Goal: Task Accomplishment & Management: Use online tool/utility

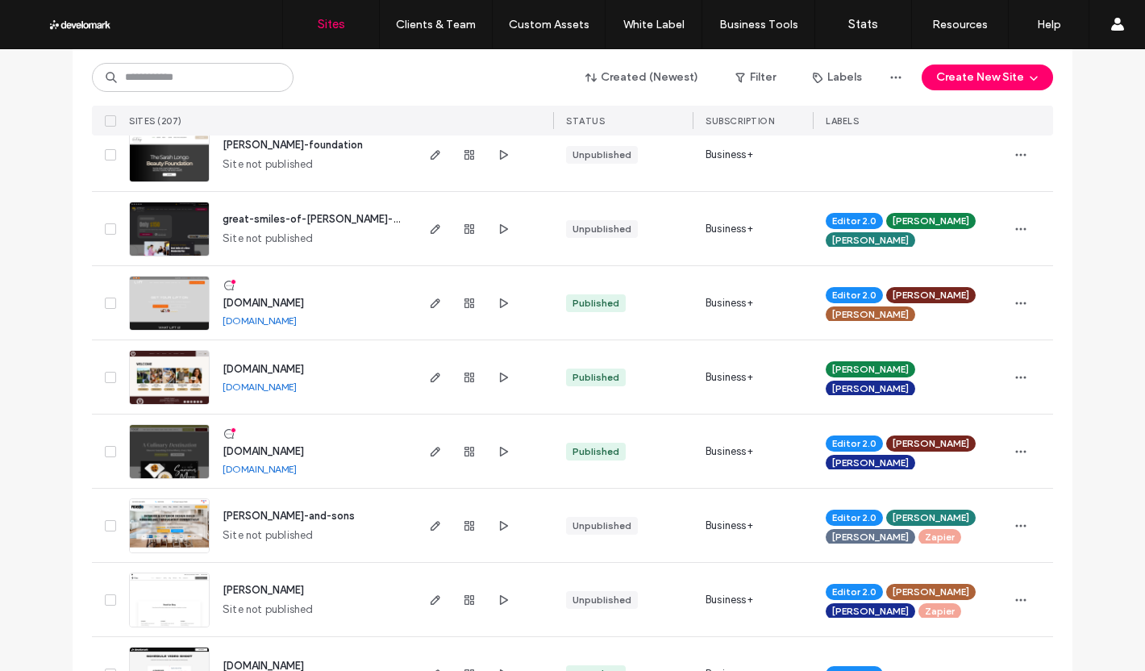
scroll to position [1048, 0]
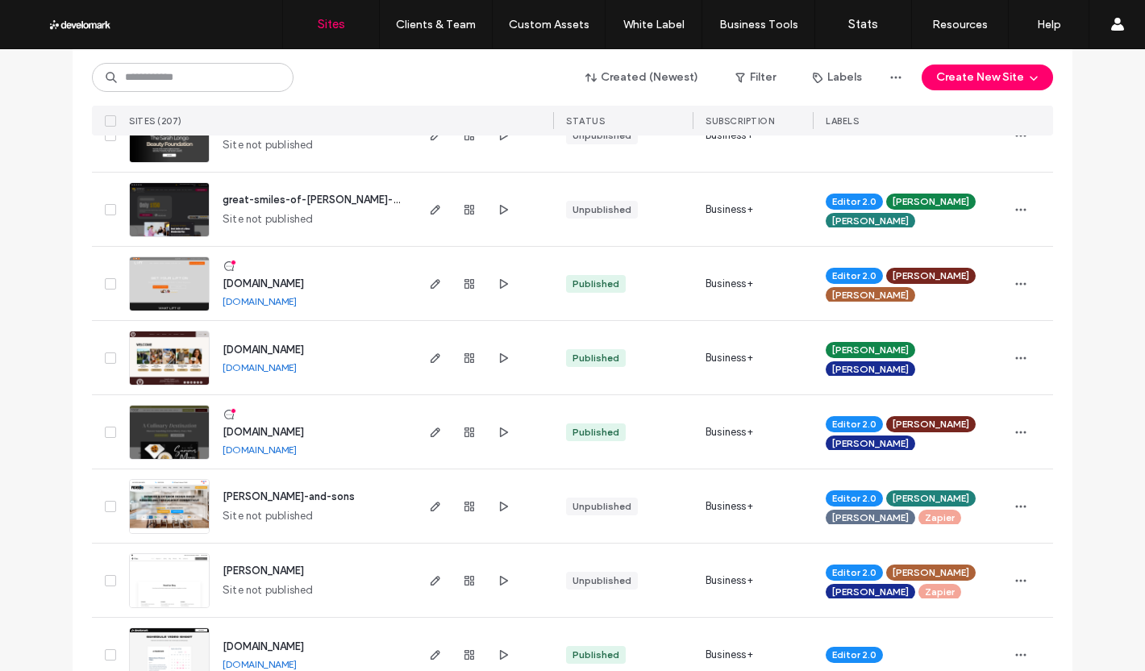
click at [272, 492] on span "john-fiderio-and-sons" at bounding box center [288, 496] width 132 height 12
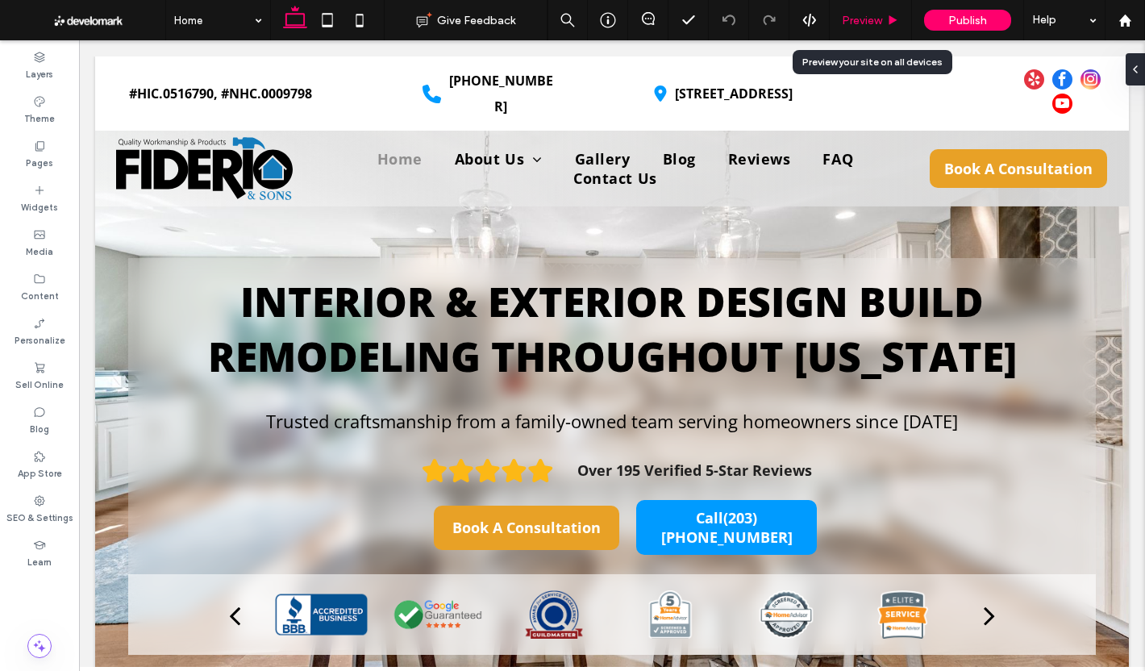
click at [852, 26] on span "Preview" at bounding box center [861, 21] width 40 height 14
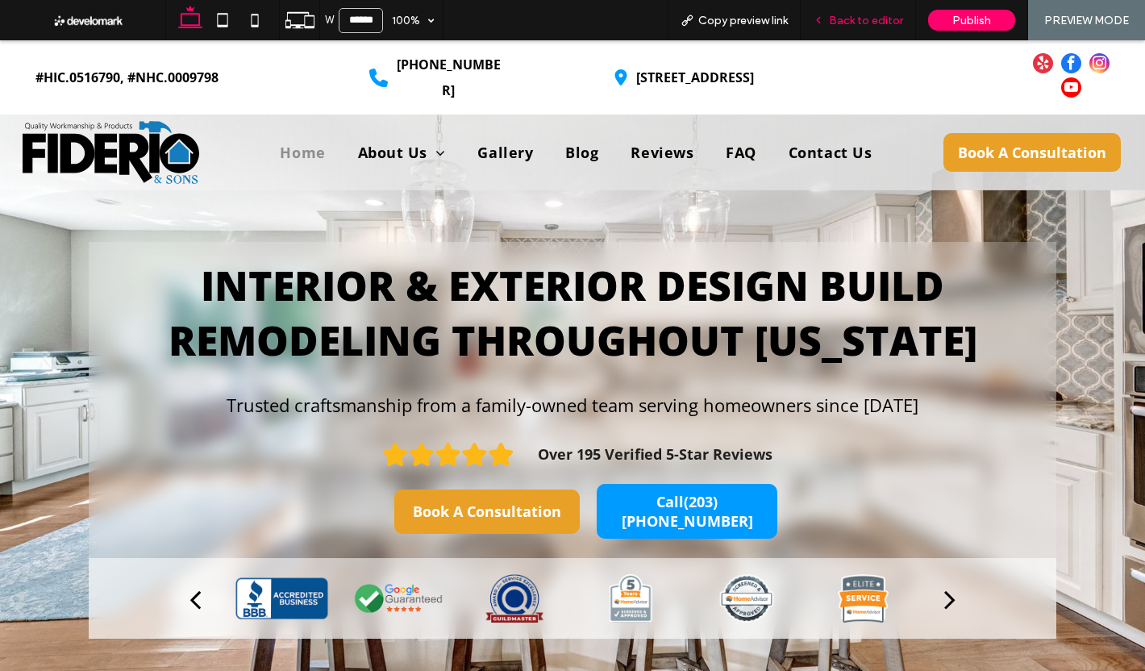
click at [854, 21] on span "Back to editor" at bounding box center [866, 21] width 74 height 14
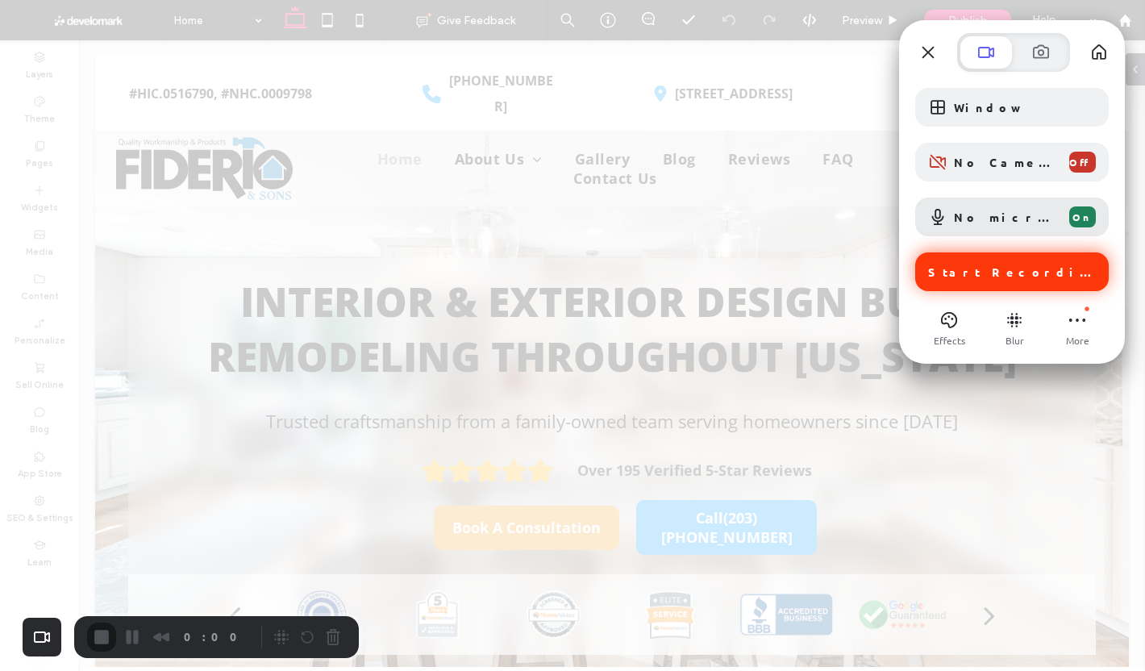
click at [1020, 272] on span "Start Recording" at bounding box center [1013, 271] width 171 height 15
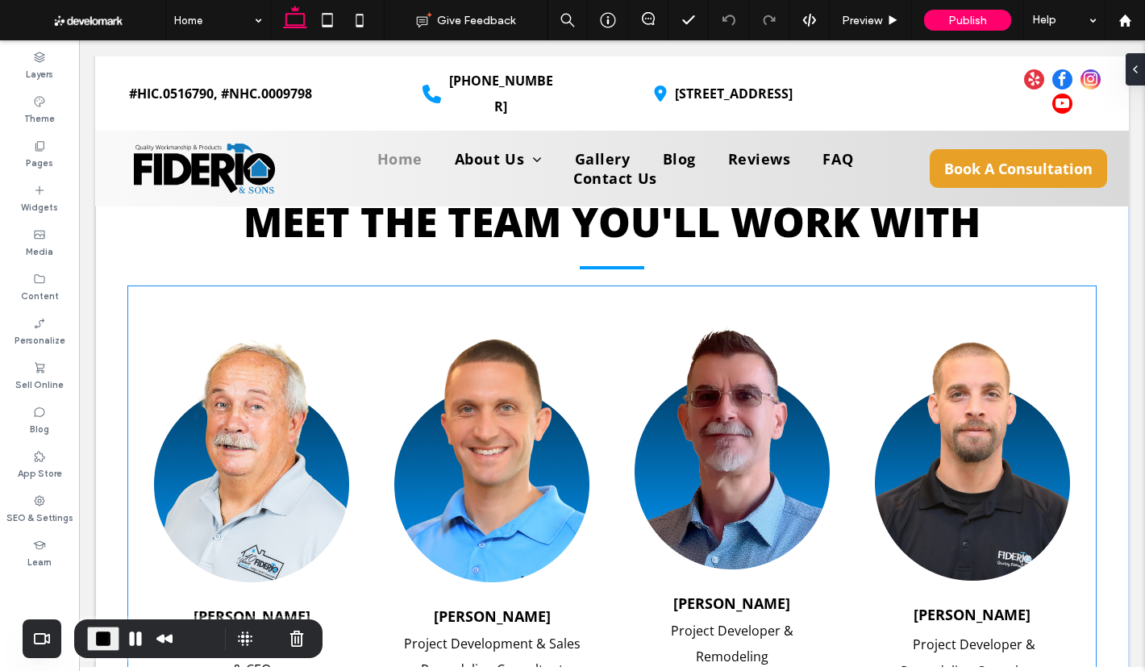
scroll to position [2660, 0]
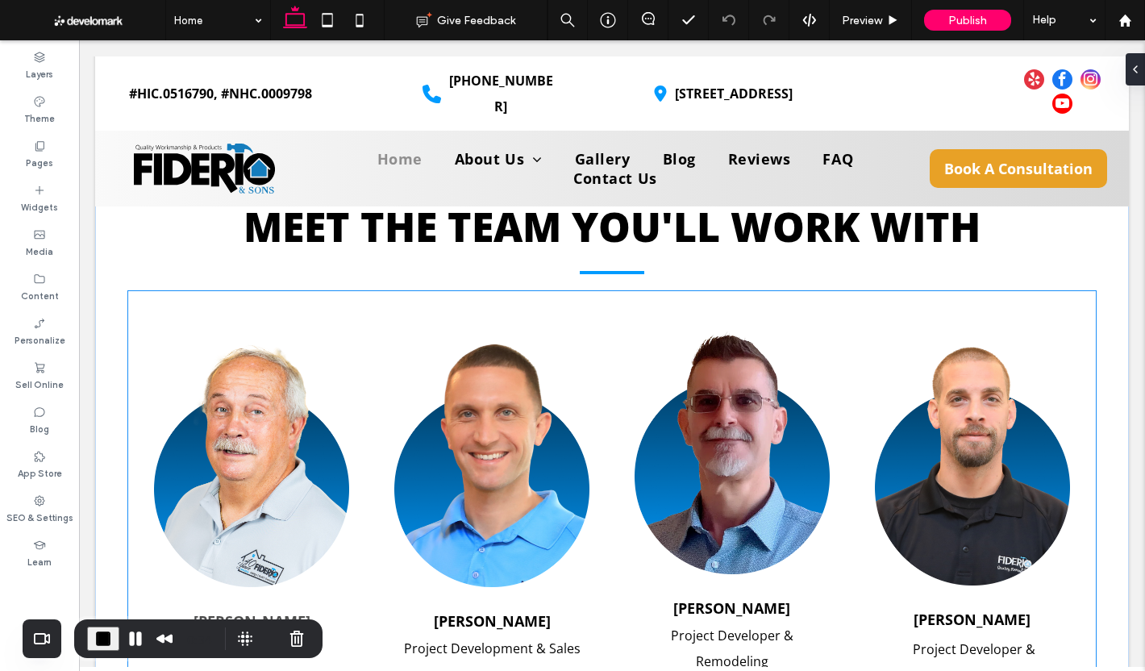
click at [363, 318] on div "John Fiderio Founder, President & CEO Jonathan Fiderio Project Development & Sa…" at bounding box center [611, 508] width 967 height 434
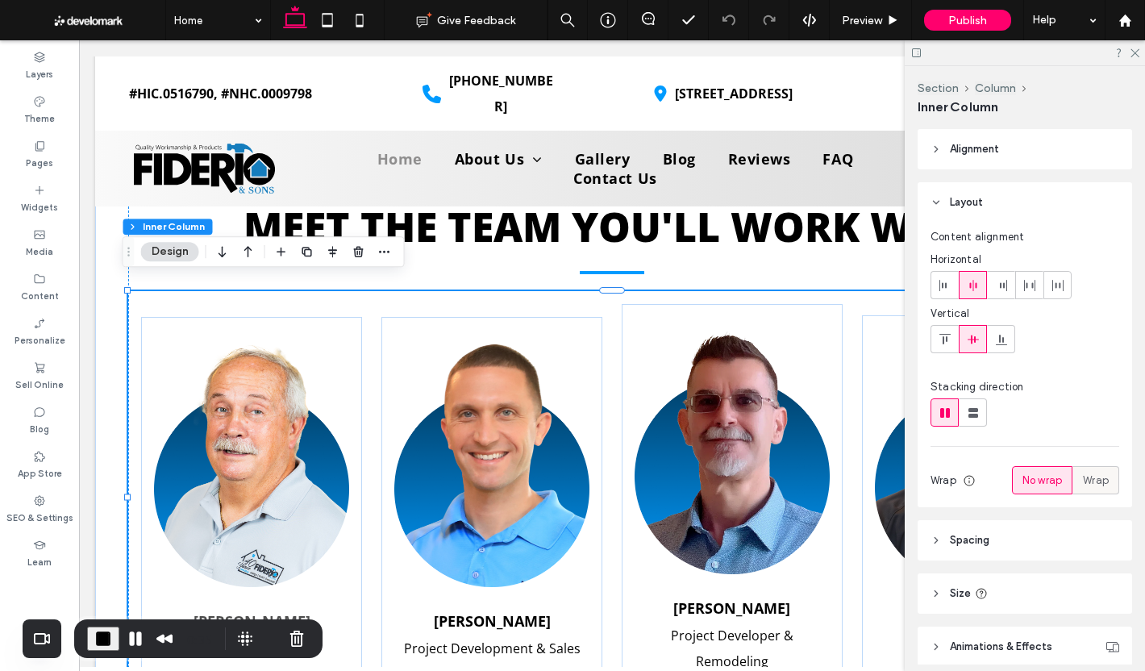
click at [1089, 469] on div "Wrap" at bounding box center [1095, 480] width 26 height 27
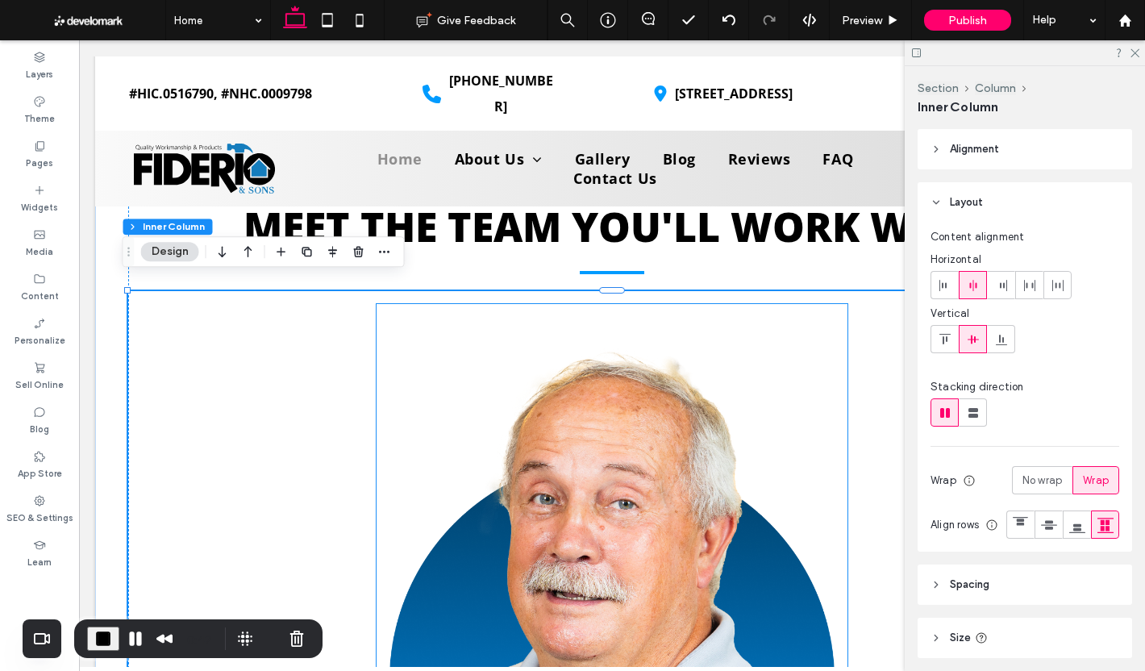
click at [782, 438] on img at bounding box center [611, 610] width 445 height 586
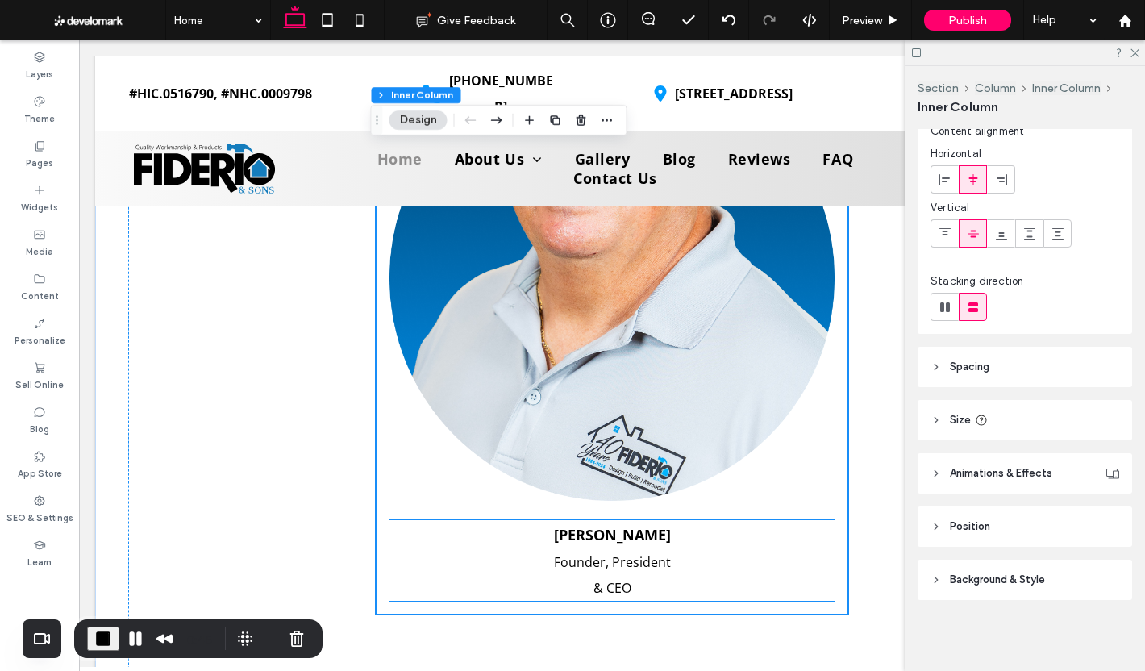
scroll to position [3063, 0]
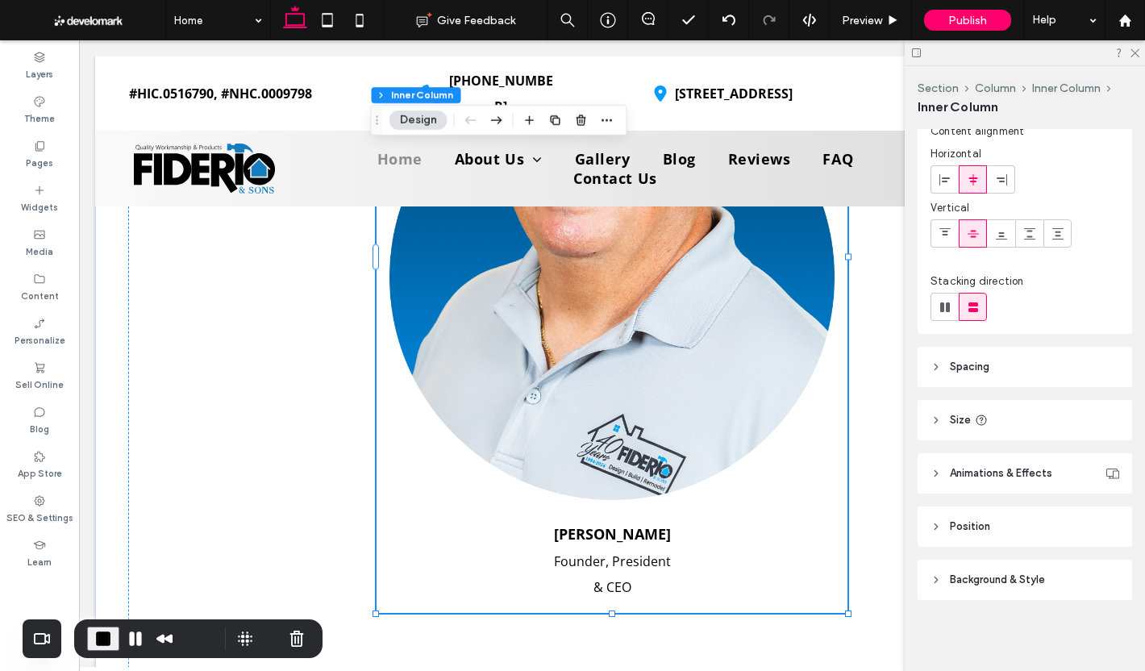
click at [1030, 422] on header "Size" at bounding box center [1024, 420] width 214 height 40
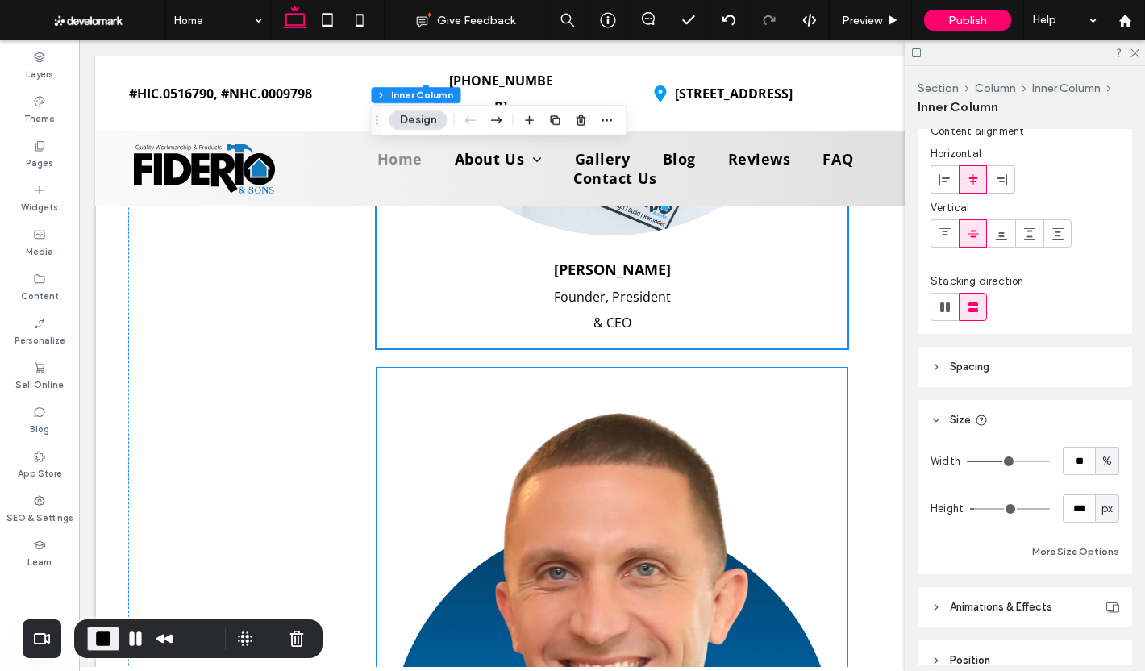
scroll to position [3385, 0]
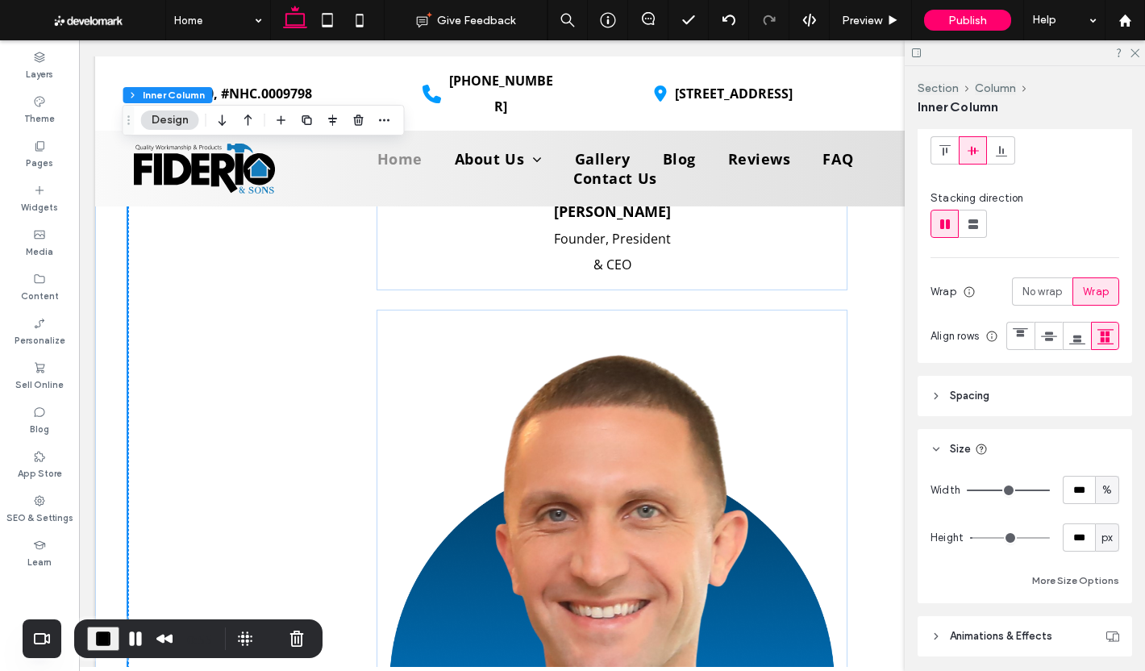
scroll to position [242, 0]
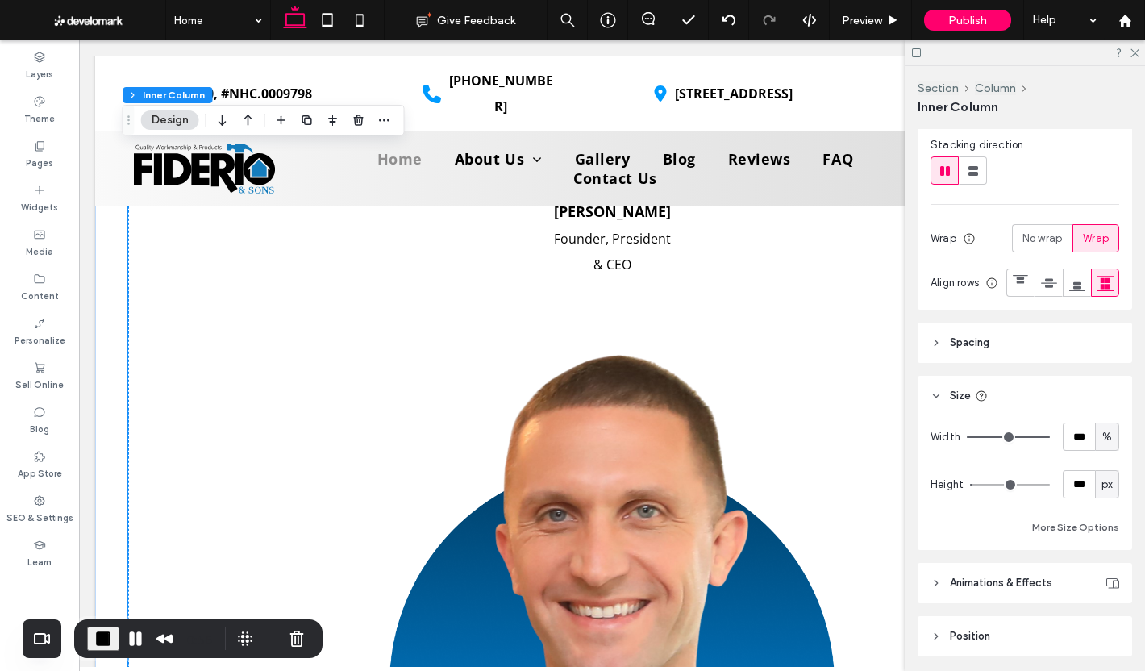
click at [988, 351] on span "Spacing" at bounding box center [968, 342] width 39 height 16
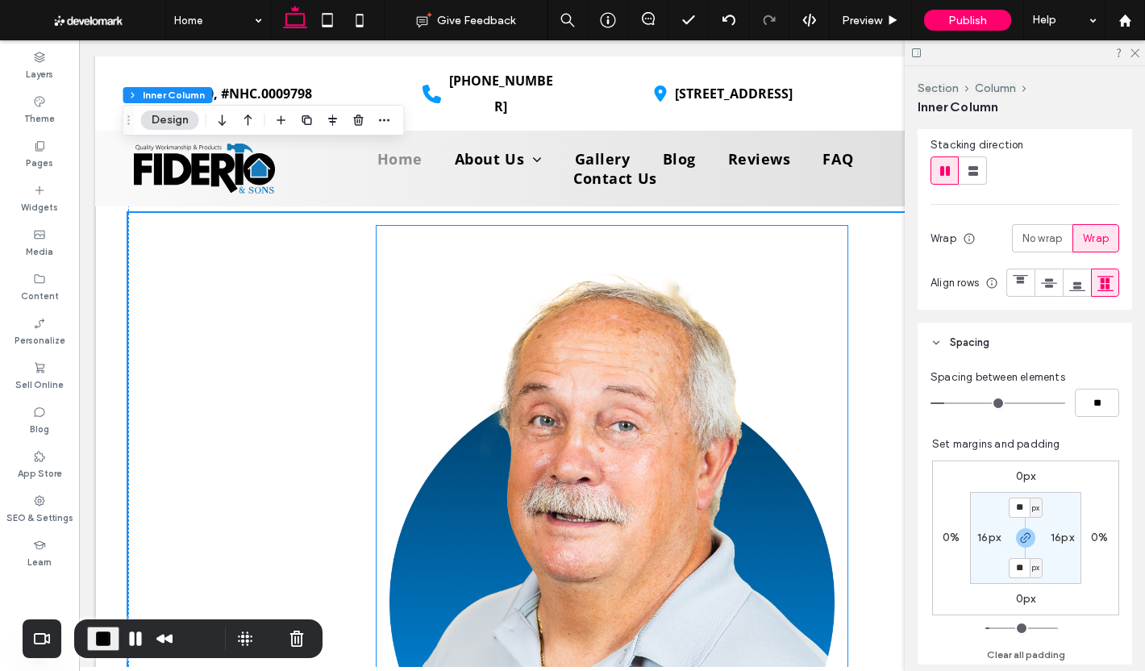
scroll to position [2660, 0]
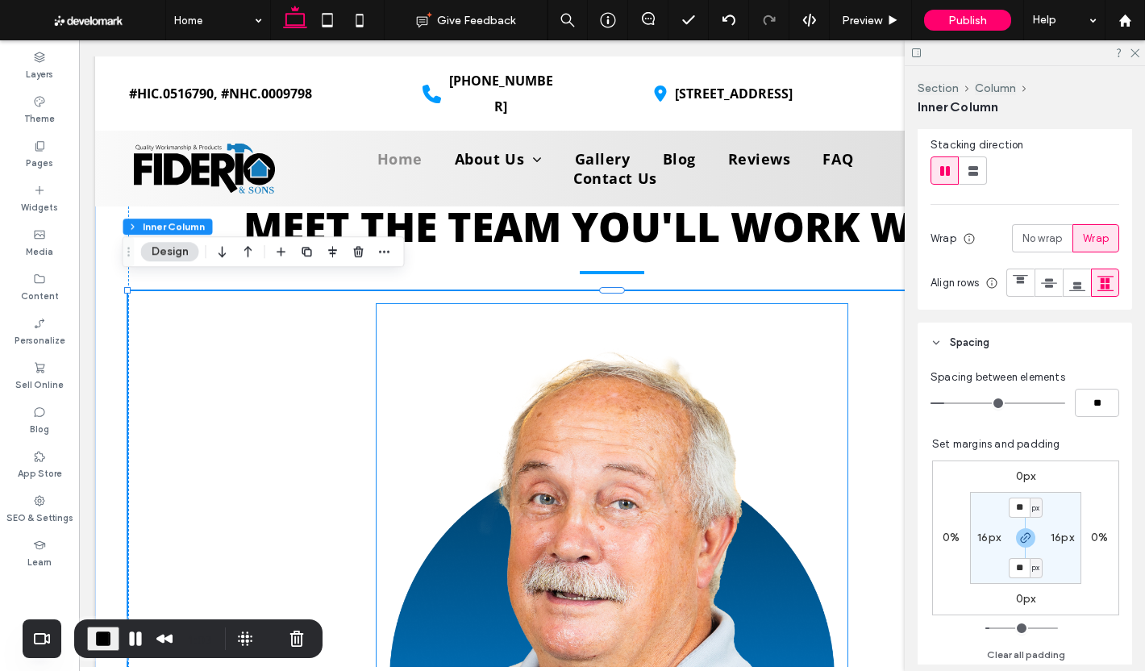
click at [768, 318] on img at bounding box center [611, 610] width 445 height 586
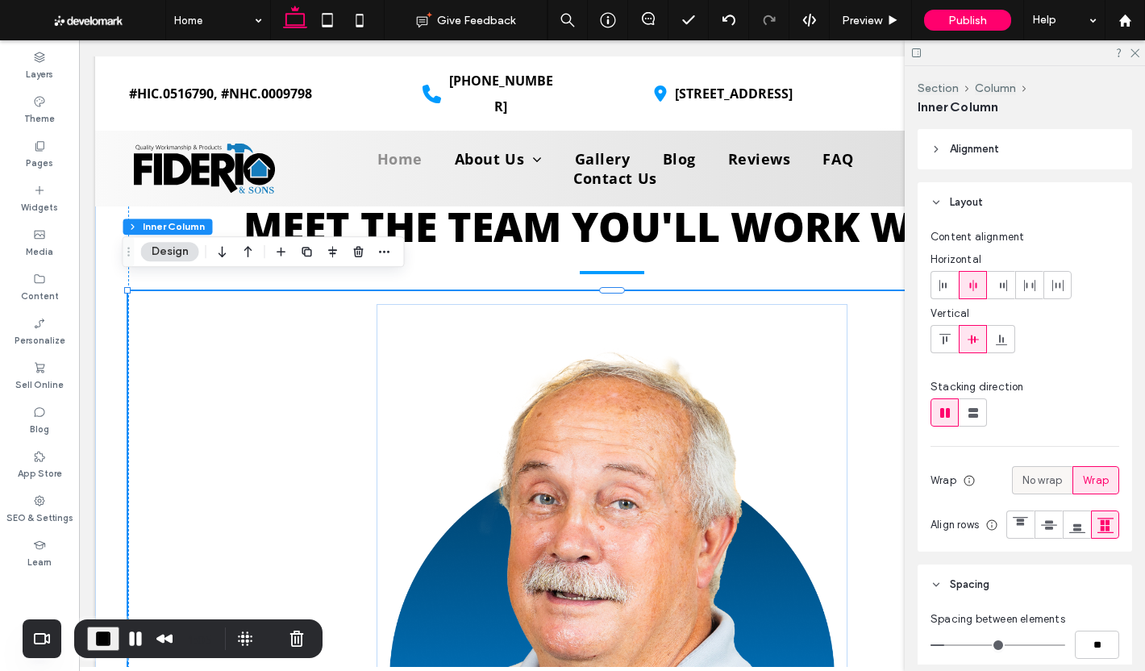
click at [1024, 472] on span "No wrap" at bounding box center [1041, 480] width 39 height 16
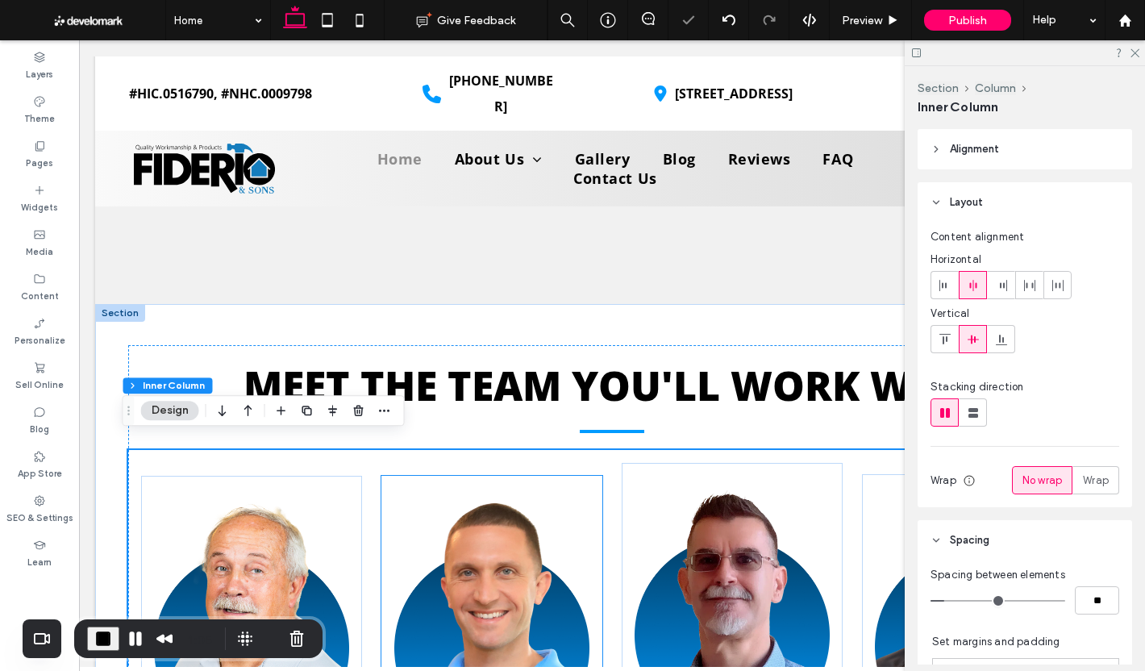
scroll to position [2499, 0]
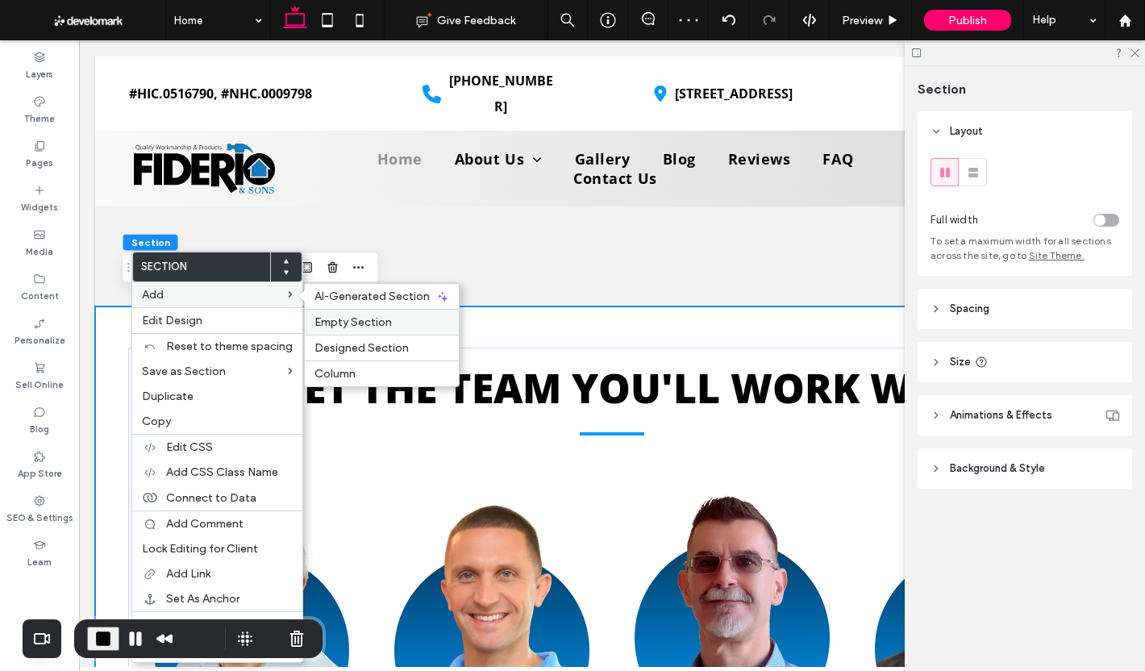
click at [380, 324] on span "Empty Section" at bounding box center [352, 322] width 77 height 14
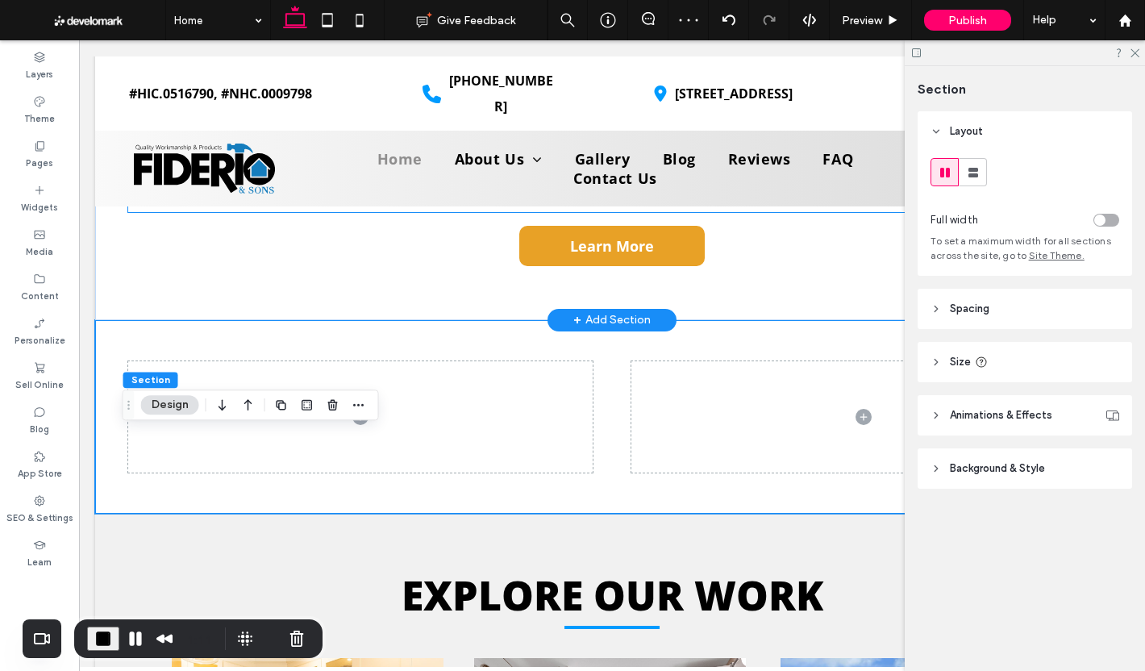
scroll to position [4052, 0]
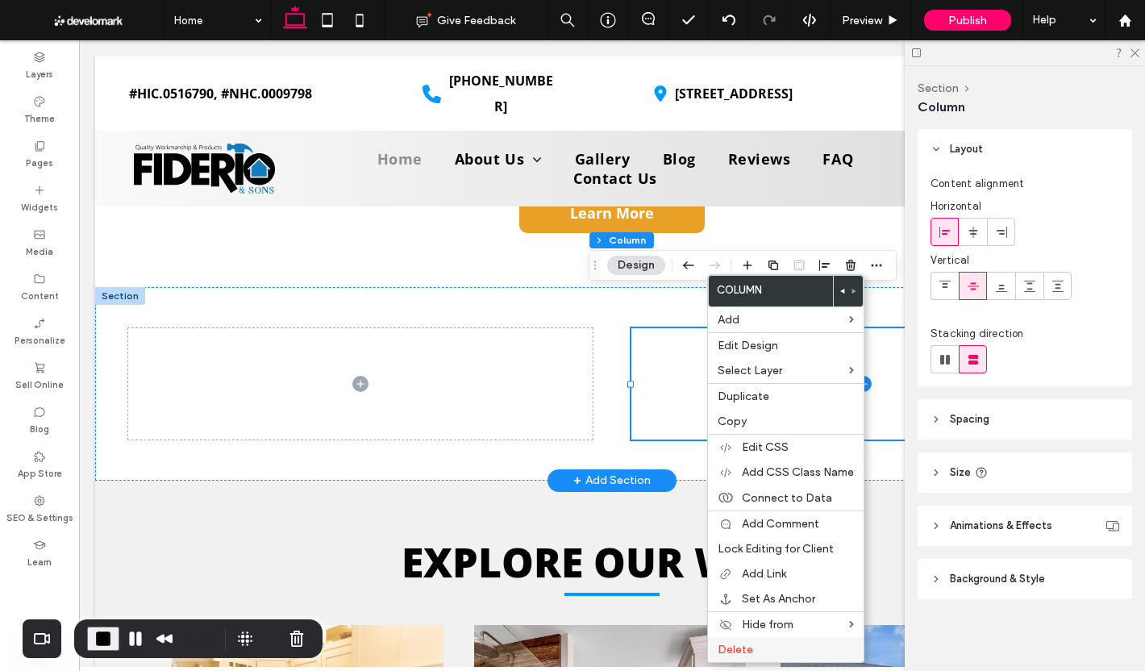
click at [740, 642] on span "Delete" at bounding box center [734, 649] width 35 height 14
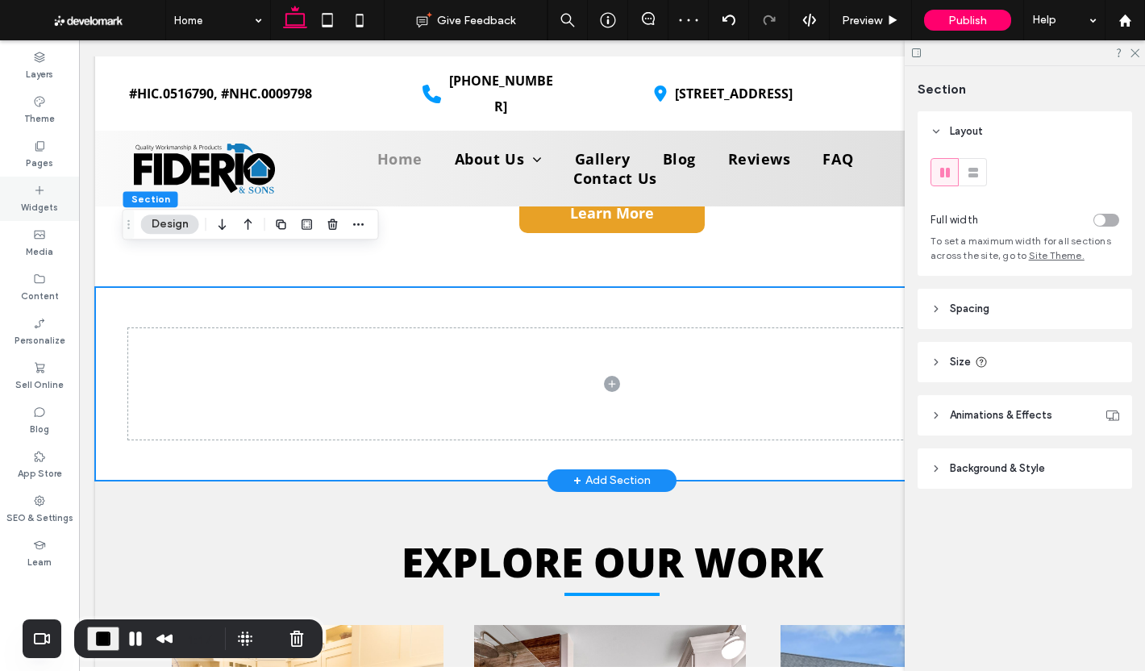
click at [41, 188] on icon at bounding box center [39, 190] width 13 height 13
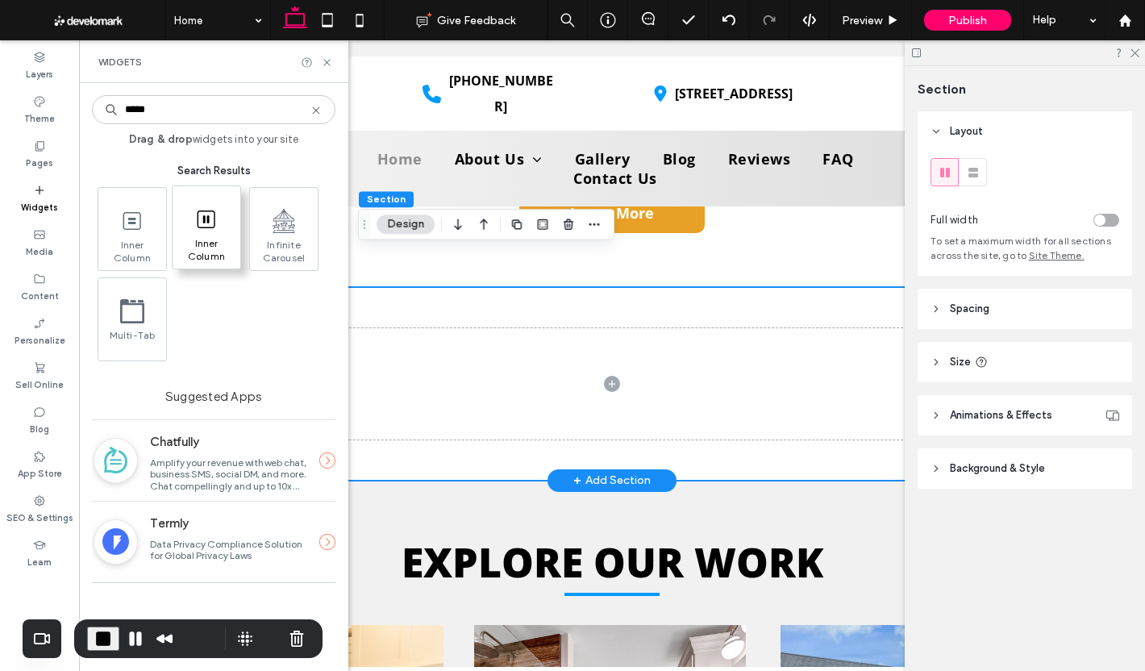
type input "*****"
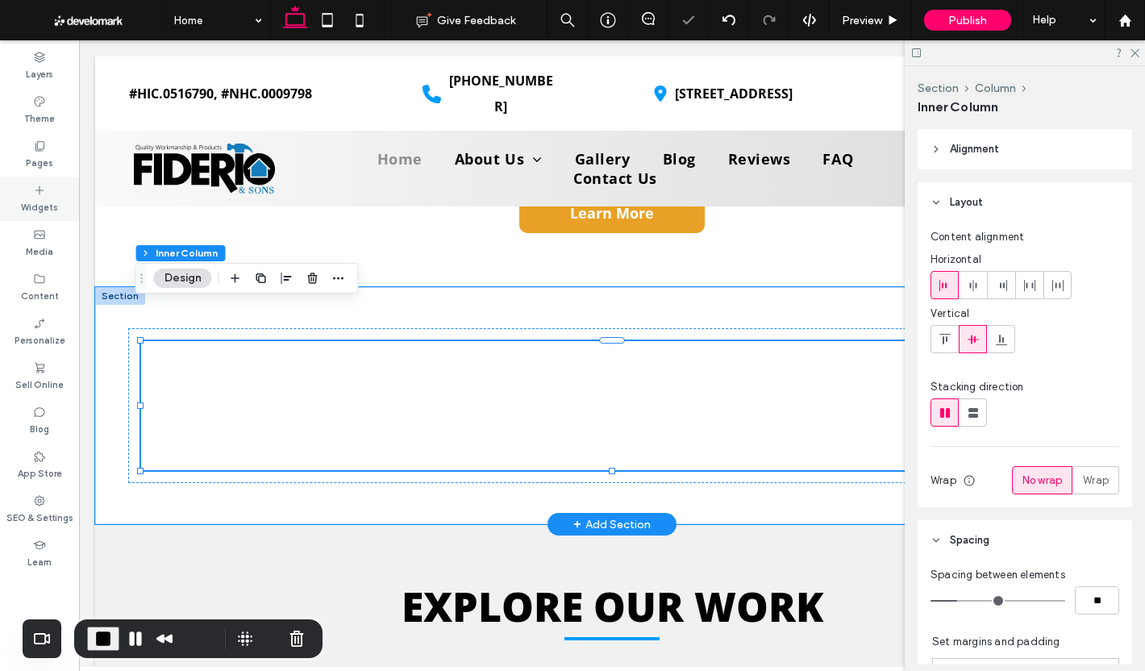
click at [40, 193] on icon at bounding box center [39, 190] width 13 height 13
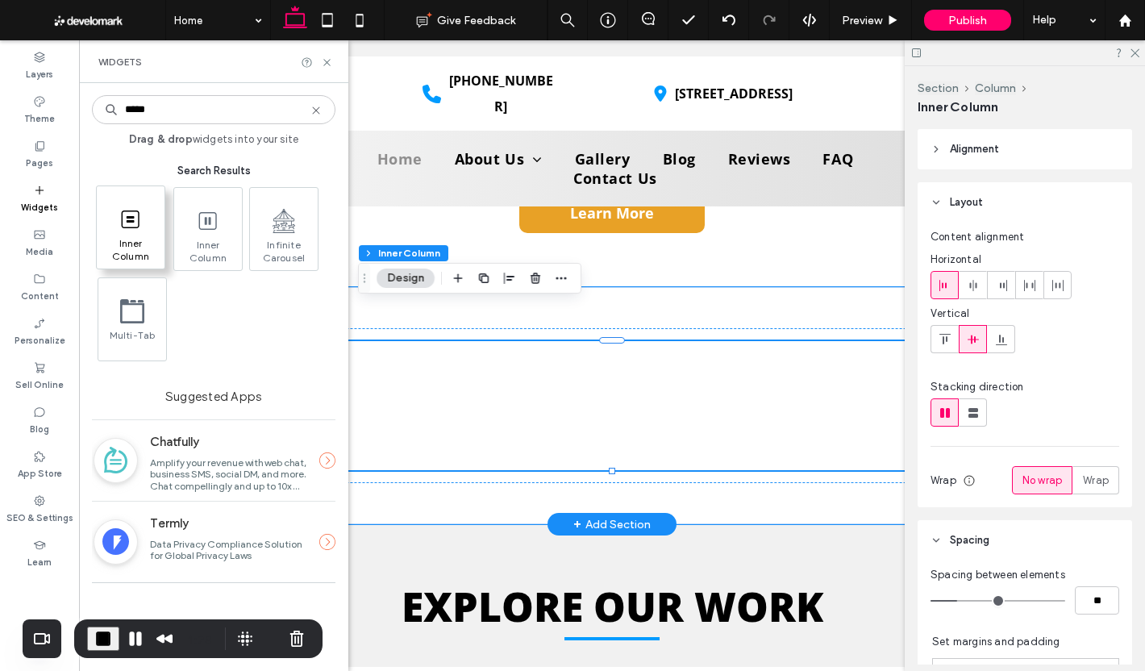
type input "*****"
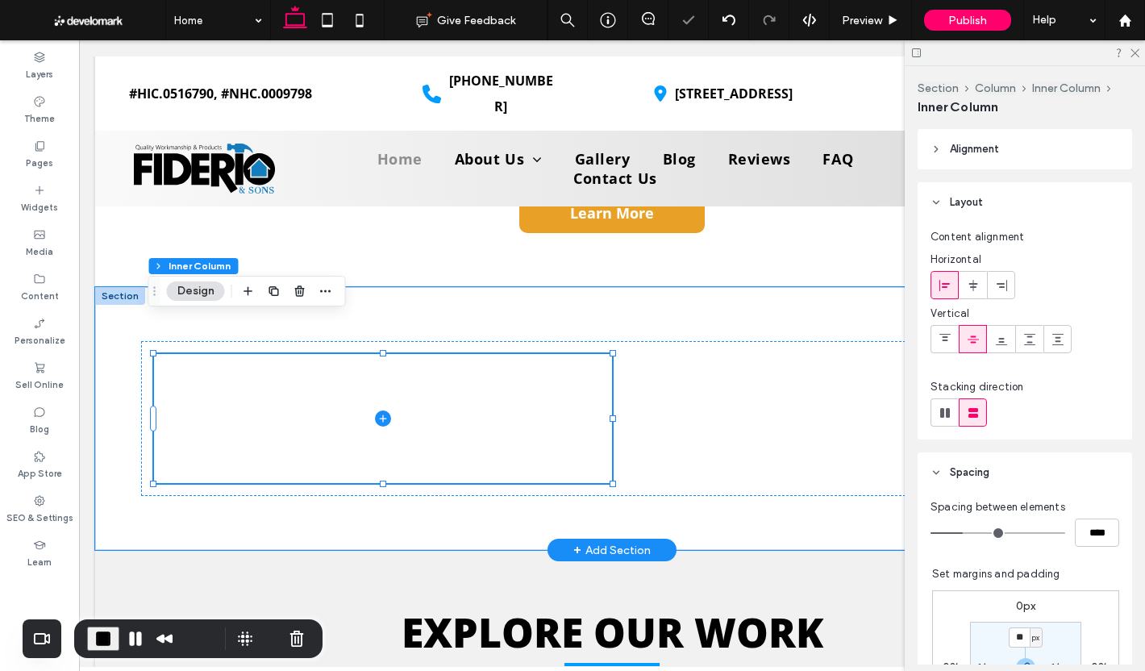
click at [451, 392] on span at bounding box center [383, 418] width 458 height 129
click at [60, 202] on div "Widgets" at bounding box center [39, 199] width 79 height 44
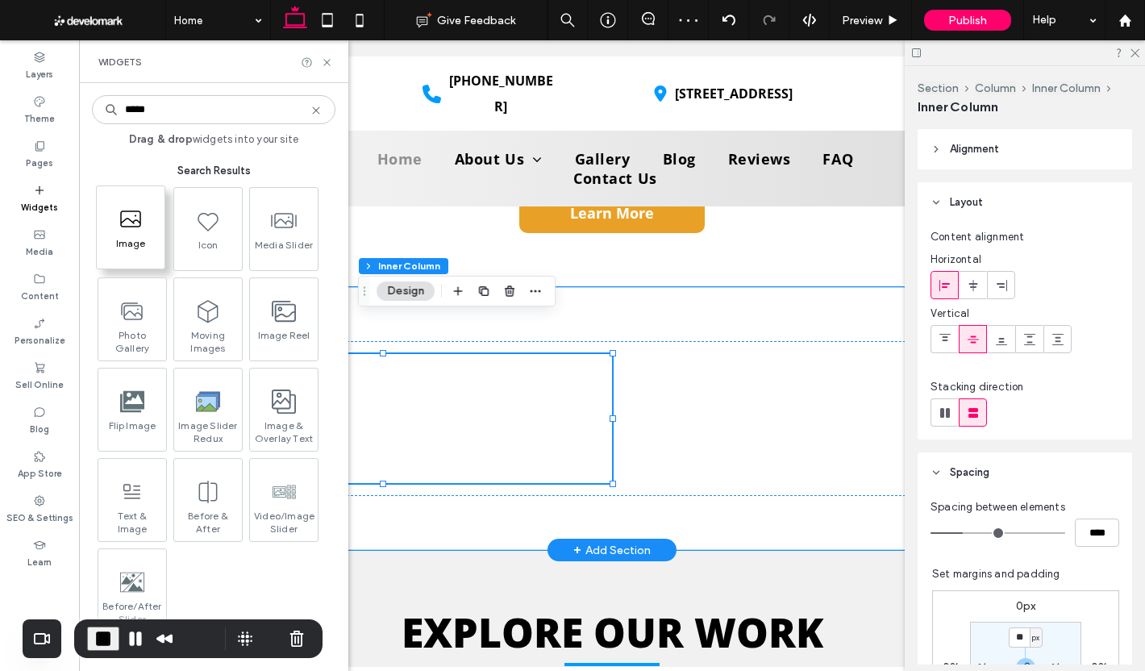
type input "*****"
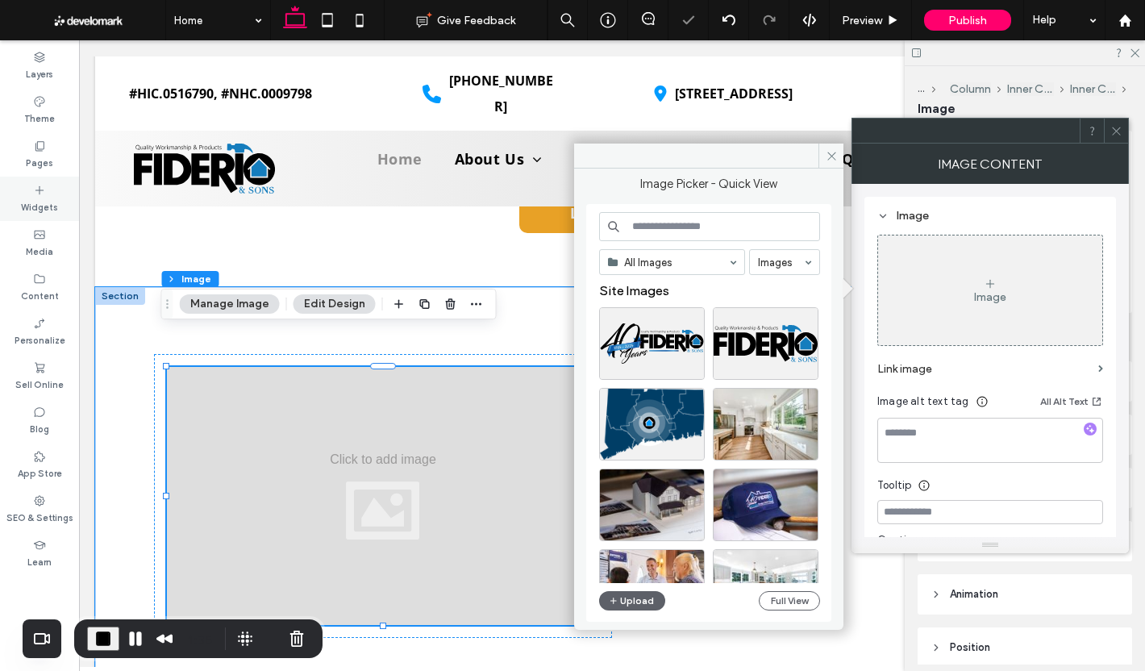
click at [43, 191] on icon at bounding box center [39, 190] width 13 height 13
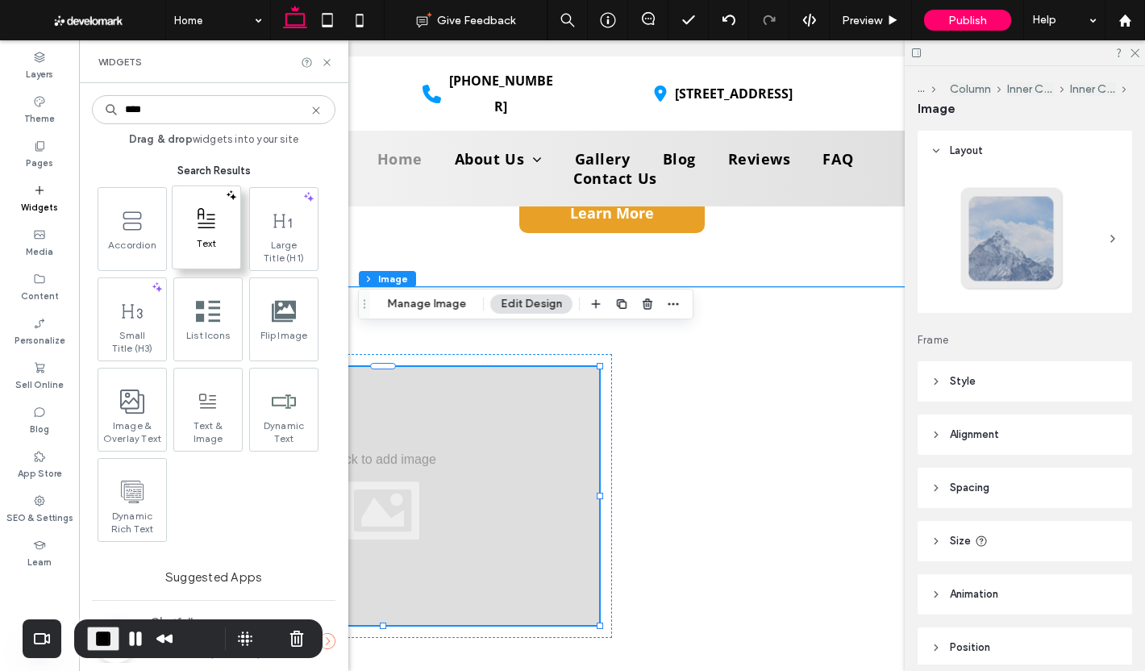
type input "****"
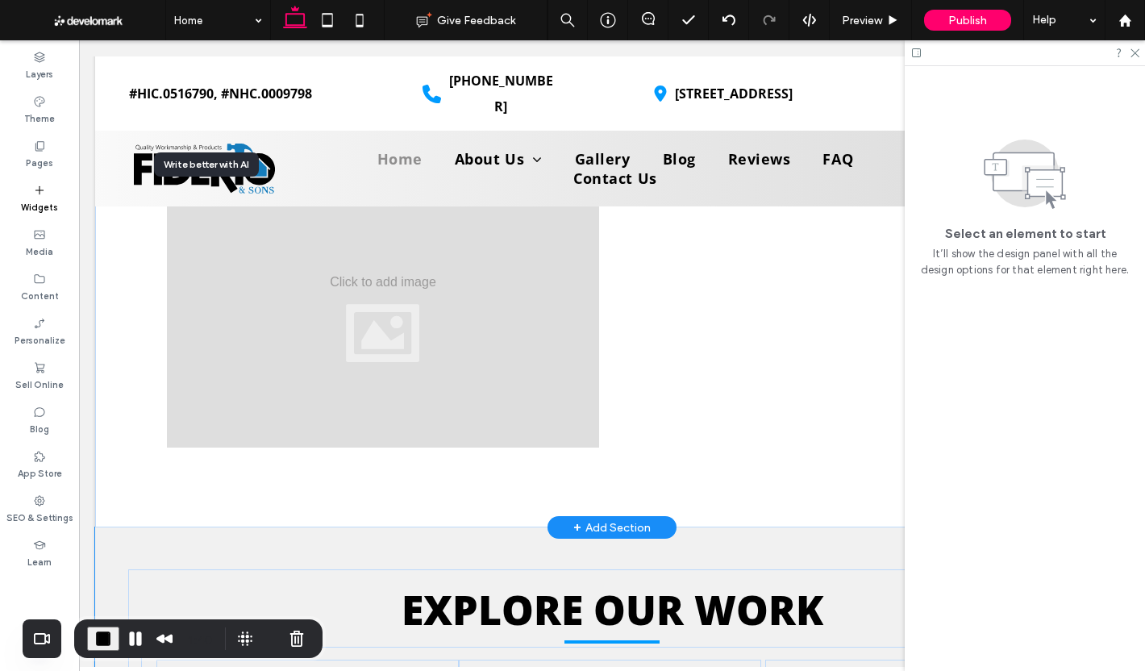
scroll to position [4241, 0]
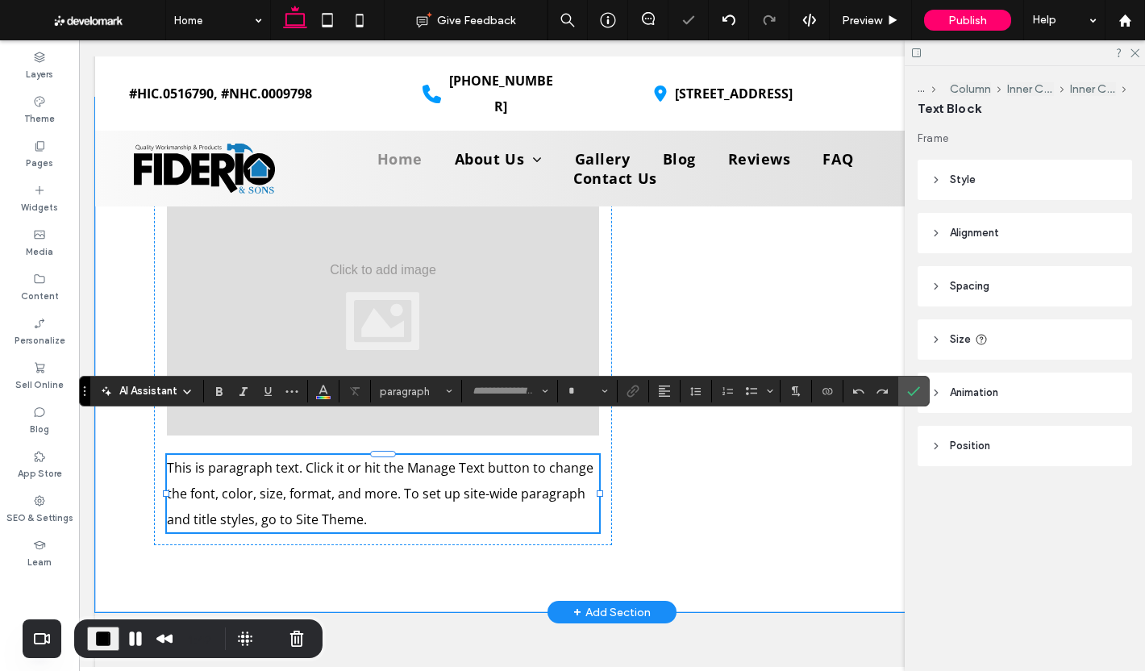
type input "*********"
type input "**"
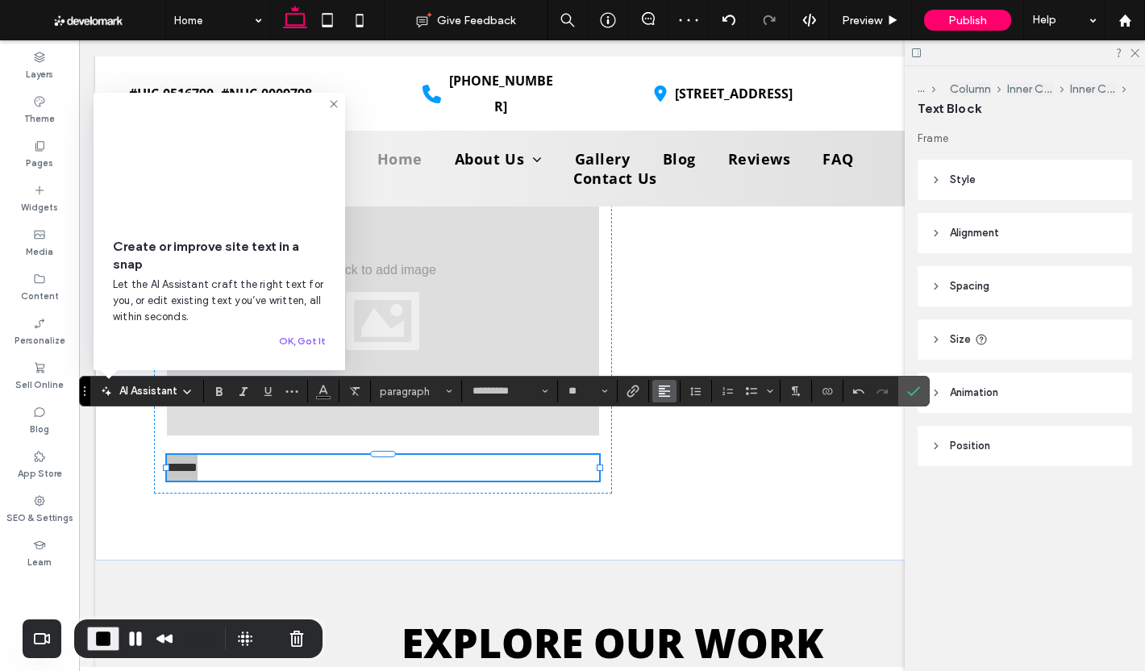
click at [663, 395] on icon "Alignment" at bounding box center [664, 390] width 13 height 13
click at [684, 441] on div "ui.textEditor.alignment.center" at bounding box center [680, 440] width 21 height 13
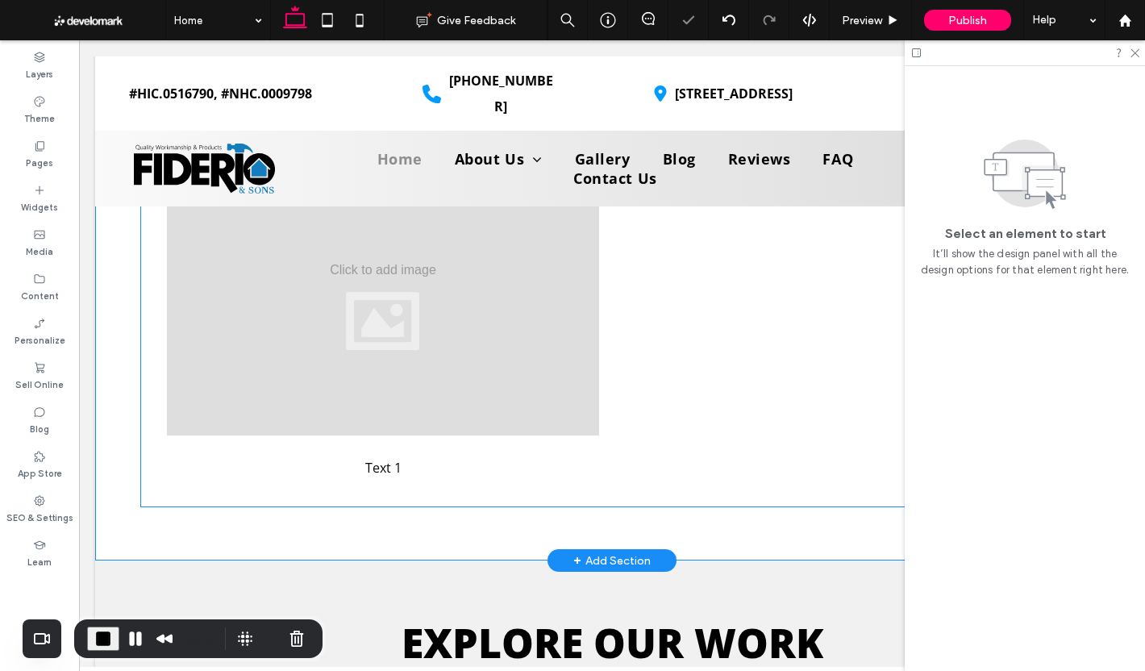
click at [473, 455] on p "Text 1" at bounding box center [383, 468] width 432 height 26
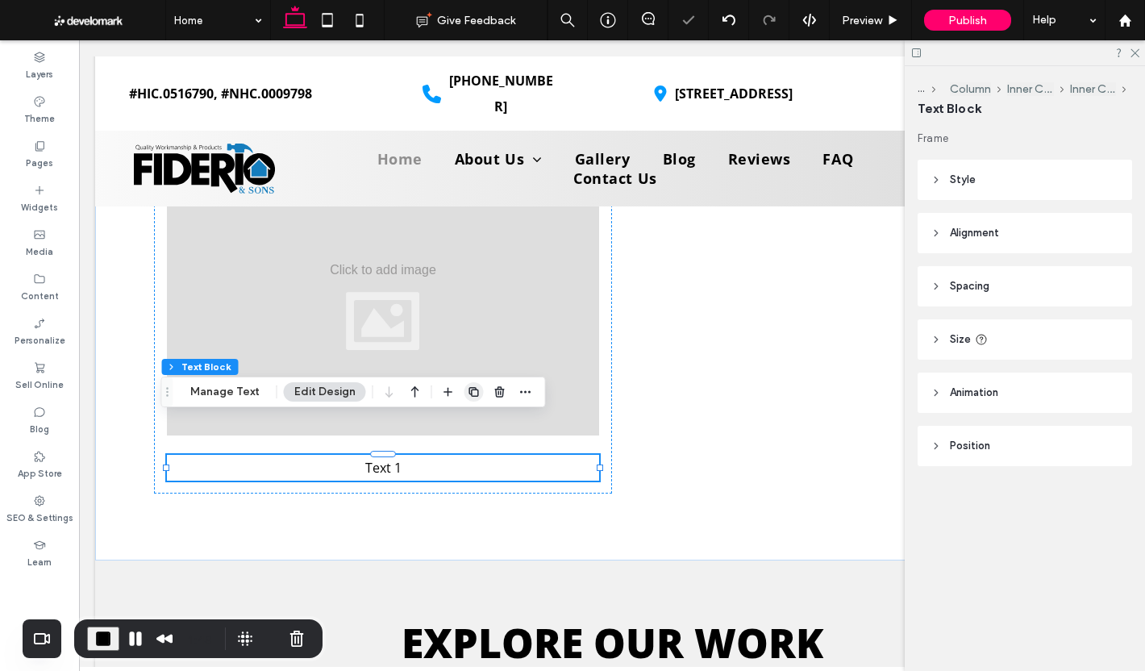
click at [468, 392] on use "button" at bounding box center [473, 392] width 10 height 10
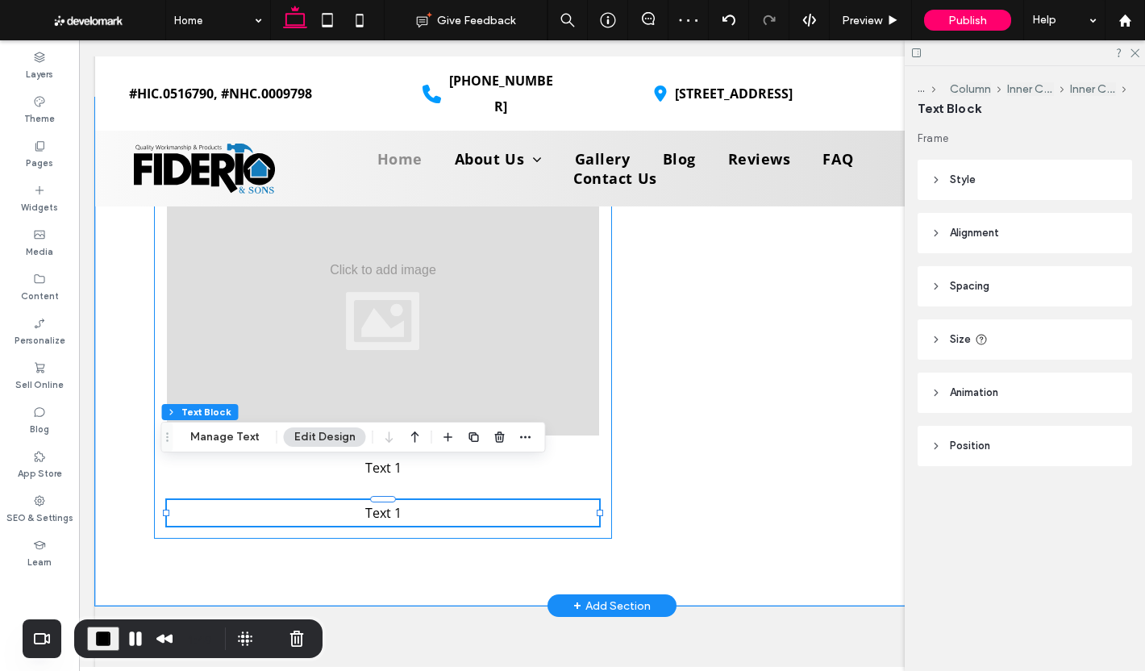
click at [597, 430] on div "Text 1 Text 1" at bounding box center [383, 351] width 458 height 374
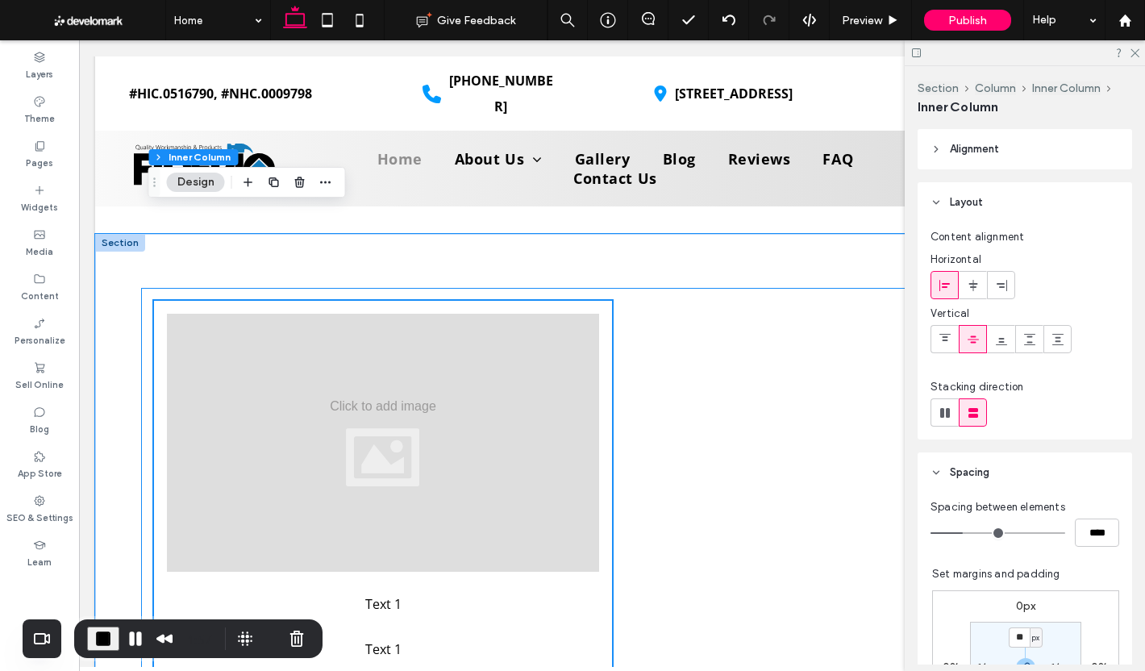
scroll to position [4080, 0]
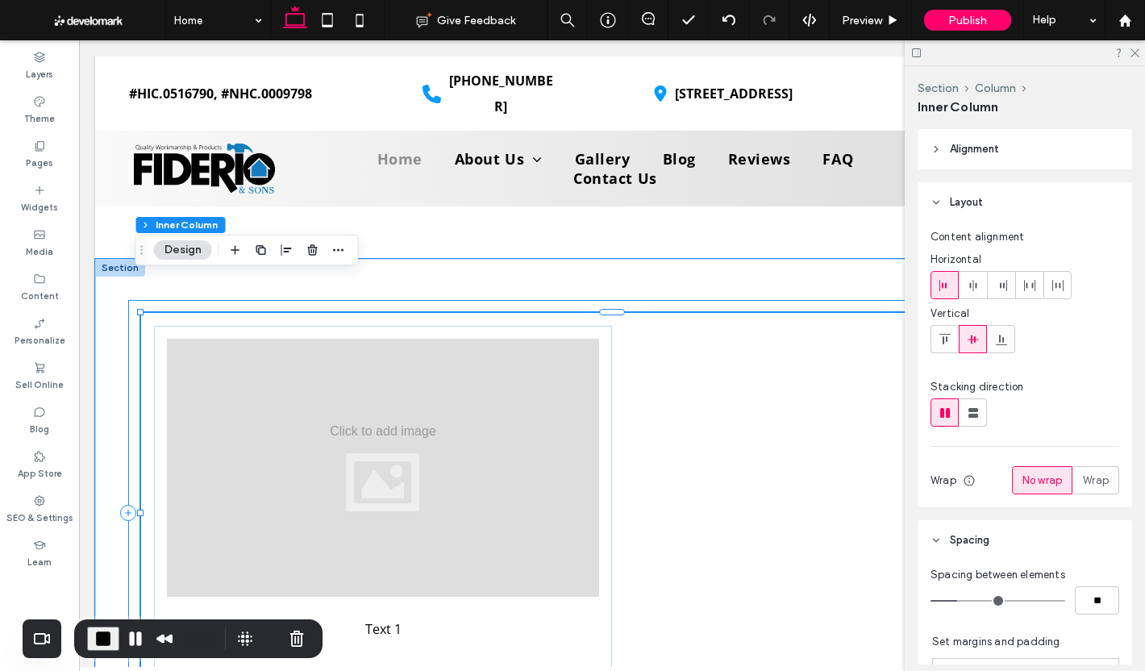
click at [129, 300] on div "Text 1 Text 1" at bounding box center [611, 513] width 967 height 426
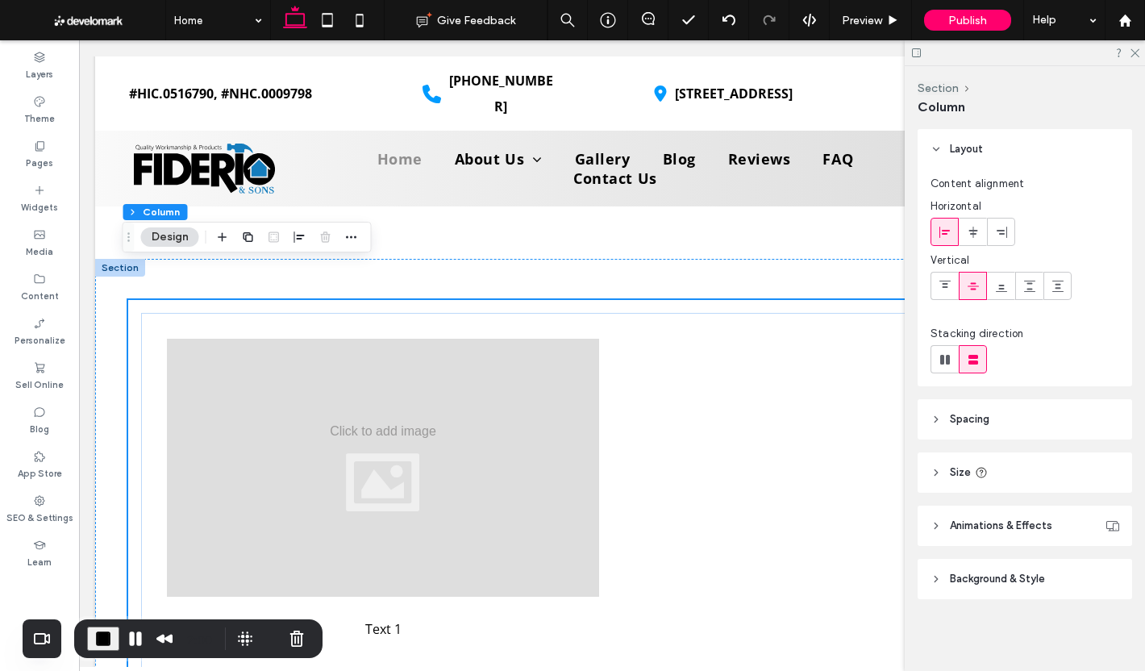
click at [1024, 422] on header "Spacing" at bounding box center [1024, 419] width 214 height 40
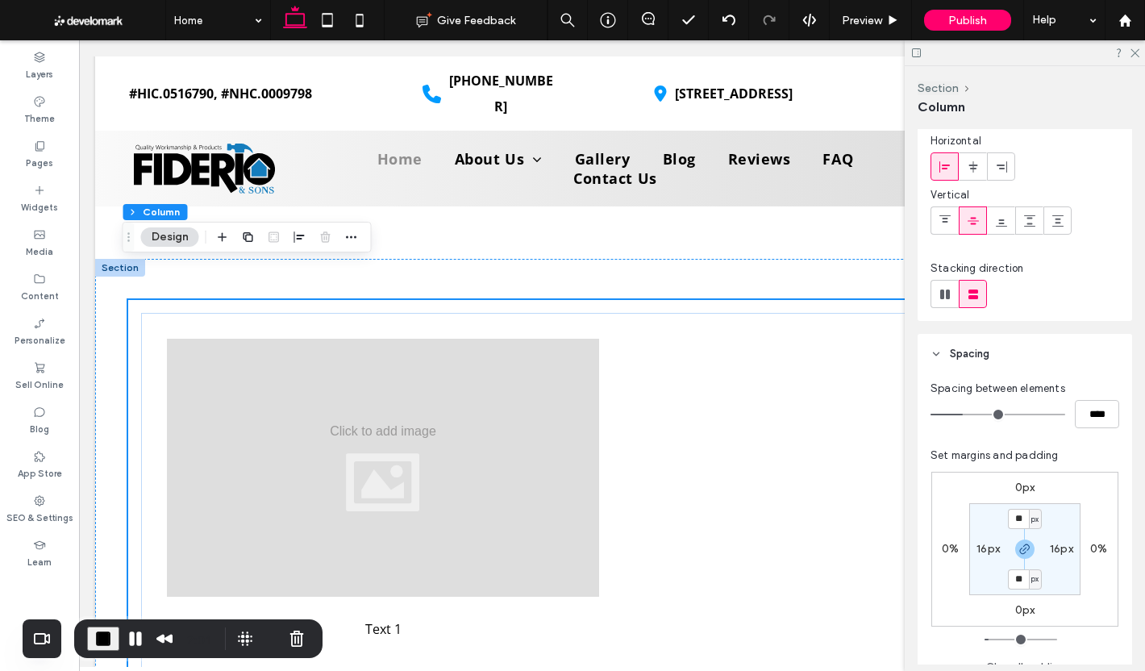
scroll to position [161, 0]
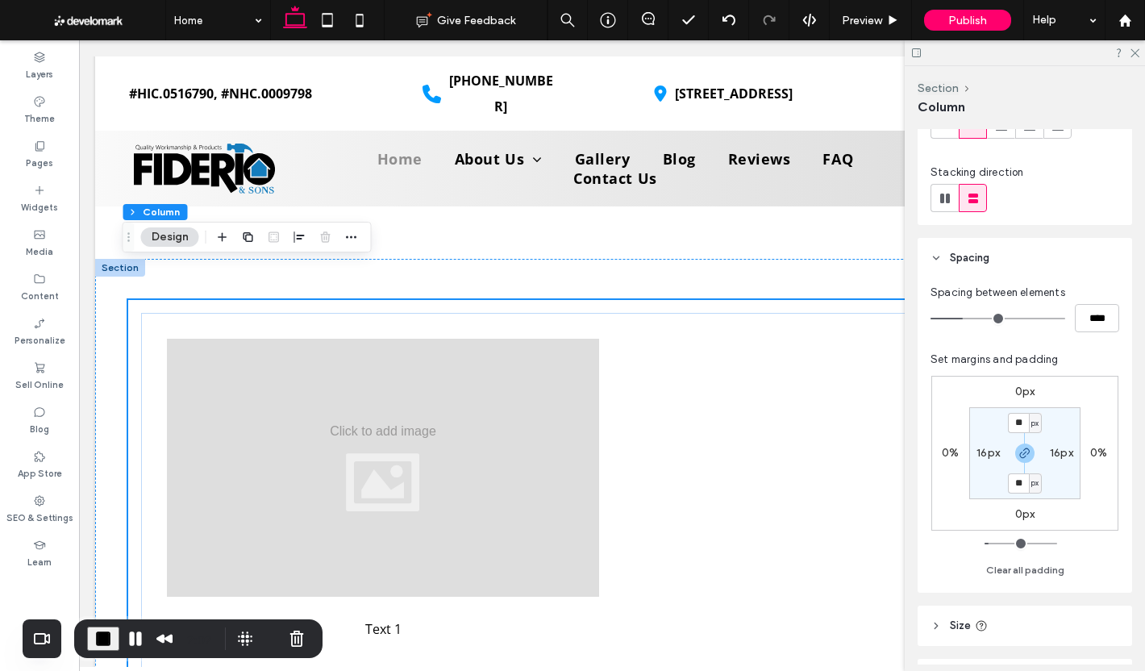
click at [994, 454] on label "16px" at bounding box center [987, 453] width 23 height 14
type input "*"
click at [1014, 419] on label "16px" at bounding box center [1024, 423] width 23 height 14
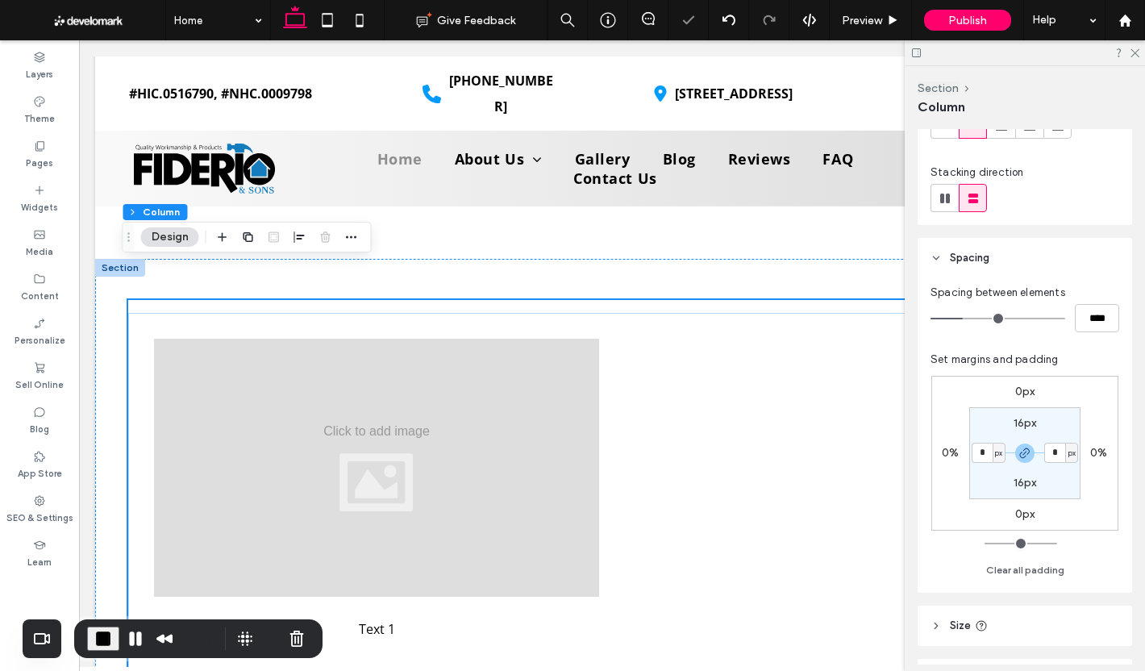
type input "**"
type input "*"
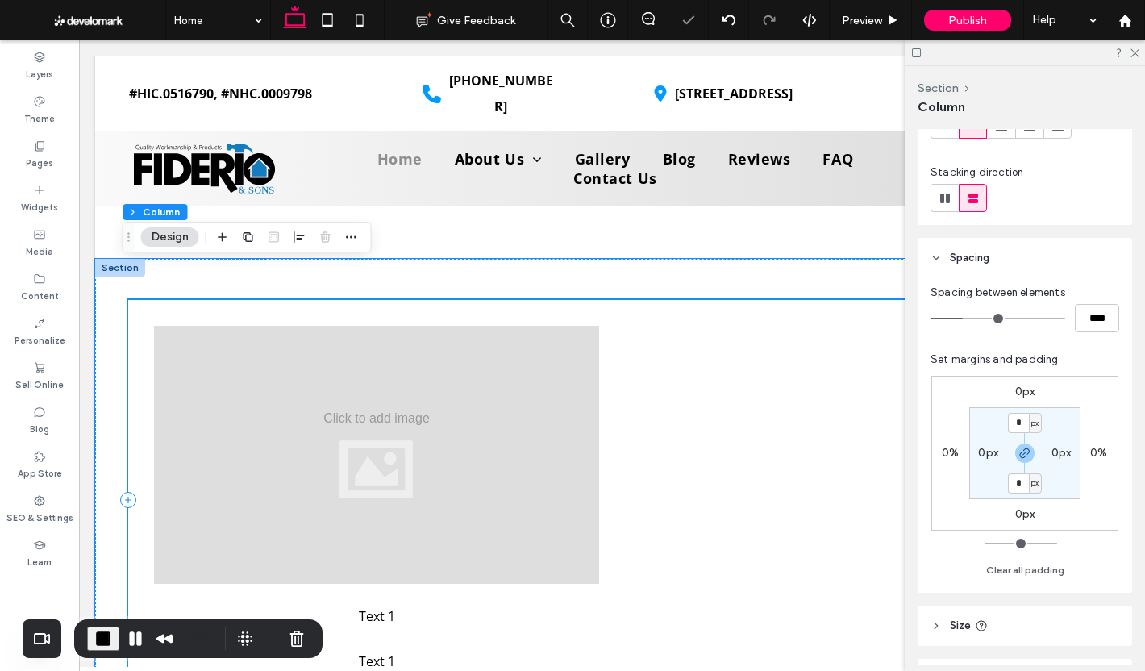
scroll to position [3999, 0]
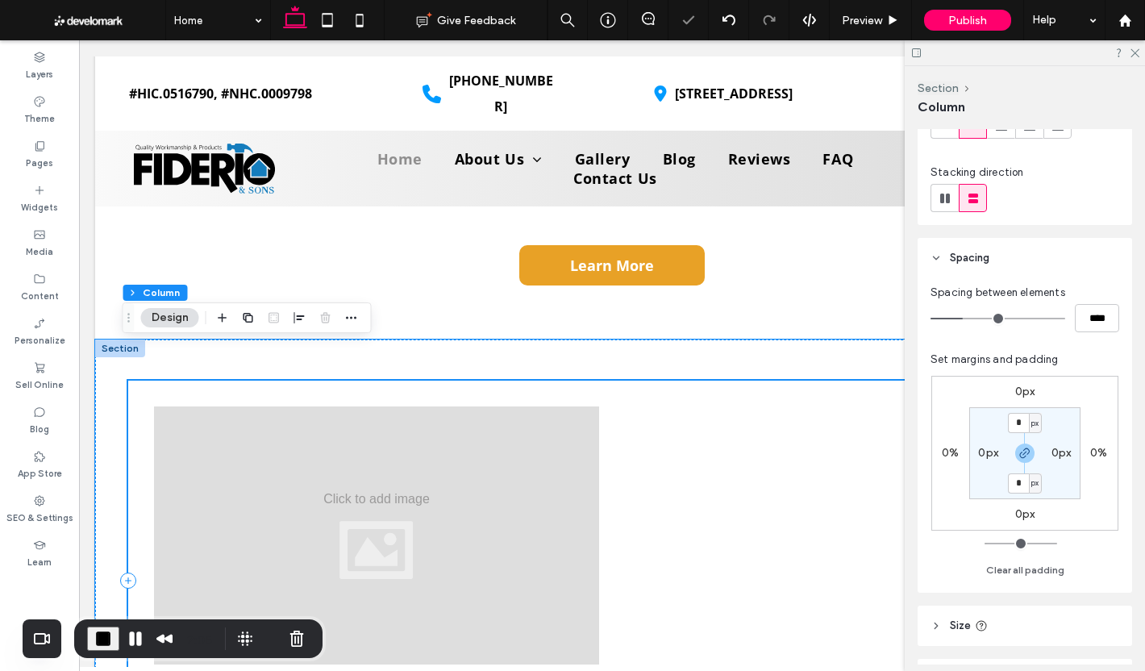
click at [182, 393] on div "Text 1 Text 1" at bounding box center [376, 580] width 471 height 374
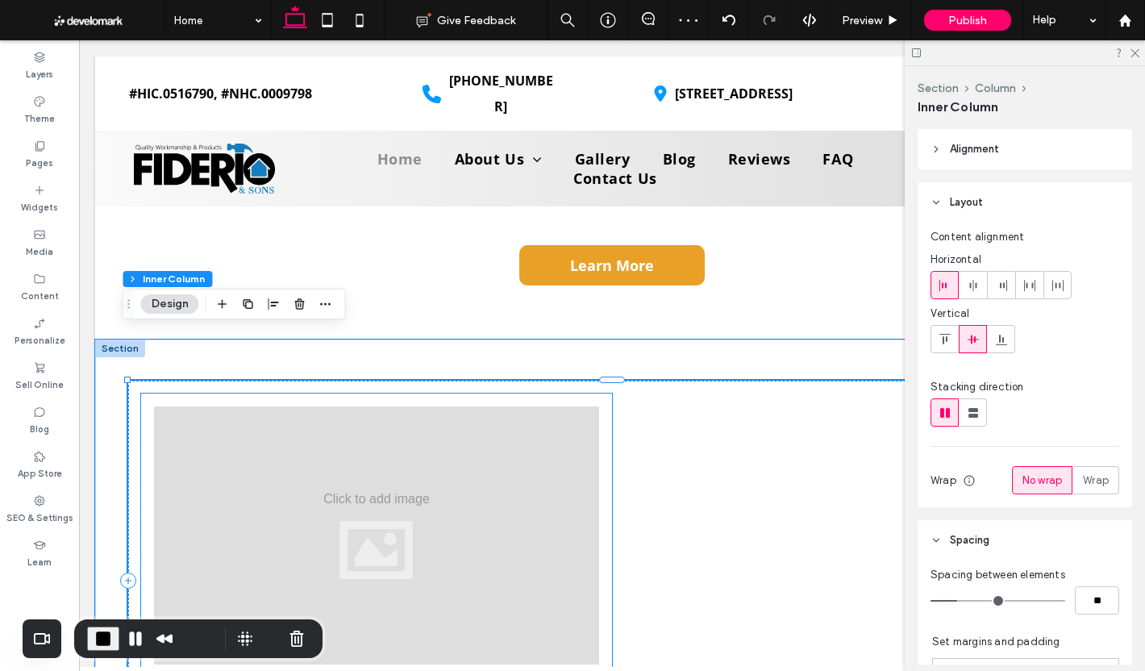
scroll to position [4080, 0]
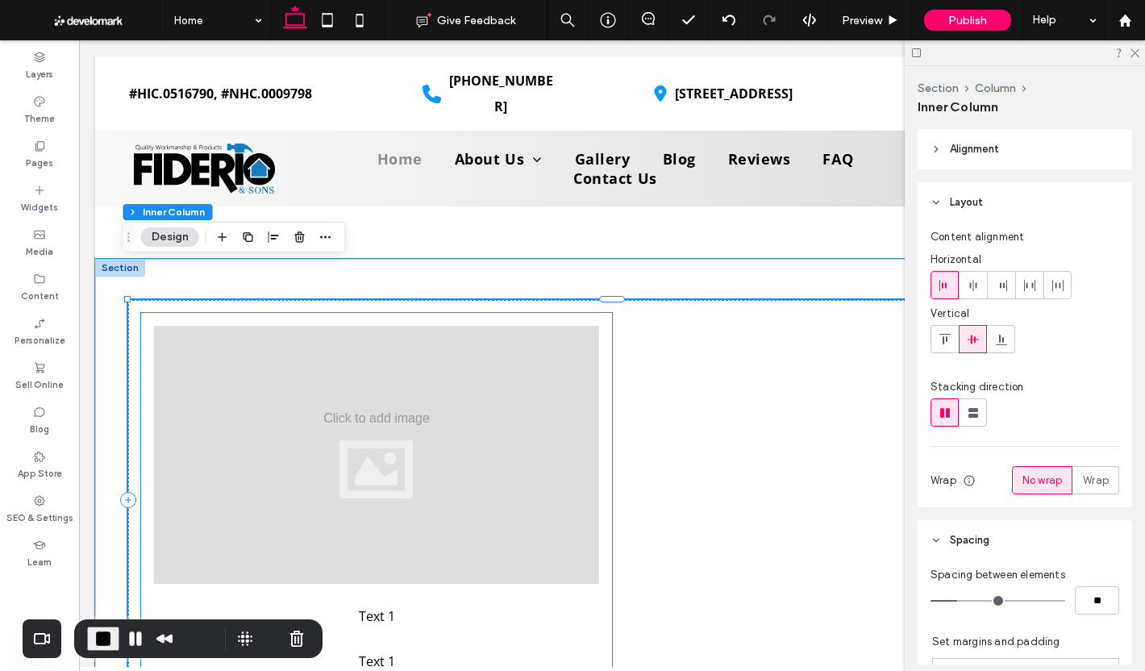
click at [603, 313] on div "Text 1 Text 1" at bounding box center [376, 500] width 471 height 374
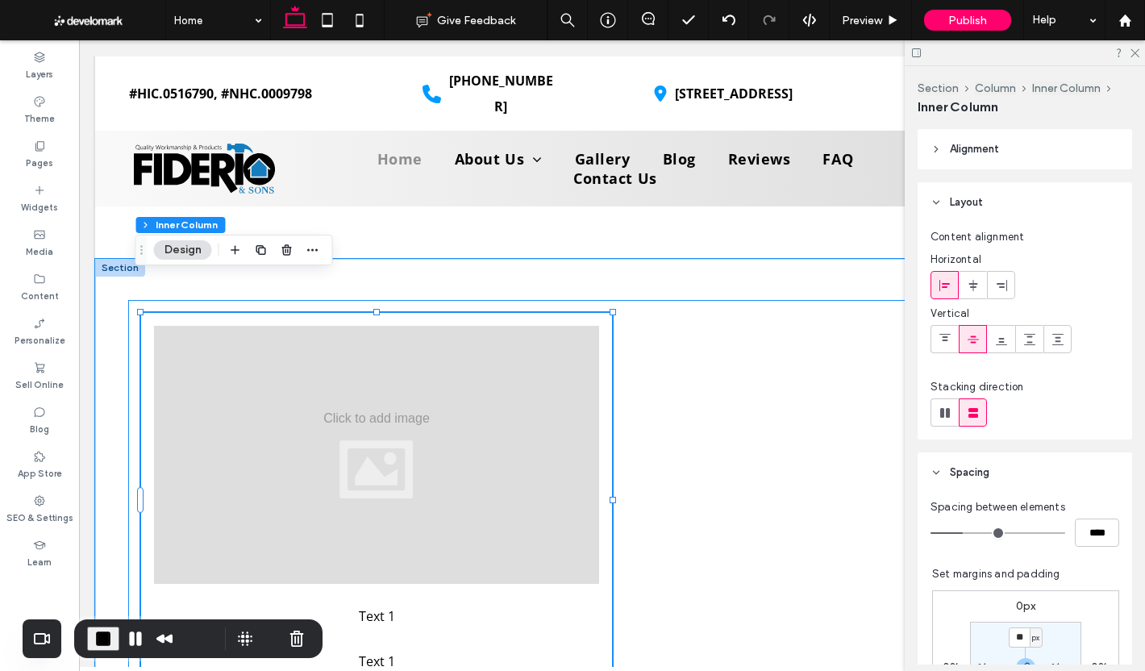
click at [678, 356] on div "Text 1 Text 1" at bounding box center [611, 500] width 967 height 400
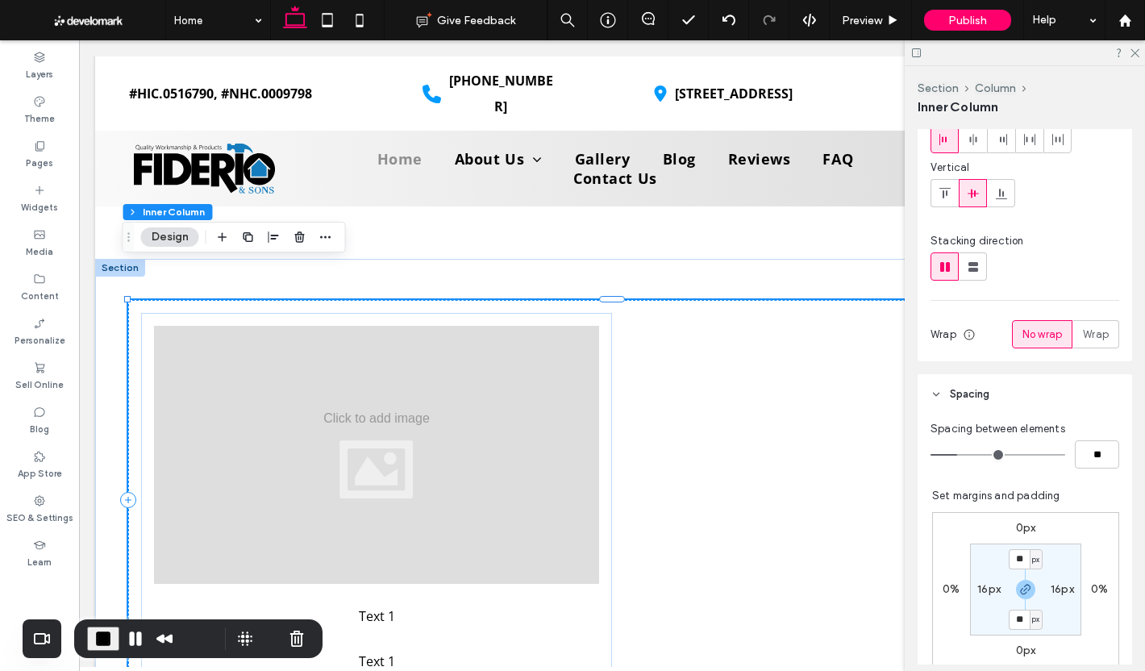
scroll to position [161, 0]
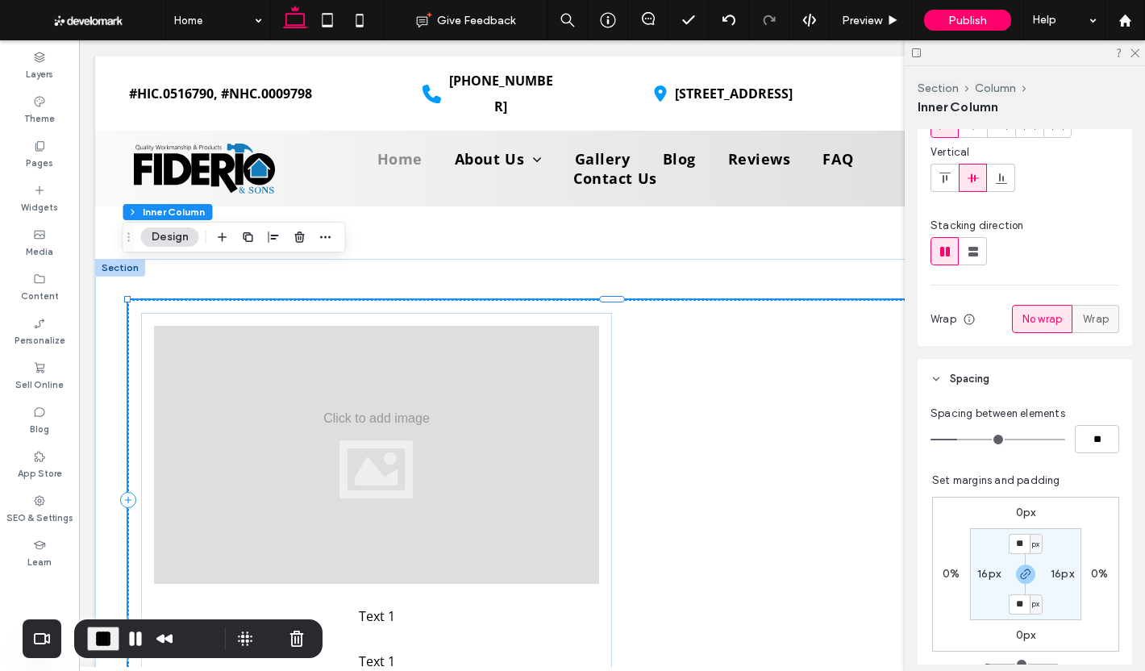
click at [1090, 320] on span "Wrap" at bounding box center [1095, 319] width 26 height 16
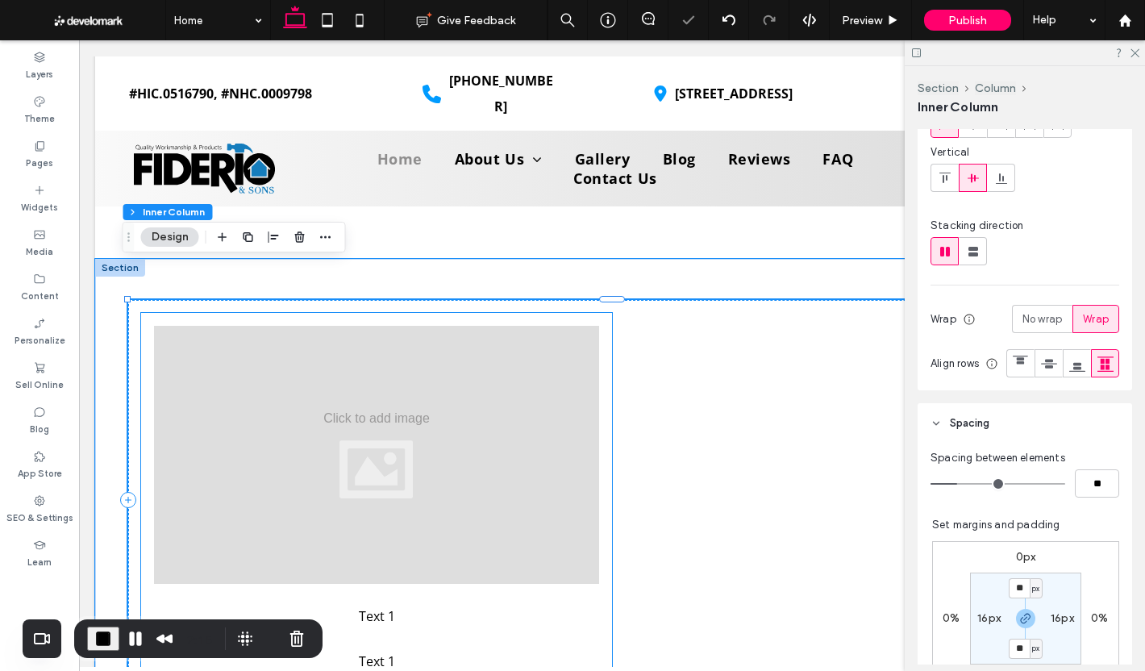
click at [541, 373] on div at bounding box center [376, 455] width 445 height 258
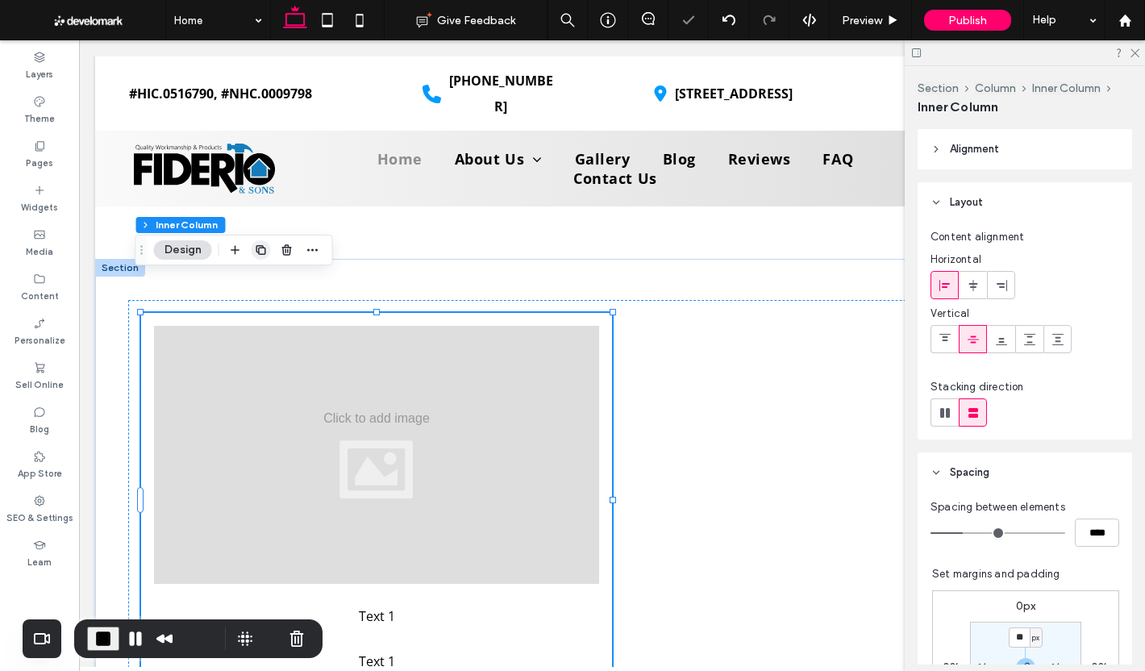
click at [265, 251] on use "button" at bounding box center [260, 250] width 10 height 10
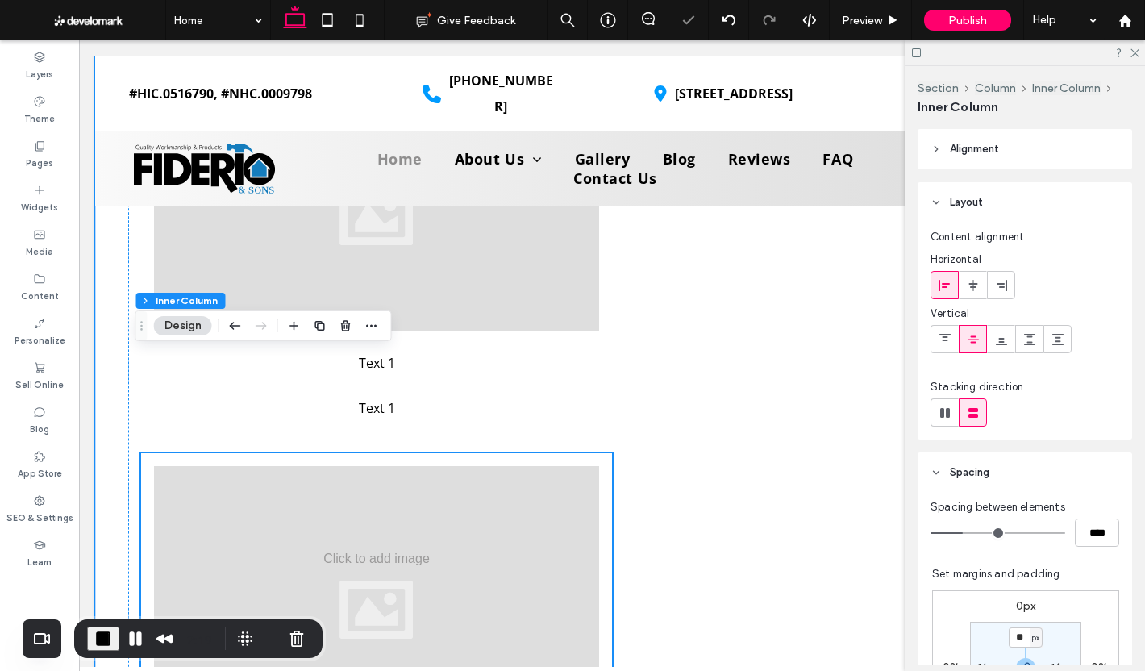
scroll to position [4236, 0]
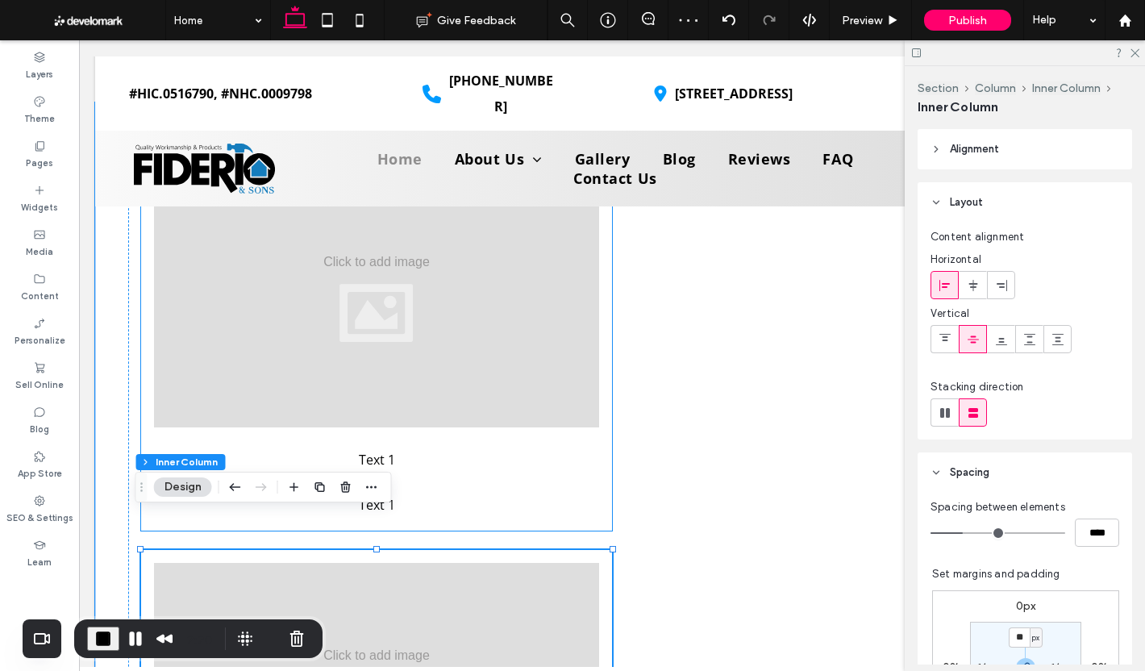
click at [581, 492] on p "Text 1" at bounding box center [376, 505] width 445 height 26
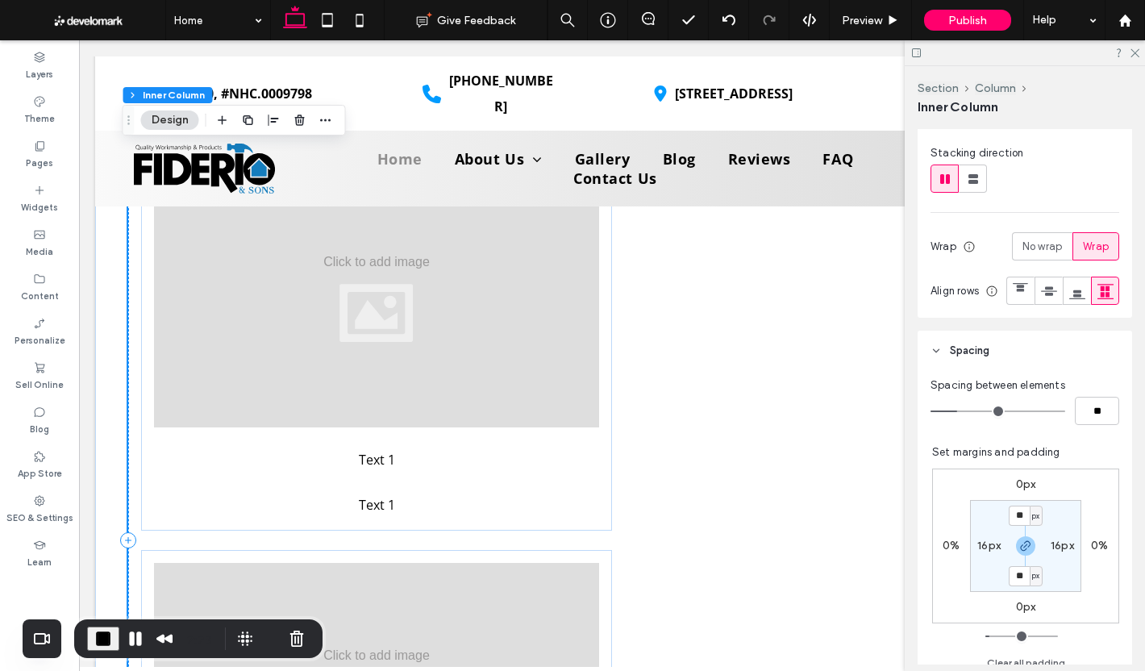
scroll to position [242, 0]
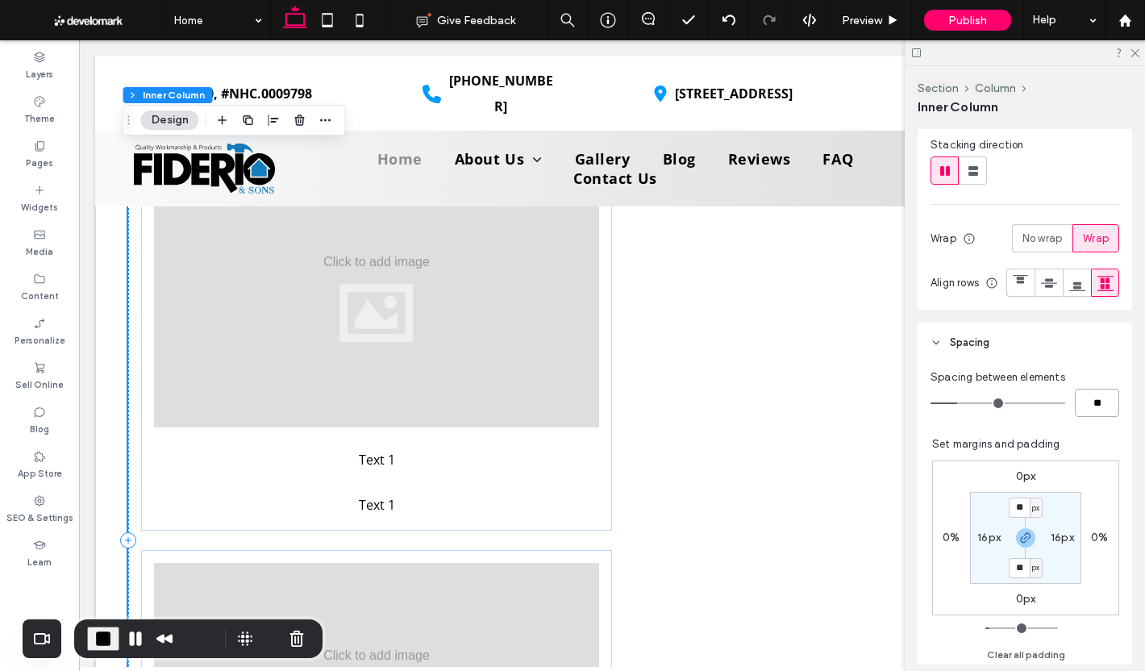
click at [1086, 417] on input "**" at bounding box center [1096, 402] width 44 height 28
type input "*"
type input "**"
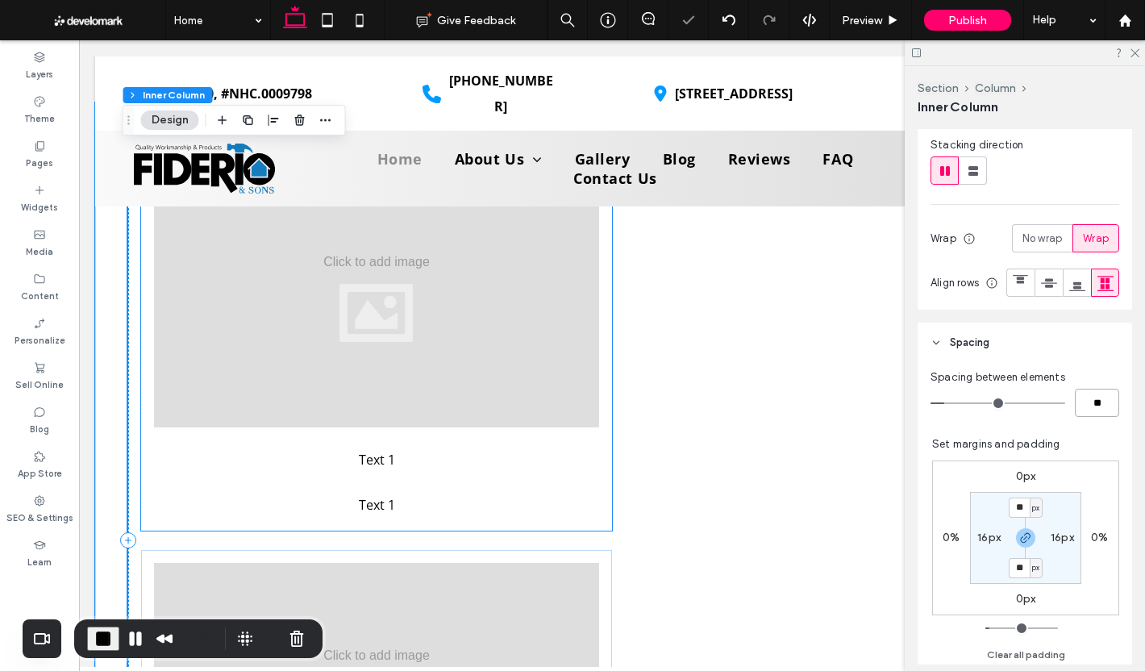
click at [556, 449] on div "Text 1 Text 1" at bounding box center [376, 343] width 471 height 374
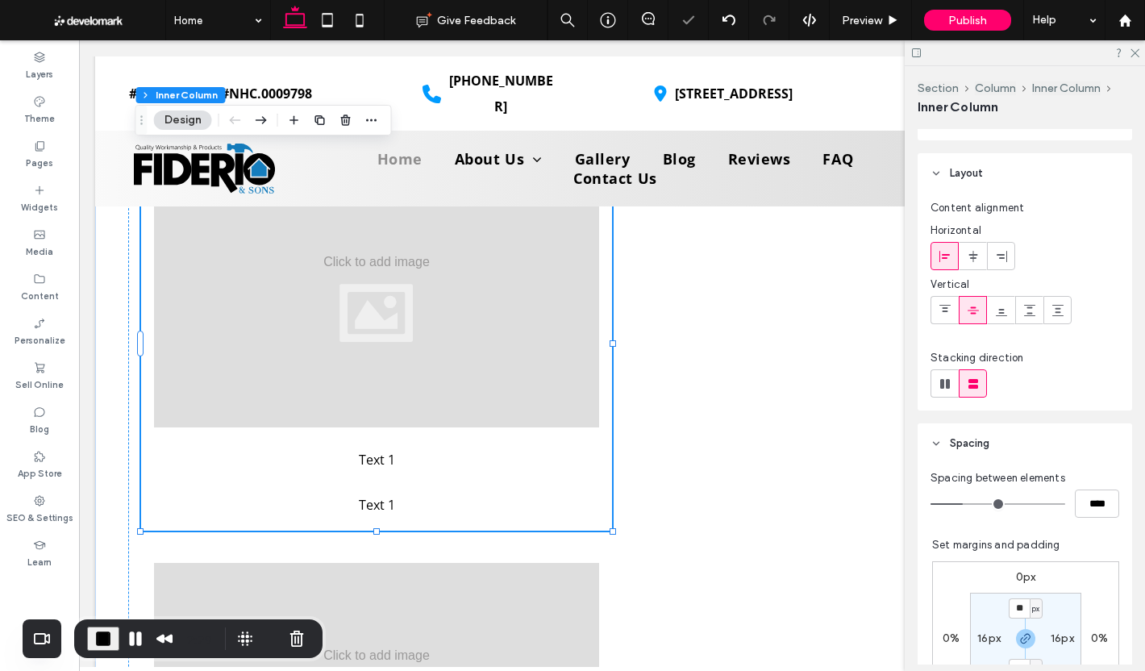
scroll to position [322, 0]
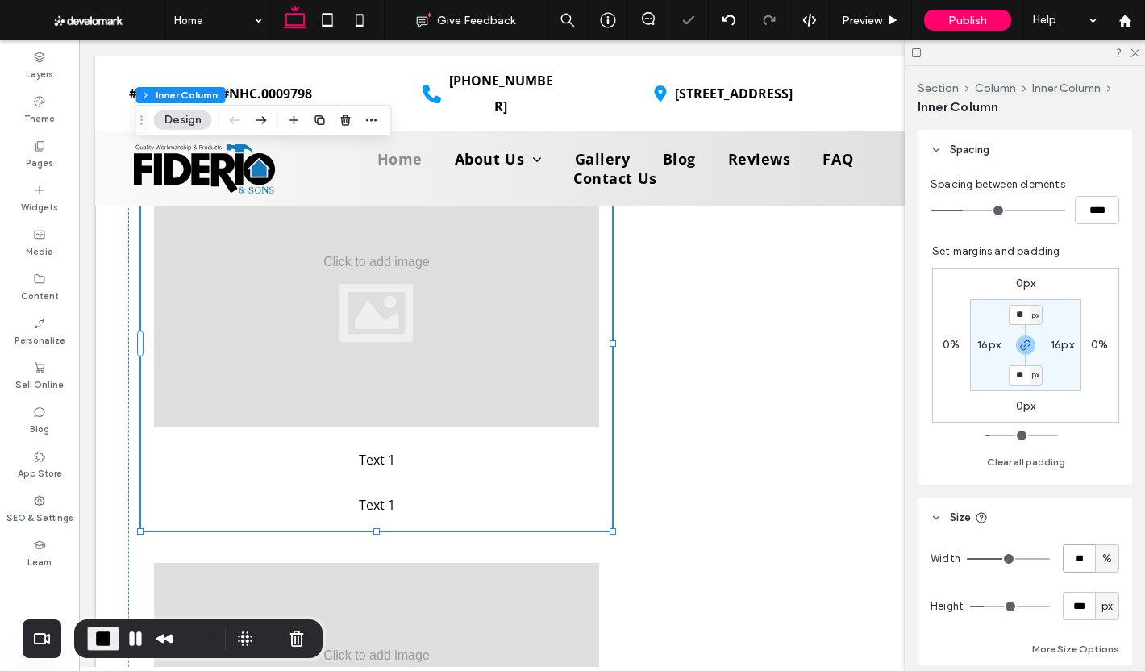
click at [1071, 552] on input "**" at bounding box center [1078, 558] width 32 height 28
type input "**"
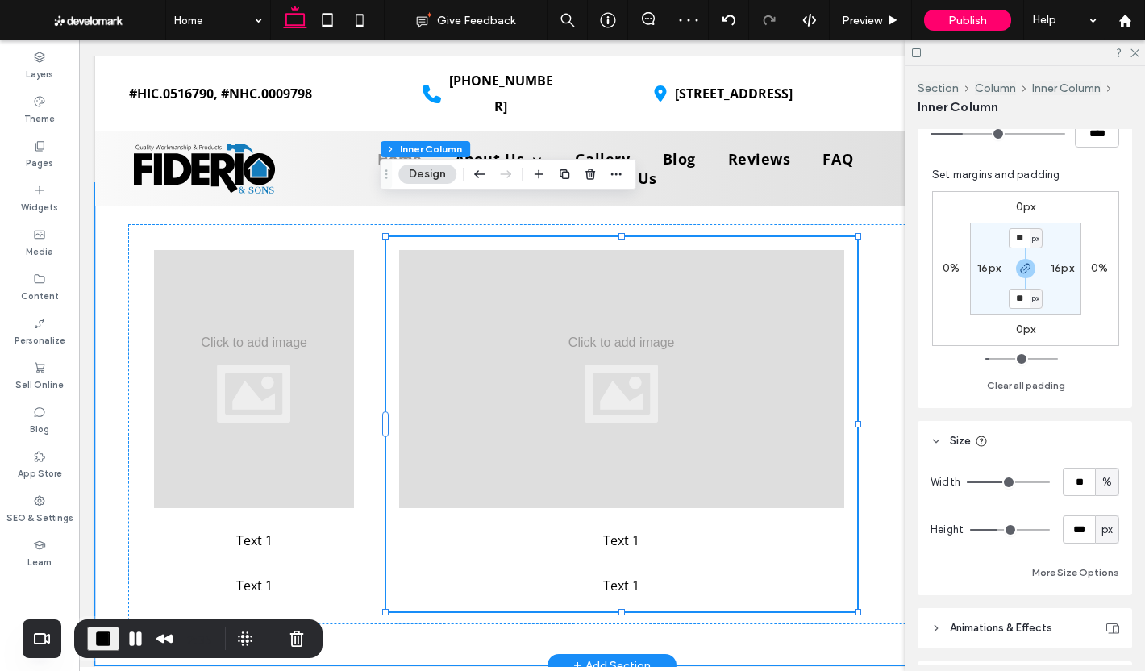
scroll to position [403, 0]
click at [1066, 465] on input "**" at bounding box center [1078, 477] width 32 height 28
type input "**"
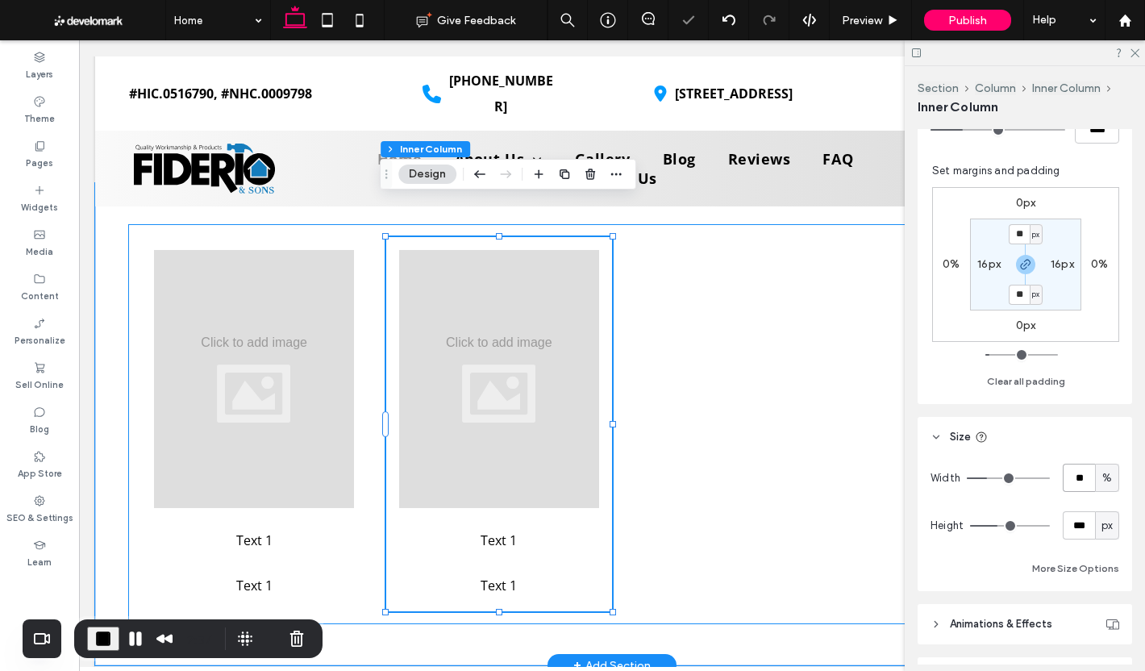
click at [738, 455] on div "Text 1 Text 1 Text 1 Text 1" at bounding box center [611, 424] width 967 height 400
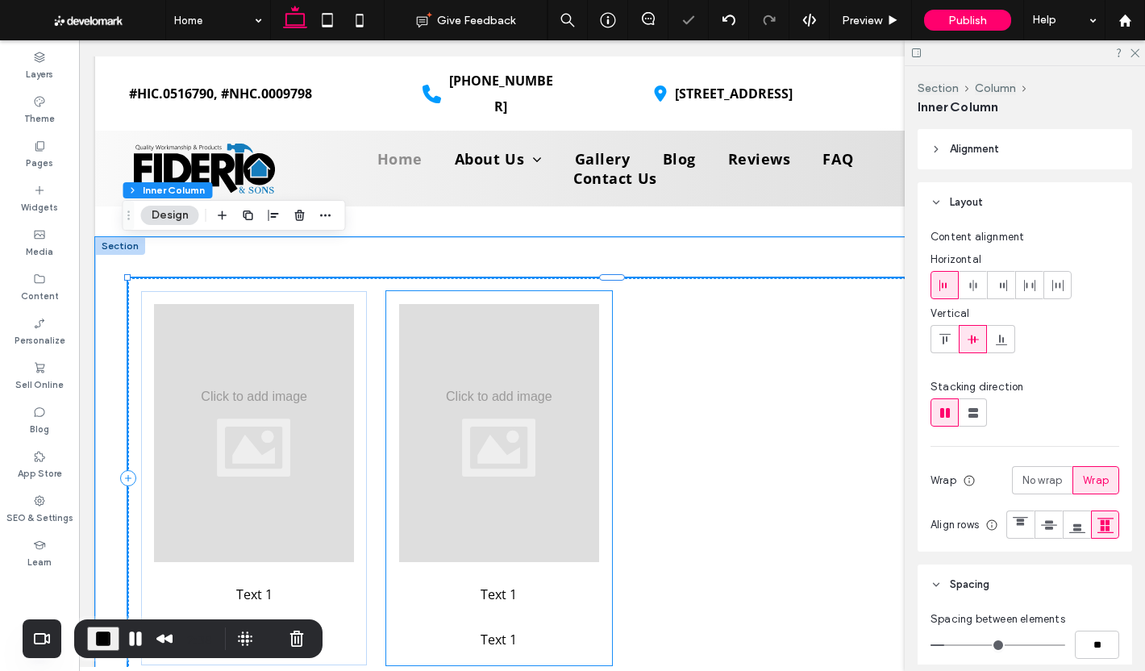
scroll to position [4075, 0]
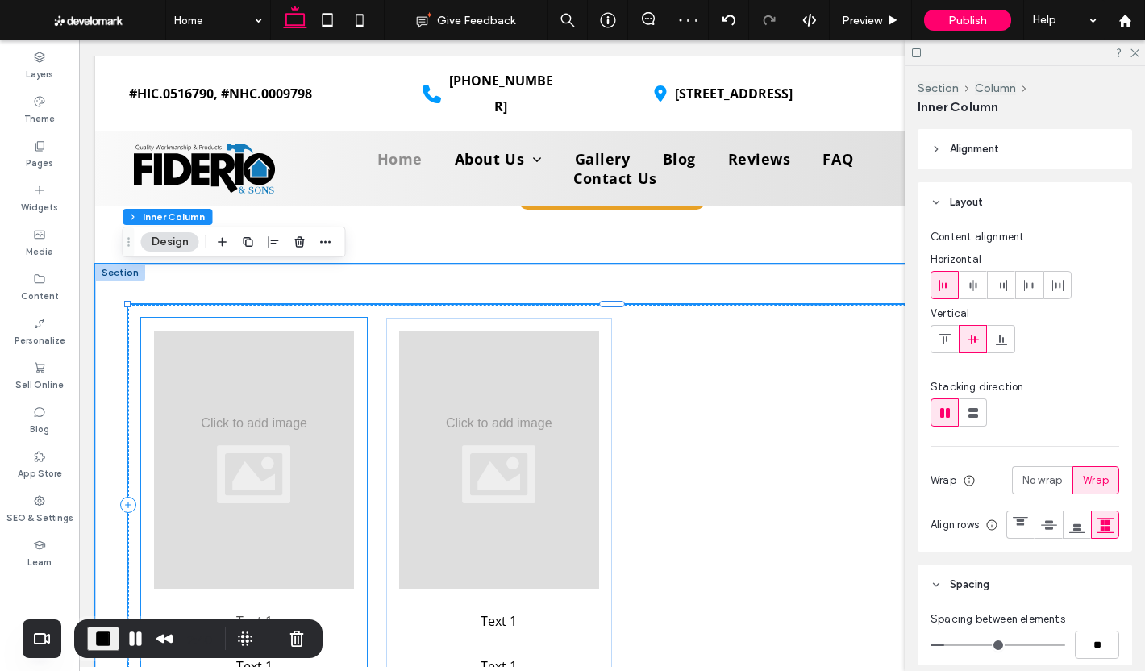
click at [348, 415] on div "Text 1 Text 1" at bounding box center [254, 505] width 226 height 374
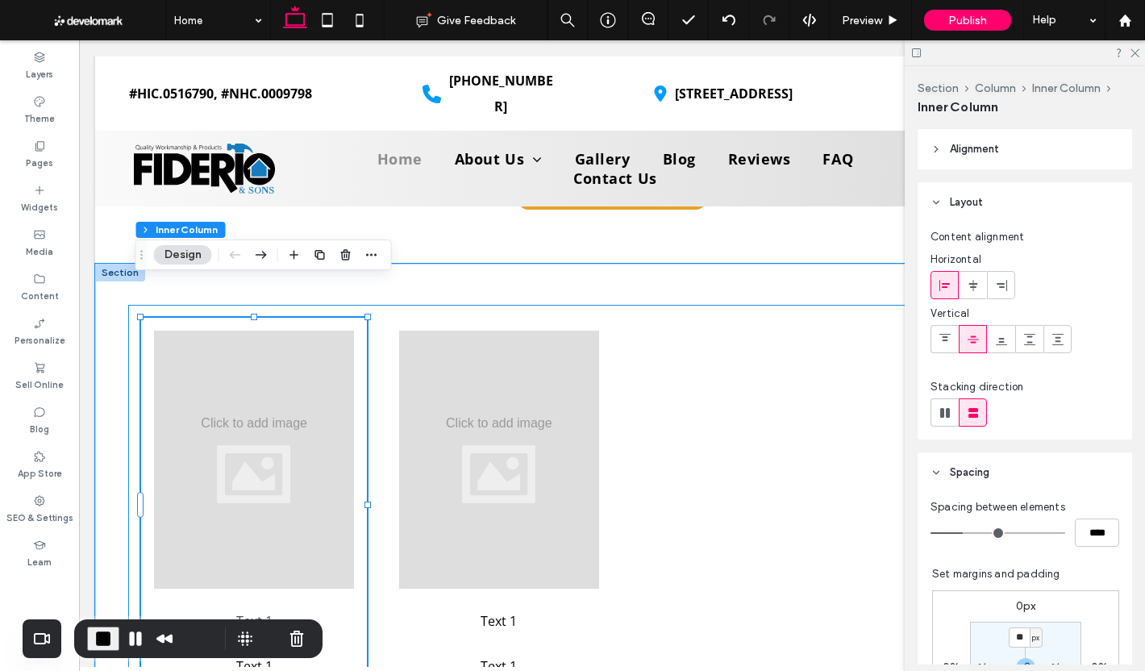
click at [722, 409] on div "Text 1 Text 1 Text 1 Text 1" at bounding box center [611, 505] width 967 height 400
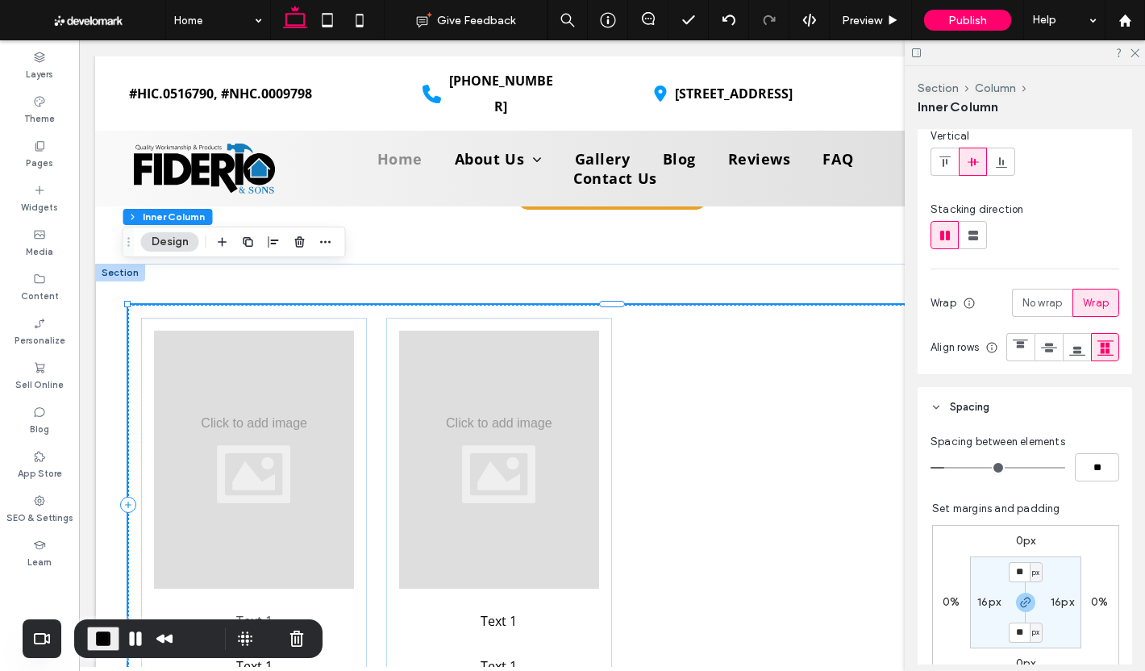
scroll to position [242, 0]
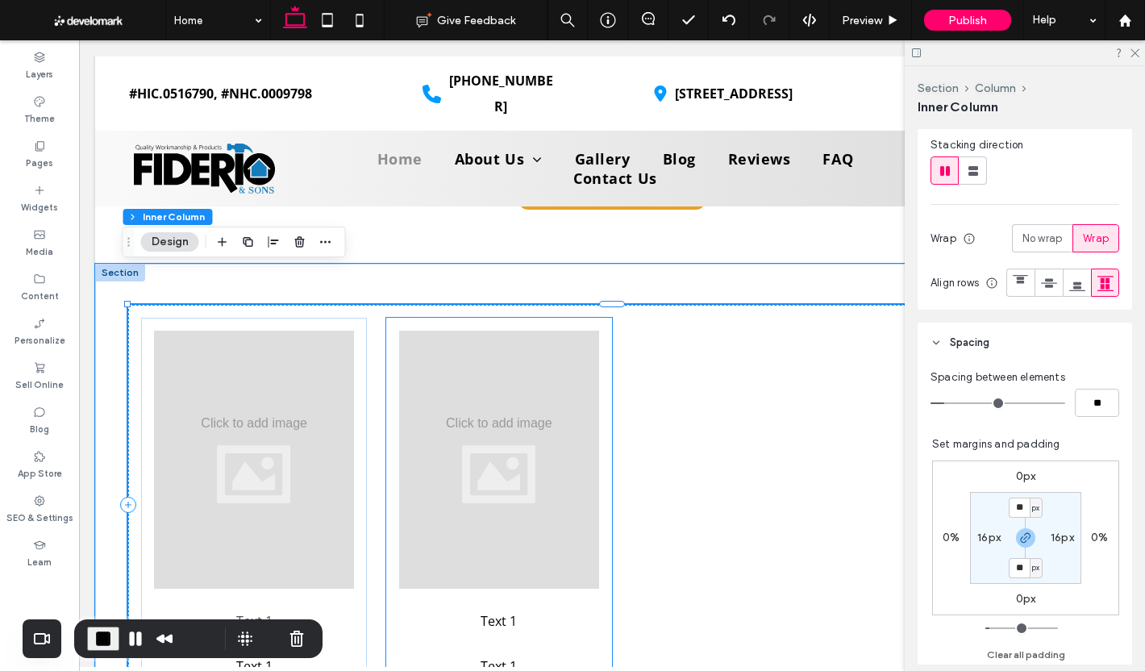
click at [570, 480] on div at bounding box center [499, 459] width 200 height 258
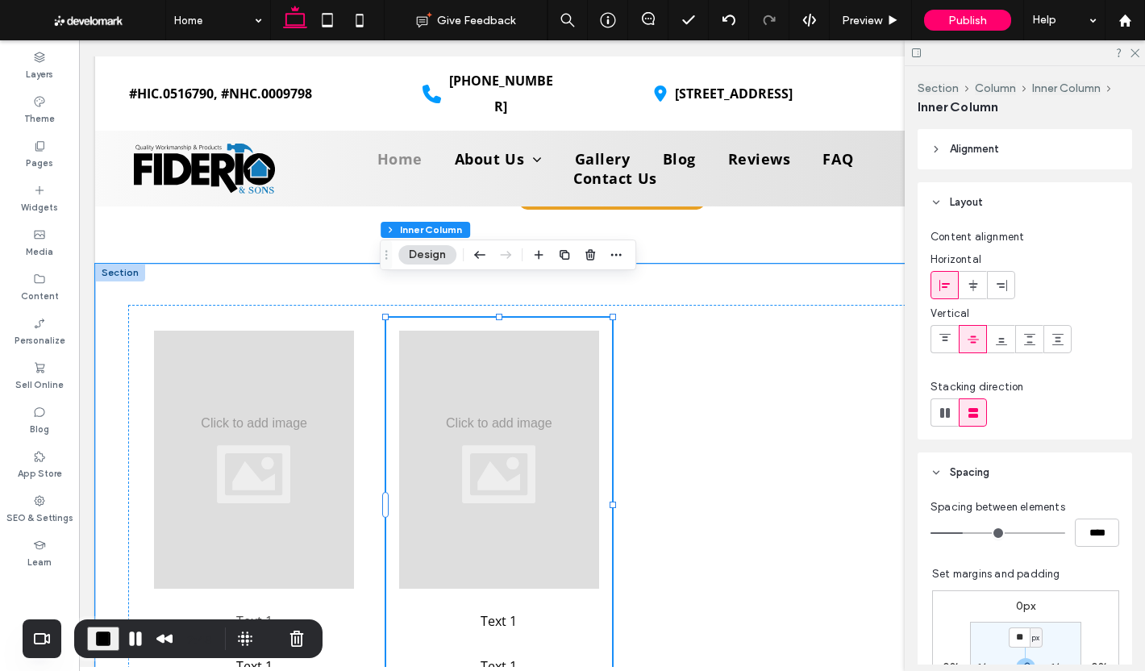
click at [597, 561] on div "Text 1 Text 1" at bounding box center [499, 505] width 226 height 374
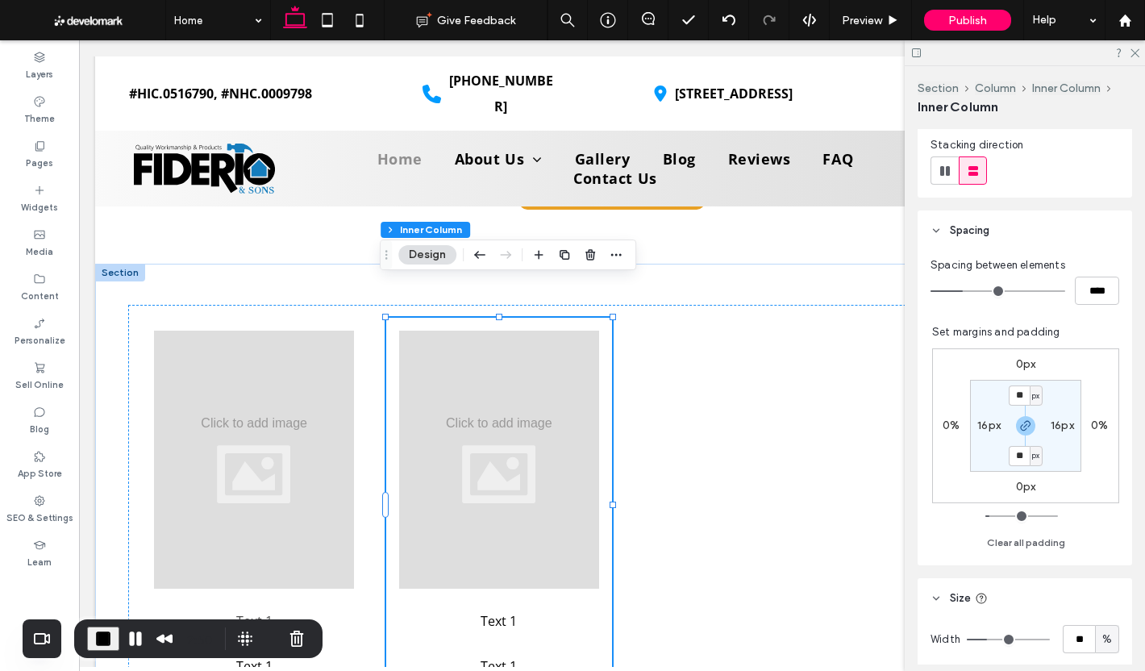
click at [985, 430] on label "16px" at bounding box center [988, 425] width 23 height 14
type input "*"
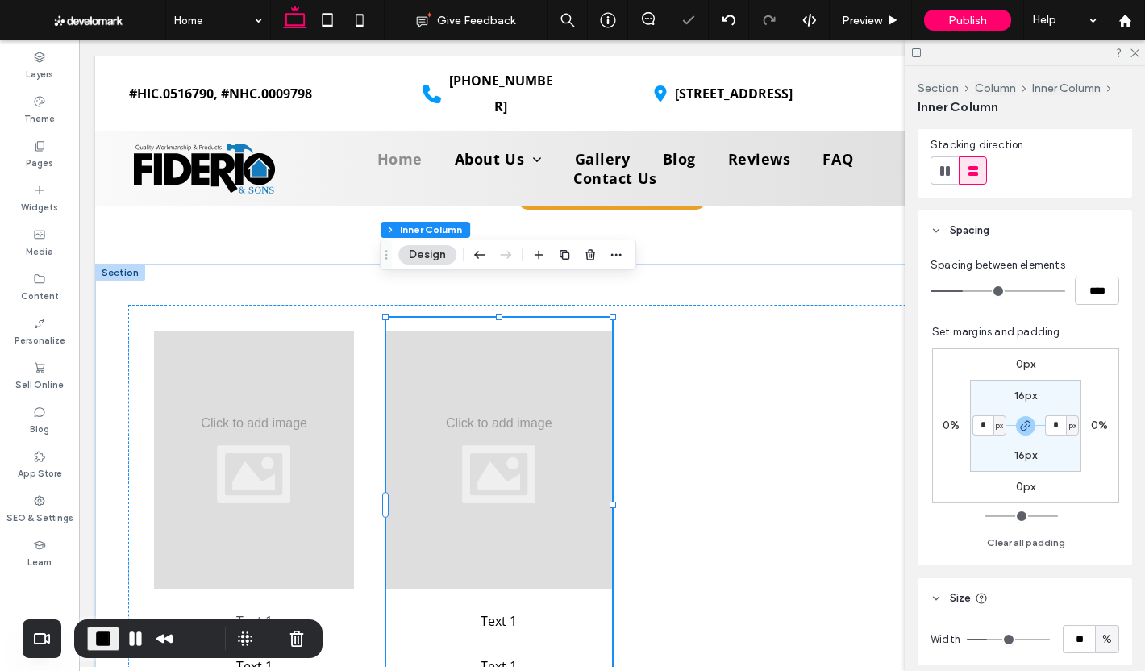
click at [1014, 395] on label "16px" at bounding box center [1025, 395] width 23 height 14
type input "**"
type input "*"
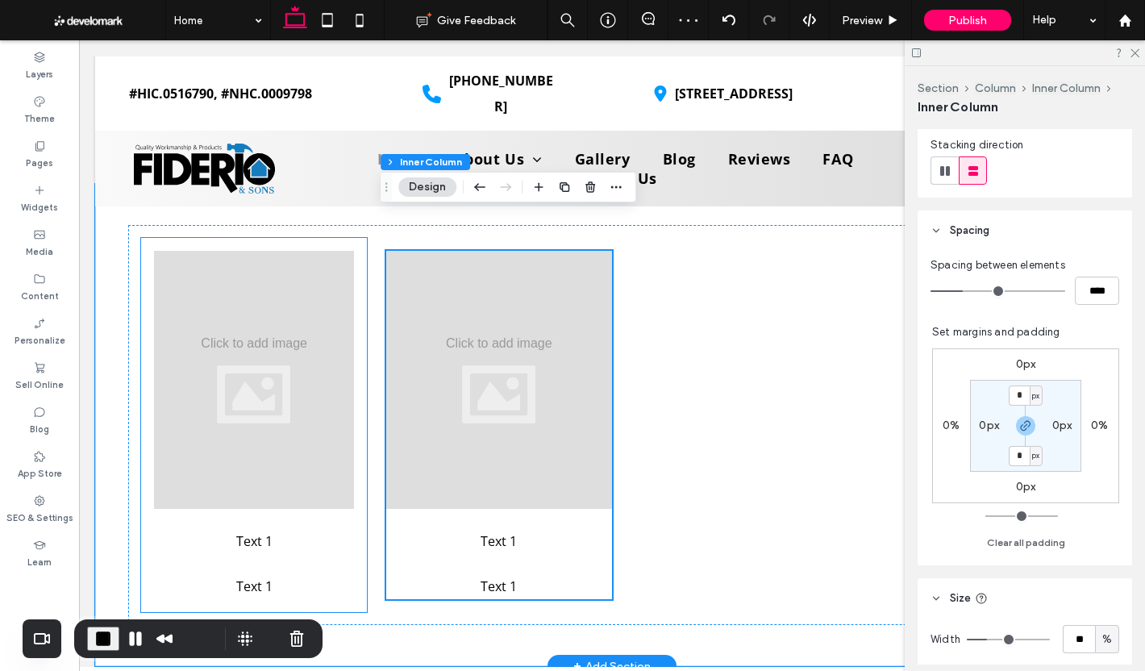
scroll to position [4156, 0]
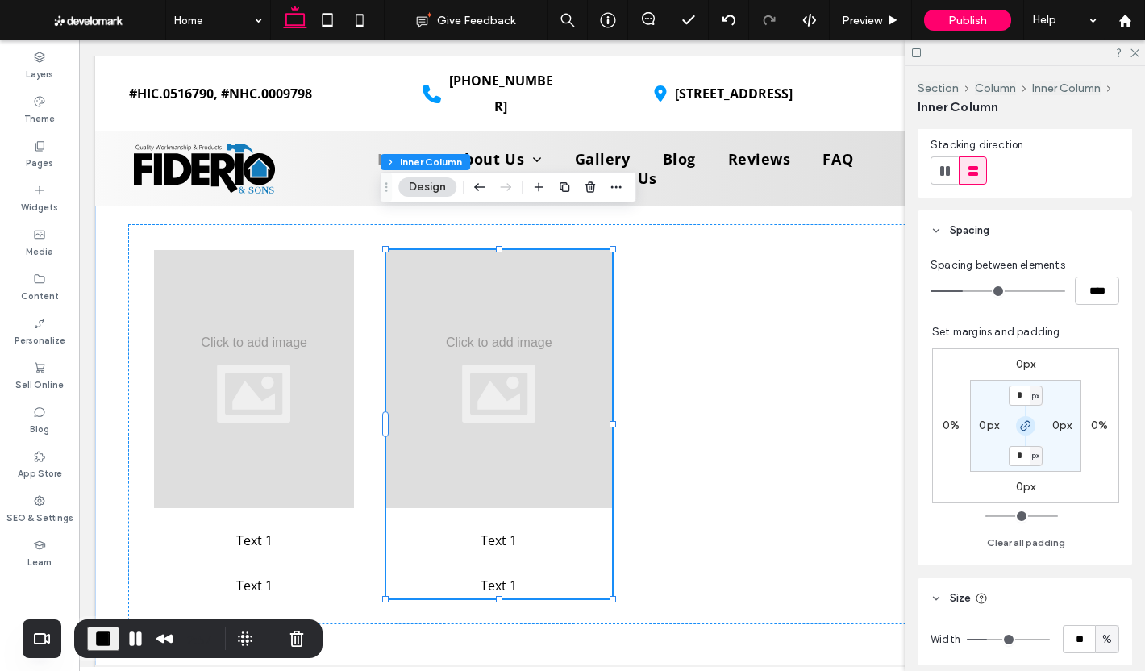
click at [1021, 426] on icon "button" at bounding box center [1025, 425] width 13 height 13
click at [1016, 454] on label "0px" at bounding box center [1026, 455] width 20 height 14
type input "**"
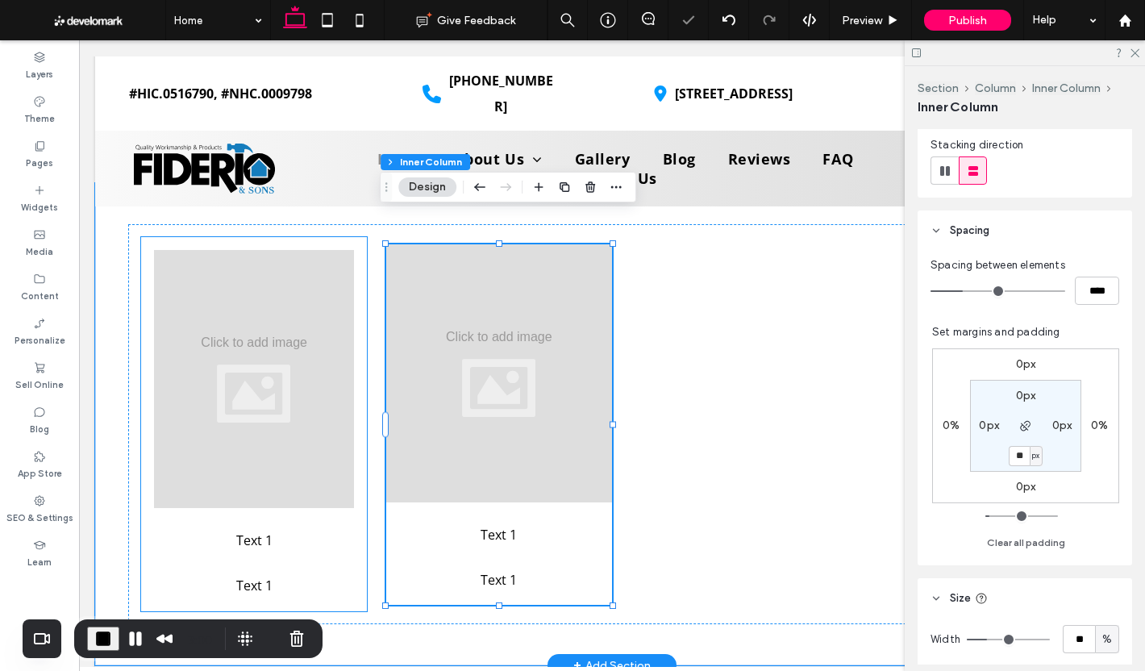
click at [315, 526] on div "Text 1 Text 1" at bounding box center [254, 424] width 226 height 374
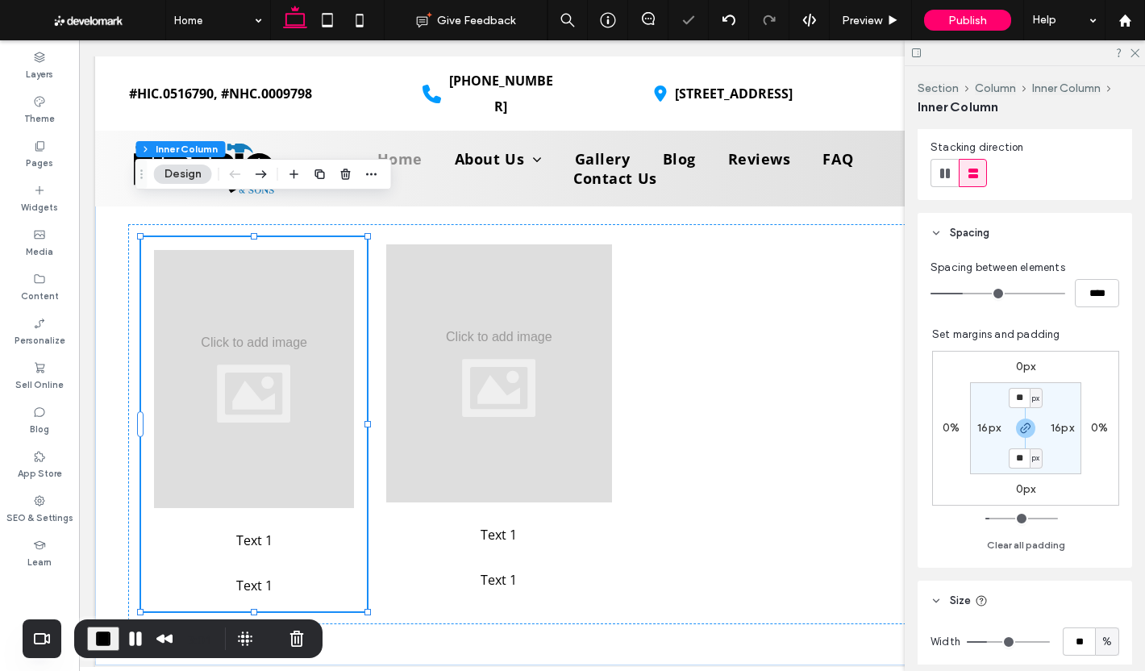
scroll to position [242, 0]
click at [979, 422] on label "16px" at bounding box center [988, 425] width 23 height 14
type input "*"
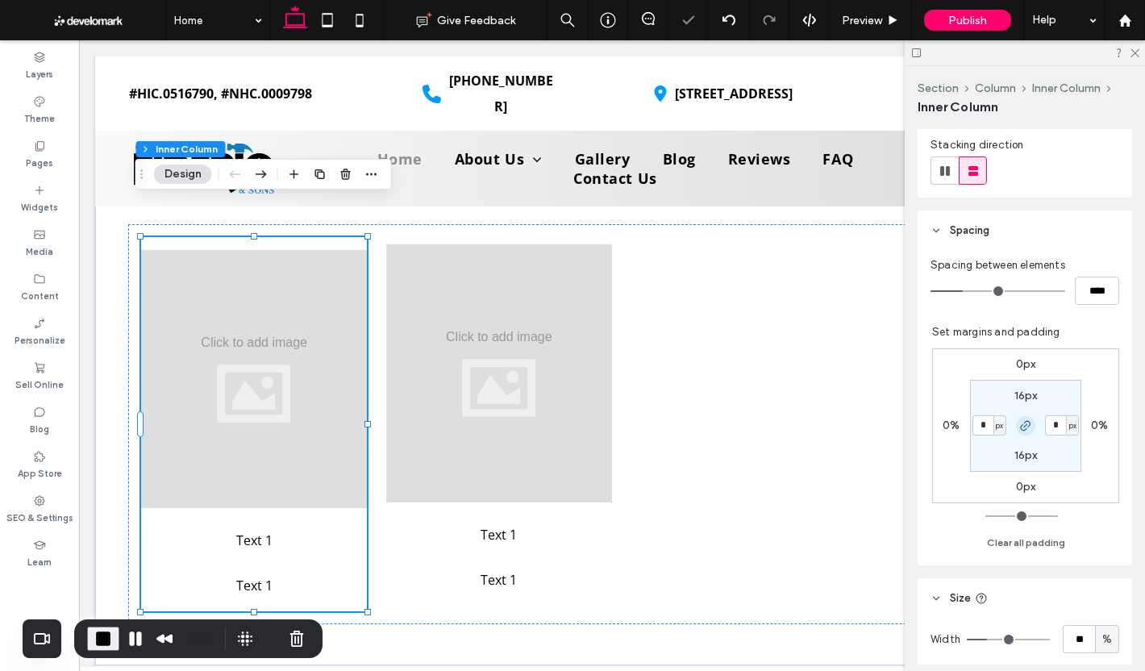
click at [1019, 426] on icon "button" at bounding box center [1025, 425] width 13 height 13
click at [1023, 394] on label "16px" at bounding box center [1025, 395] width 23 height 14
type input "**"
click at [1016, 424] on span "button" at bounding box center [1025, 425] width 19 height 19
click at [1014, 395] on input "**" at bounding box center [1018, 395] width 21 height 20
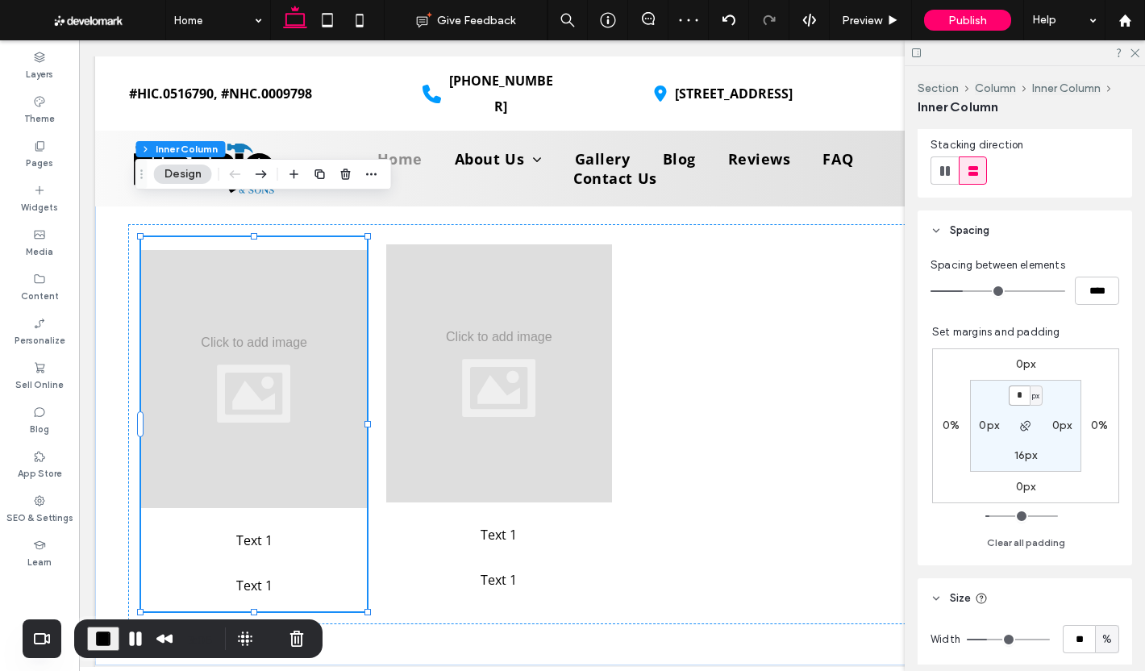
type input "*"
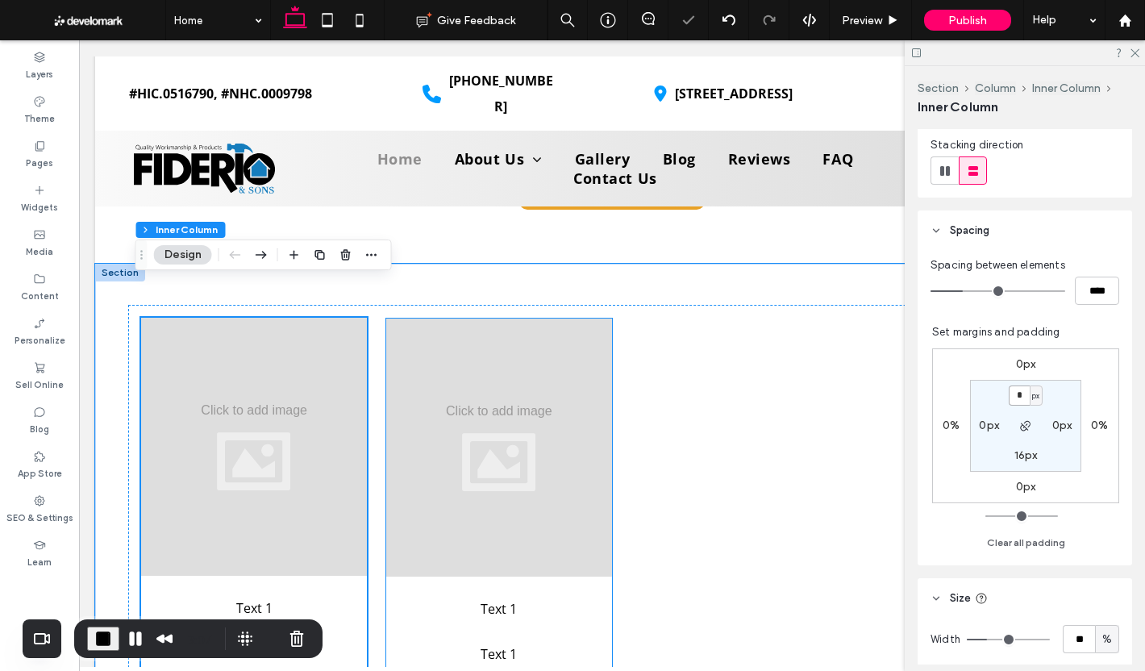
scroll to position [4156, 0]
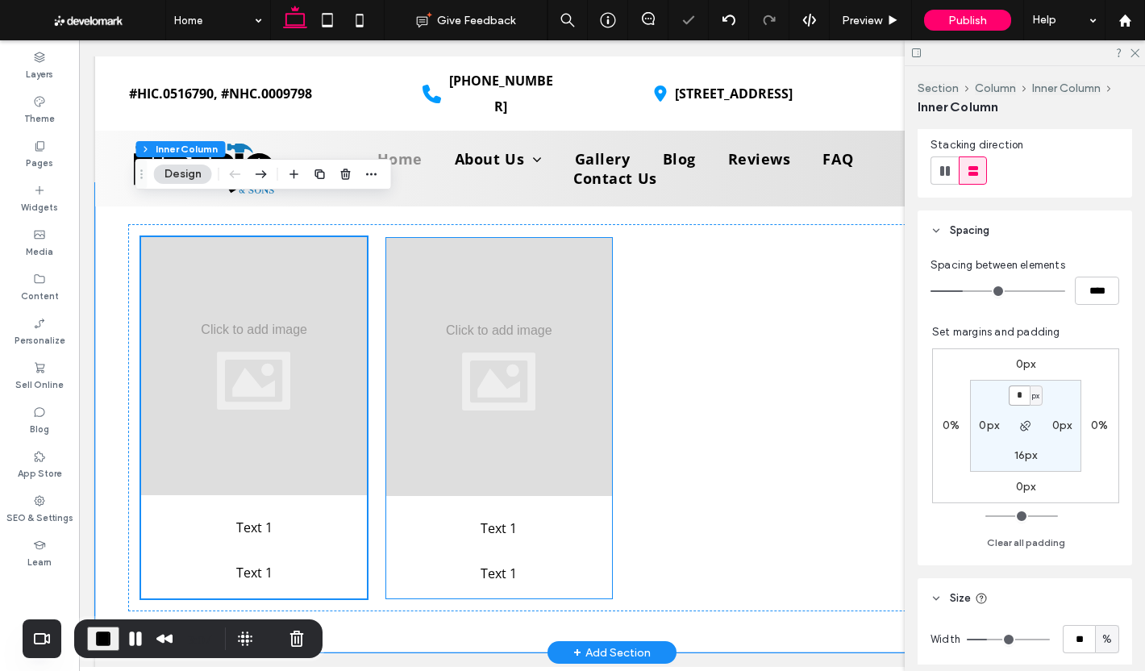
click at [596, 515] on p "Text 1" at bounding box center [499, 528] width 226 height 26
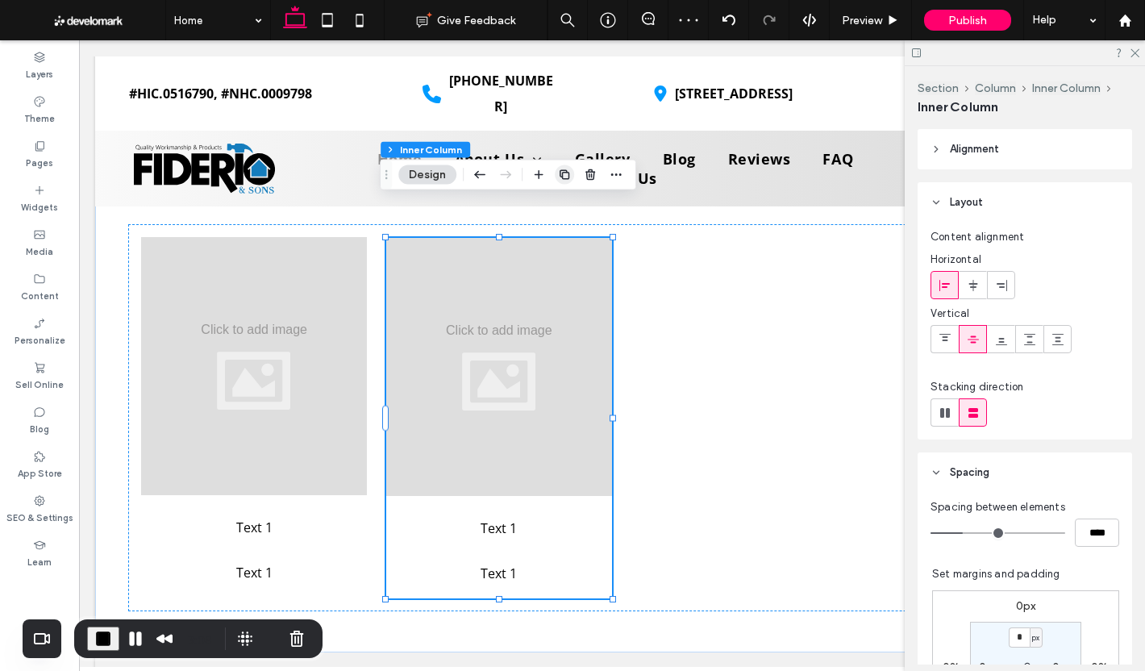
click at [557, 175] on span "button" at bounding box center [564, 174] width 19 height 19
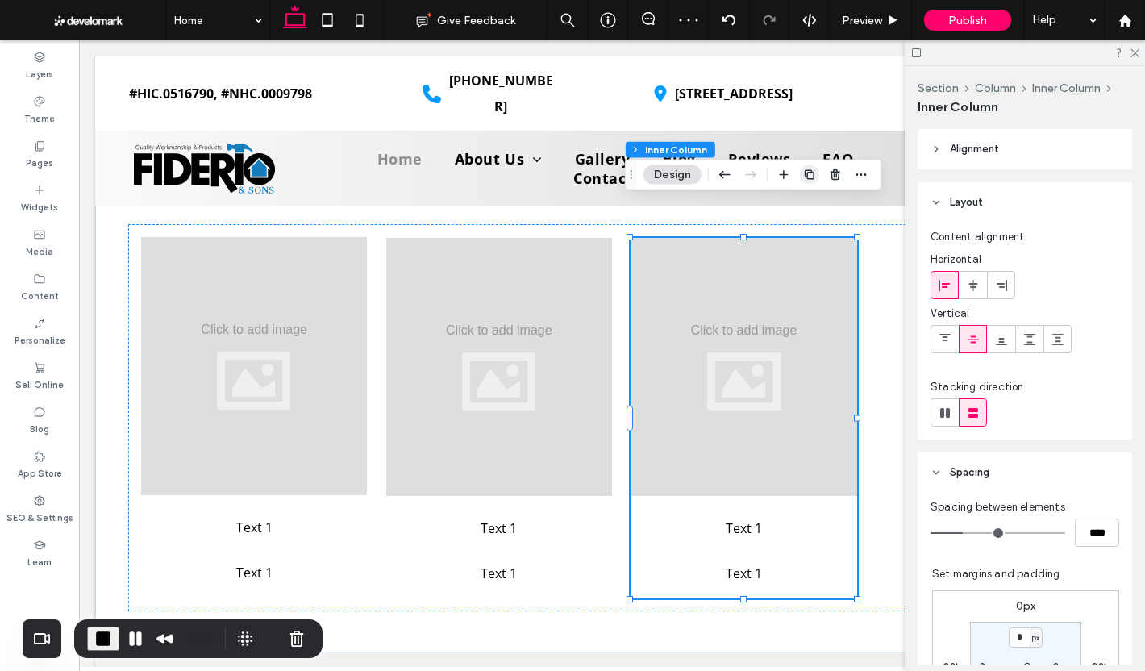
click at [807, 168] on icon "button" at bounding box center [809, 174] width 13 height 13
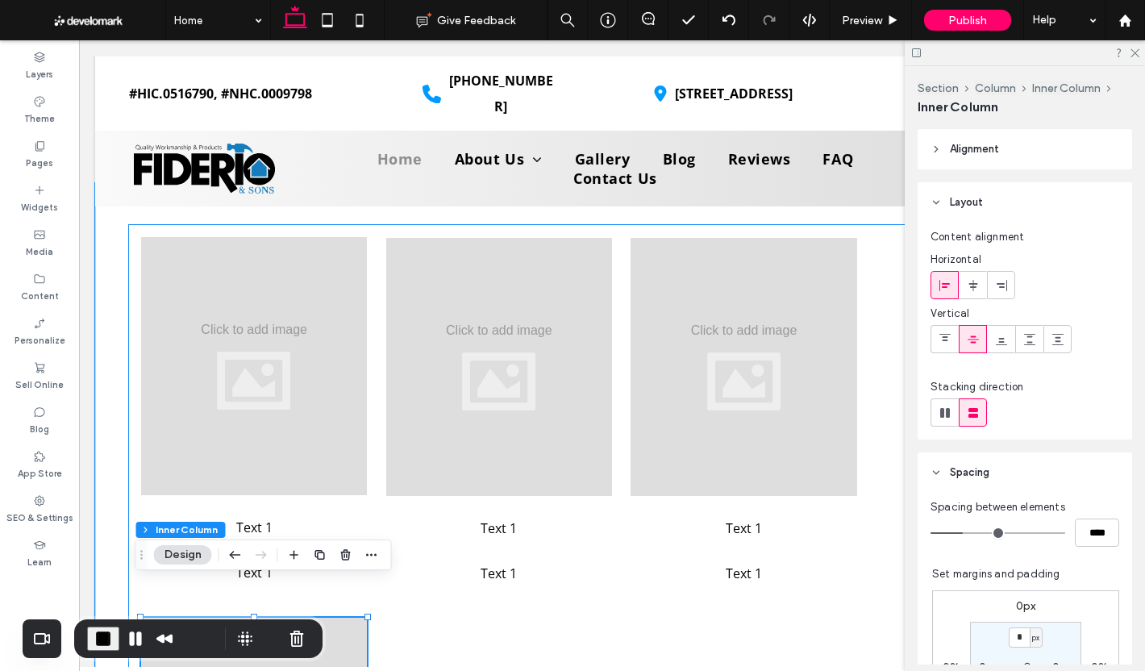
click at [521, 592] on div "Text 1 Text 1 Text 1 Text 1 Text 1 Text 1 Text 1 Text 1" at bounding box center [611, 607] width 967 height 766
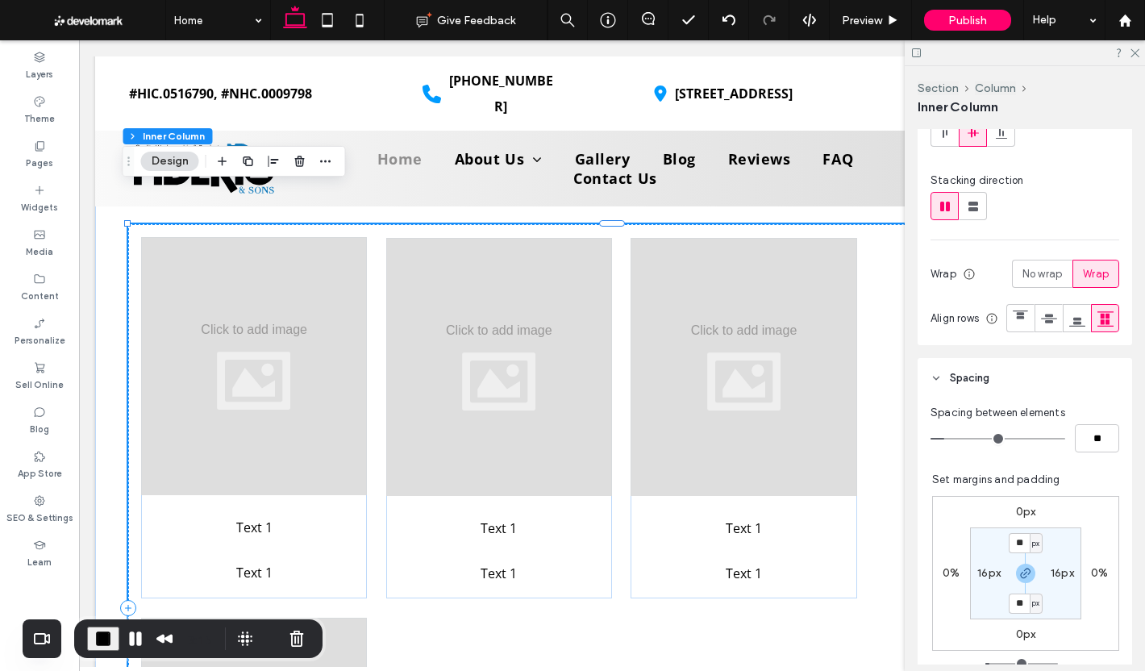
scroll to position [242, 0]
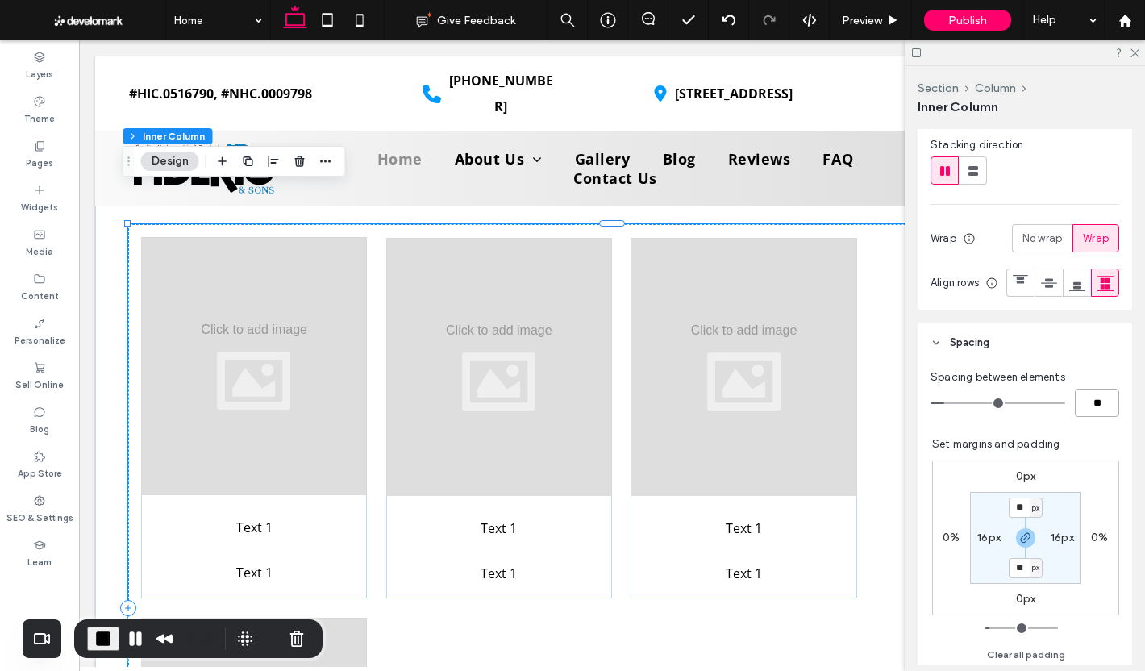
click at [1095, 417] on input "**" at bounding box center [1096, 402] width 44 height 28
type input "*"
type input "**"
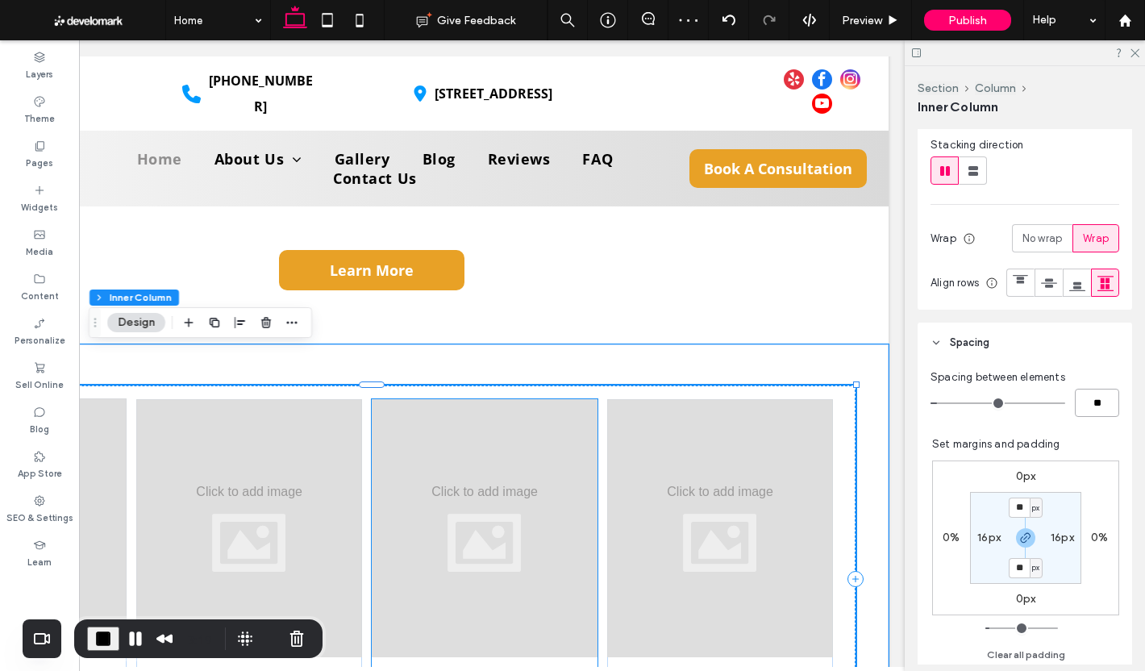
scroll to position [0, 0]
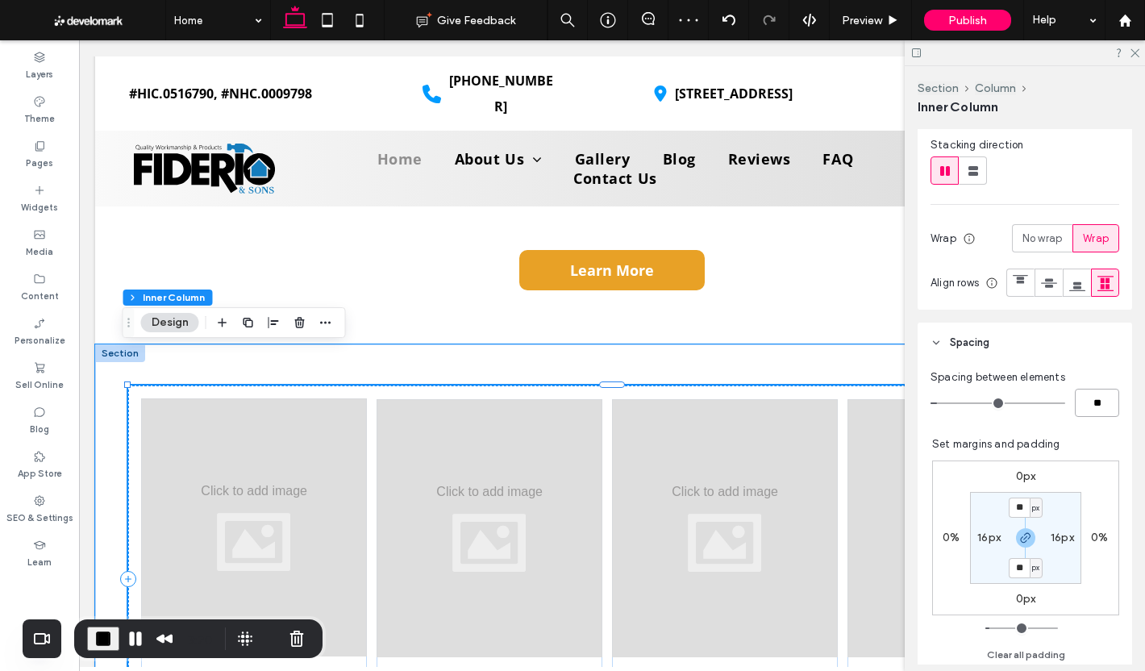
click at [172, 385] on div "Text 1 Text 1 Text 1 Text 1 Text 1 Text 1 Text 1 Text 1" at bounding box center [611, 578] width 967 height 387
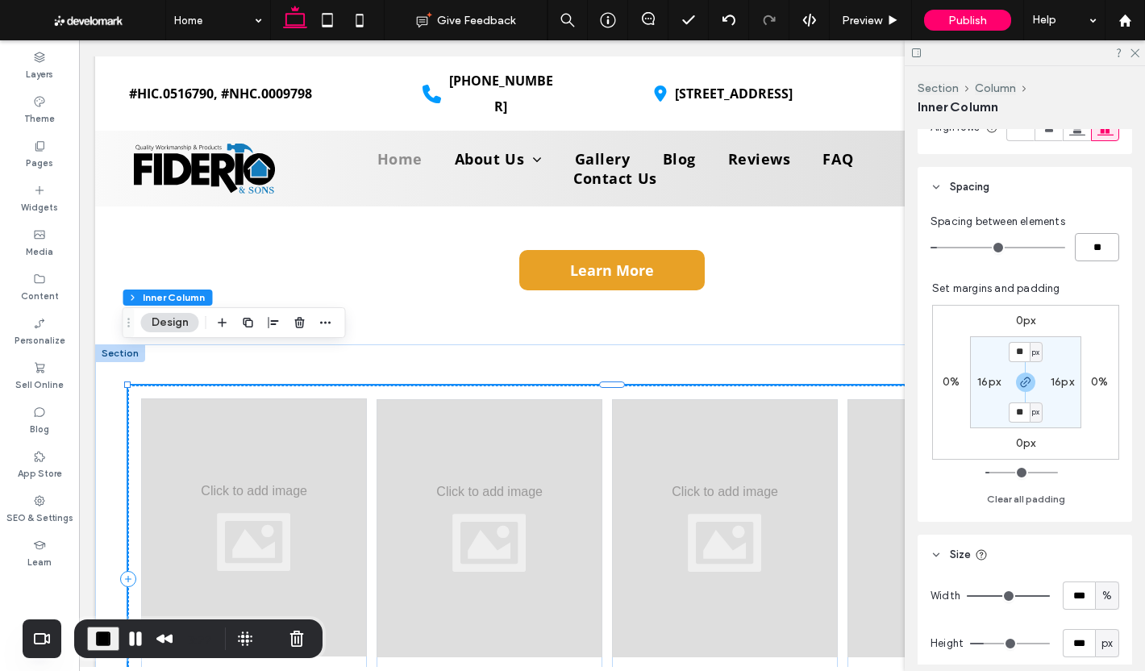
scroll to position [403, 0]
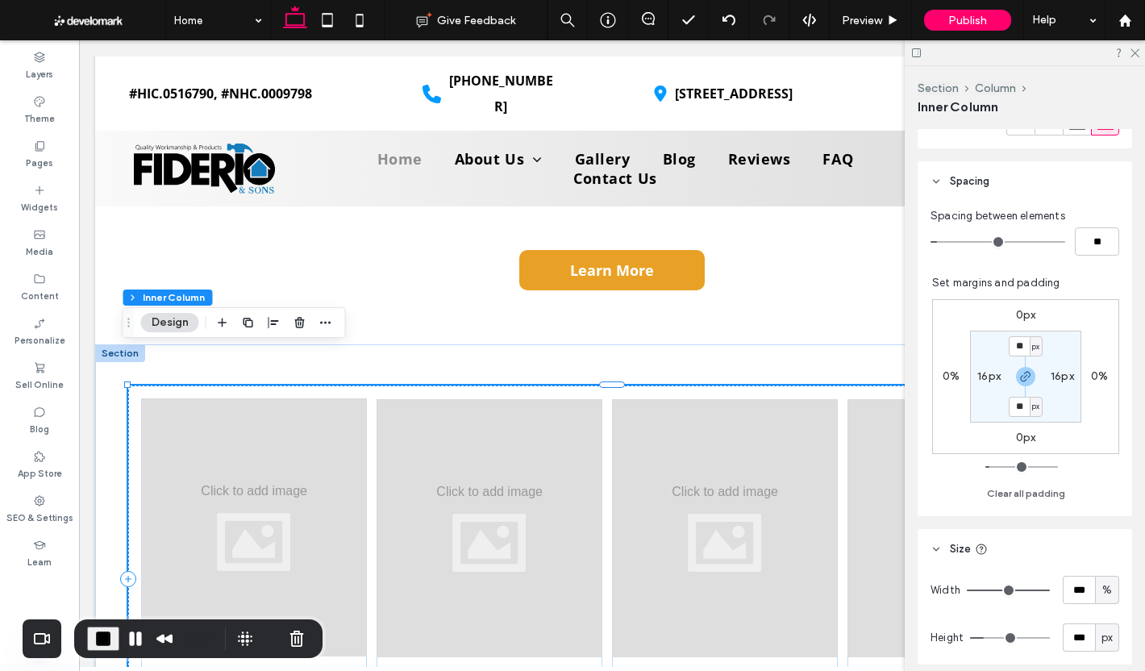
click at [977, 383] on label "16px" at bounding box center [988, 376] width 23 height 14
type input "*"
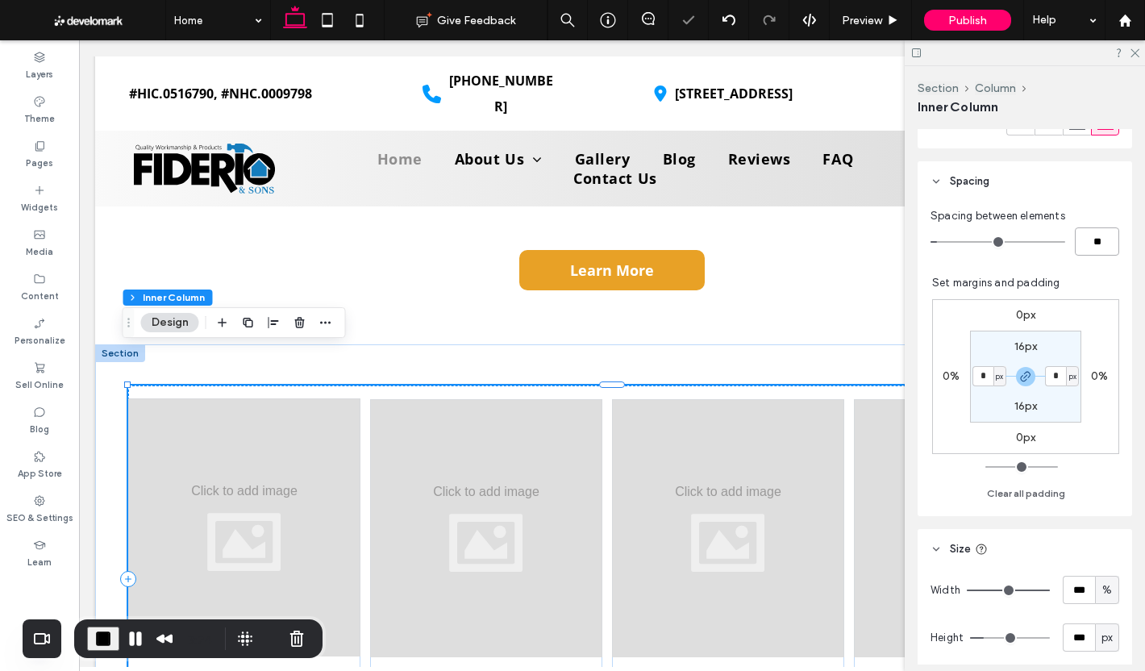
click at [1088, 255] on input "**" at bounding box center [1096, 241] width 44 height 28
type input "*"
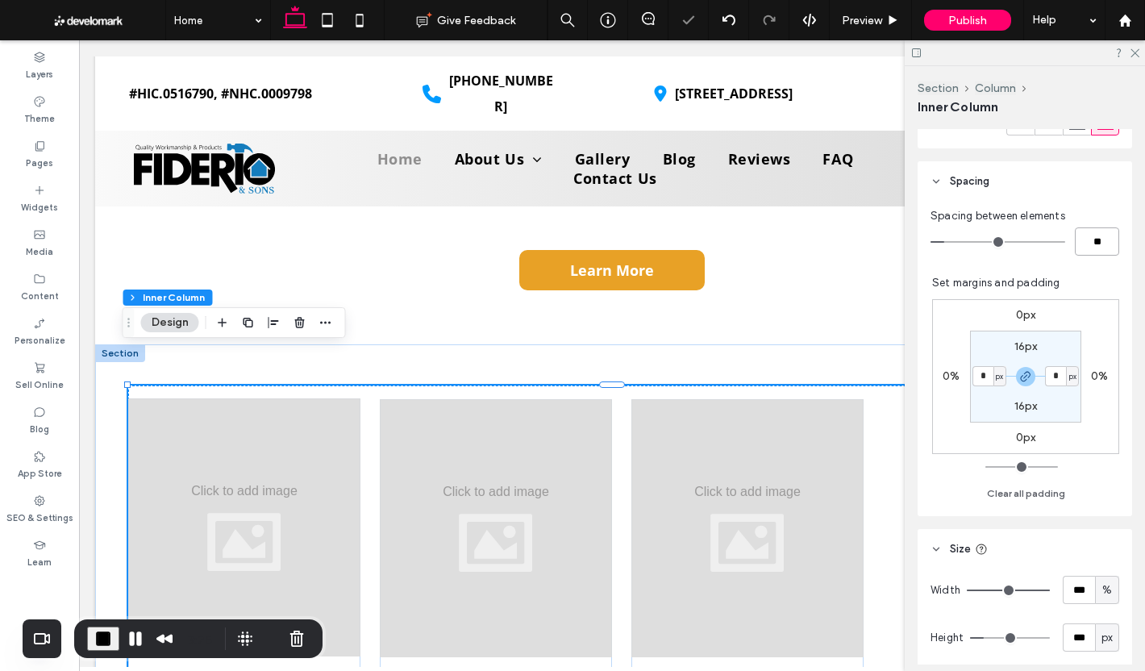
click at [1080, 255] on input "**" at bounding box center [1096, 241] width 44 height 28
type input "**"
type input "*"
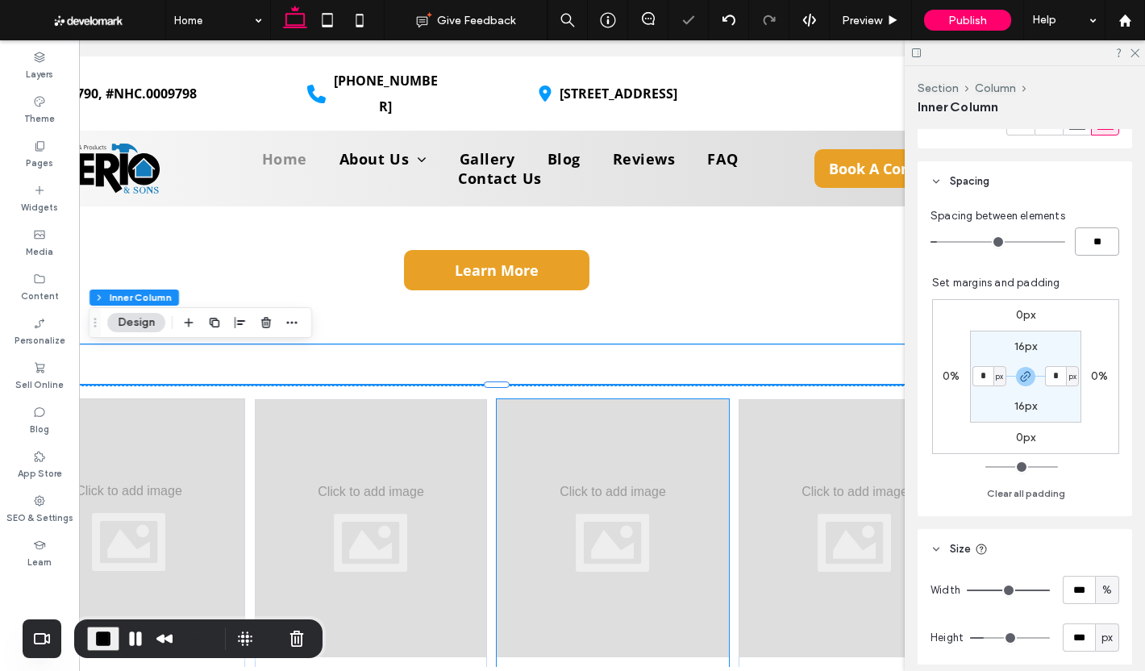
scroll to position [0, 240]
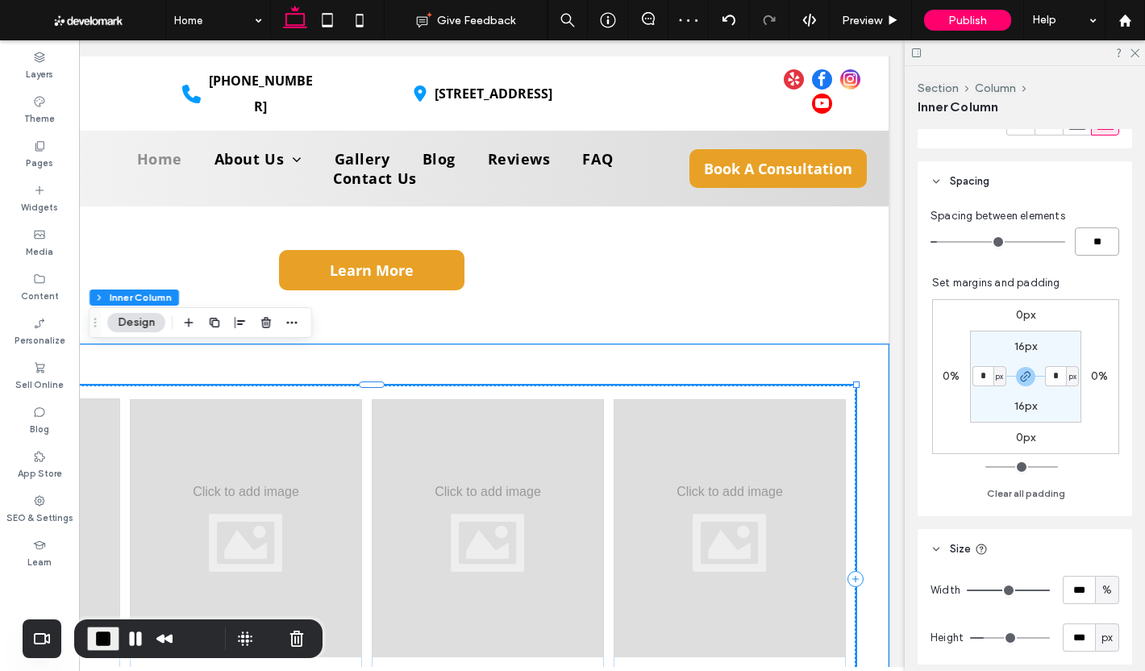
click at [745, 385] on div "Text 1 Text 1 Text 1 Text 1 Text 1 Text 1 Text 1 Text 1" at bounding box center [371, 578] width 967 height 387
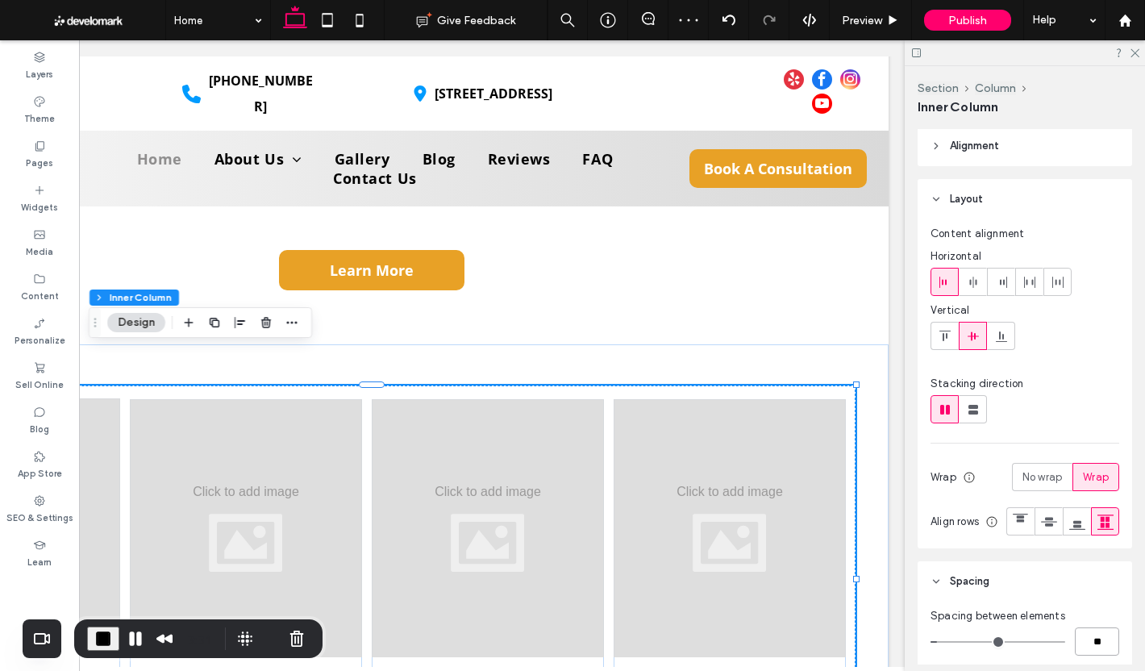
scroll to position [0, 0]
click at [977, 279] on icon at bounding box center [972, 285] width 13 height 13
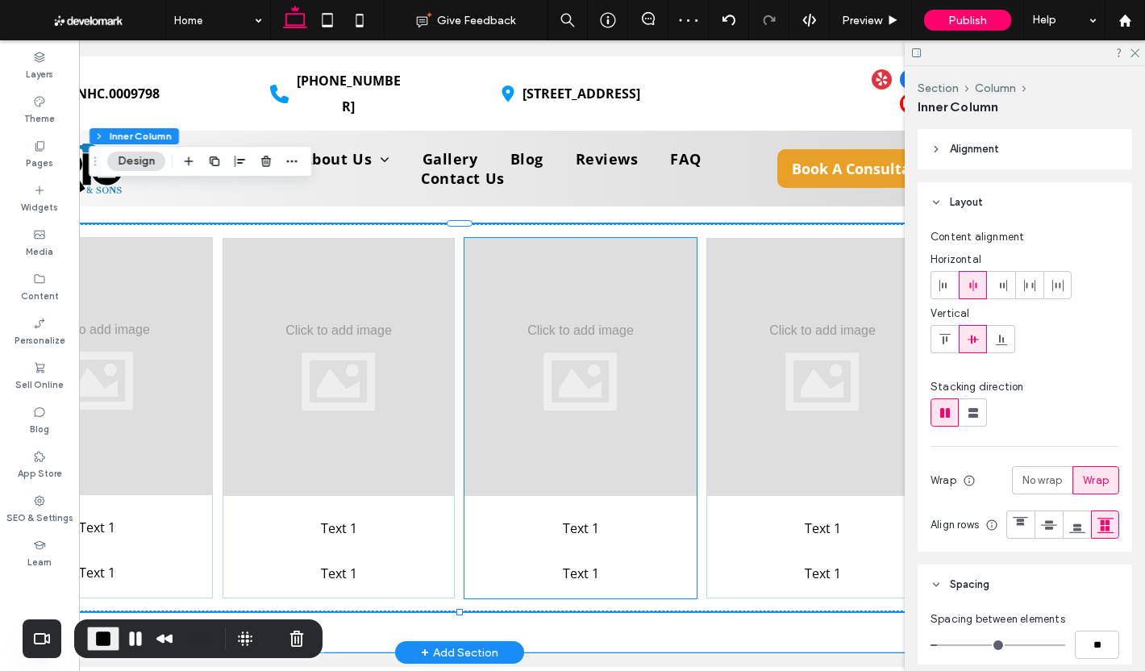
scroll to position [0, 161]
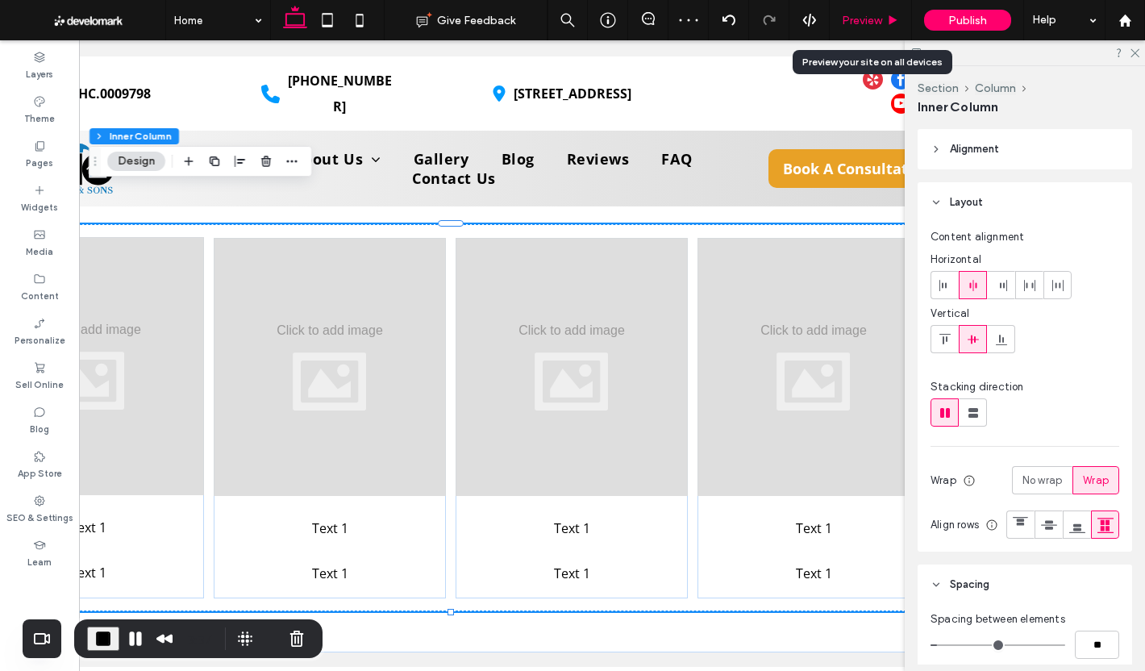
click at [883, 12] on div "Preview" at bounding box center [870, 20] width 82 height 40
click at [878, 20] on span "Preview" at bounding box center [861, 21] width 40 height 14
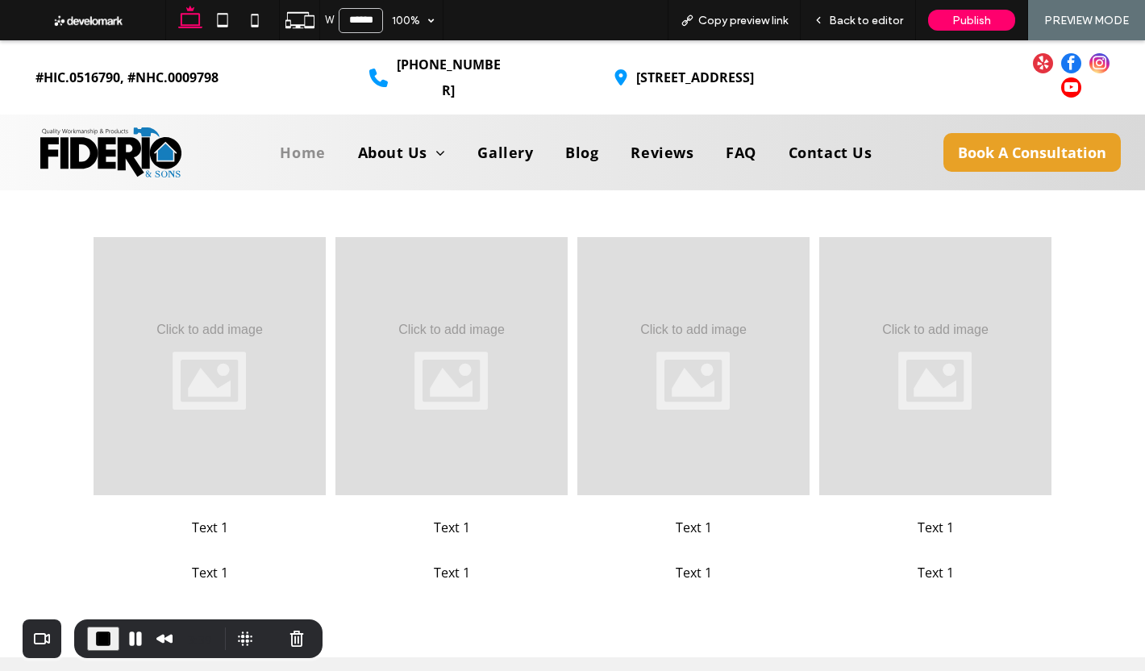
scroll to position [4090, 0]
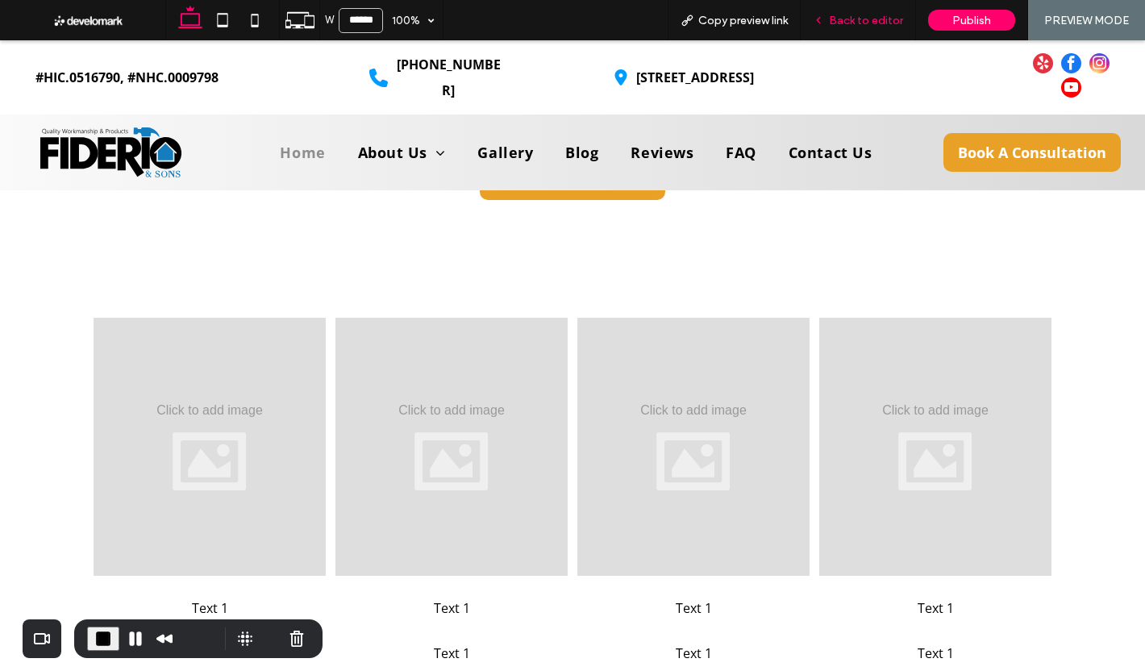
click at [870, 18] on span "Back to editor" at bounding box center [866, 21] width 74 height 14
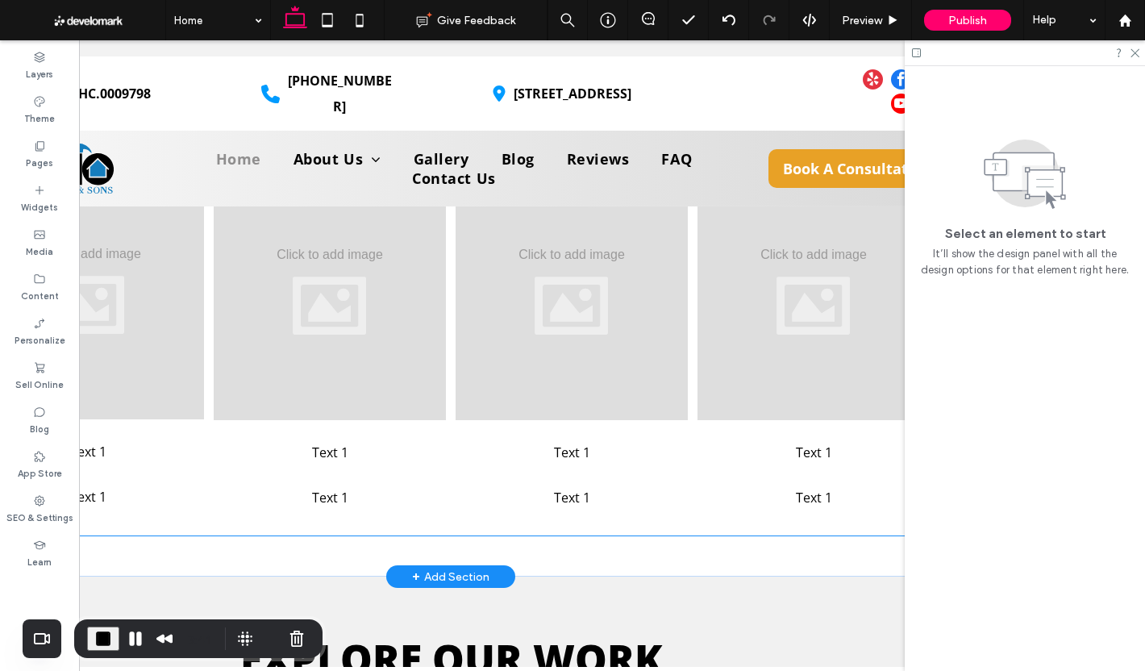
scroll to position [4236, 0]
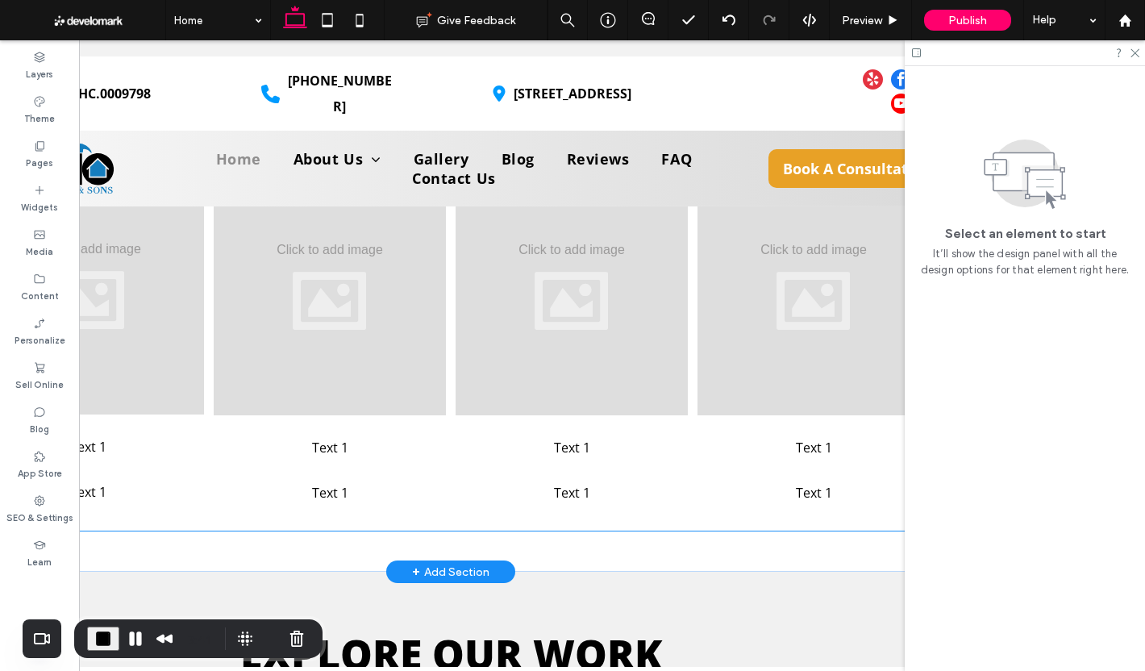
click at [722, 434] on p "Text 1" at bounding box center [813, 447] width 232 height 26
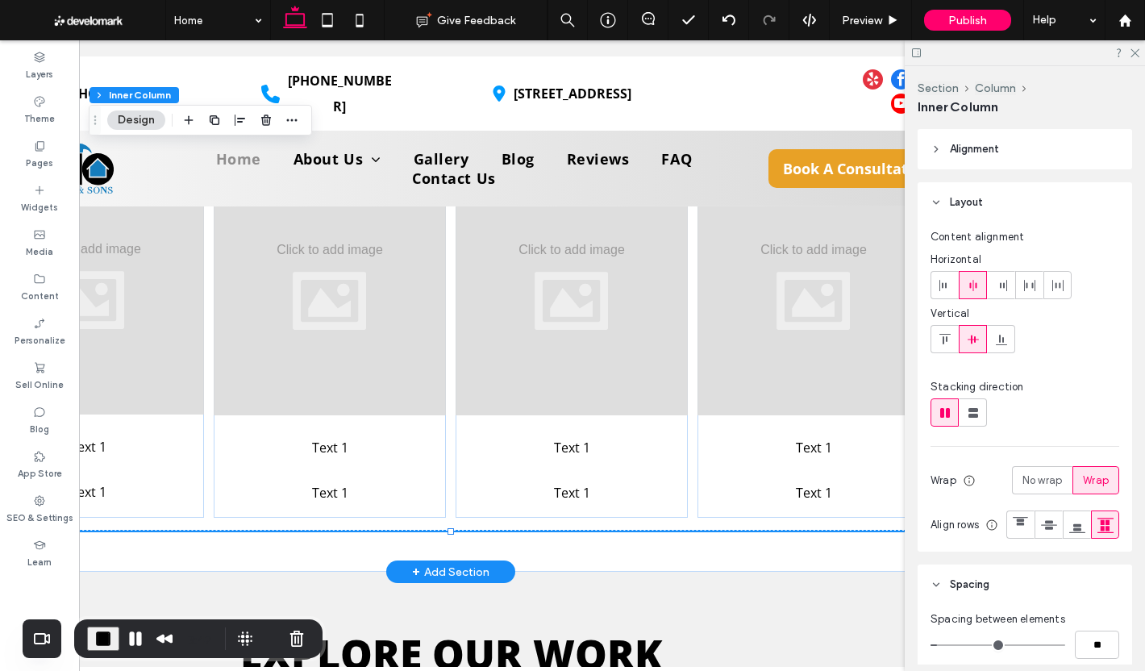
click at [712, 434] on p "Text 1" at bounding box center [813, 447] width 232 height 26
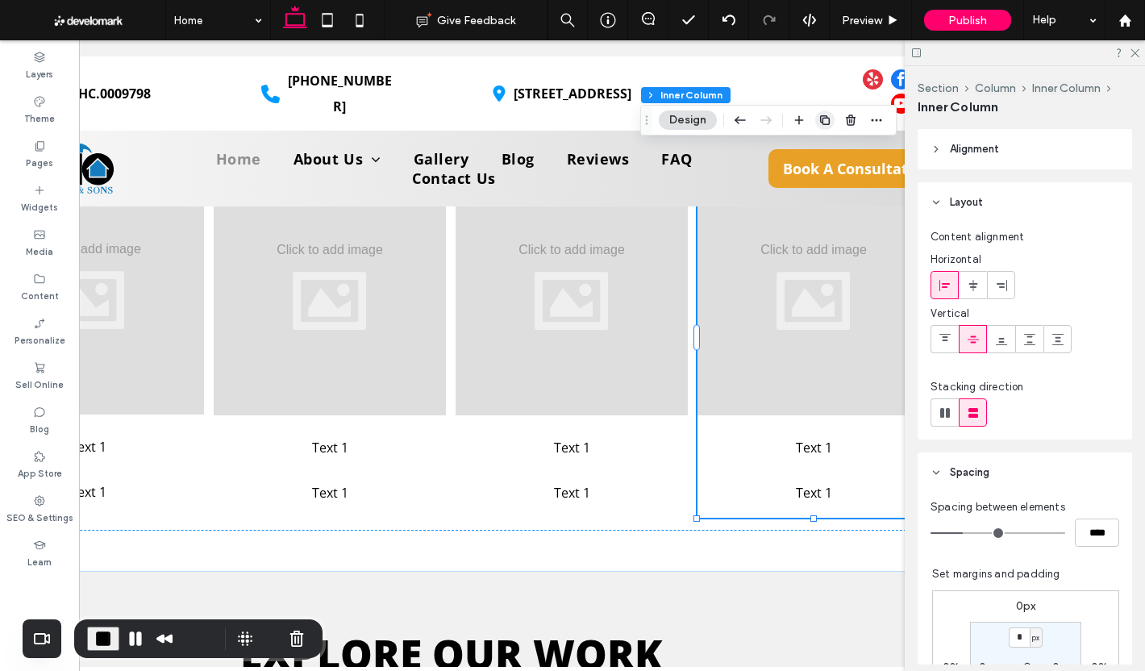
click at [823, 118] on use "button" at bounding box center [825, 120] width 10 height 10
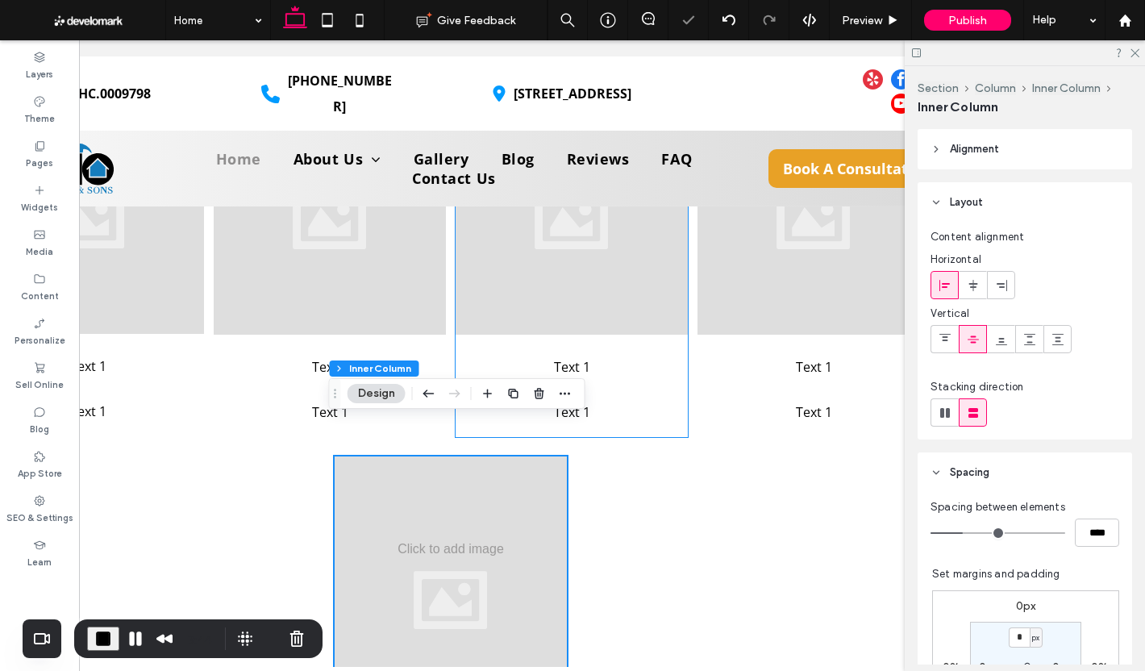
scroll to position [4397, 0]
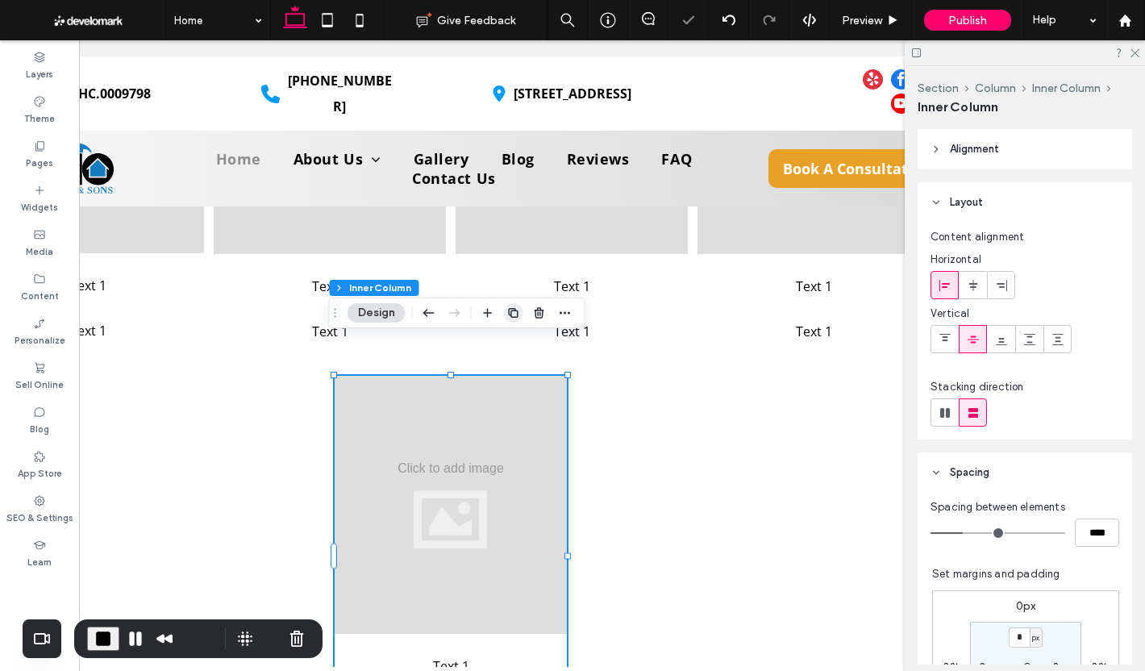
click at [511, 303] on span "button" at bounding box center [513, 312] width 19 height 19
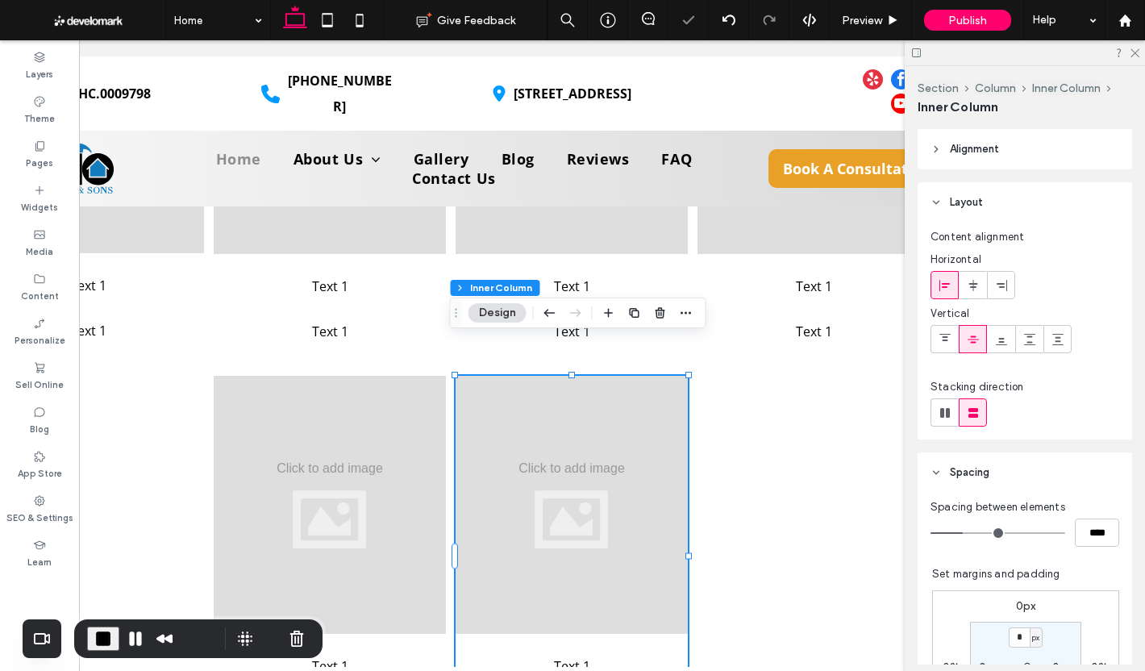
click at [645, 310] on div at bounding box center [647, 312] width 97 height 29
click at [638, 310] on icon "button" at bounding box center [634, 312] width 13 height 13
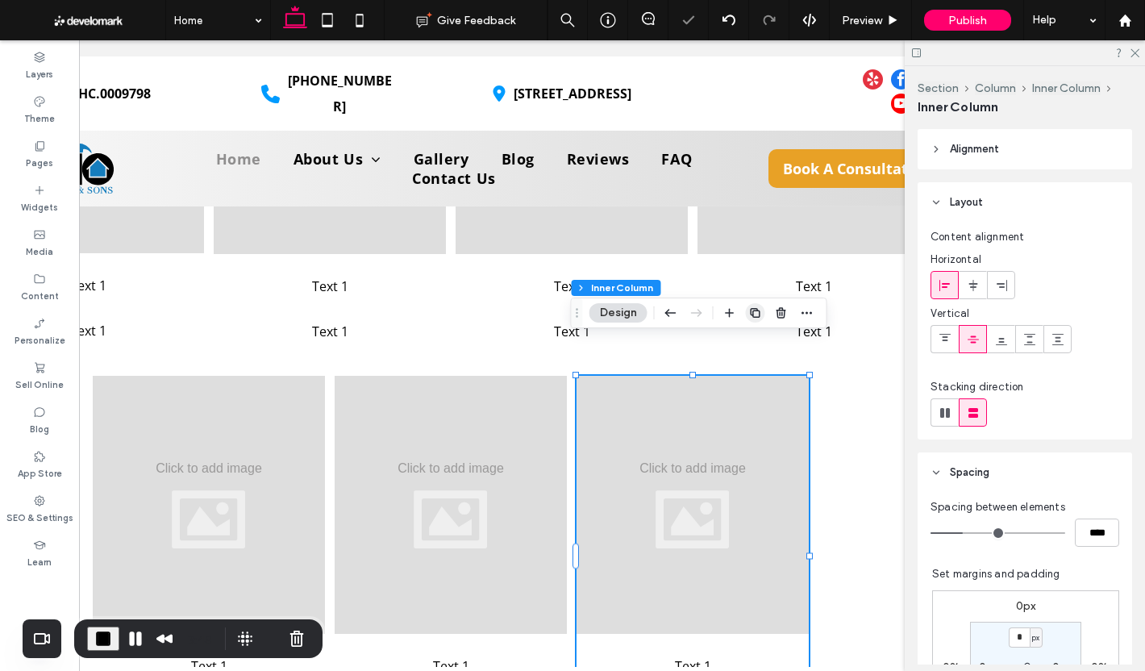
click at [752, 311] on icon "button" at bounding box center [755, 312] width 13 height 13
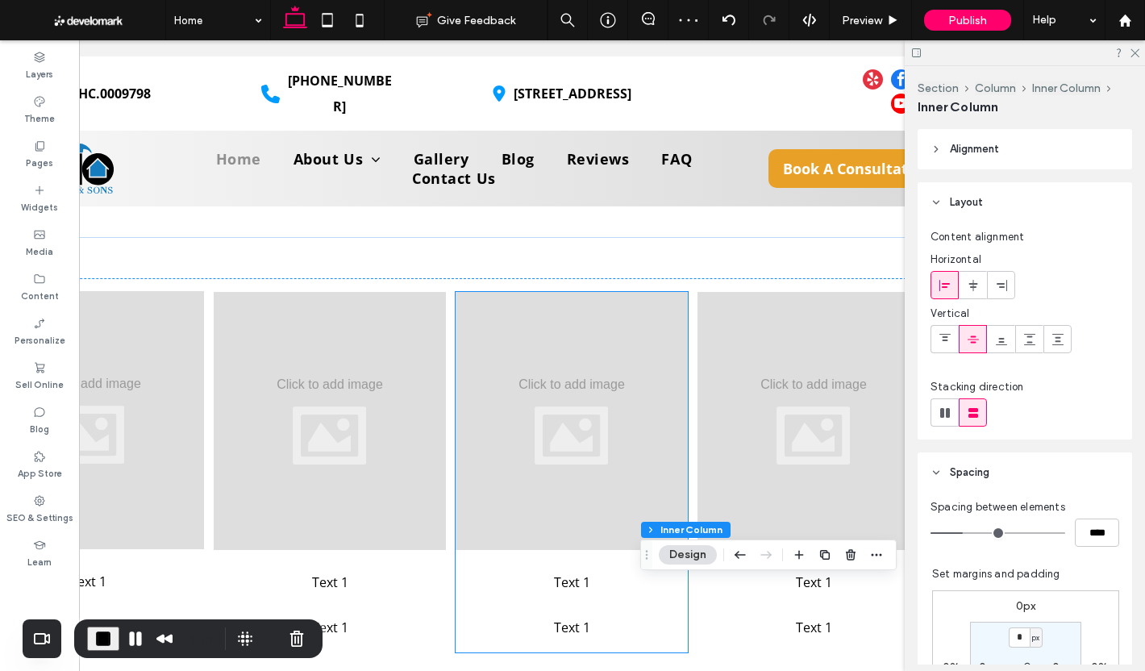
scroll to position [4075, 0]
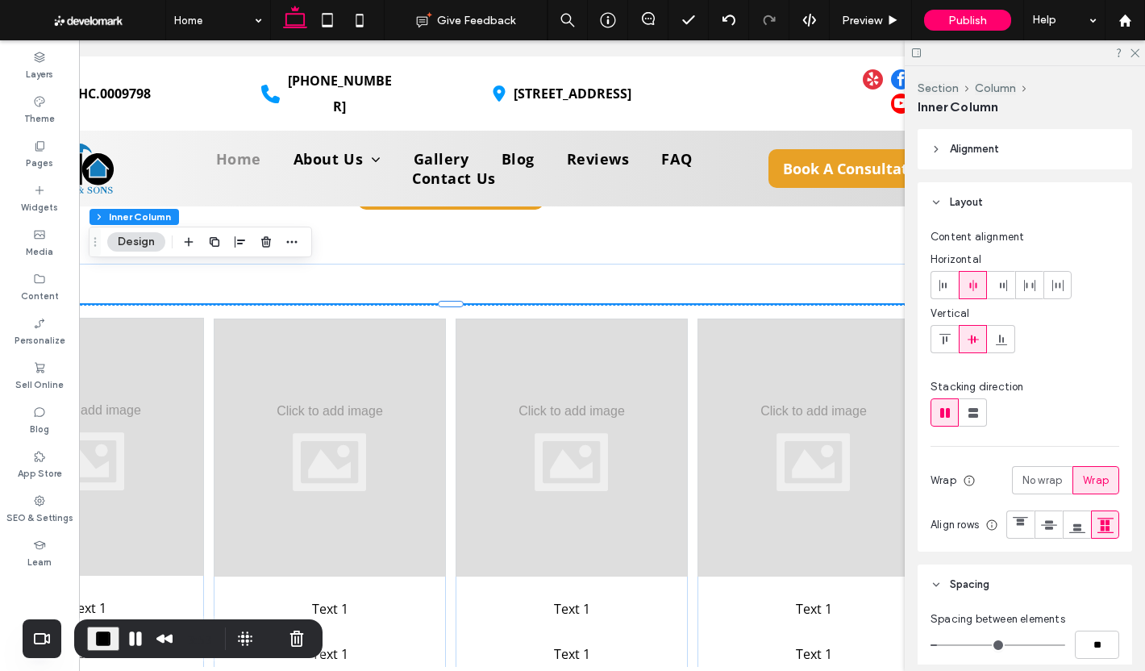
click at [946, 342] on icon at bounding box center [944, 339] width 13 height 13
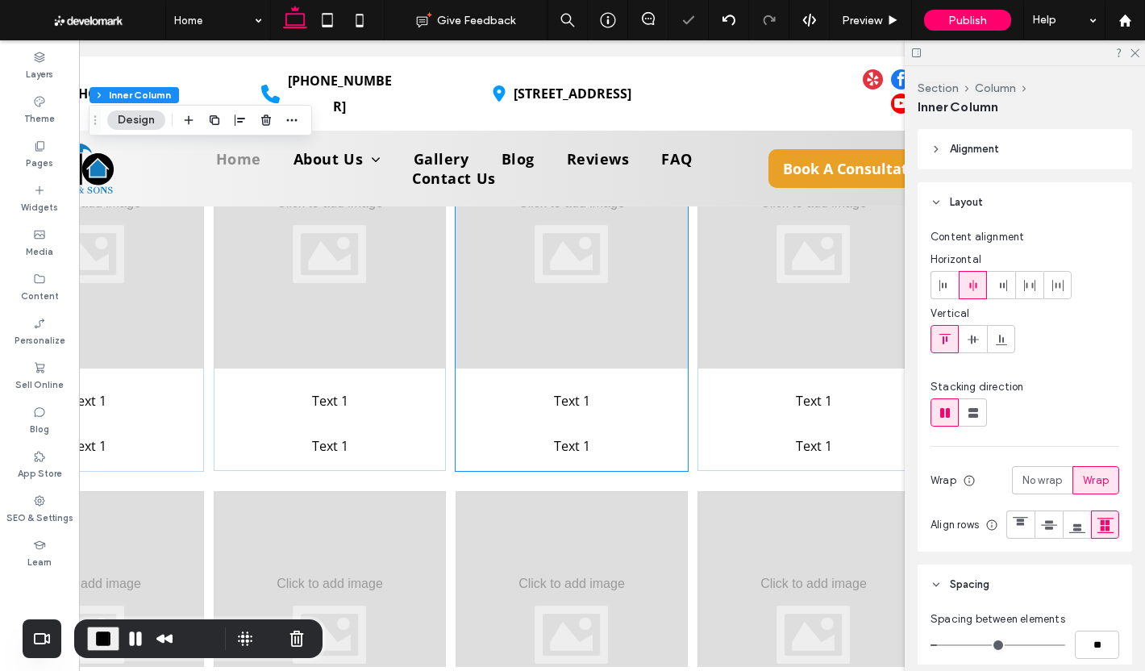
scroll to position [4317, 0]
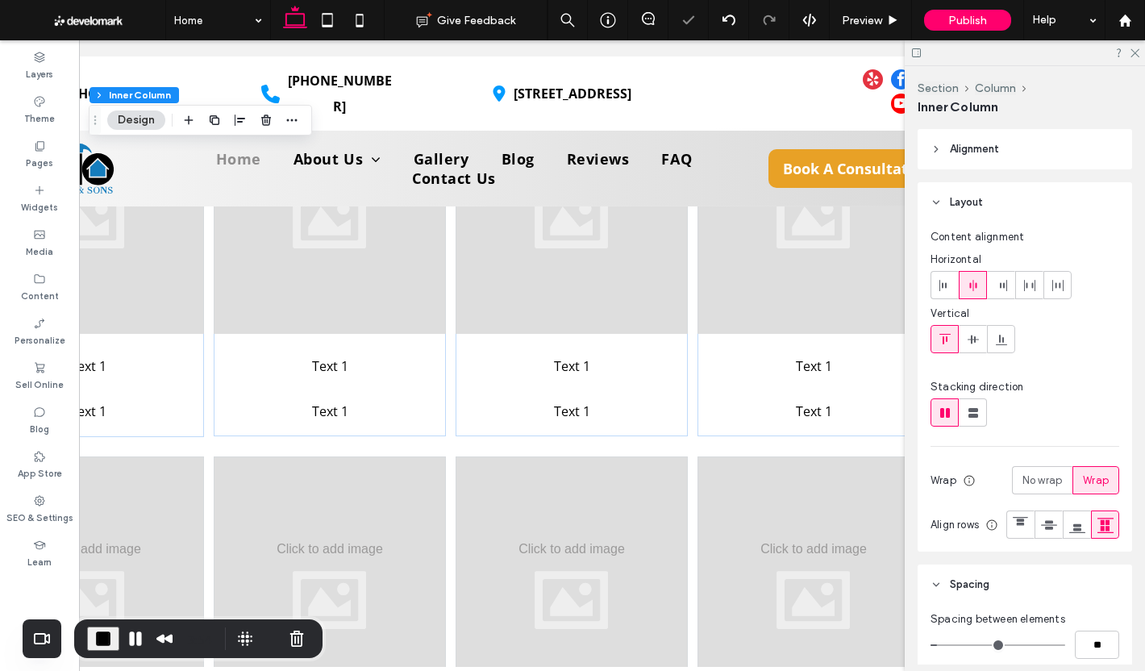
click at [457, 412] on div "Text 1 Text 1 Text 1 Text 1 Text 1 Text 1 Text 1 Text 1 Text 1 Text 1 Text 1 Te…" at bounding box center [450, 446] width 967 height 766
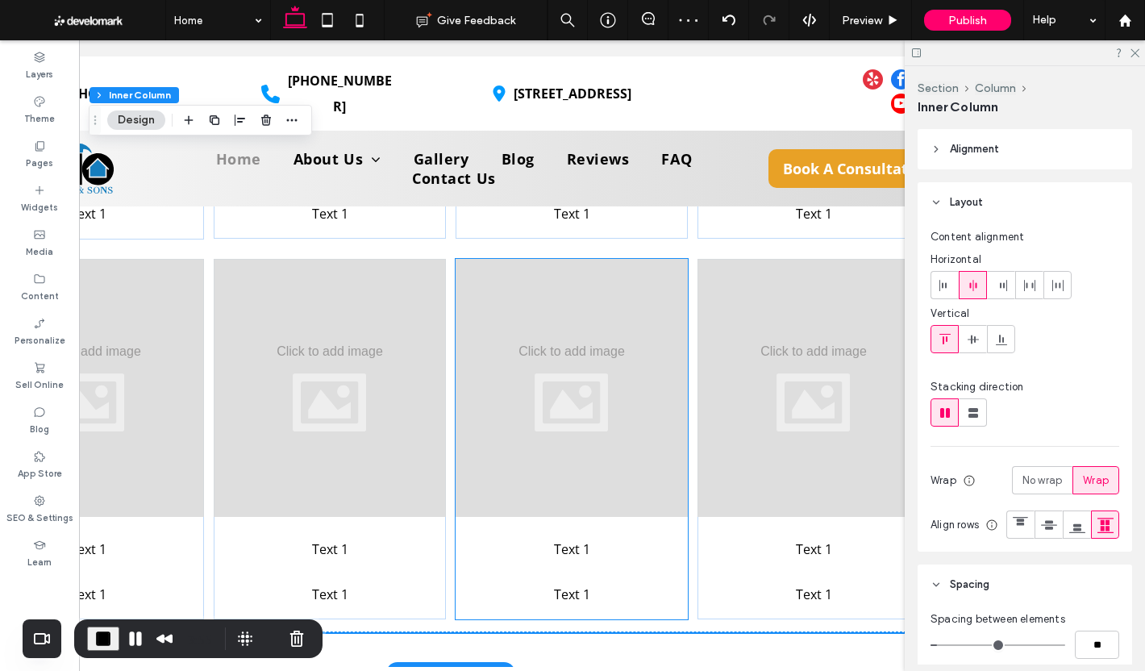
scroll to position [4559, 0]
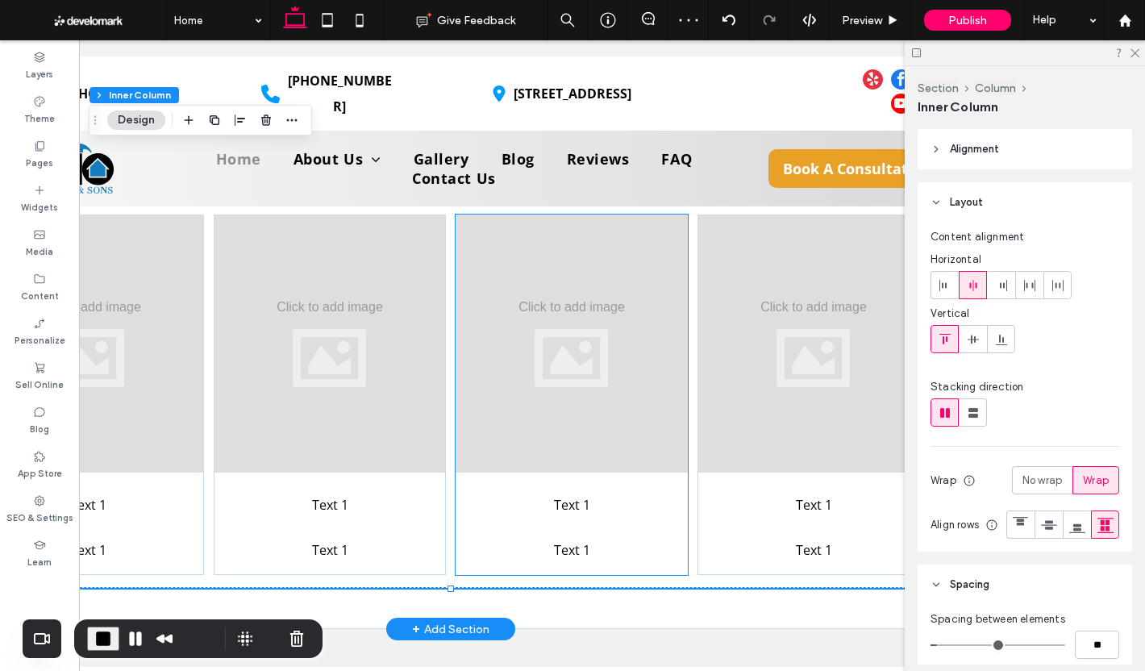
click at [666, 496] on div "Text 1 Text 1" at bounding box center [571, 394] width 232 height 360
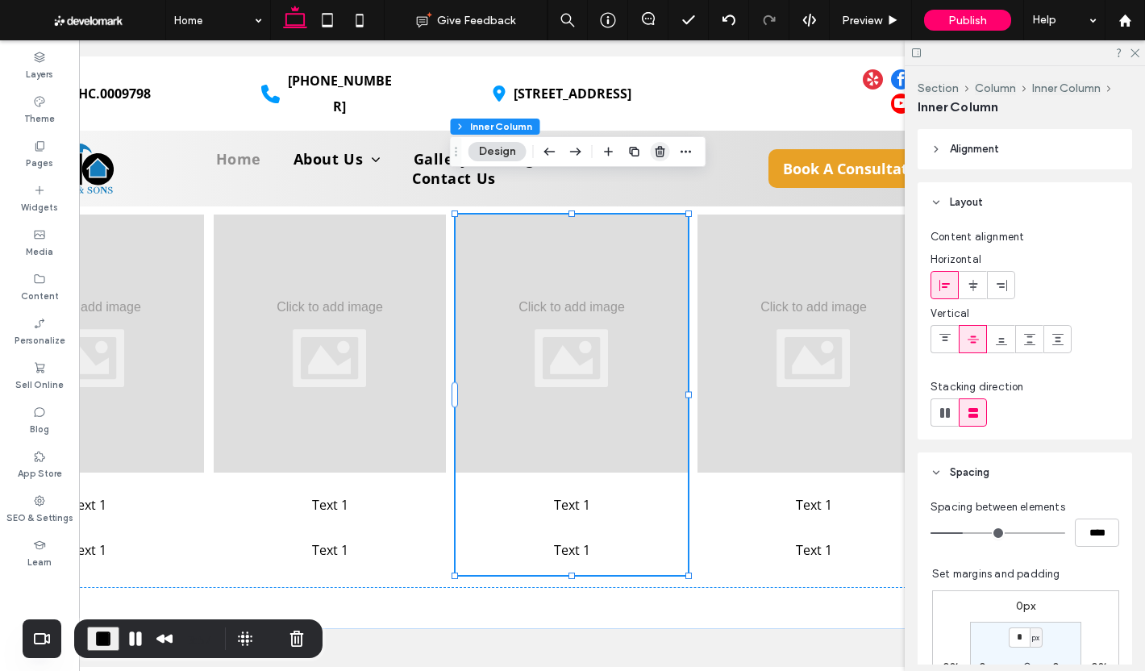
click at [656, 151] on use "button" at bounding box center [659, 151] width 10 height 10
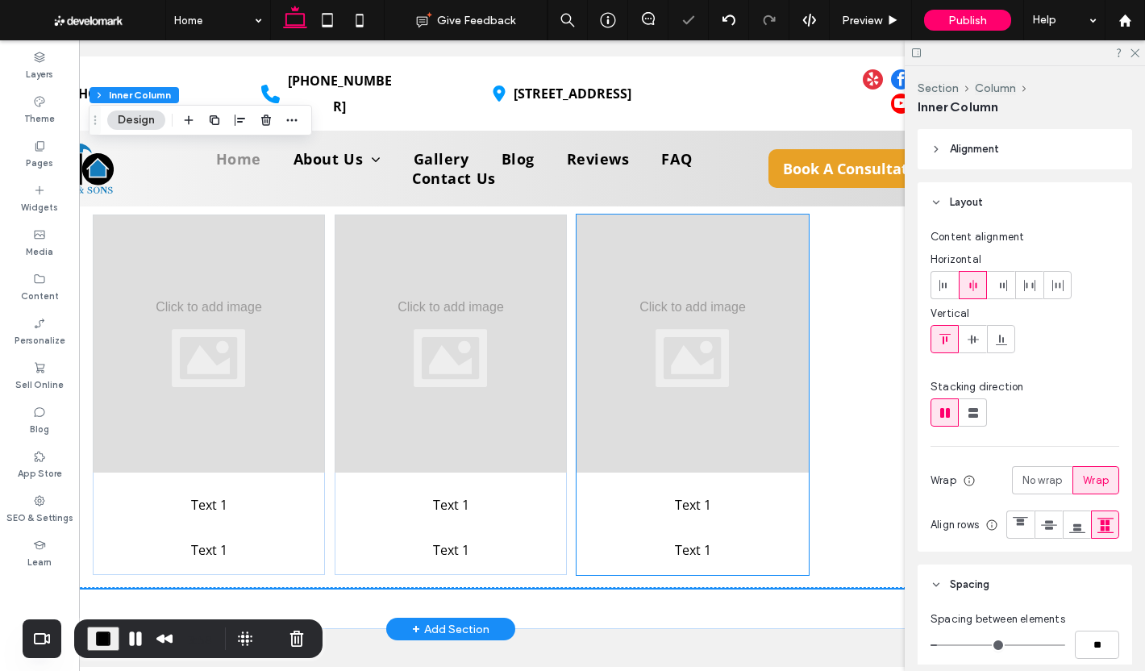
scroll to position [4478, 0]
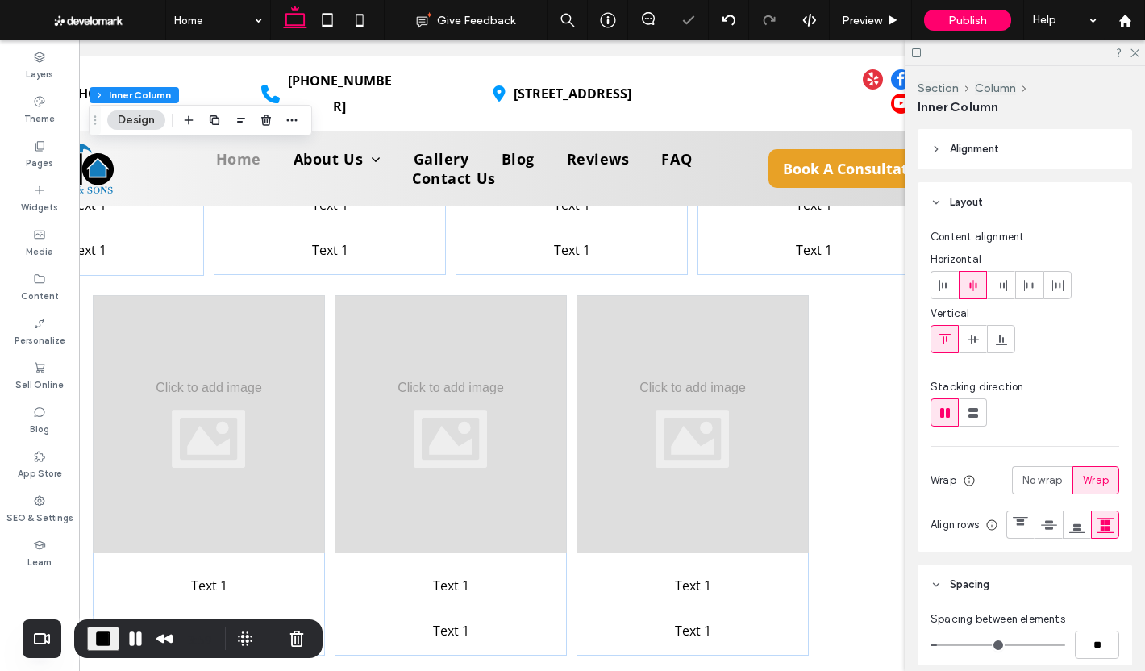
click at [850, 402] on div "Text 1 Text 1 Text 1 Text 1 Text 1 Text 1 Text 1 Text 1 Text 1 Text 1 Text 1 Te…" at bounding box center [450, 285] width 967 height 766
click at [862, 6] on div "Preview" at bounding box center [870, 20] width 82 height 40
click at [867, 15] on span "Preview" at bounding box center [861, 21] width 40 height 14
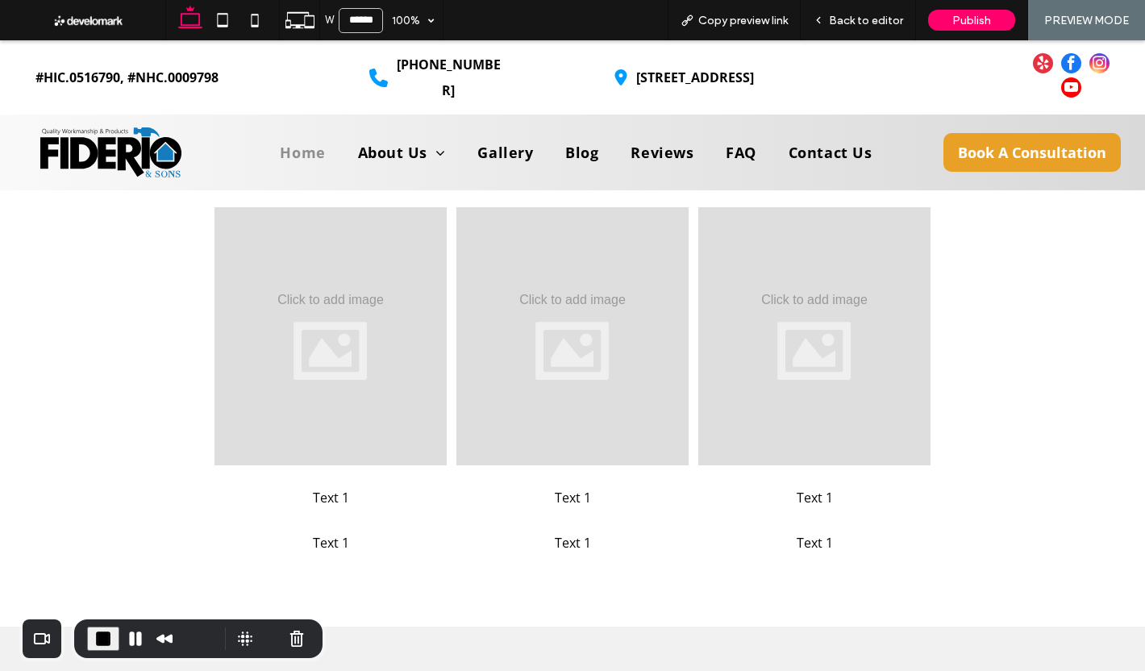
scroll to position [4339, 0]
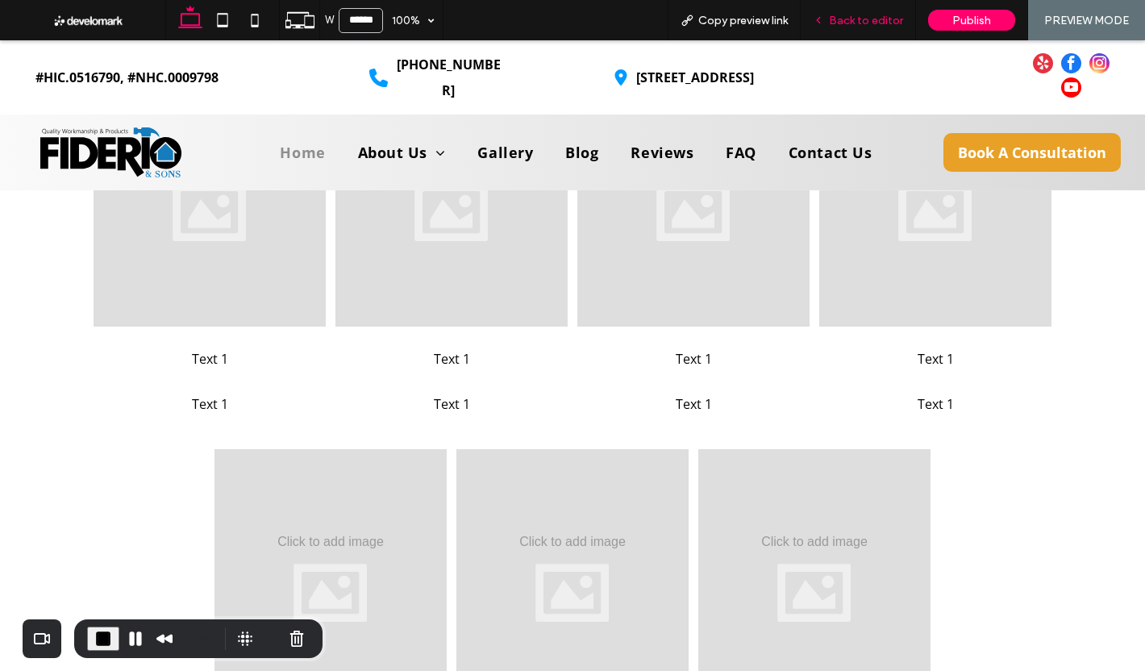
click at [874, 24] on span "Back to editor" at bounding box center [866, 21] width 74 height 14
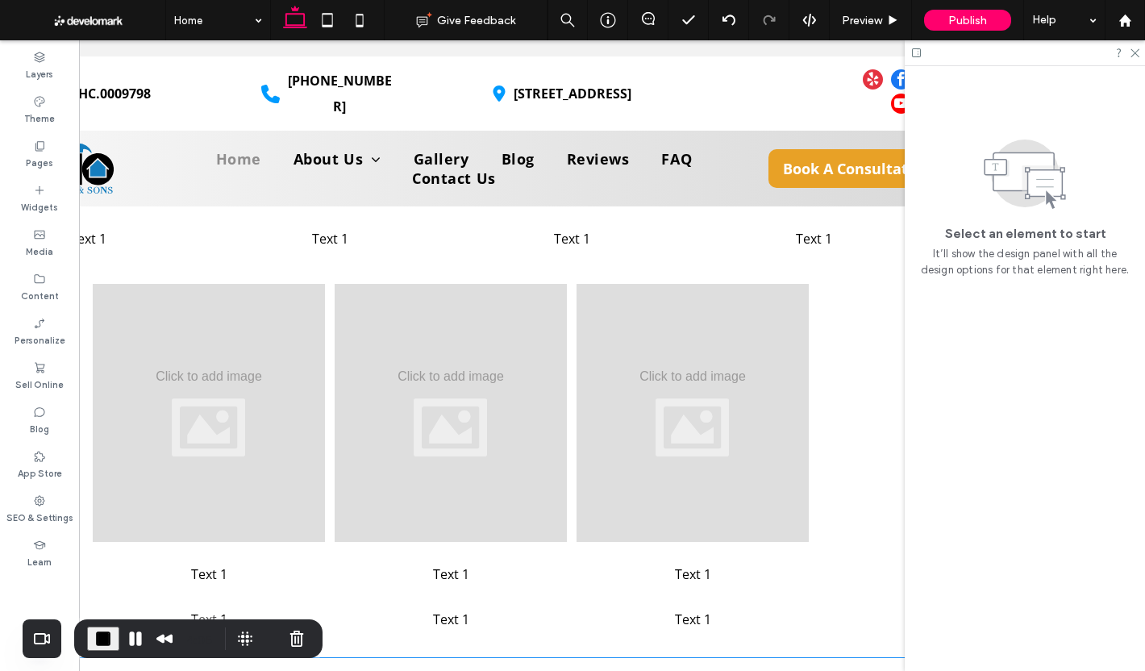
scroll to position [4559, 0]
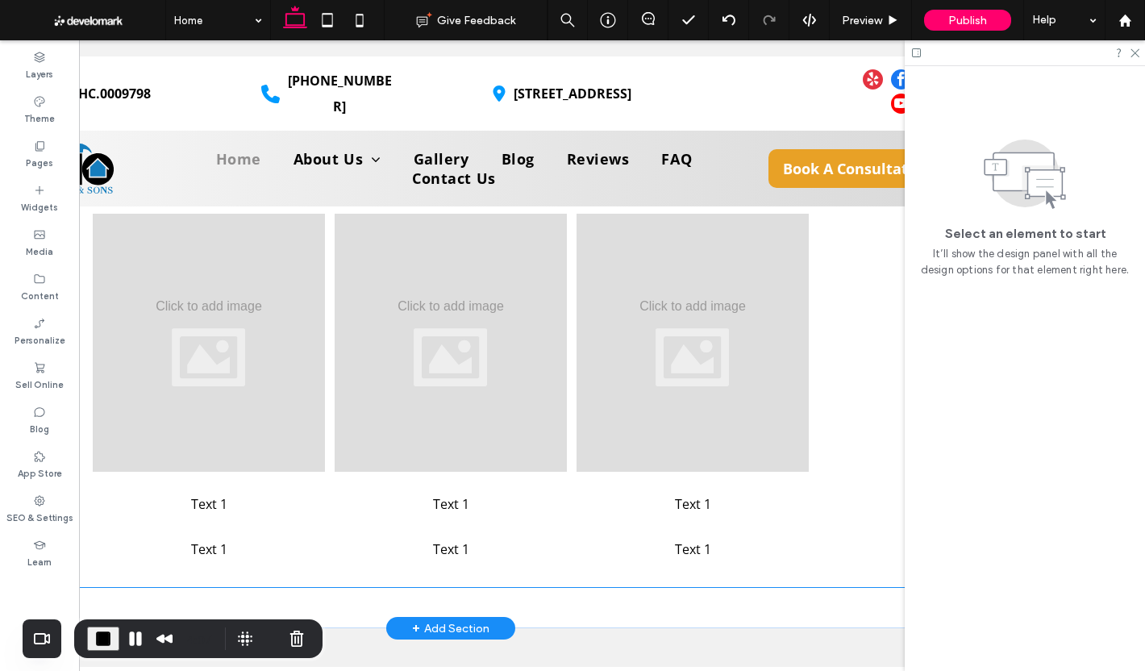
click at [842, 409] on div "Text 1 Text 1 Text 1 Text 1 Text 1 Text 1 Text 1 Text 1 Text 1 Text 1 Text 1 Te…" at bounding box center [450, 203] width 967 height 766
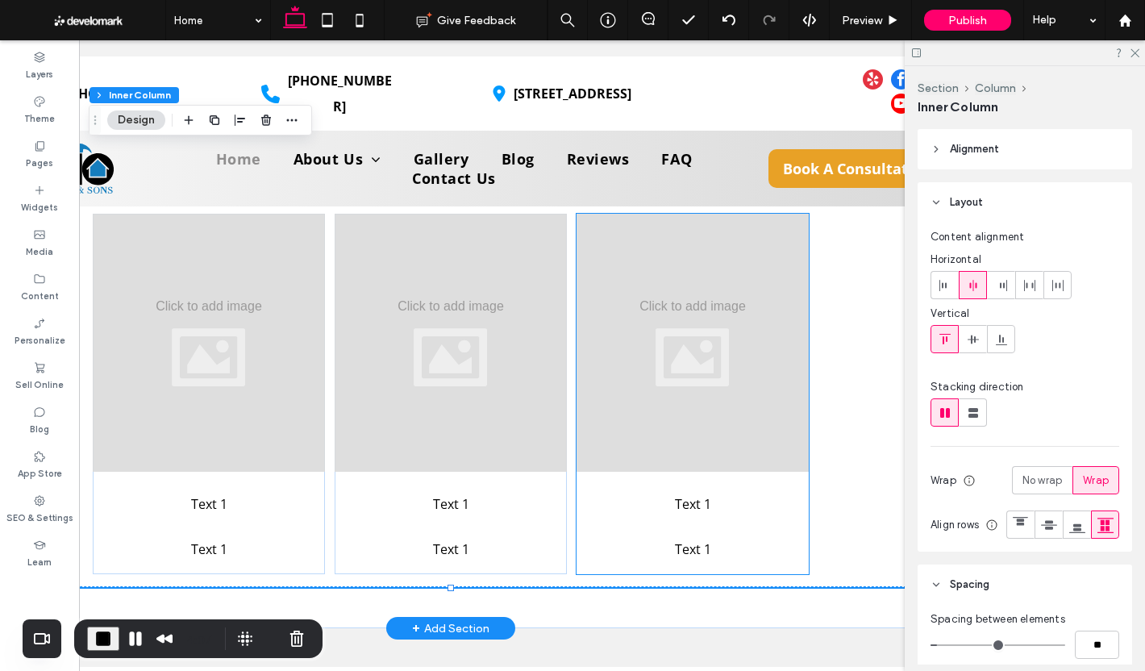
click at [769, 491] on p "Text 1" at bounding box center [692, 504] width 232 height 26
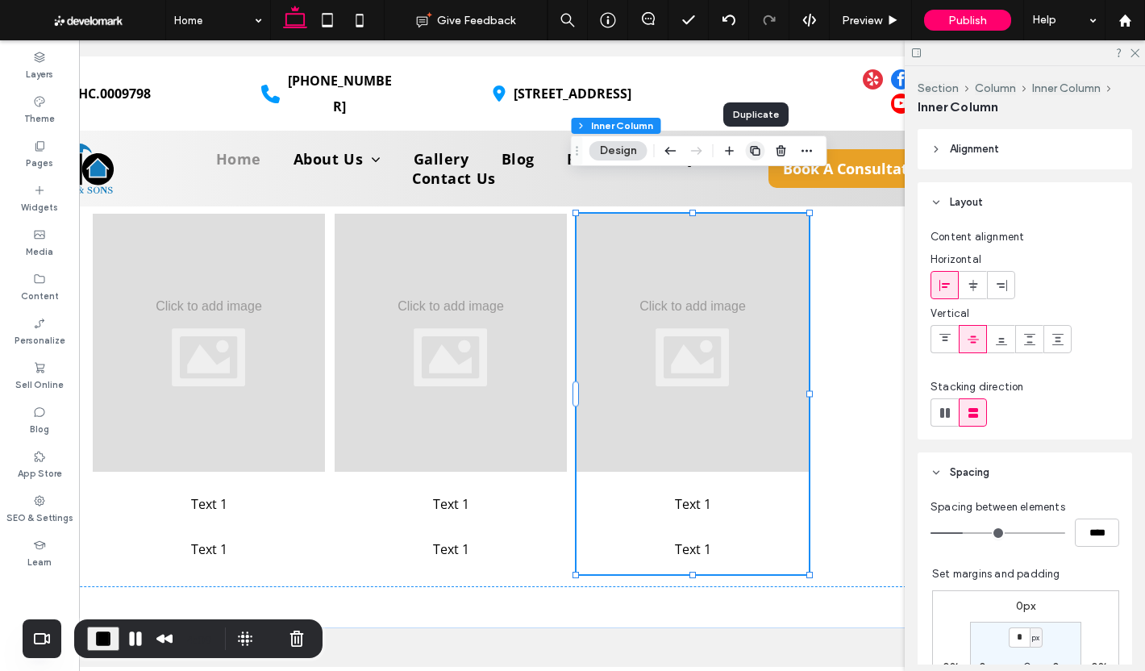
click at [759, 152] on use "button" at bounding box center [755, 151] width 10 height 10
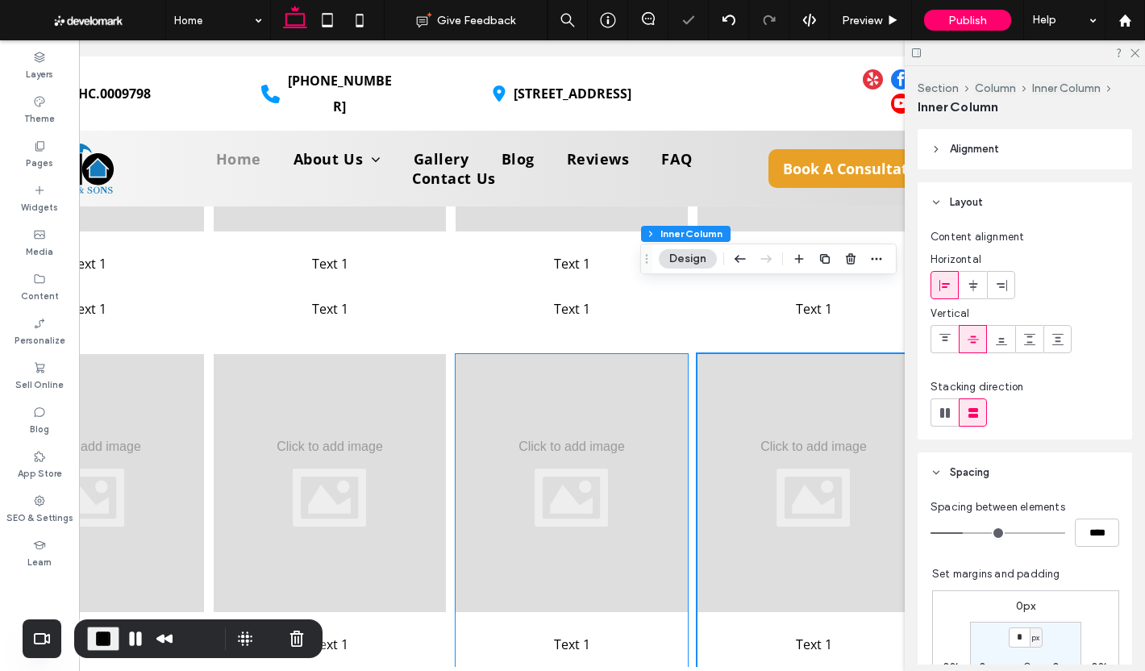
scroll to position [4398, 0]
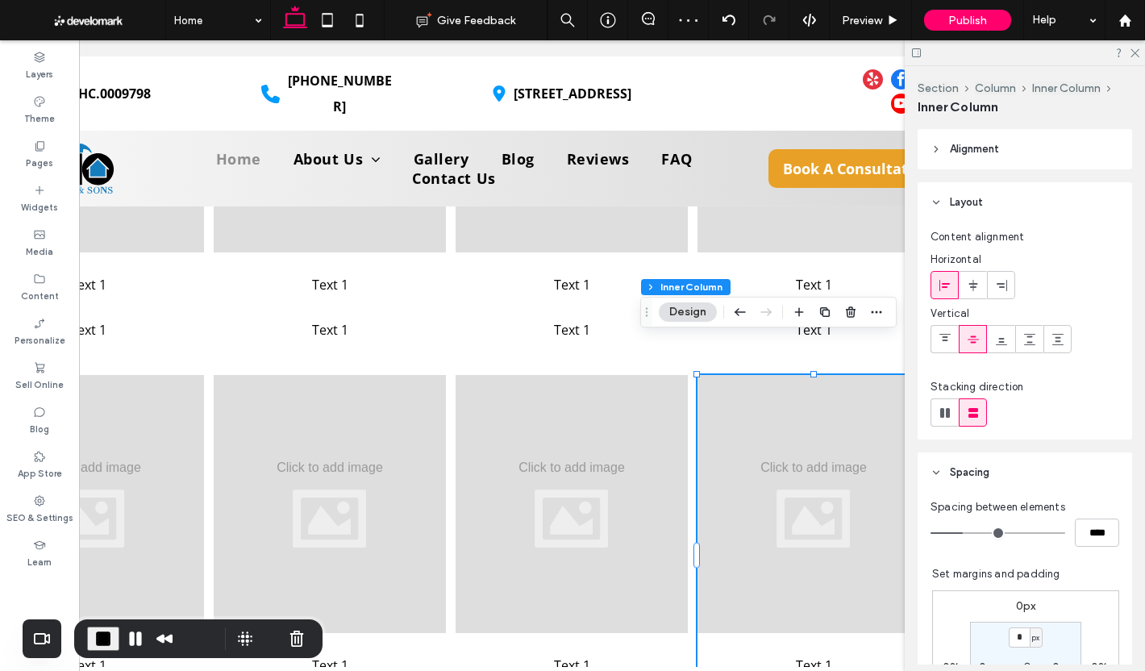
click at [445, 328] on div "Text 1 Text 1 Text 1 Text 1 Text 1 Text 1 Text 1 Text 1 Text 1 Text 1 Text 1 Te…" at bounding box center [450, 364] width 967 height 766
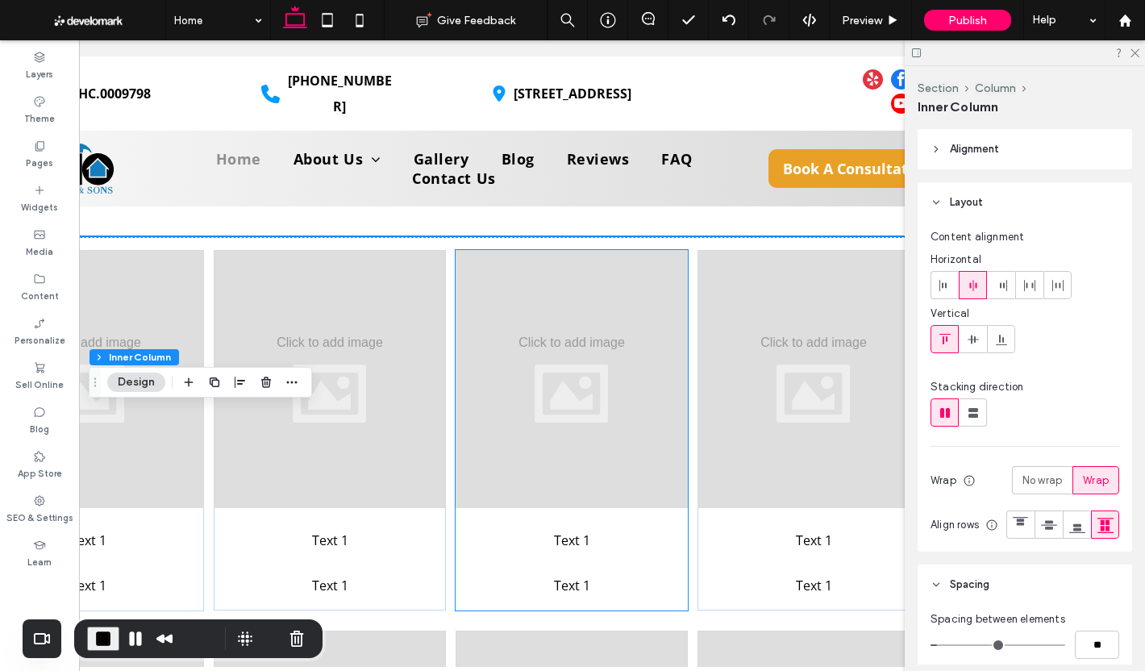
scroll to position [4237, 0]
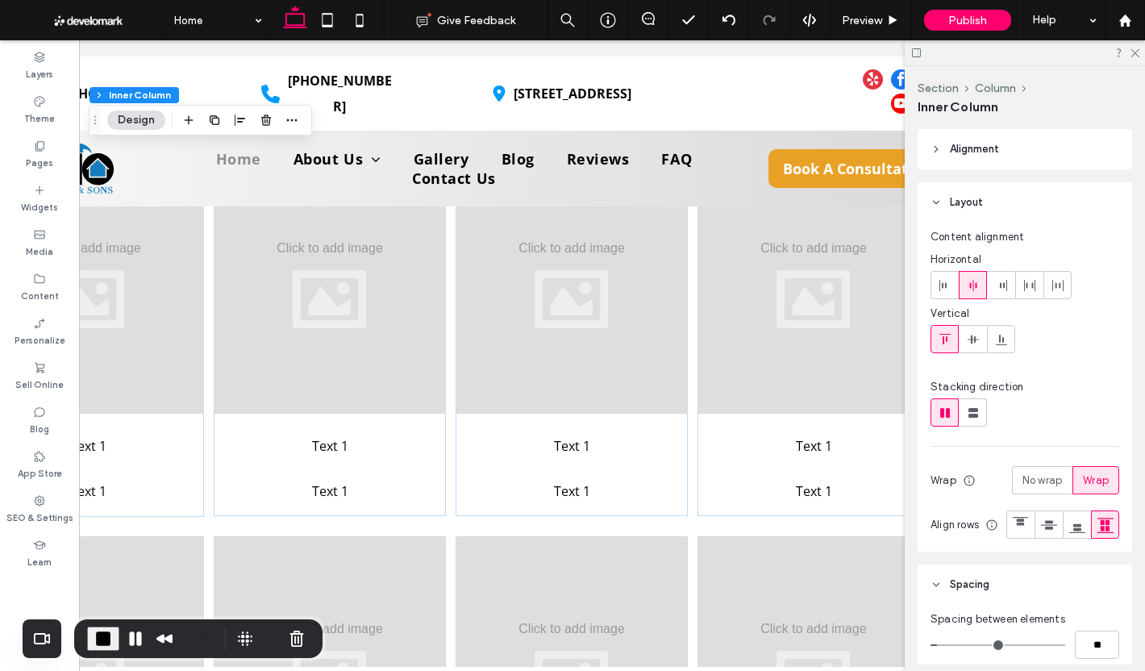
click at [534, 487] on div "Text 1 Text 1 Text 1 Text 1 Text 1 Text 1 Text 1 Text 1 Text 1 Text 1 Text 1 Te…" at bounding box center [450, 526] width 967 height 766
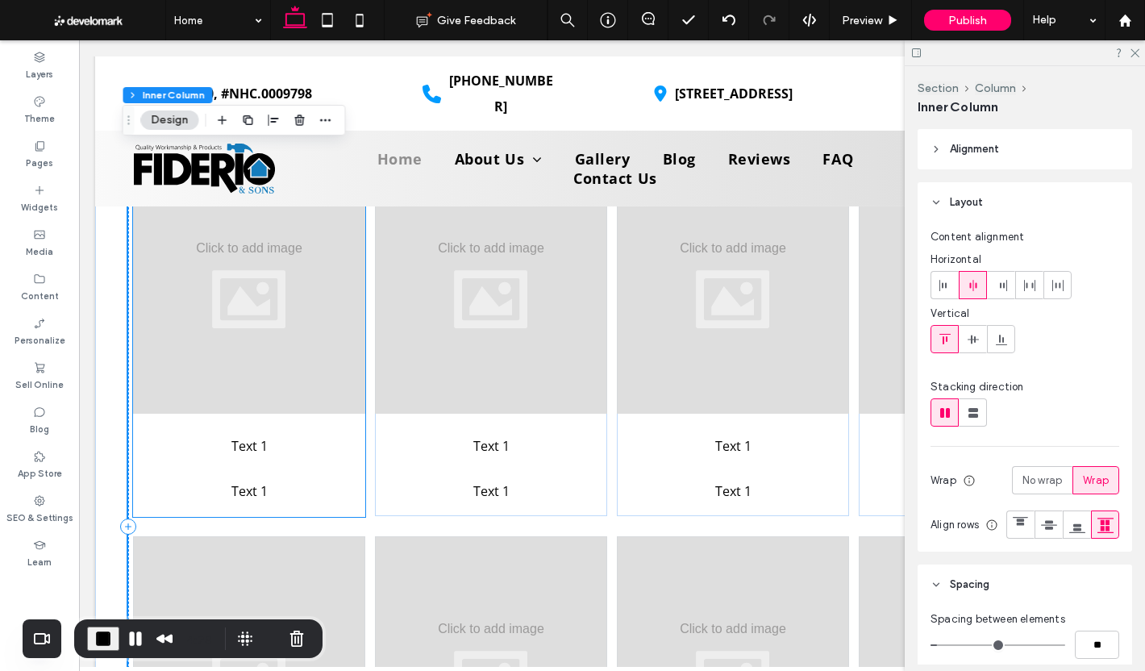
click at [337, 433] on p "Text 1" at bounding box center [249, 446] width 232 height 26
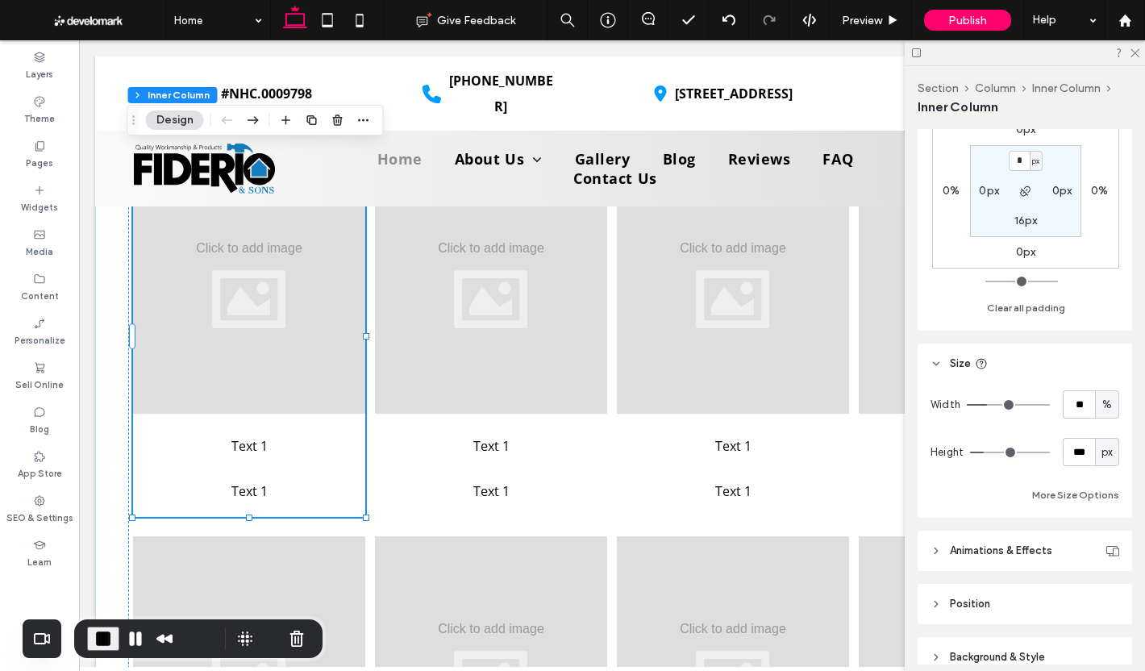
scroll to position [484, 0]
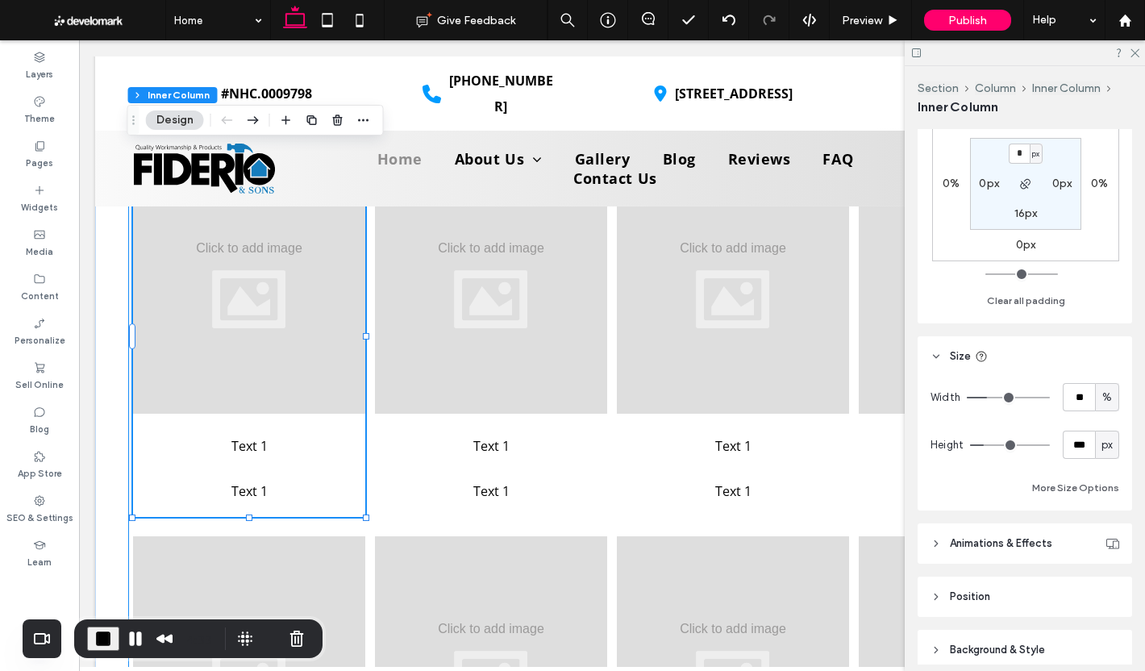
click at [508, 481] on div "Text 1 Text 1 Text 1 Text 1 Text 1 Text 1 Text 1 Text 1 Text 1 Text 1 Text 1 Te…" at bounding box center [611, 526] width 967 height 766
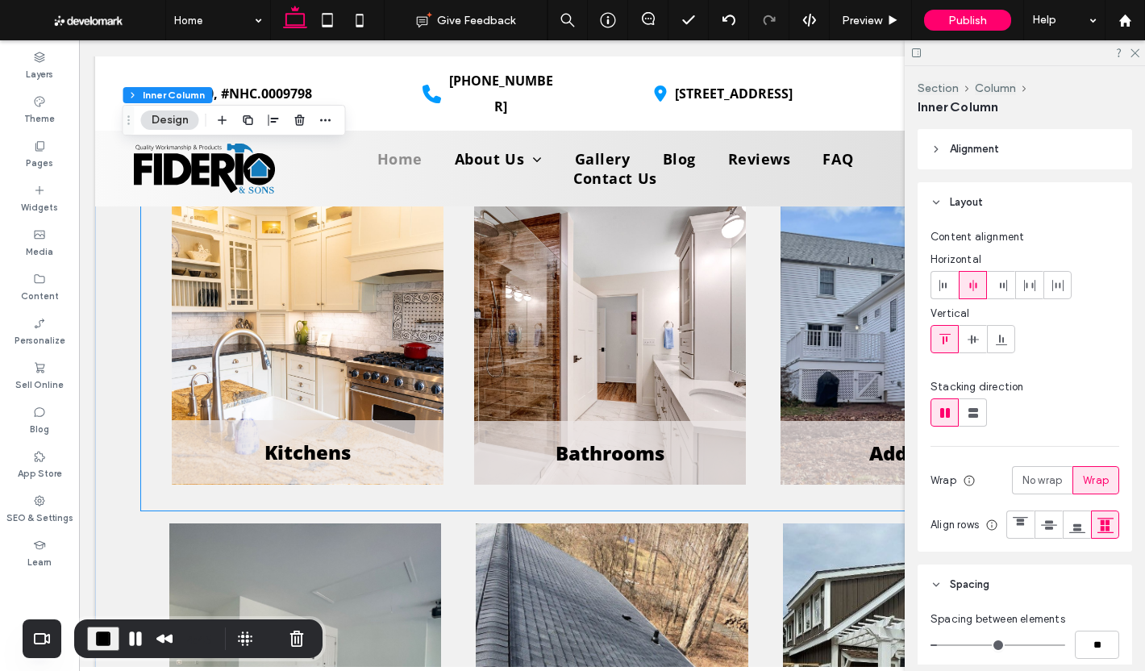
scroll to position [5124, 0]
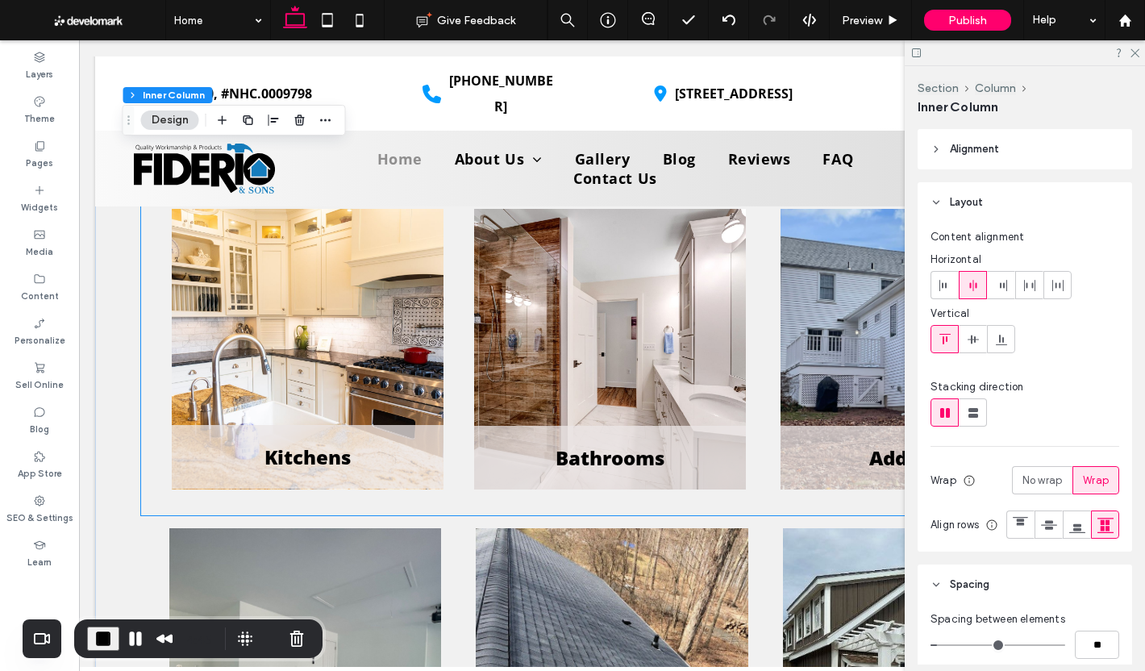
click at [555, 324] on div "Bathrooms" at bounding box center [610, 349] width 272 height 280
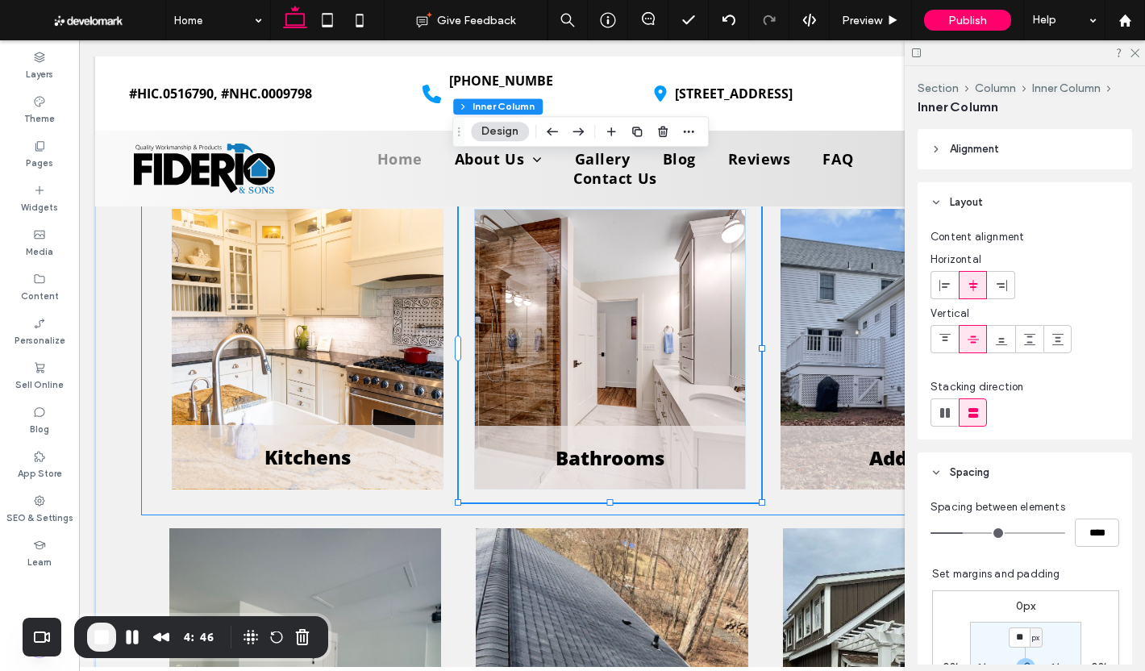
click at [604, 311] on div "Bathrooms" at bounding box center [610, 349] width 272 height 280
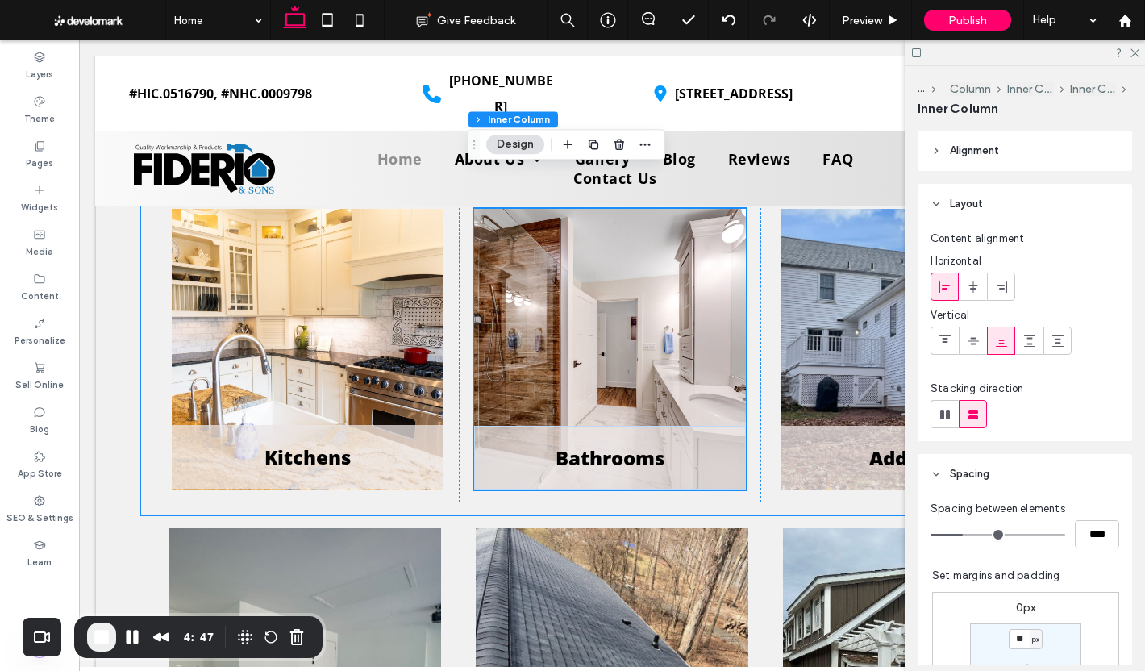
scroll to position [5043, 0]
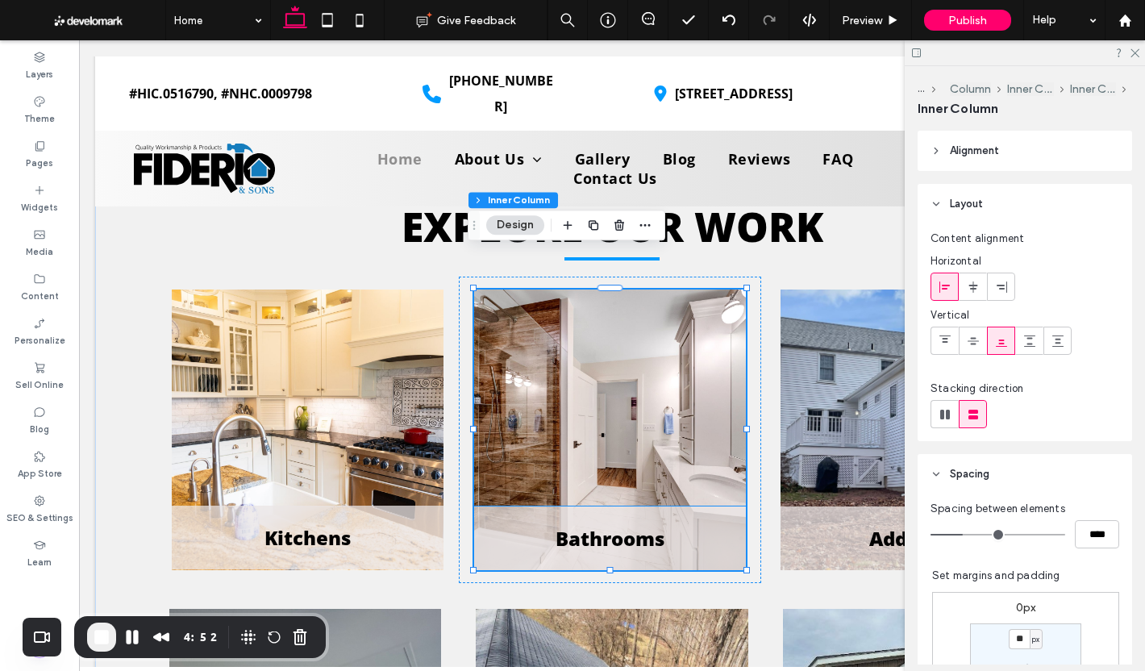
click at [691, 506] on div "Bathrooms" at bounding box center [610, 538] width 272 height 64
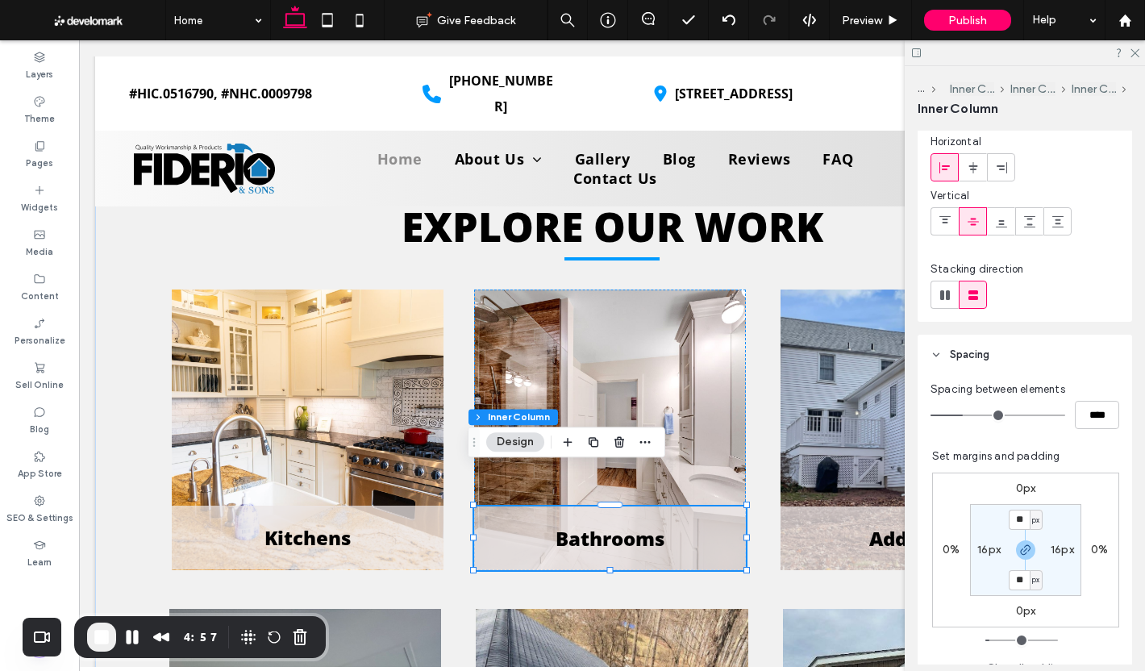
scroll to position [161, 0]
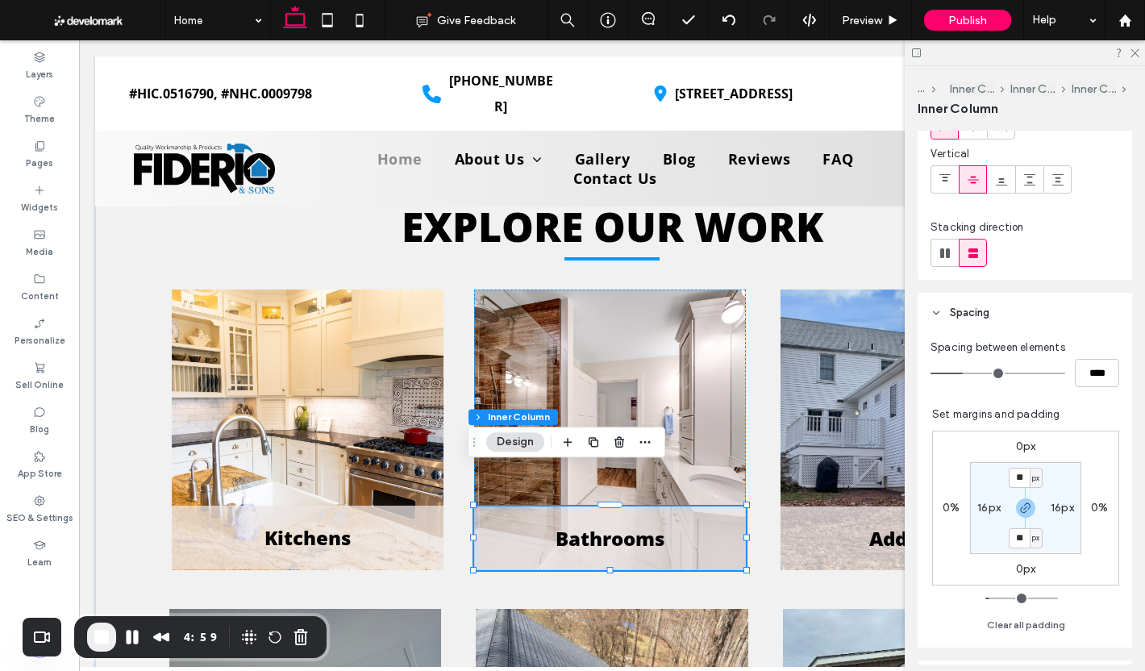
click at [717, 506] on div "Bathrooms" at bounding box center [610, 538] width 272 height 64
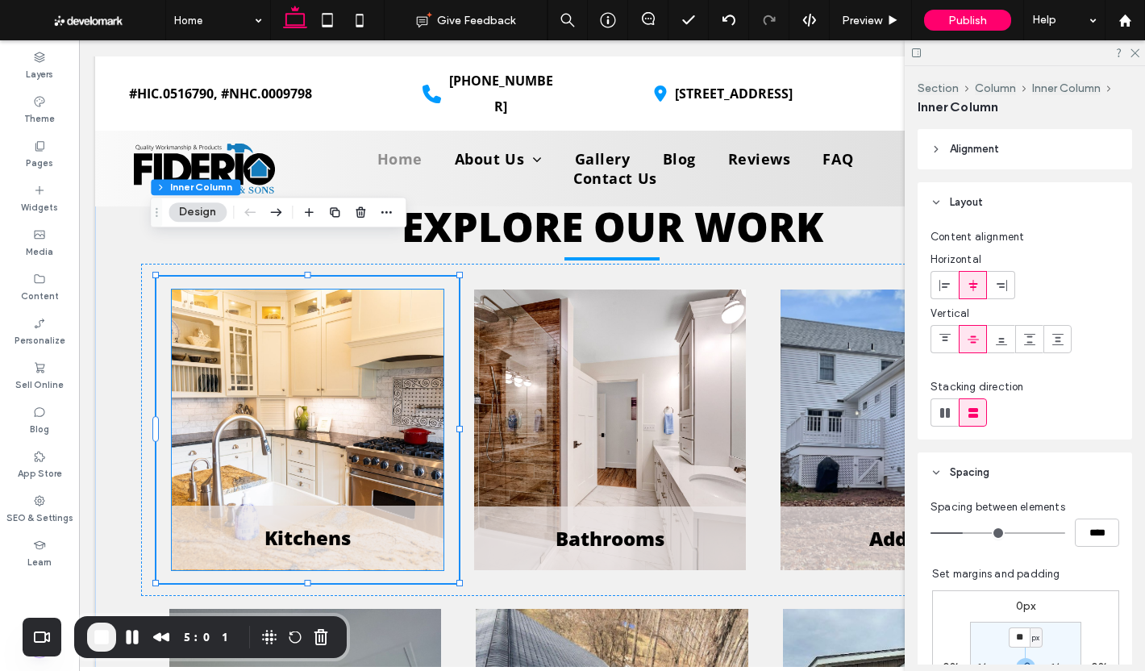
click at [400, 505] on div "Kitchens" at bounding box center [308, 537] width 272 height 64
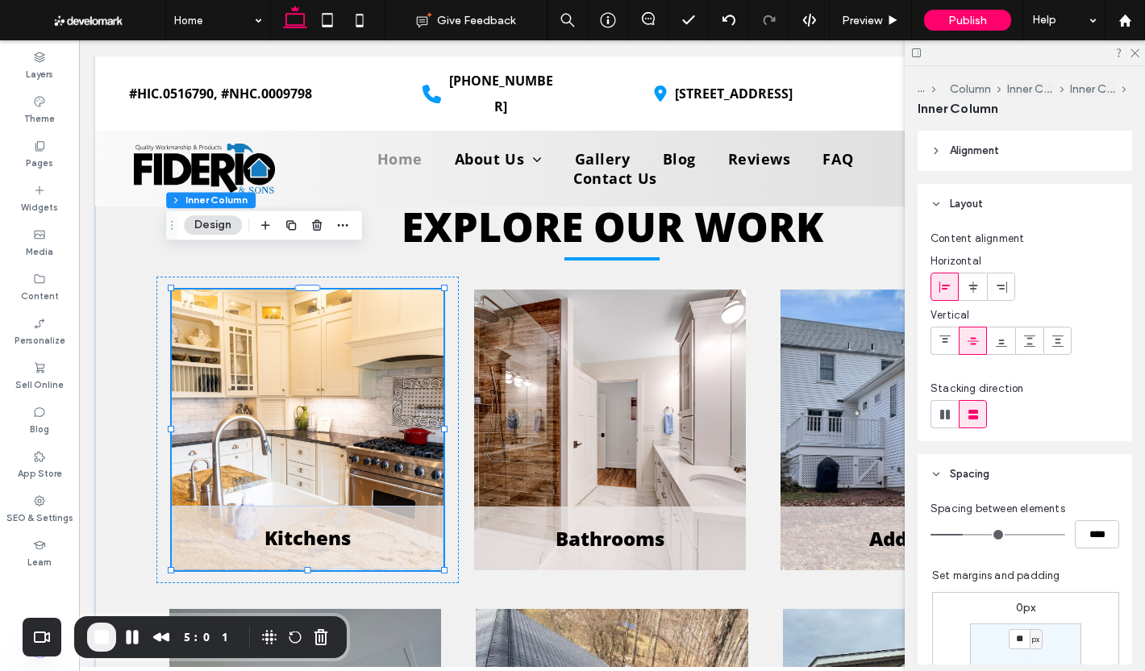
click at [401, 505] on div "Kitchens" at bounding box center [308, 537] width 272 height 64
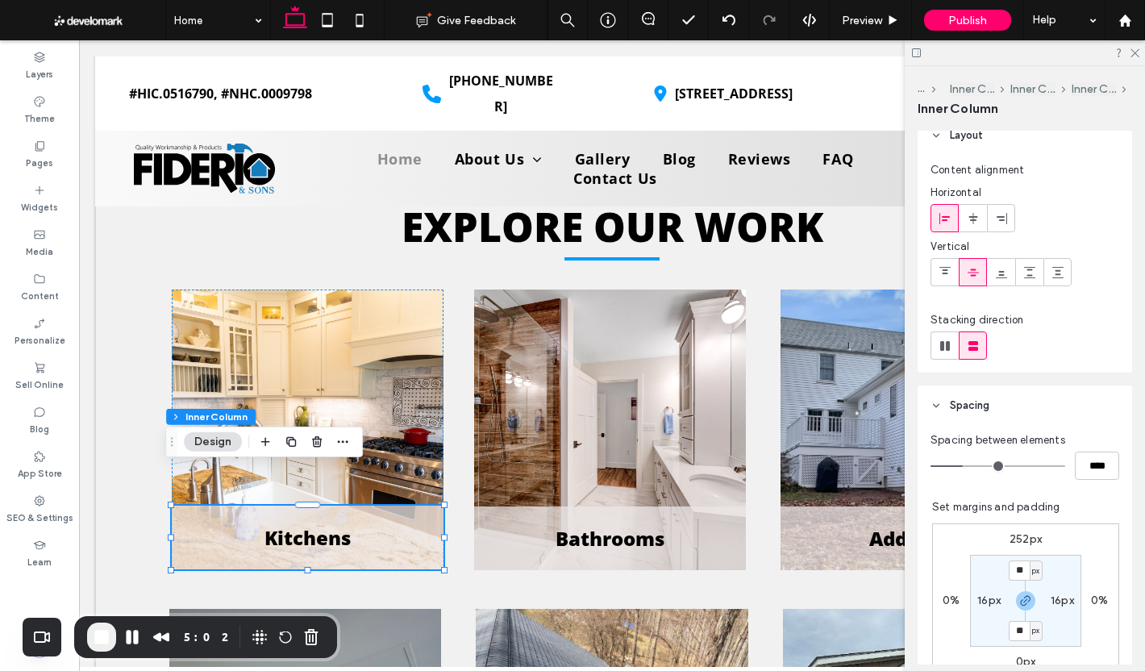
scroll to position [242, 0]
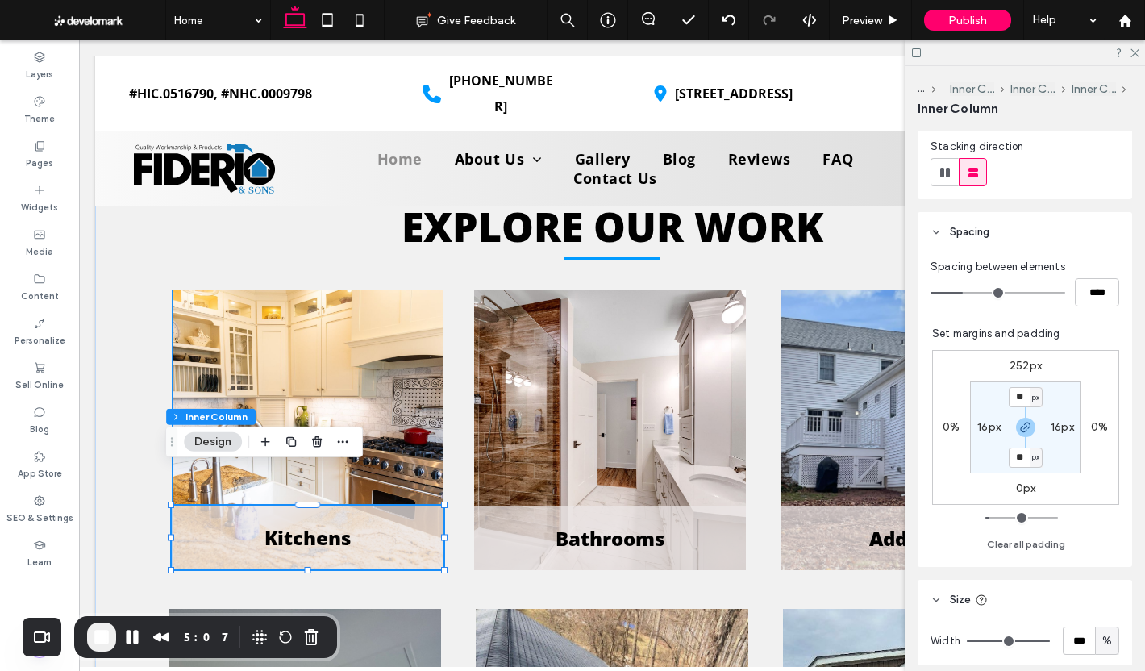
click at [383, 329] on div "Kitchens" at bounding box center [308, 429] width 272 height 280
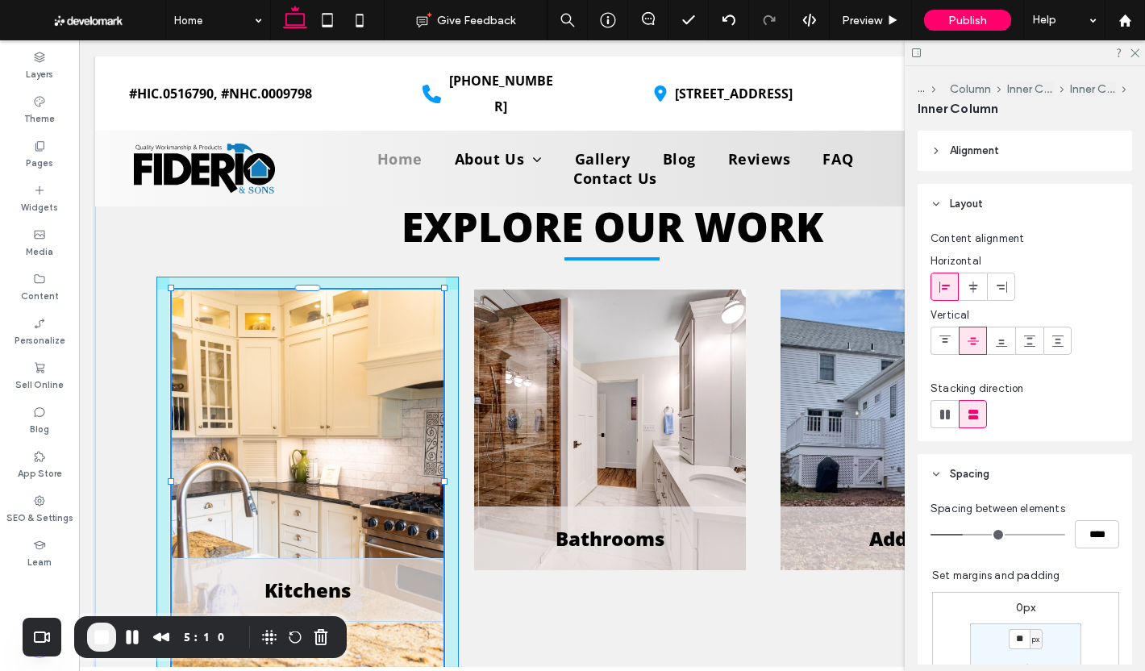
drag, startPoint x: 302, startPoint y: 534, endPoint x: 361, endPoint y: 578, distance: 73.7
click at [361, 586] on div "EXPLORE OUR WORK Kitchens 98% , 478px Bathrooms Additions Remodeling Roofing Si…" at bounding box center [611, 602] width 967 height 916
type input "***"
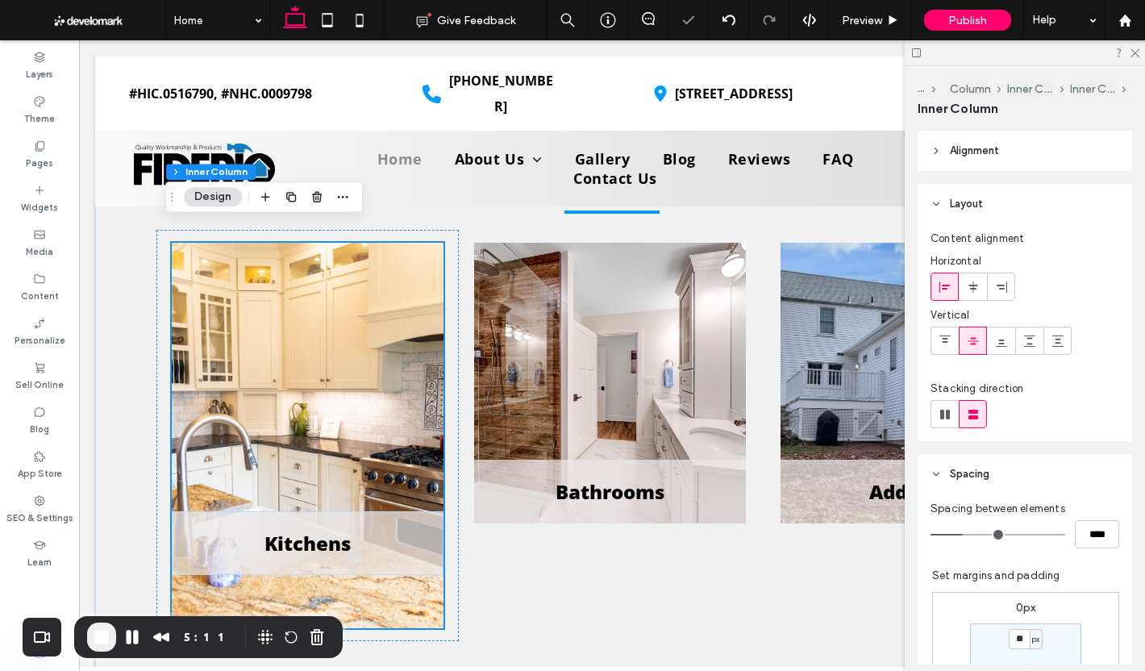
scroll to position [5124, 0]
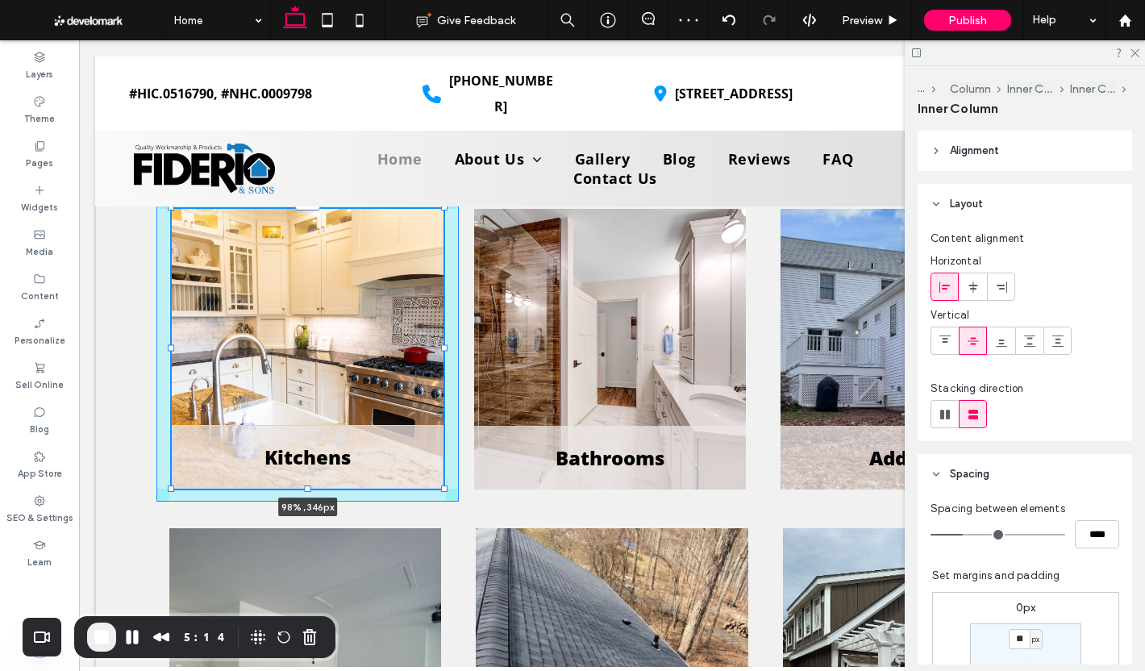
drag, startPoint x: 303, startPoint y: 559, endPoint x: 326, endPoint y: 483, distance: 79.3
click at [326, 483] on div "EXPLORE OUR WORK Kitchens 98% , 346px Bathrooms Additions Remodeling Roofing Si…" at bounding box center [611, 470] width 967 height 812
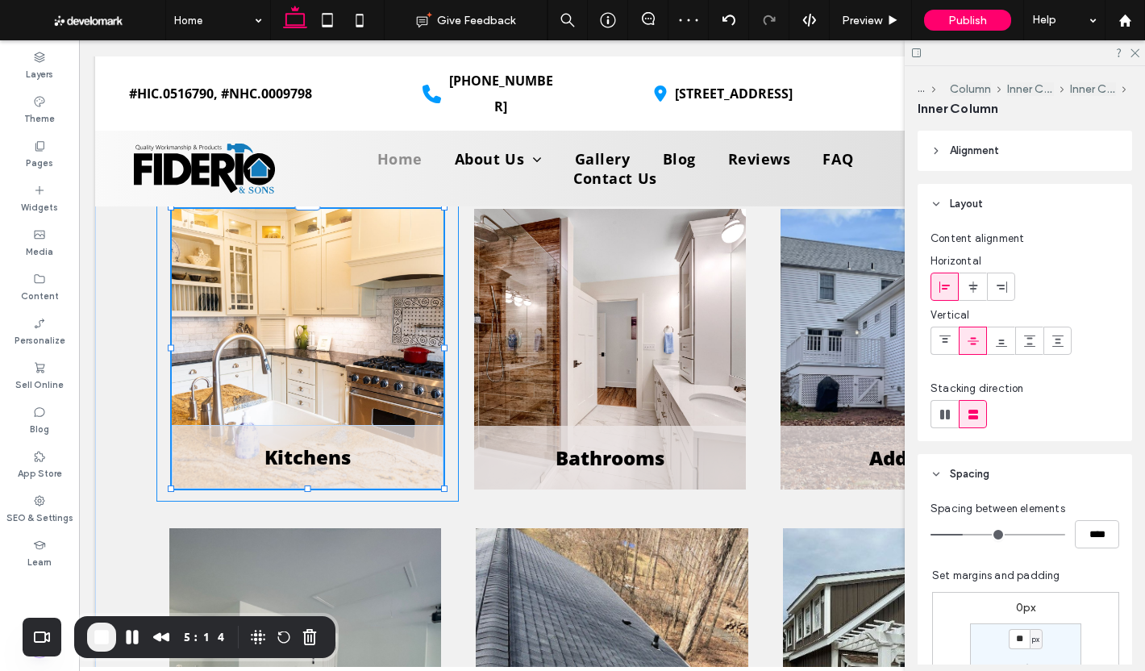
type input "***"
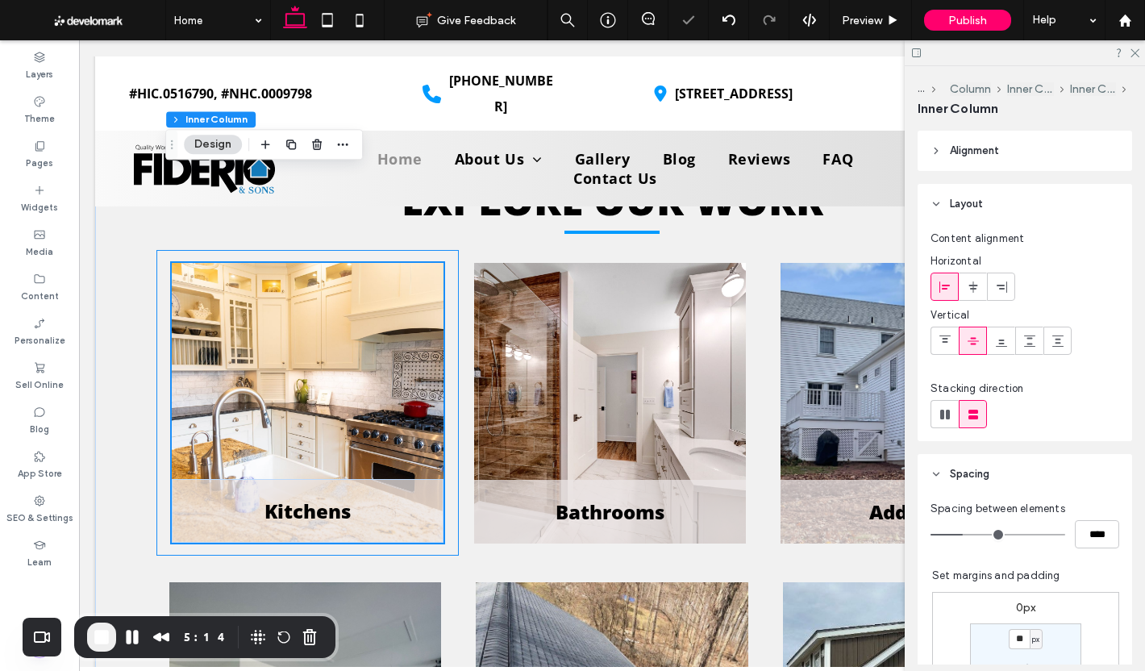
scroll to position [5043, 0]
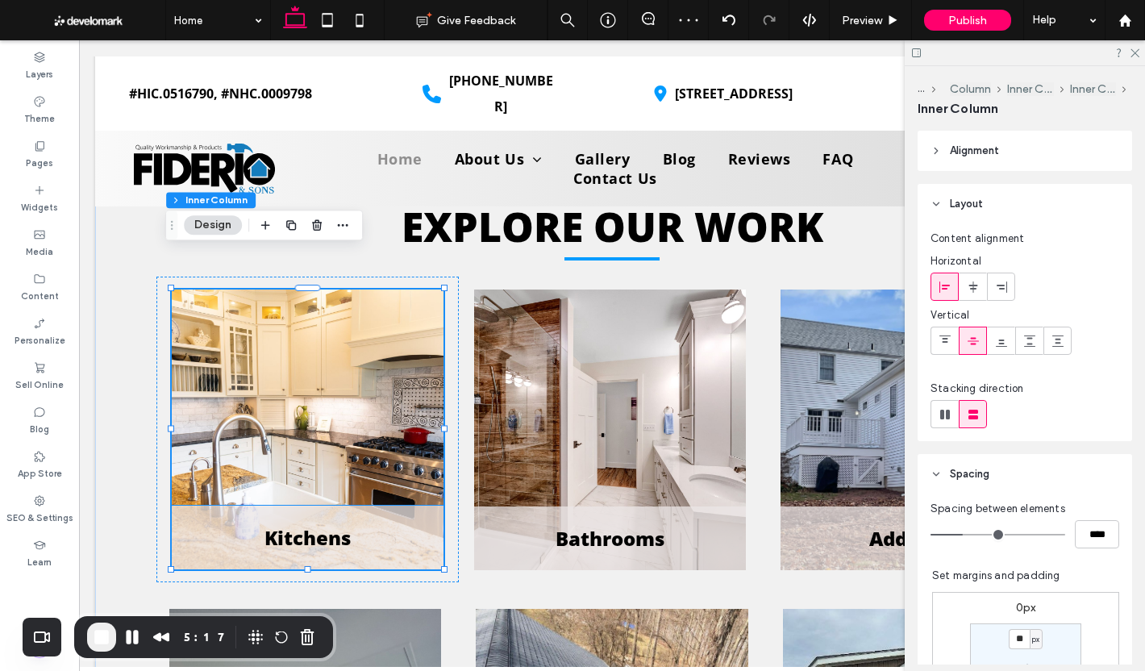
click at [415, 524] on h5 "Kitchens" at bounding box center [308, 537] width 246 height 27
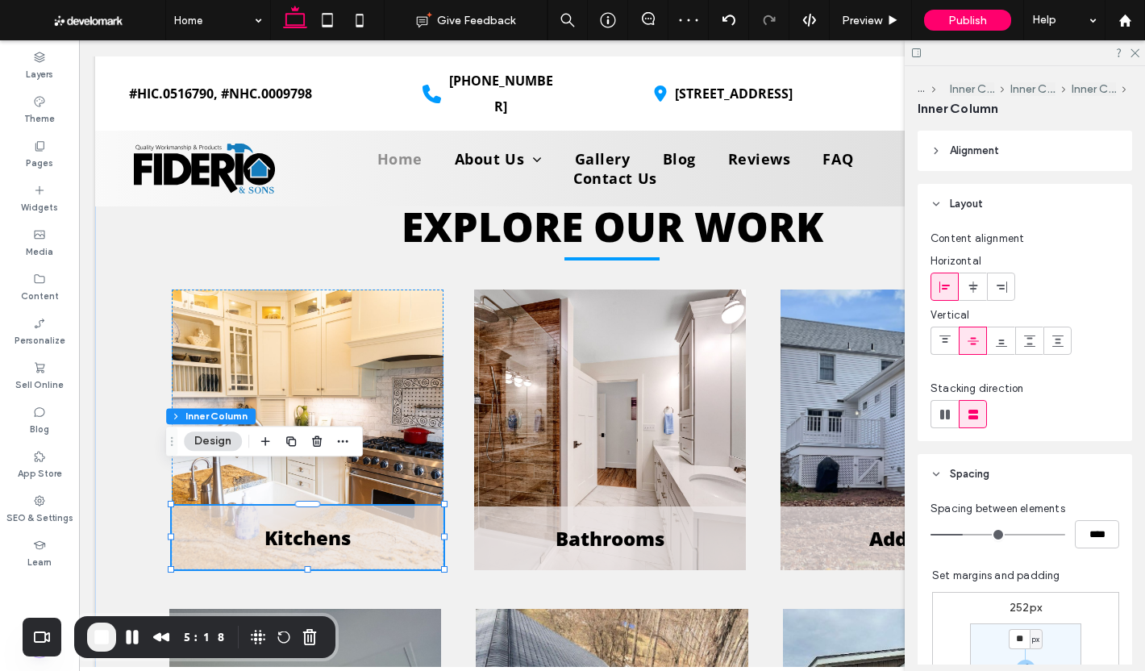
scroll to position [81, 0]
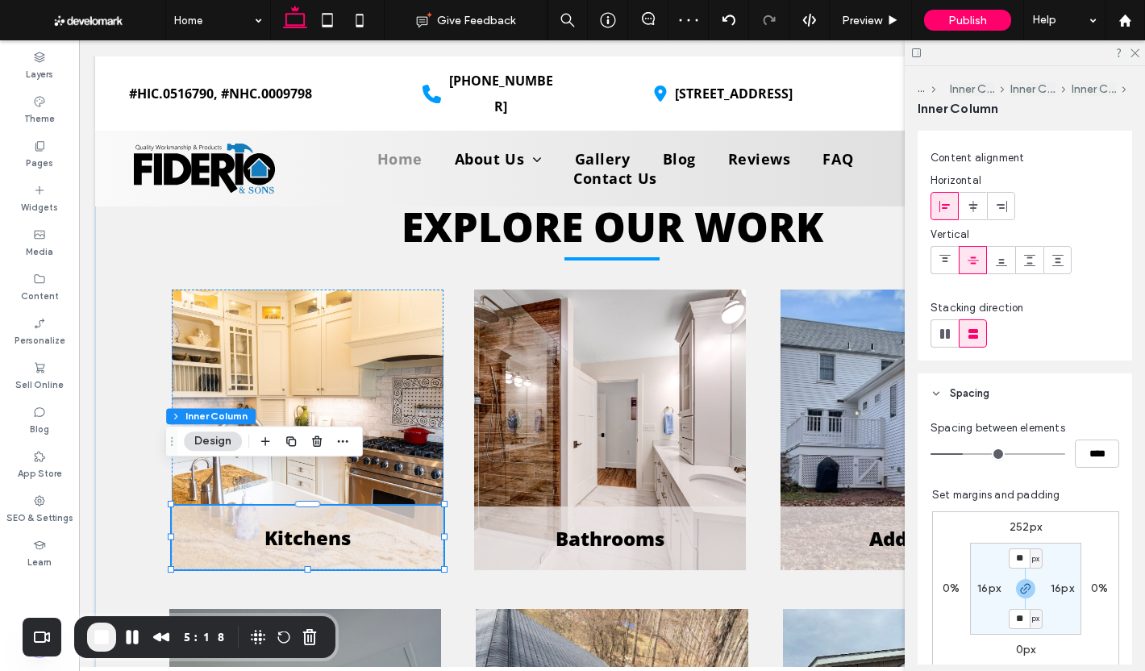
click at [1017, 523] on label "252px" at bounding box center [1025, 527] width 32 height 14
type input "***"
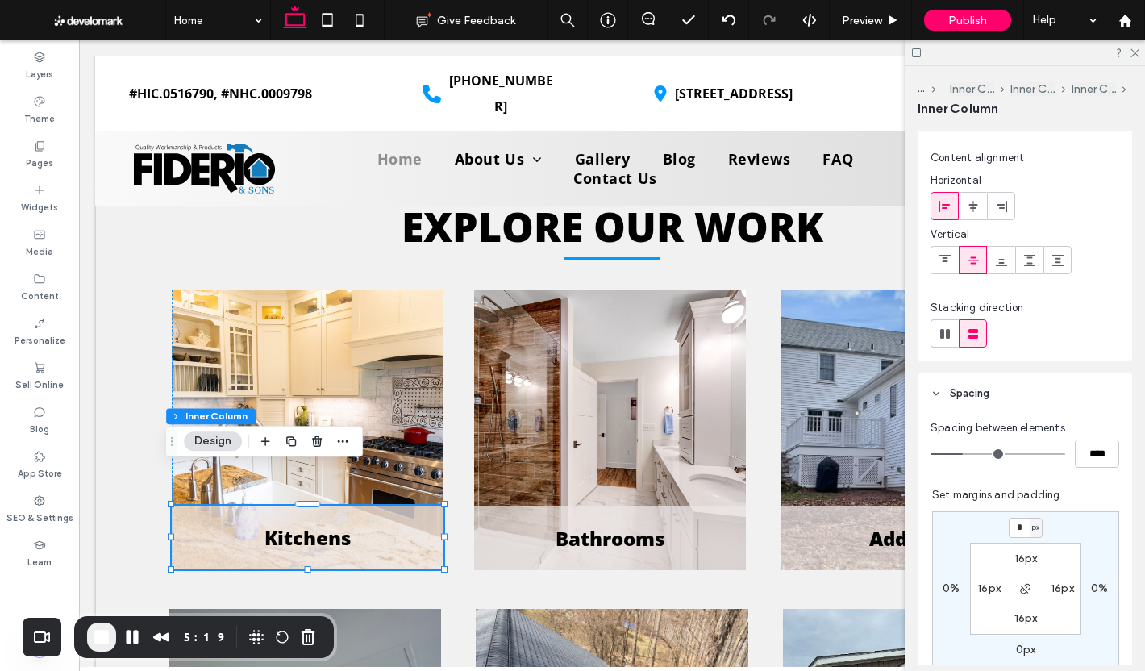
type input "*"
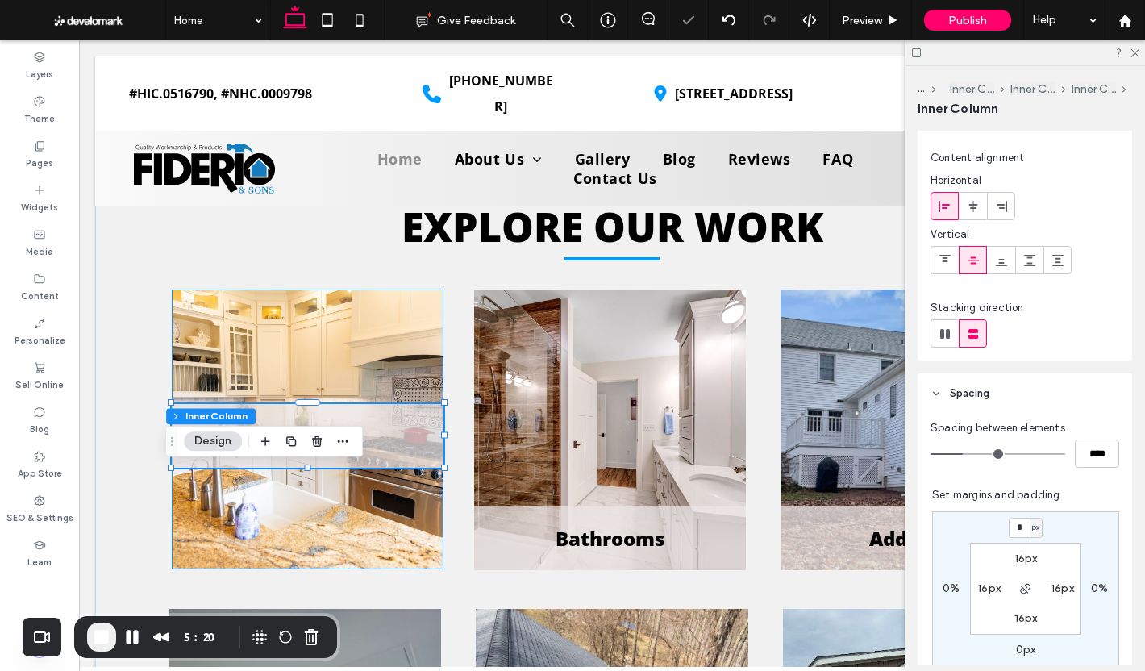
click at [296, 326] on div "Kitchens" at bounding box center [308, 429] width 272 height 280
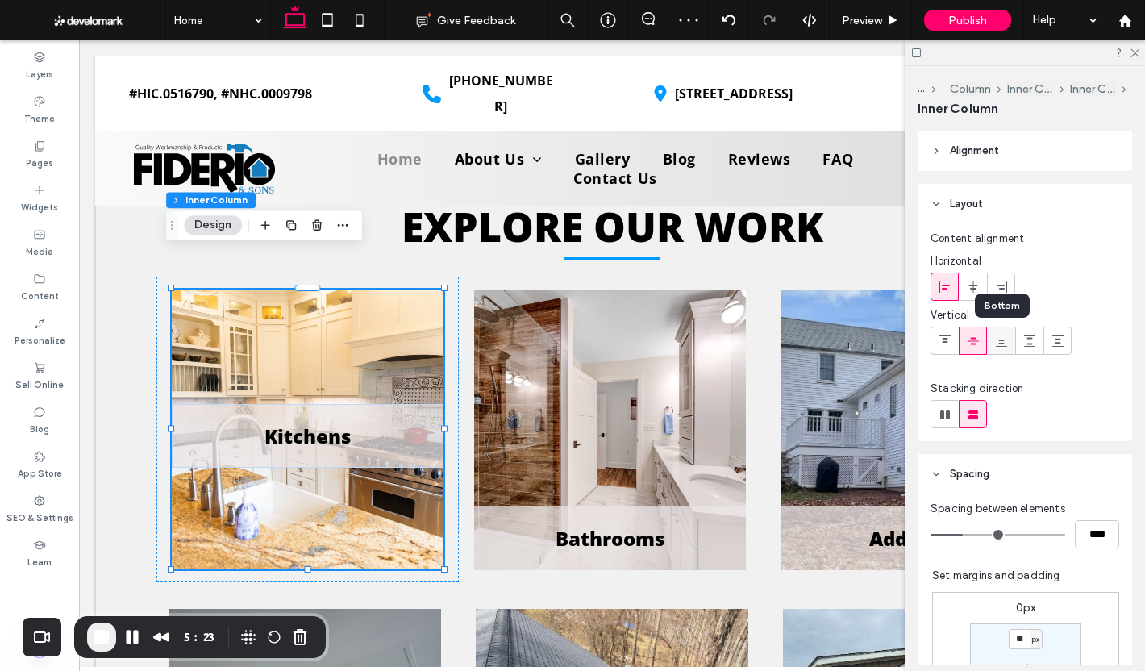
click at [995, 337] on icon at bounding box center [1001, 340] width 13 height 13
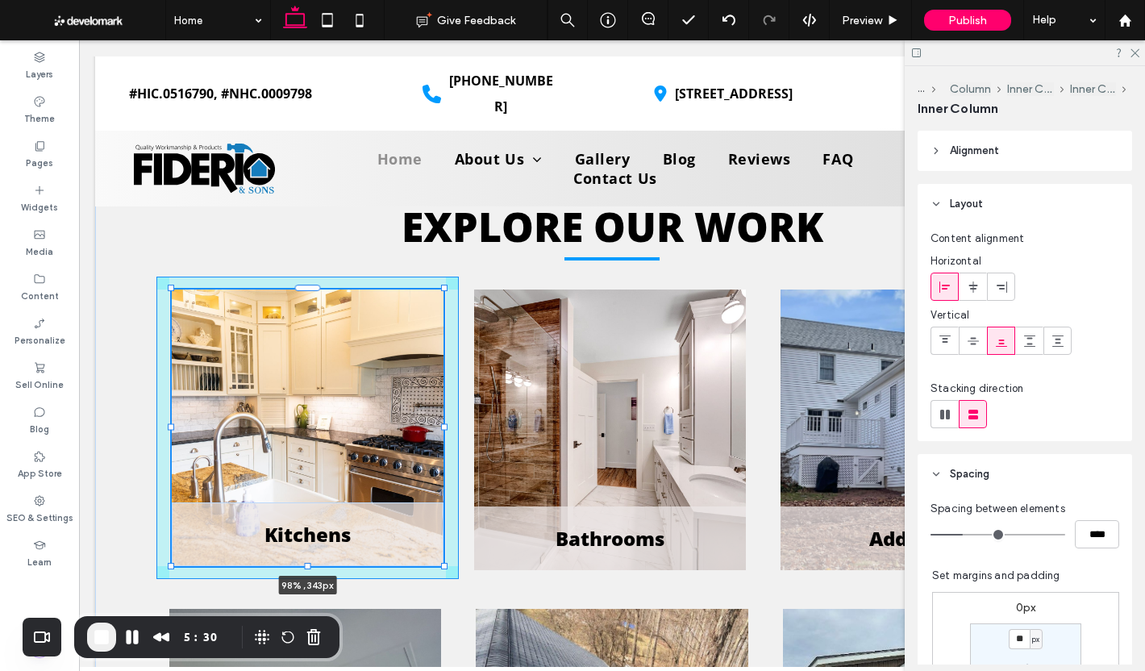
drag, startPoint x: 302, startPoint y: 531, endPoint x: 374, endPoint y: 530, distance: 71.8
click at [374, 530] on div "EXPLORE OUR WORK Kitchens 98% , 343px Bathrooms Additions Remodeling Roofing Si…" at bounding box center [611, 550] width 967 height 812
type input "***"
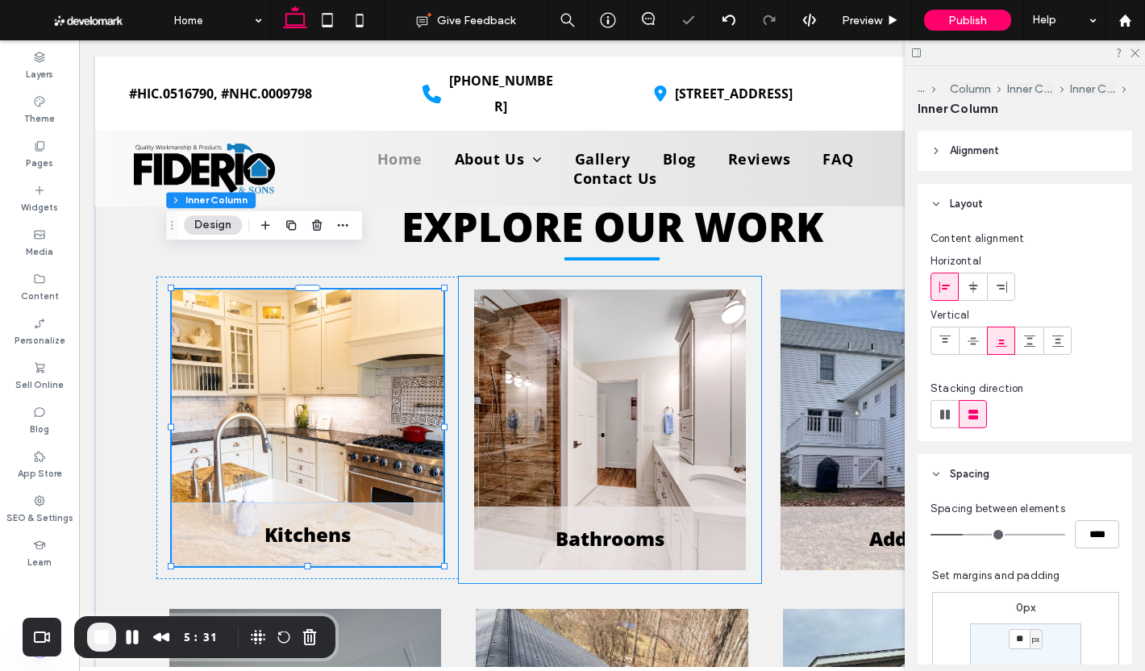
click at [463, 544] on div "Bathrooms" at bounding box center [610, 429] width 302 height 306
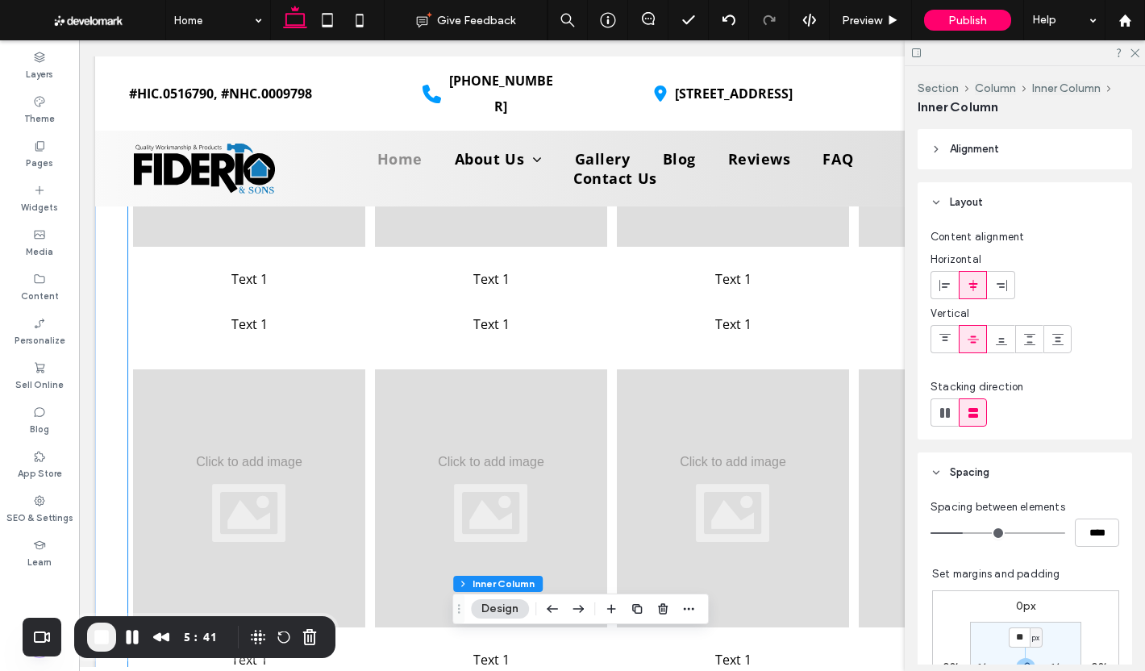
scroll to position [4237, 0]
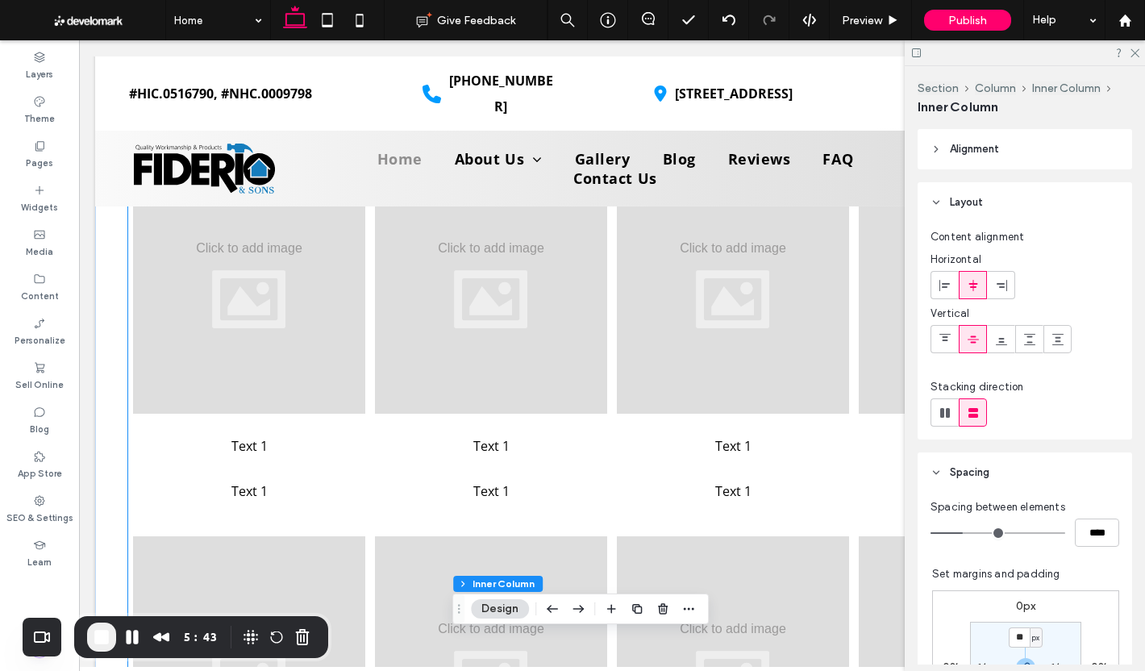
click at [605, 475] on div "Text 1 Text 1 Text 1 Text 1 Text 1 Text 1 Text 1 Text 1 Text 1 Text 1 Text 1 Te…" at bounding box center [611, 526] width 967 height 766
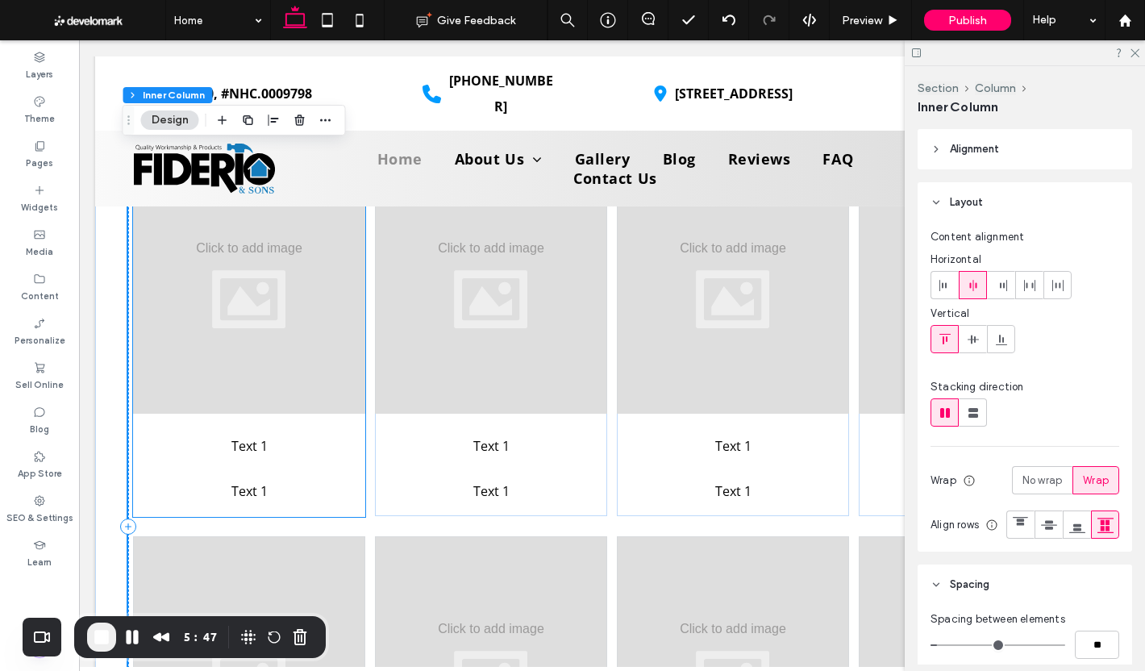
click at [330, 433] on p "Text 1" at bounding box center [249, 446] width 232 height 26
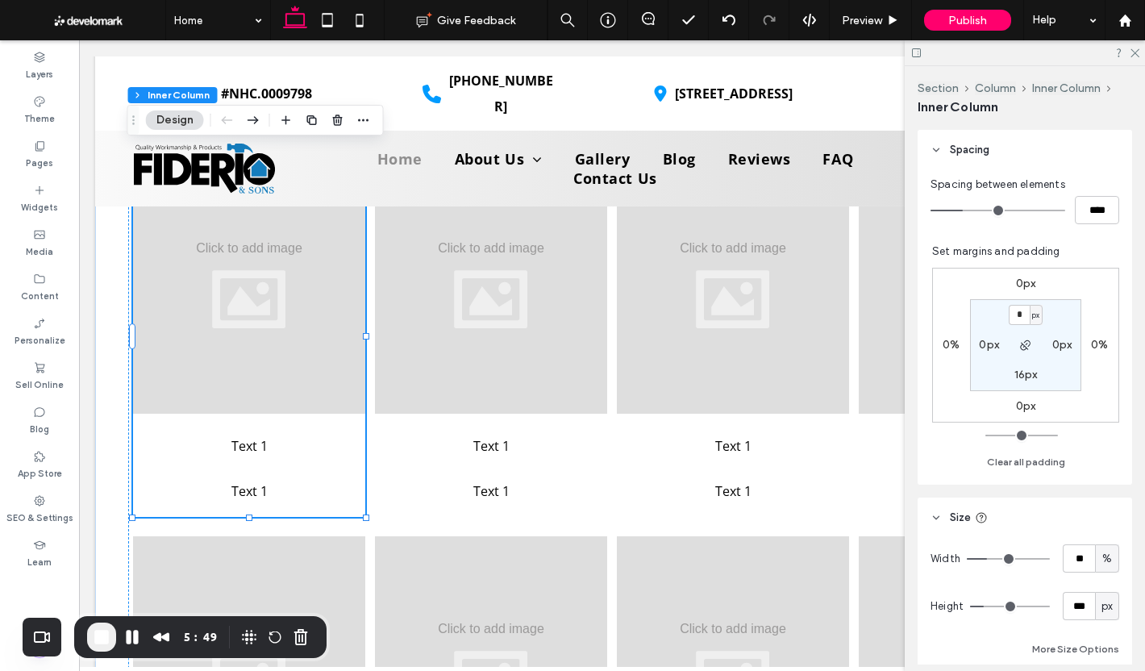
scroll to position [403, 0]
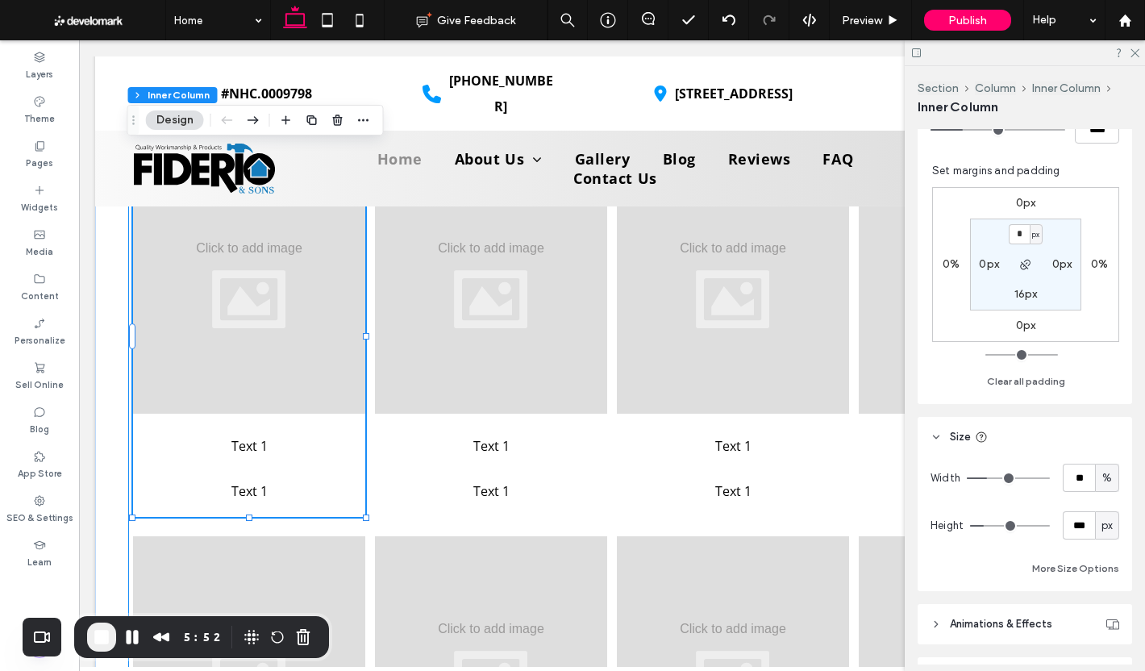
click at [415, 491] on div "Text 1 Text 1 Text 1 Text 1 Text 1 Text 1 Text 1 Text 1 Text 1 Text 1 Text 1 Te…" at bounding box center [611, 526] width 967 height 766
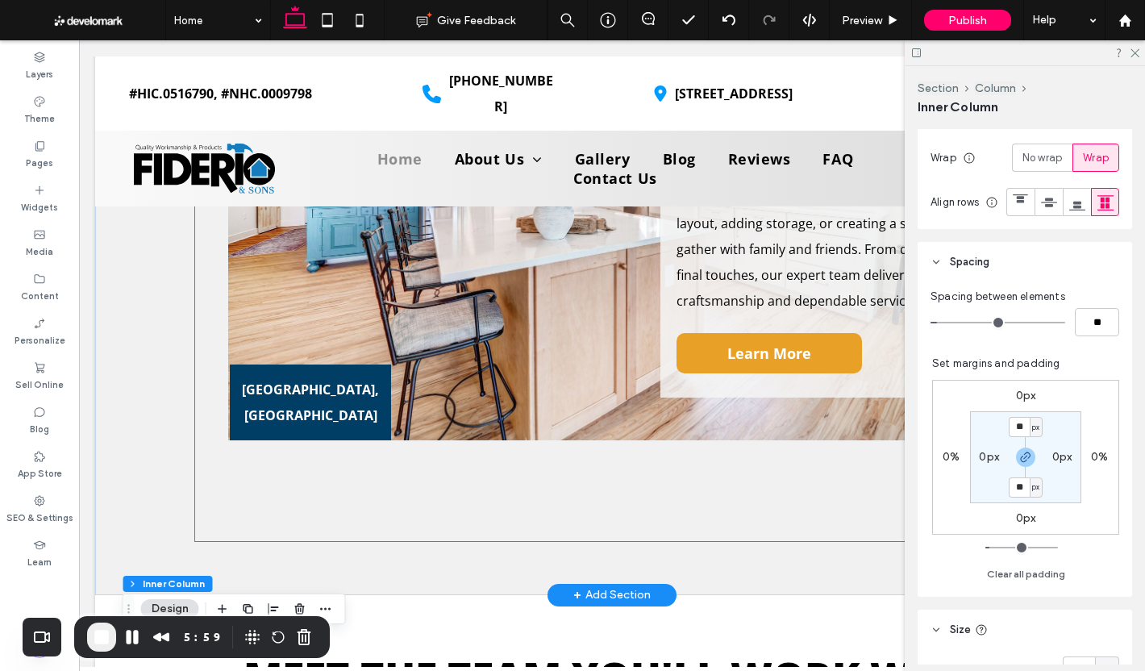
scroll to position [2222, 0]
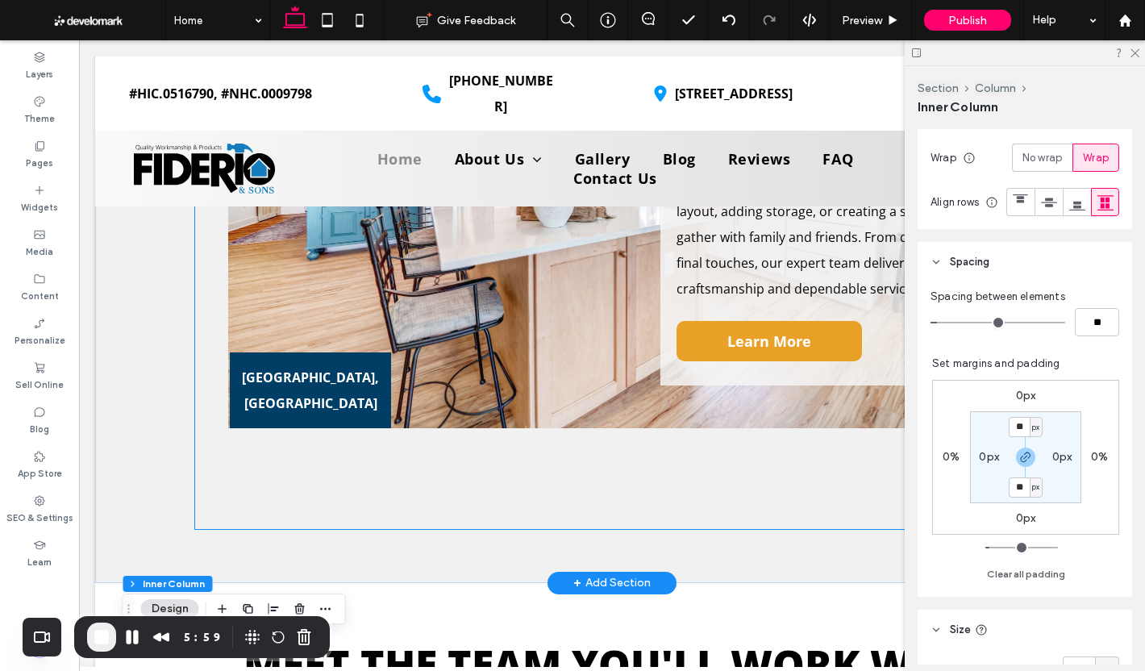
click at [325, 429] on div "Cheshire, CT KITCHEN Transform your kitchen into a space that’s as functional a…" at bounding box center [612, 218] width 834 height 621
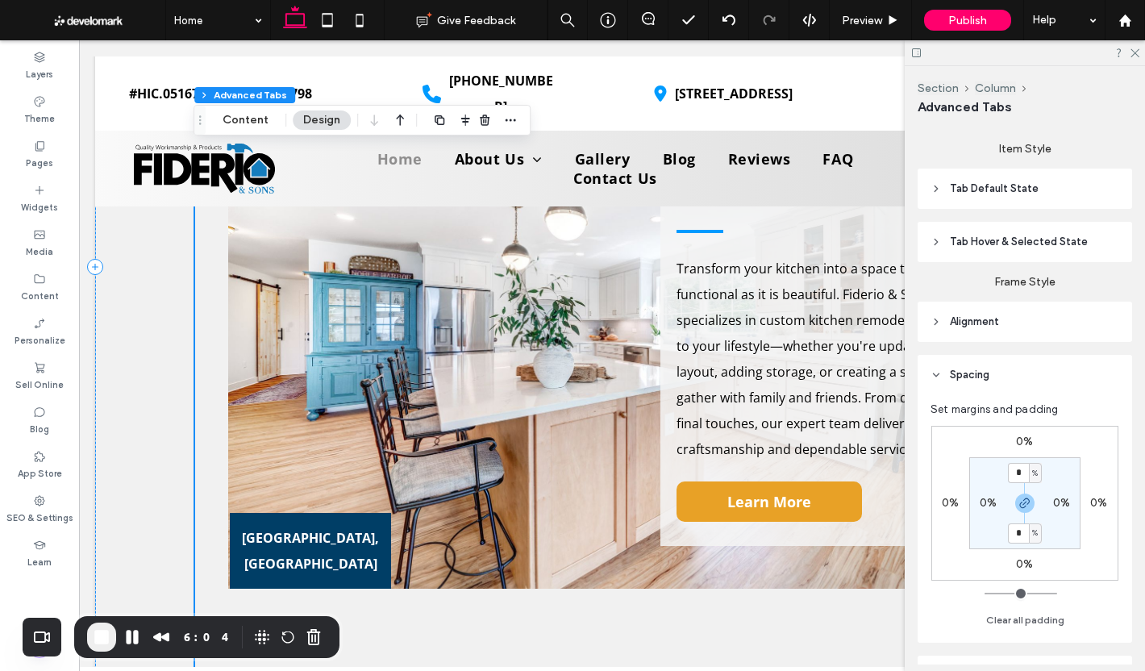
scroll to position [2061, 0]
click at [206, 318] on div "Cheshire, CT KITCHEN Transform your kitchen into a space that’s as functional a…" at bounding box center [612, 379] width 834 height 621
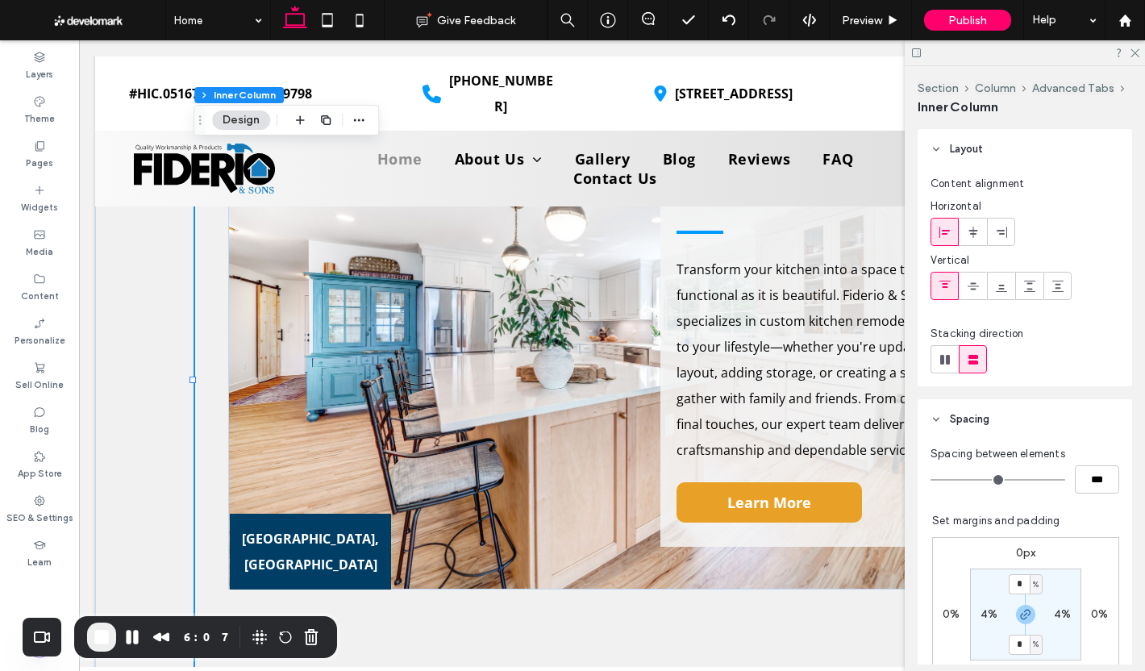
click at [980, 615] on label "4%" at bounding box center [988, 614] width 17 height 14
type input "*"
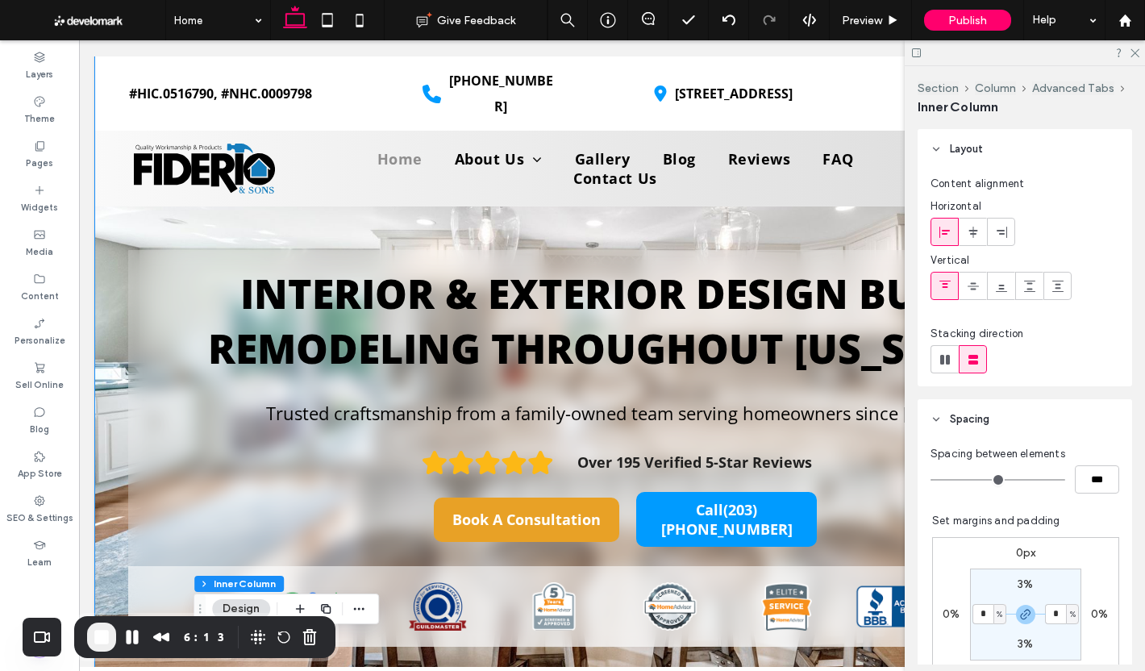
scroll to position [0, 0]
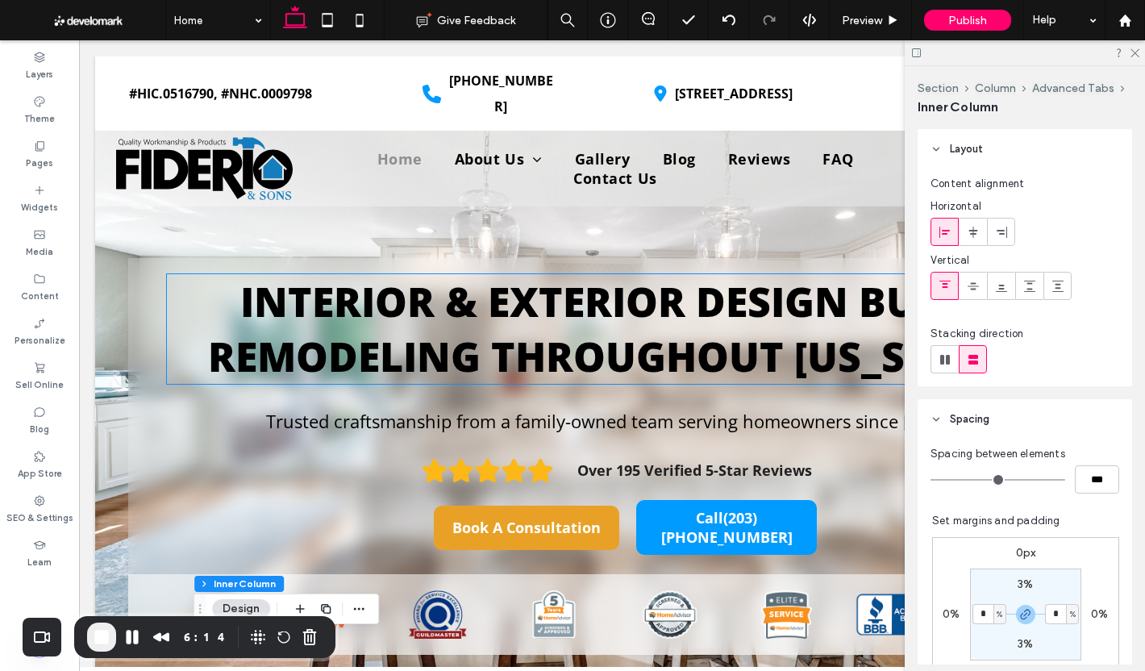
click at [524, 341] on span "﻿ REMODELING THROUGHOUT CONNECTICUT" at bounding box center [612, 356] width 808 height 55
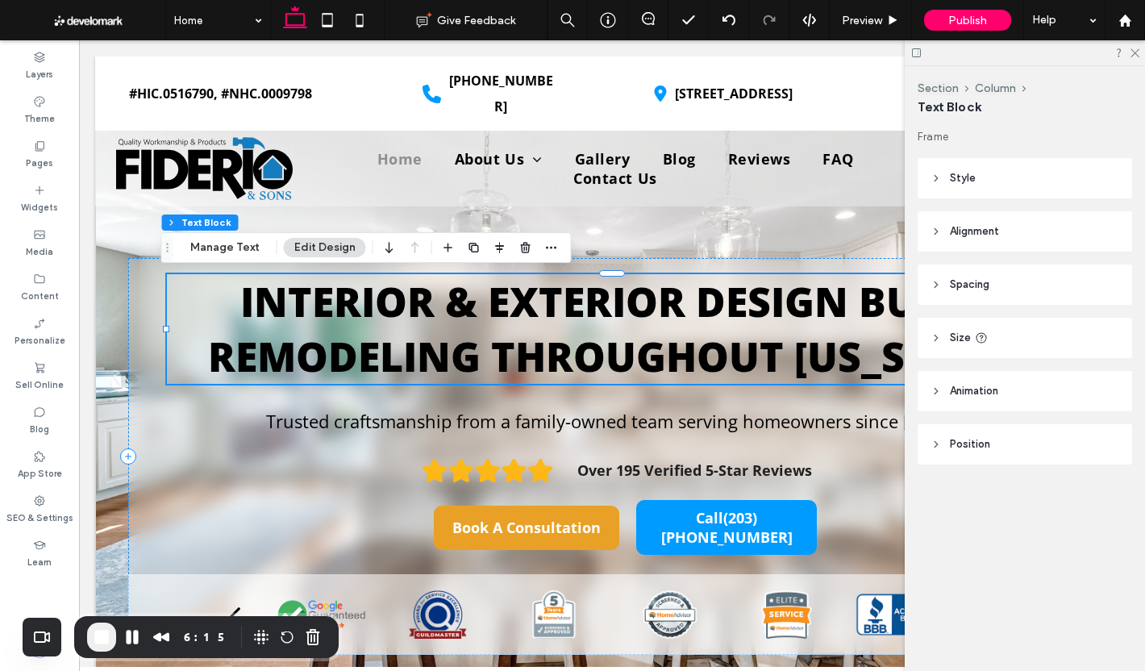
click at [524, 341] on span "﻿ REMODELING THROUGHOUT CONNECTICUT" at bounding box center [612, 356] width 808 height 55
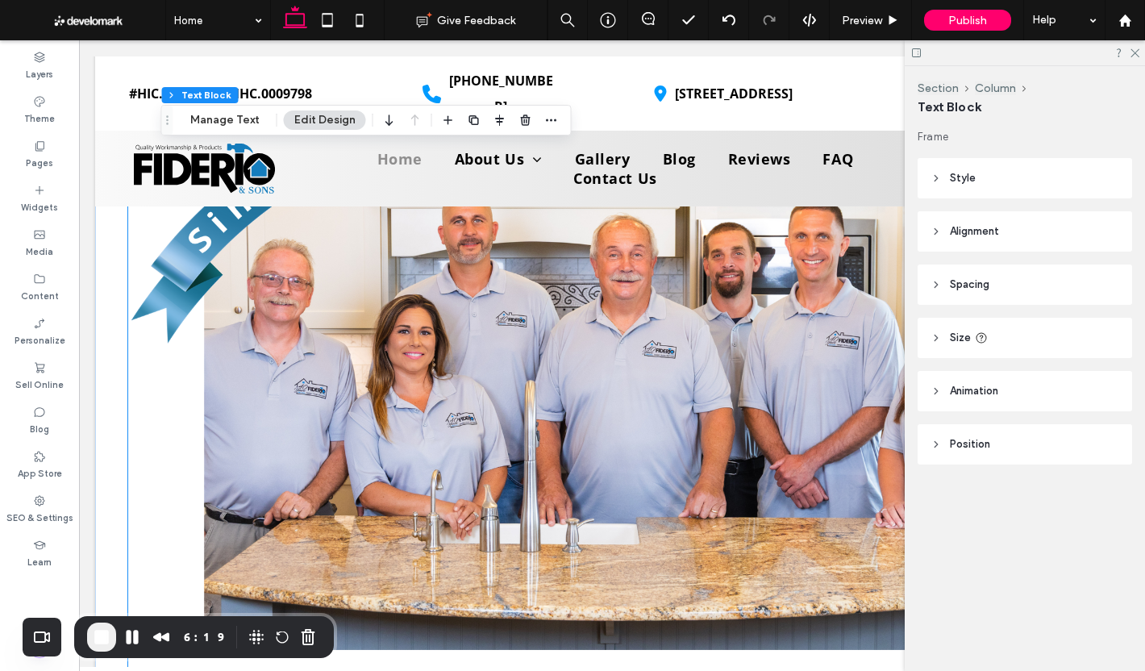
scroll to position [1048, 0]
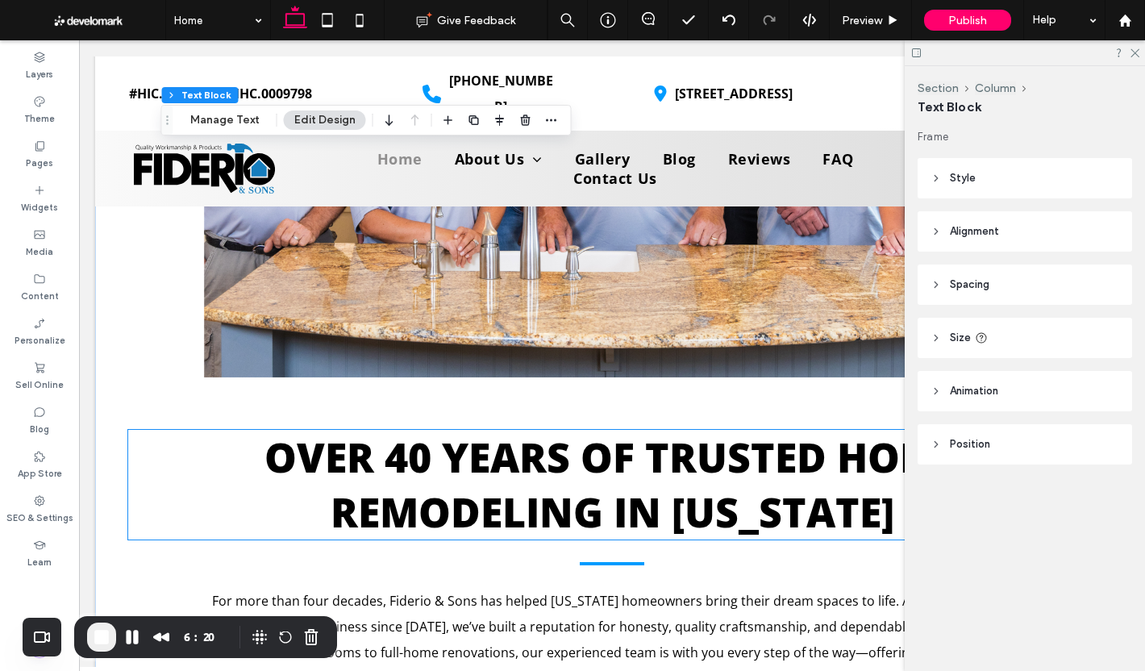
click at [521, 430] on span "OVER 40 YEARS OF TRUSTED HOME REMODELING IN CONNECTICUT" at bounding box center [612, 485] width 696 height 110
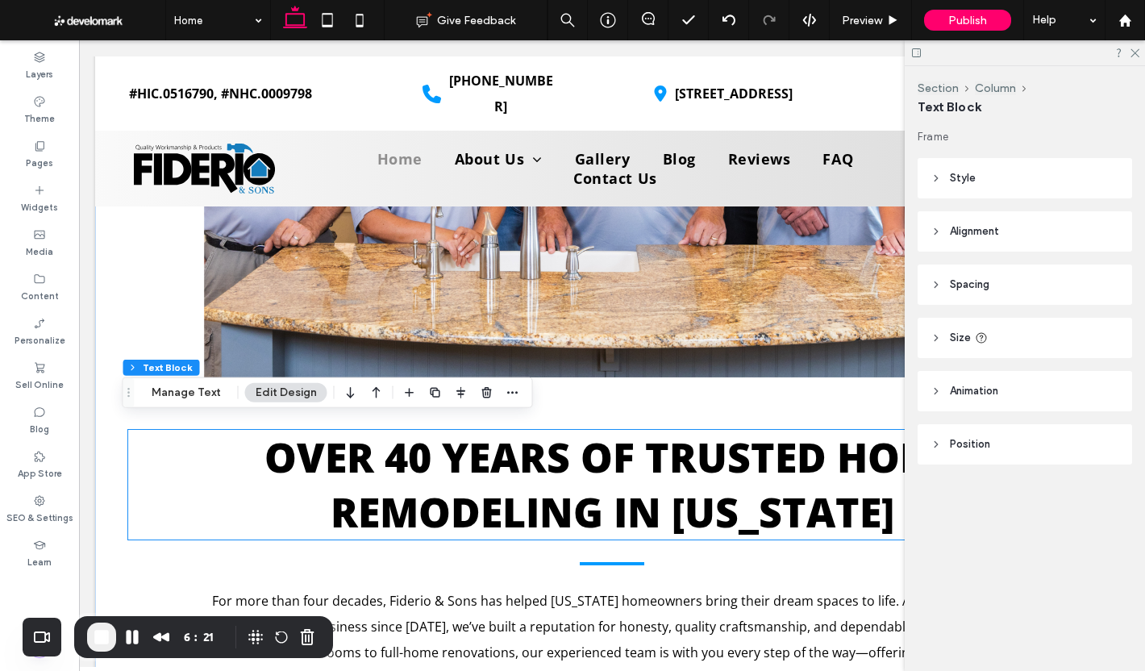
click at [521, 430] on div "OVER 40 YEARS OF TRUSTED HOME REMODELING IN CONNECTICUT" at bounding box center [611, 485] width 967 height 110
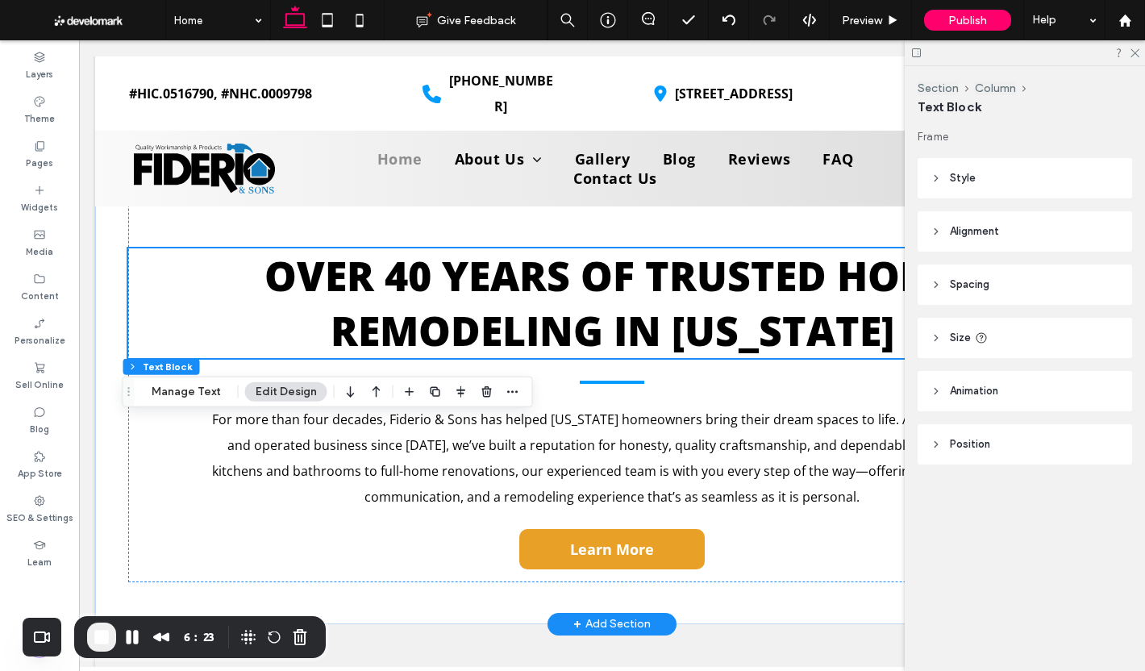
scroll to position [1531, 0]
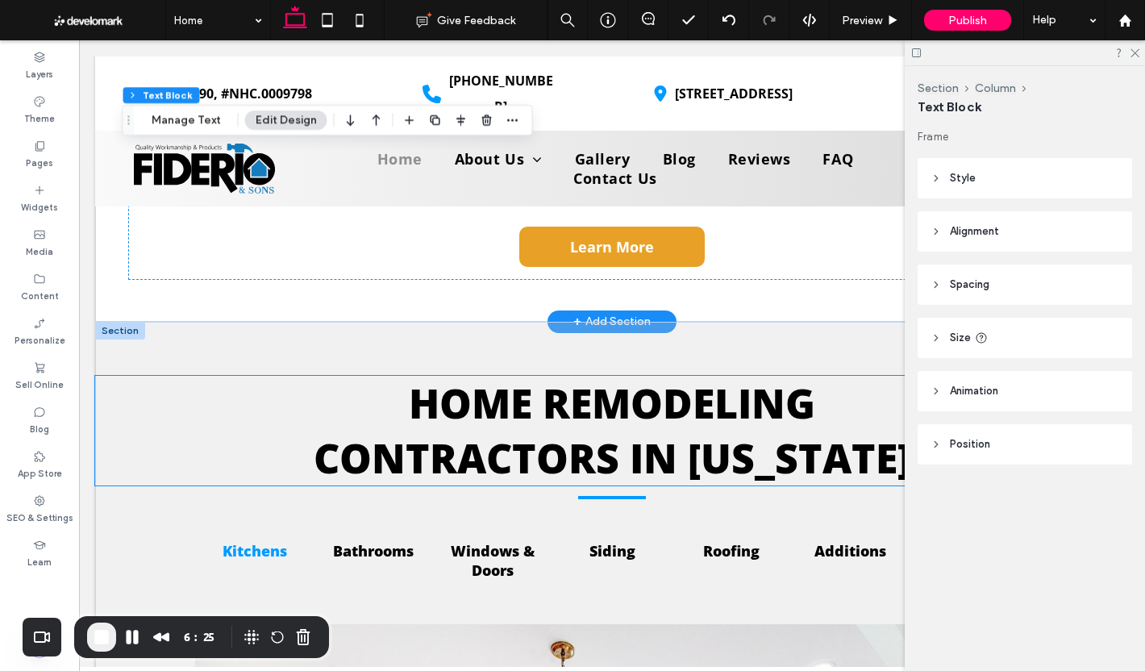
click at [512, 394] on span "HOME REMODELING" at bounding box center [612, 403] width 406 height 55
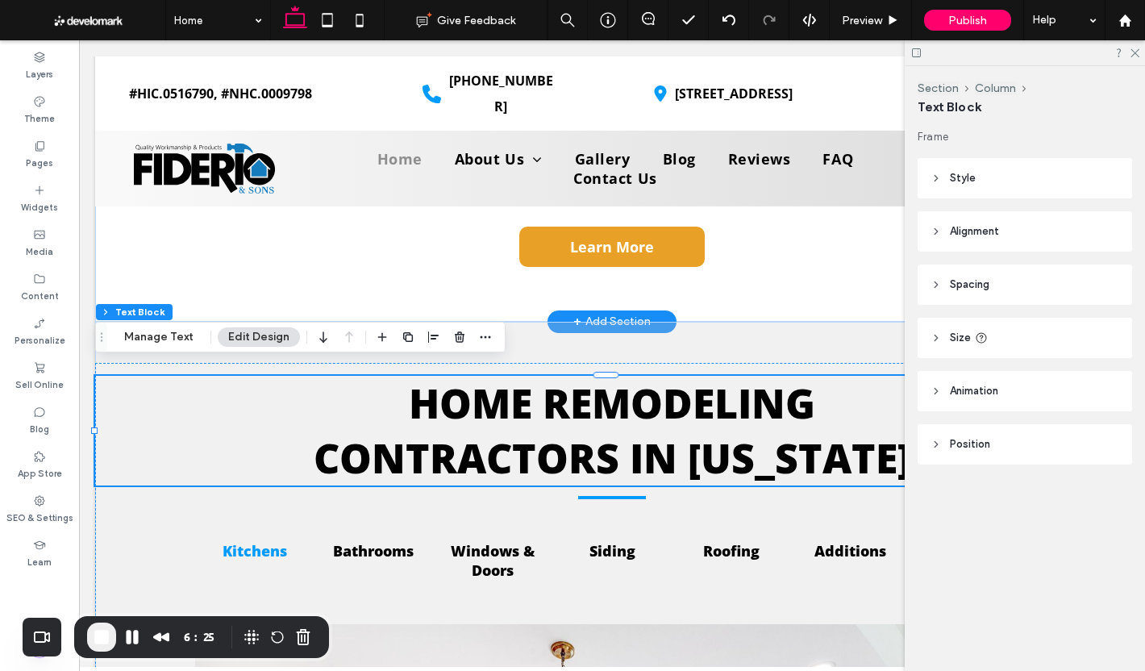
click at [512, 394] on span "HOME REMODELING" at bounding box center [612, 403] width 406 height 55
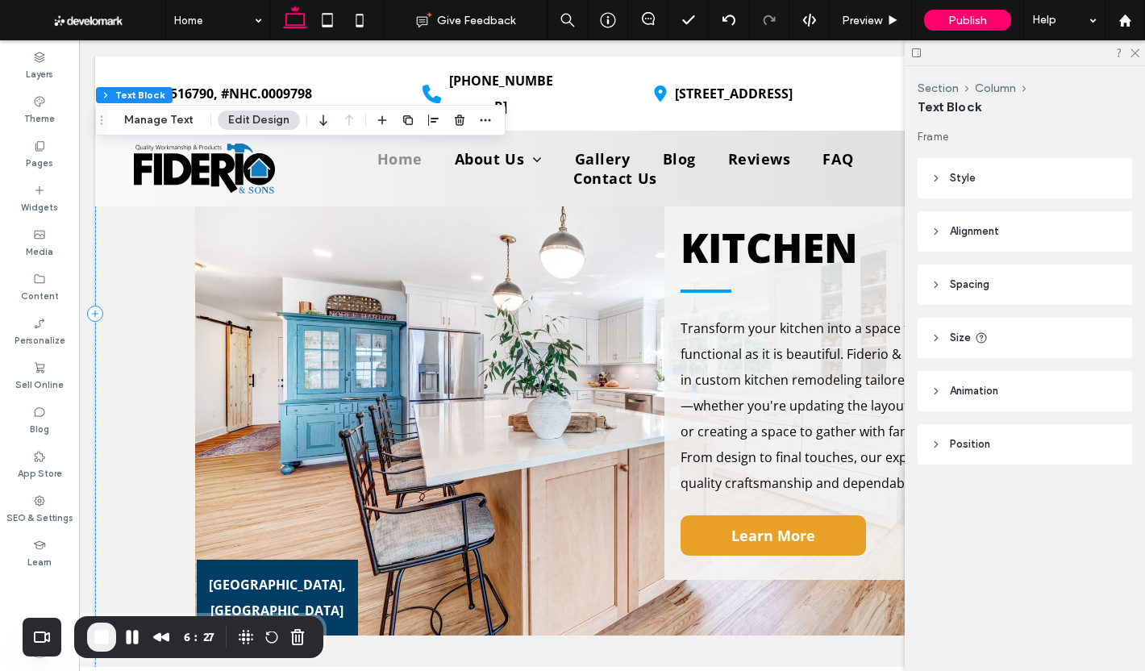
scroll to position [2499, 0]
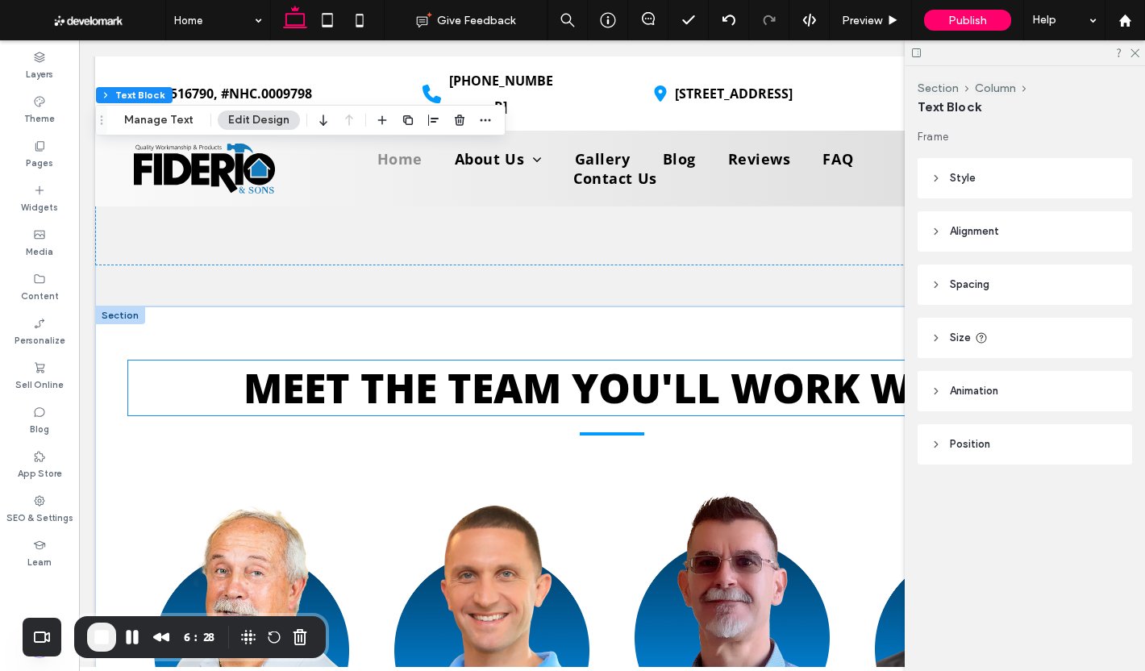
click at [493, 382] on span "MEET THE TEAM YOU'LL WORK WITH" at bounding box center [611, 387] width 737 height 55
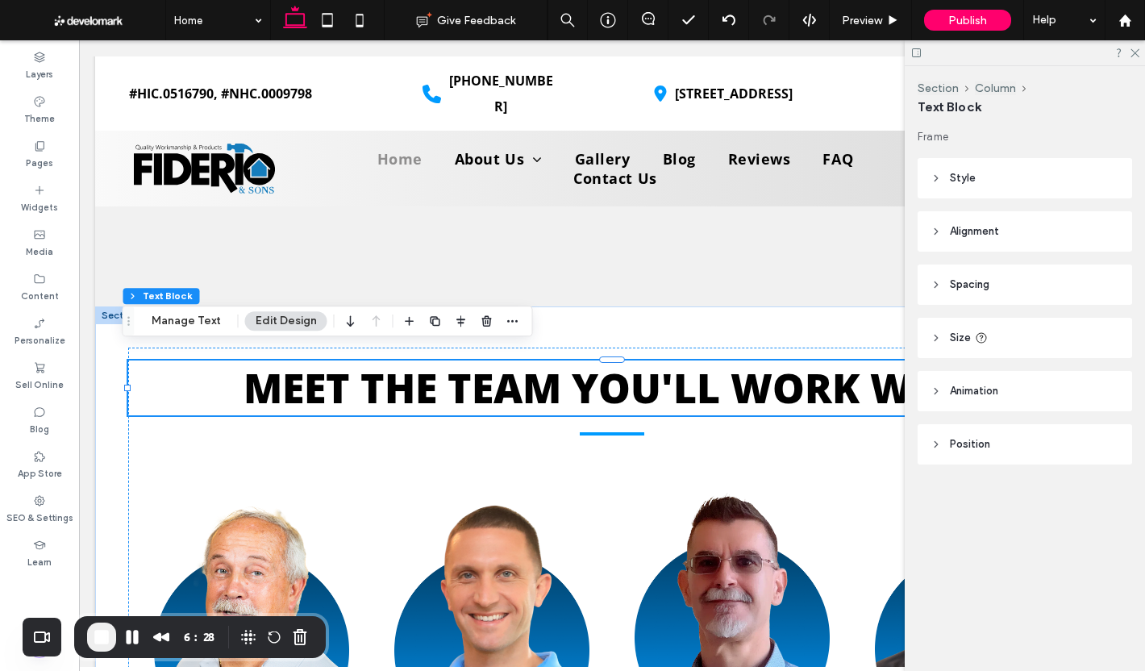
click at [493, 382] on span "MEET THE TEAM YOU'LL WORK WITH" at bounding box center [611, 387] width 737 height 55
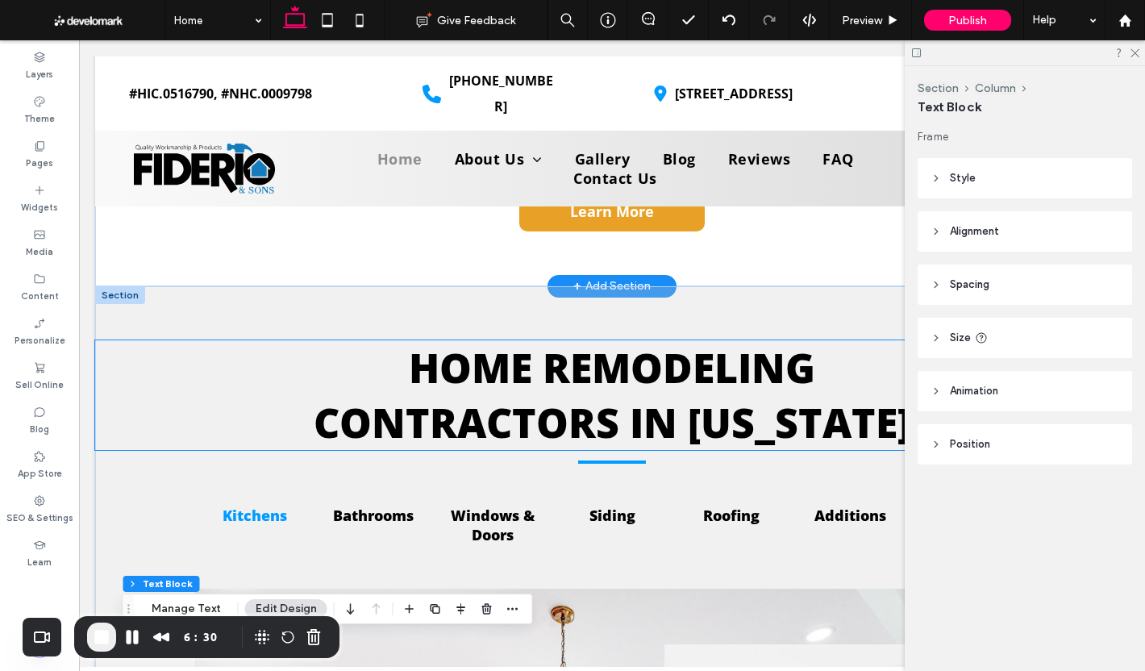
scroll to position [1531, 0]
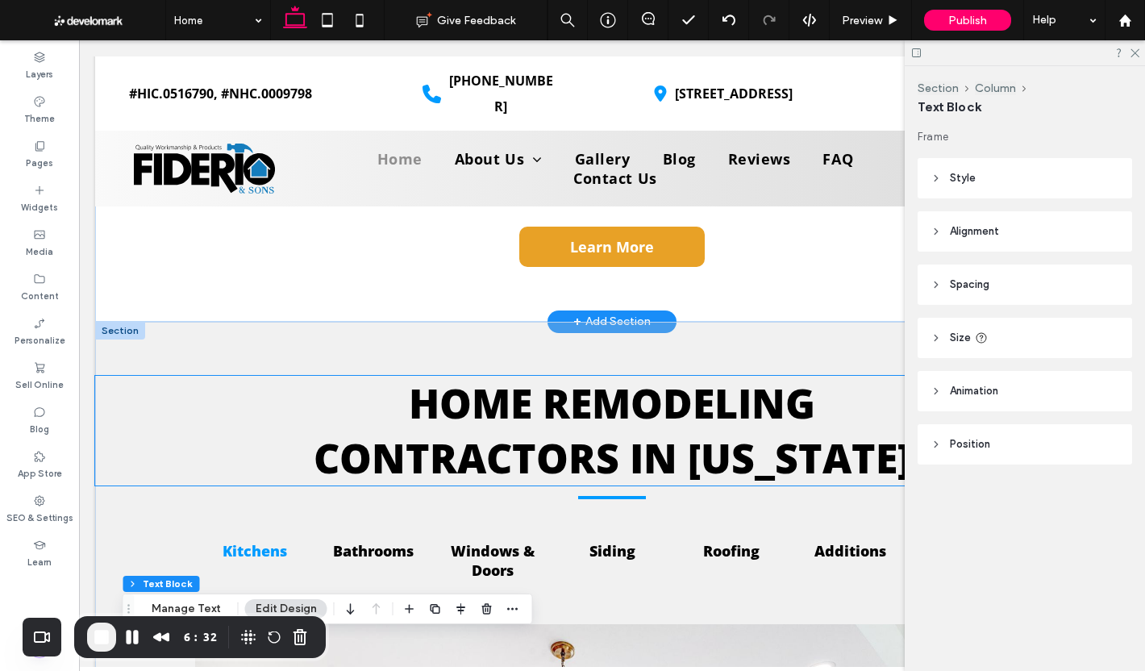
click at [529, 408] on span "HOME REMODELING" at bounding box center [612, 403] width 406 height 55
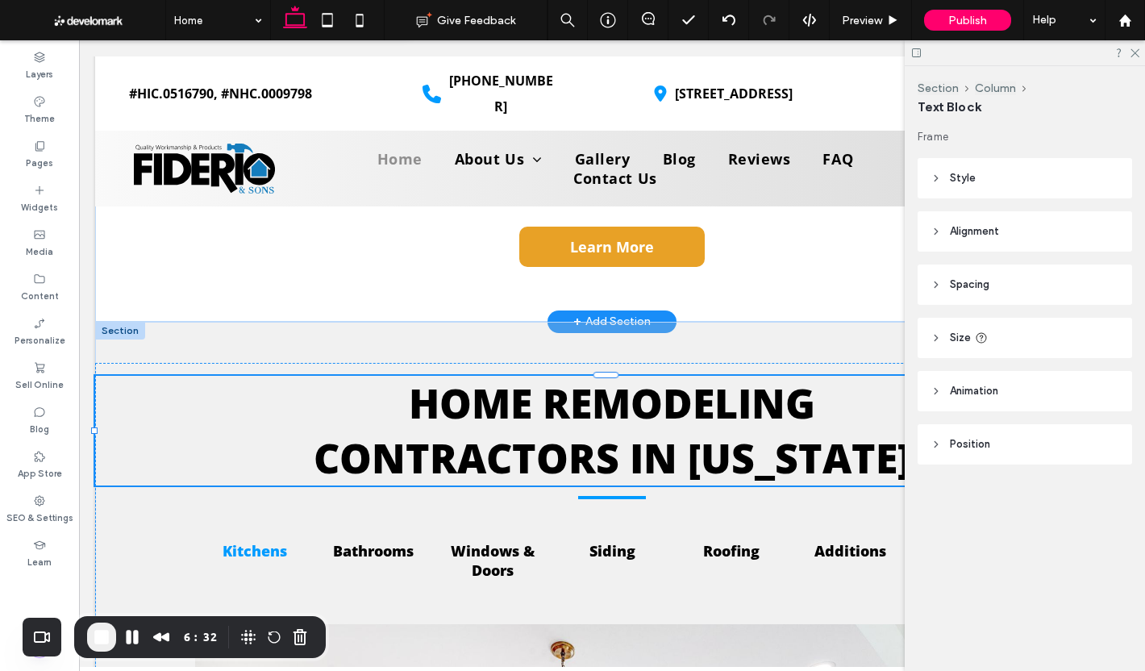
click at [529, 408] on div "HOME REMODELING CONTRACTORS IN CONNECTICUT" at bounding box center [611, 431] width 1033 height 110
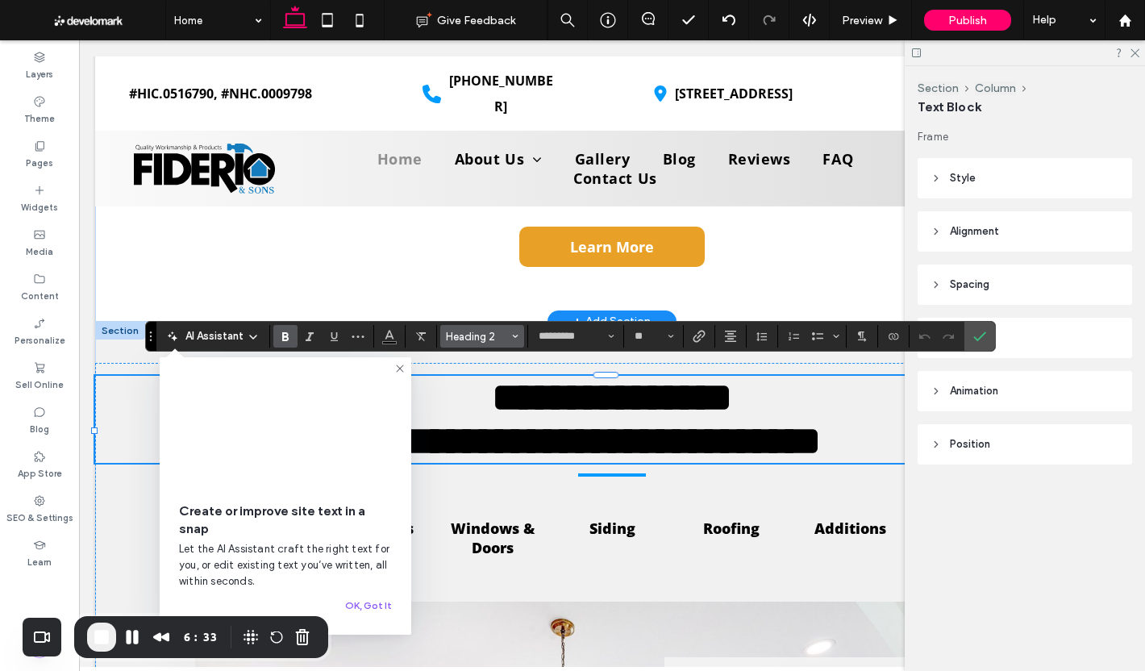
click at [467, 333] on span "Heading 2" at bounding box center [477, 336] width 63 height 12
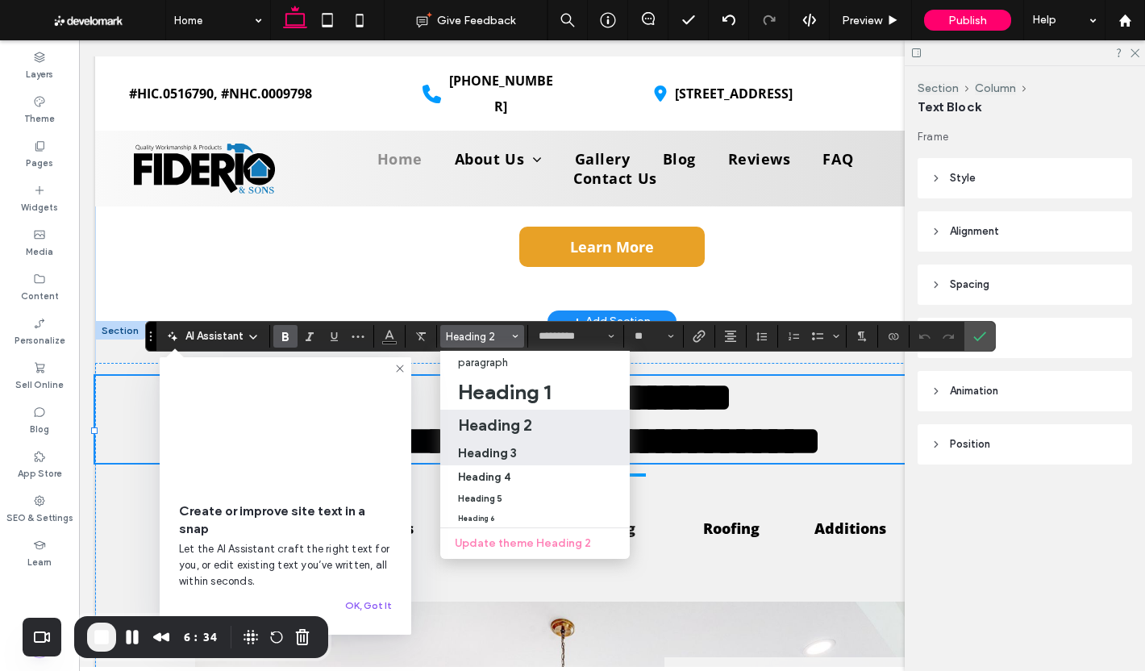
click at [518, 450] on div "Heading 3" at bounding box center [535, 452] width 154 height 15
type input "**"
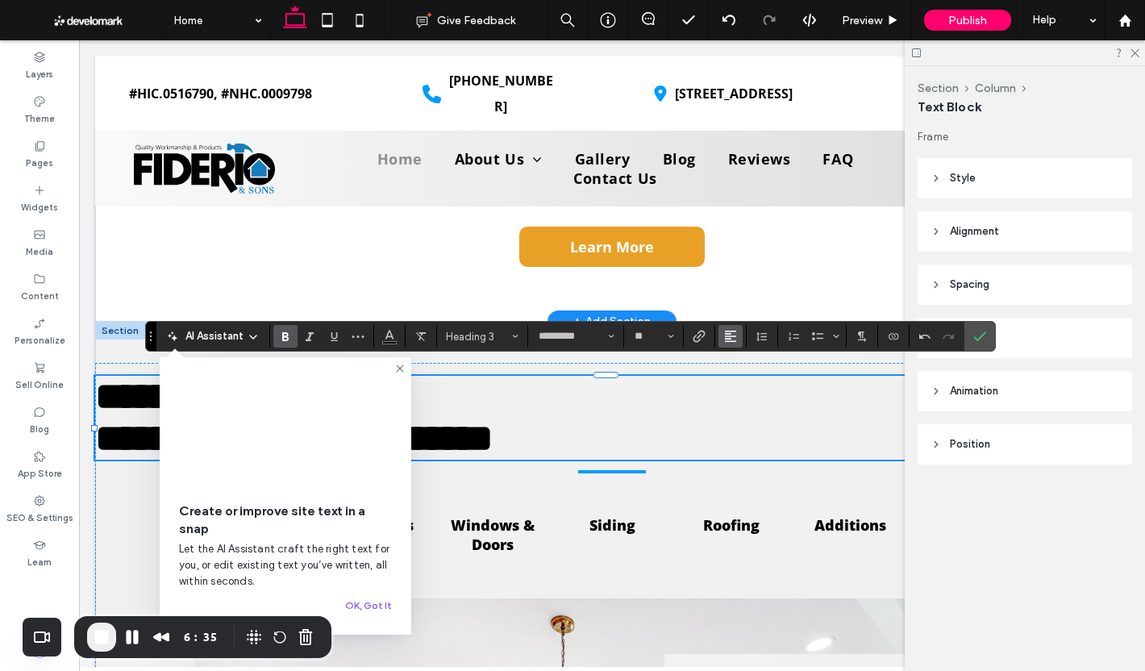
click at [725, 332] on icon "Alignment" at bounding box center [730, 336] width 13 height 13
click at [733, 385] on label "ui.textEditor.alignment.center" at bounding box center [746, 385] width 56 height 23
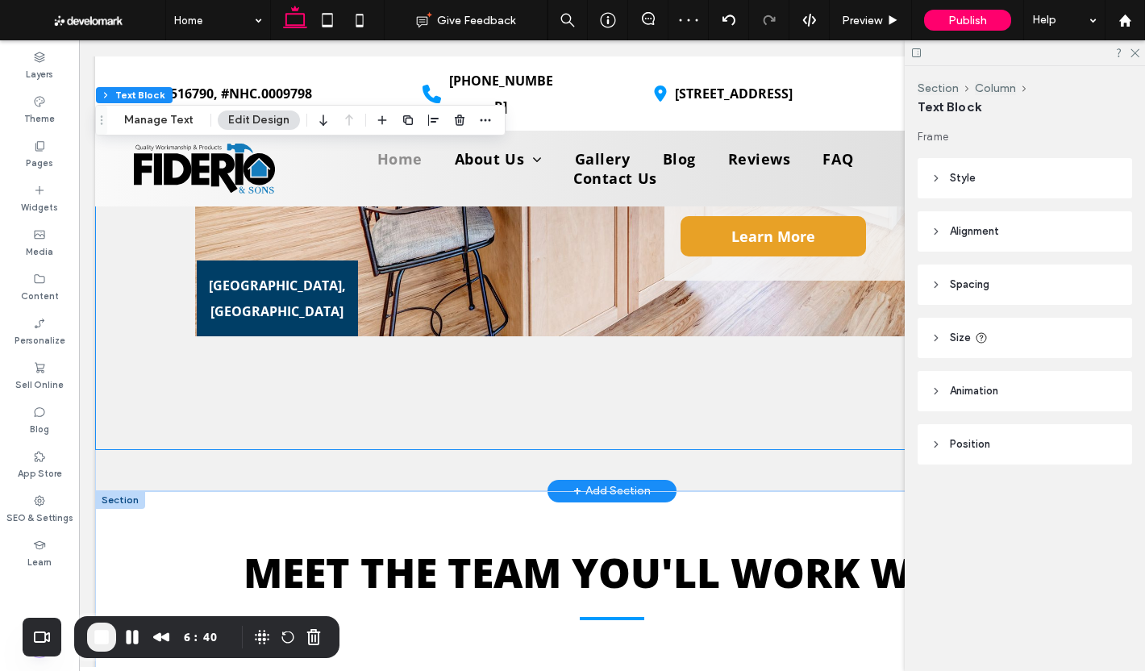
scroll to position [2418, 0]
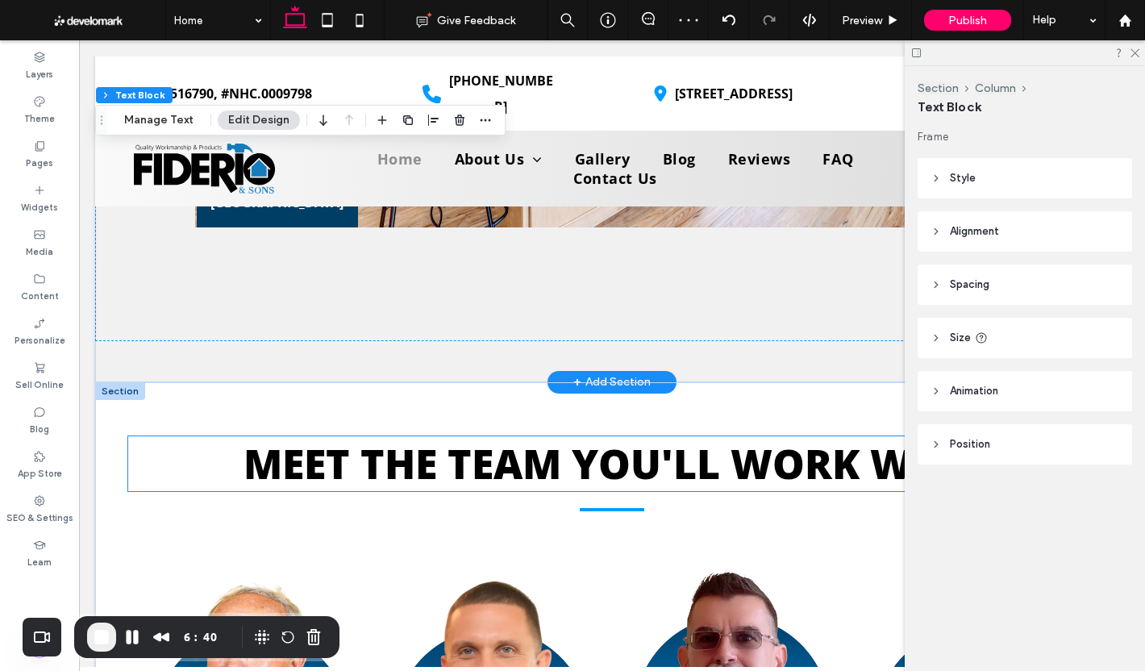
click at [469, 447] on span "MEET THE TEAM YOU'LL WORK WITH" at bounding box center [611, 463] width 737 height 55
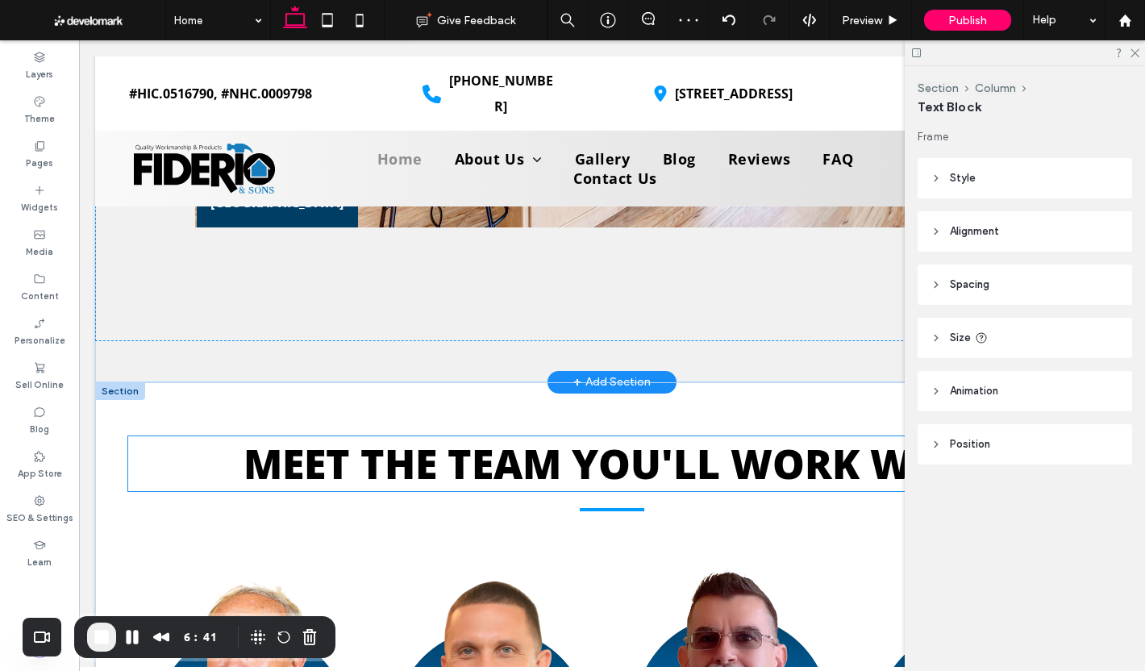
click at [470, 447] on div "MEET THE TEAM YOU'LL WORK WITH" at bounding box center [611, 463] width 967 height 55
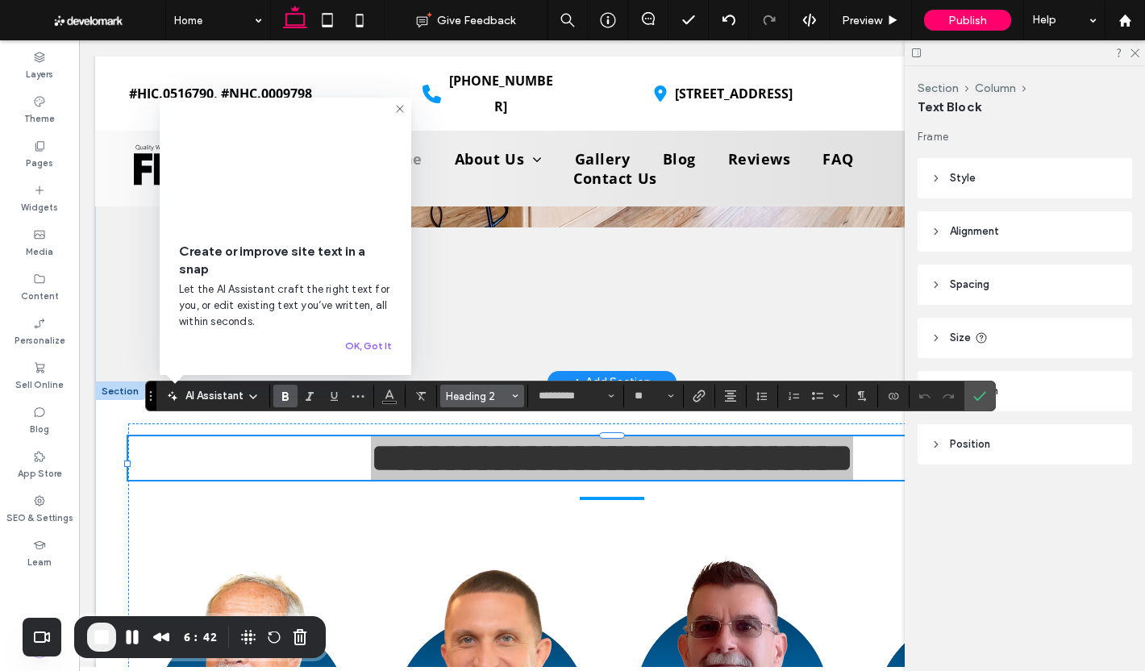
click at [505, 397] on span "Heading 2" at bounding box center [477, 396] width 63 height 12
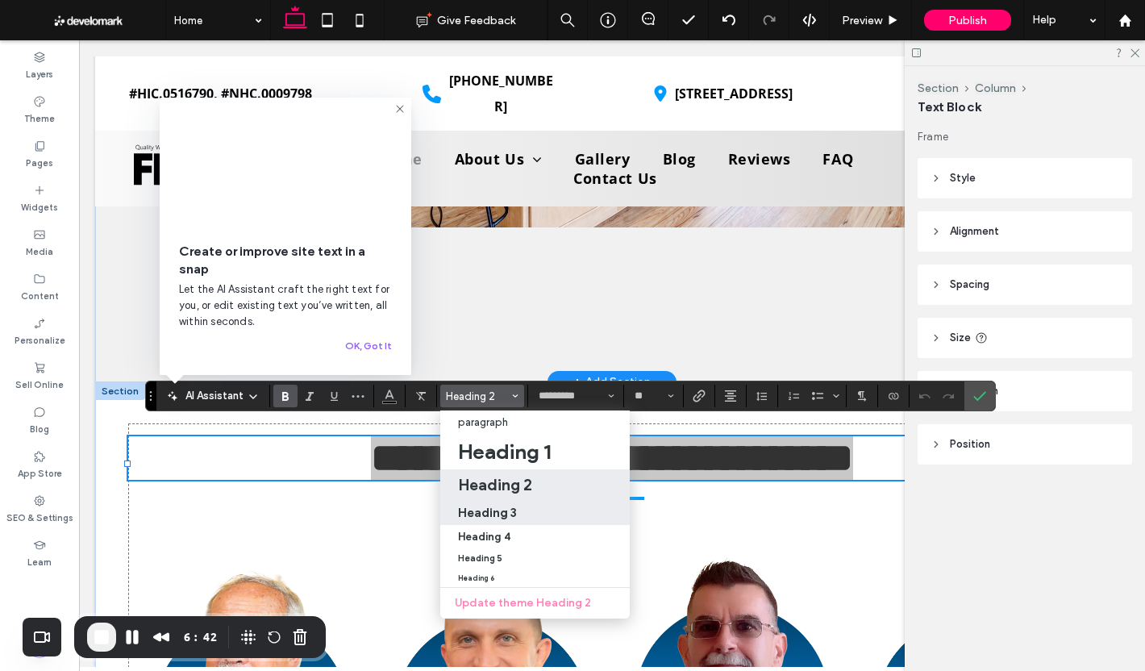
click at [513, 503] on label "Heading 3" at bounding box center [534, 512] width 189 height 26
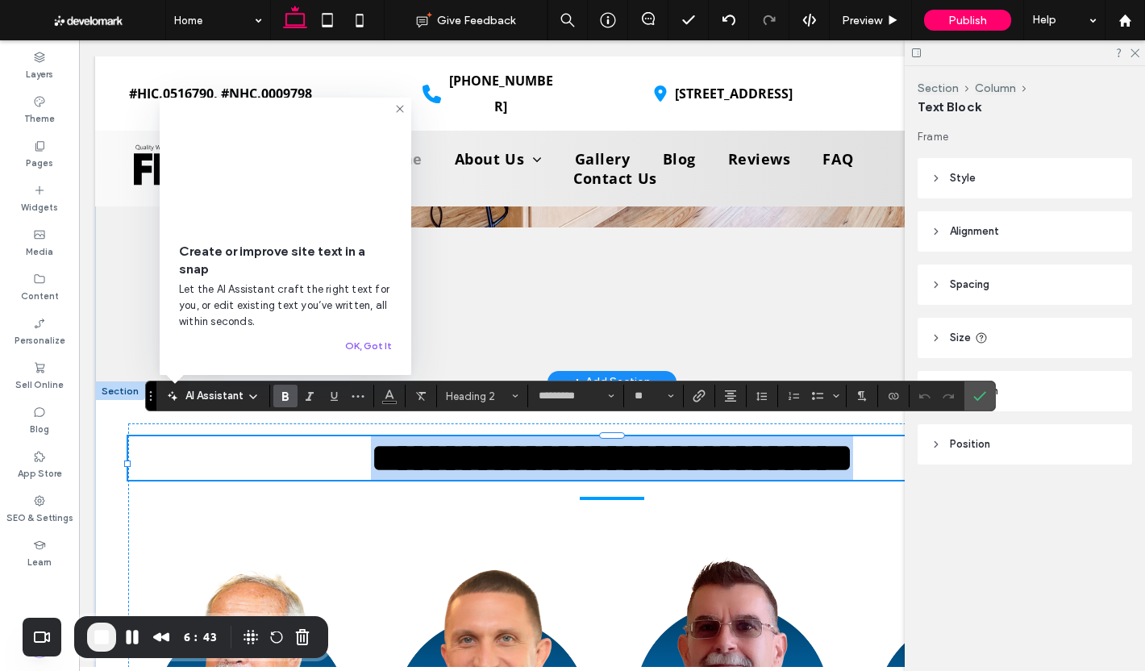
type input "**"
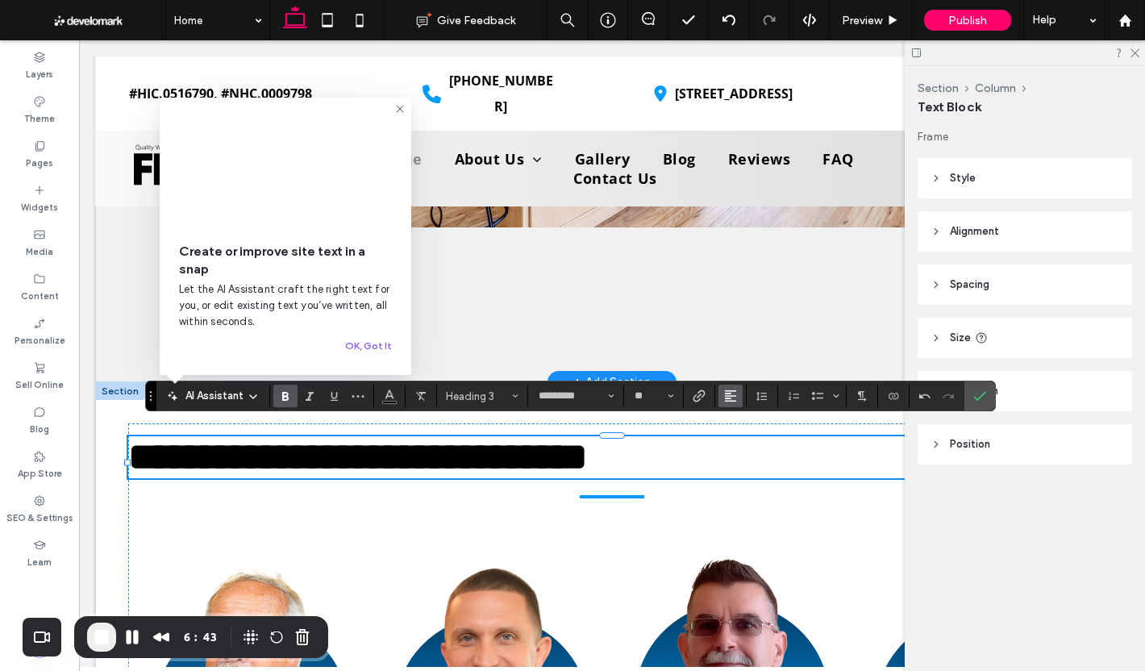
click at [727, 390] on icon "Alignment" at bounding box center [730, 395] width 13 height 13
click at [753, 435] on label "ui.textEditor.alignment.center" at bounding box center [746, 445] width 56 height 23
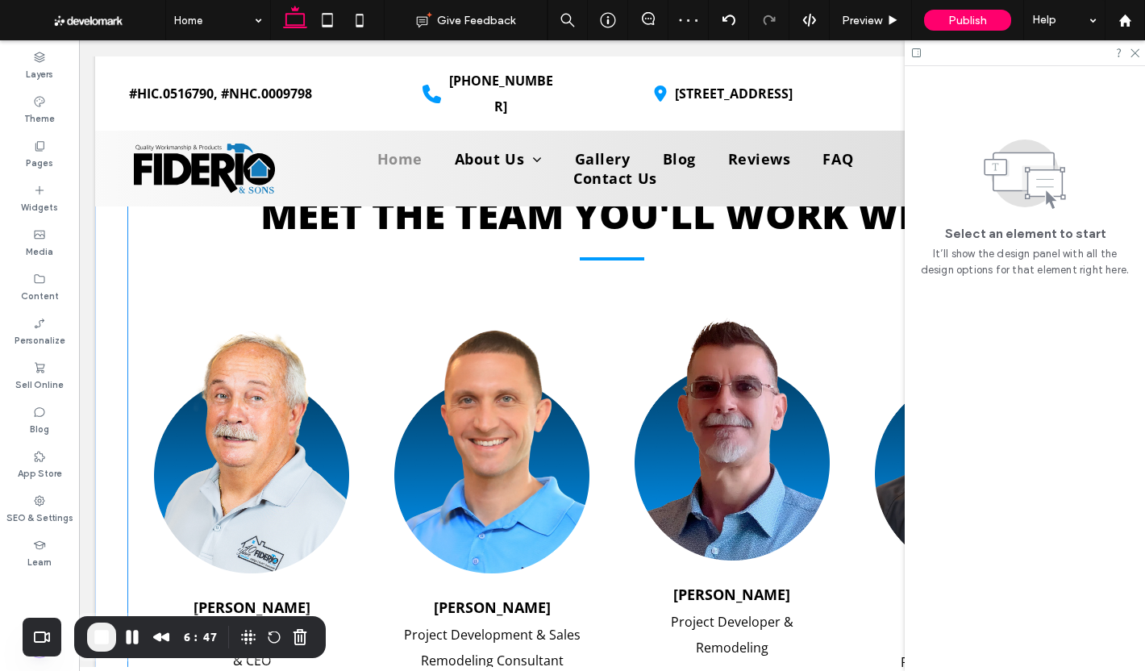
scroll to position [2902, 0]
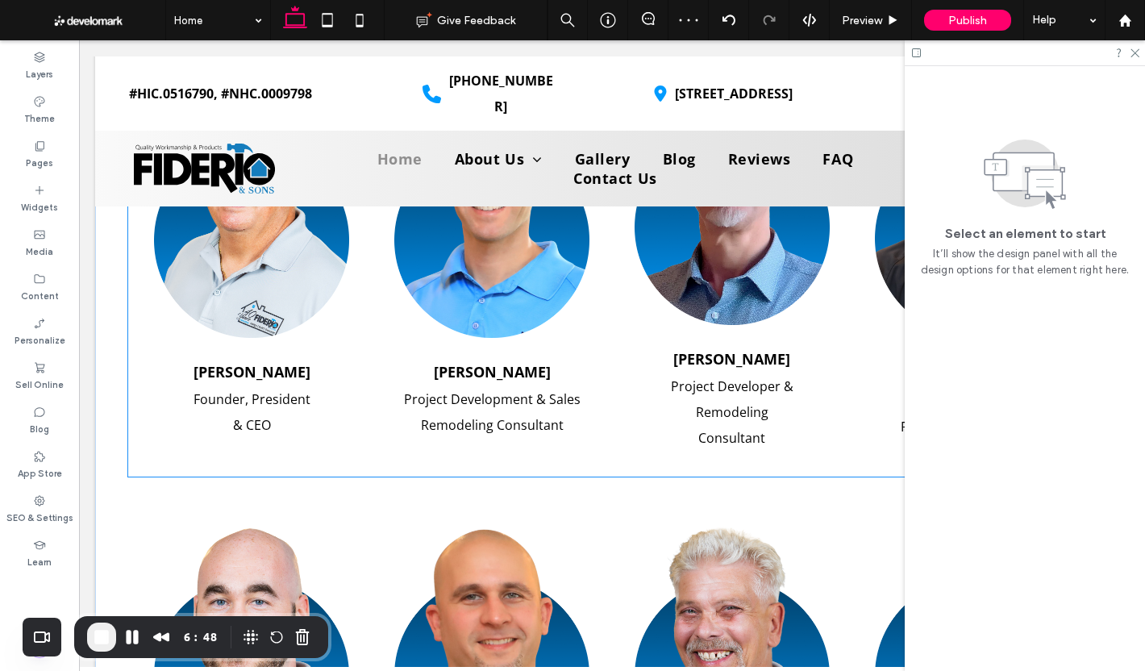
click at [496, 362] on strong "Jonathan Fiderio" at bounding box center [492, 371] width 117 height 19
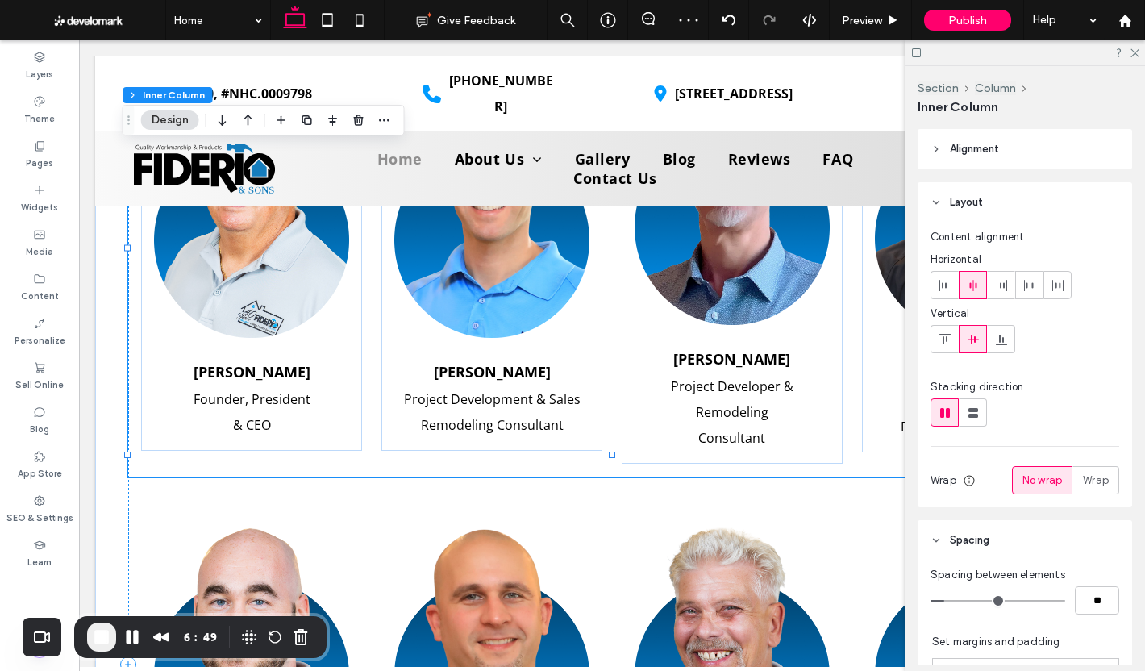
click at [496, 362] on strong "Jonathan Fiderio" at bounding box center [492, 371] width 117 height 19
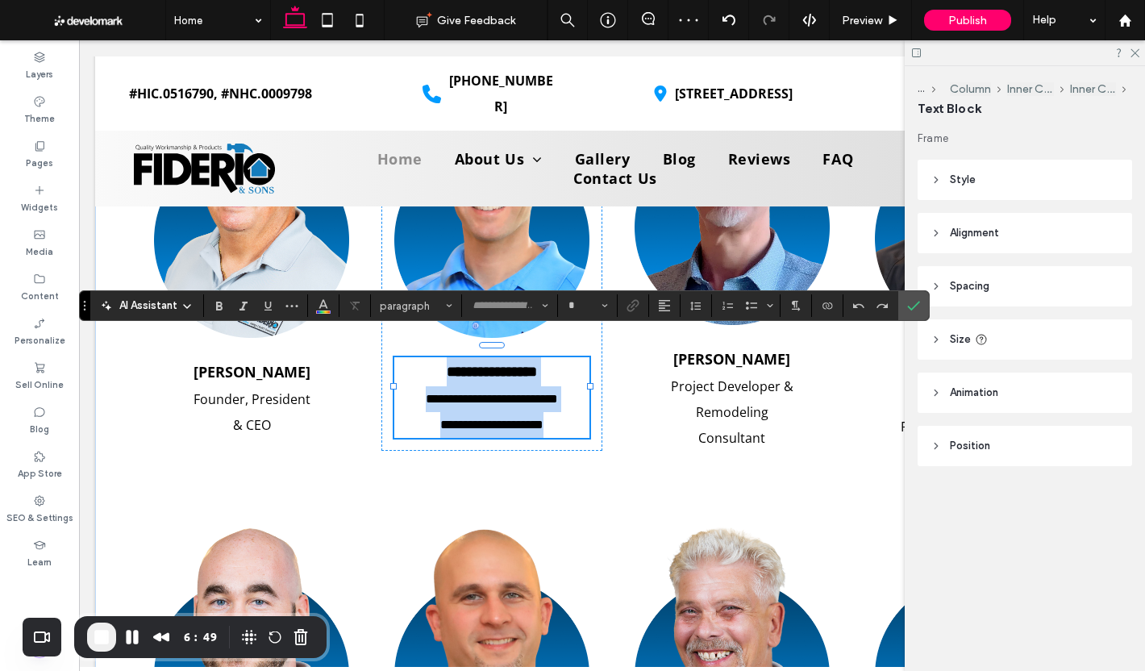
type input "*********"
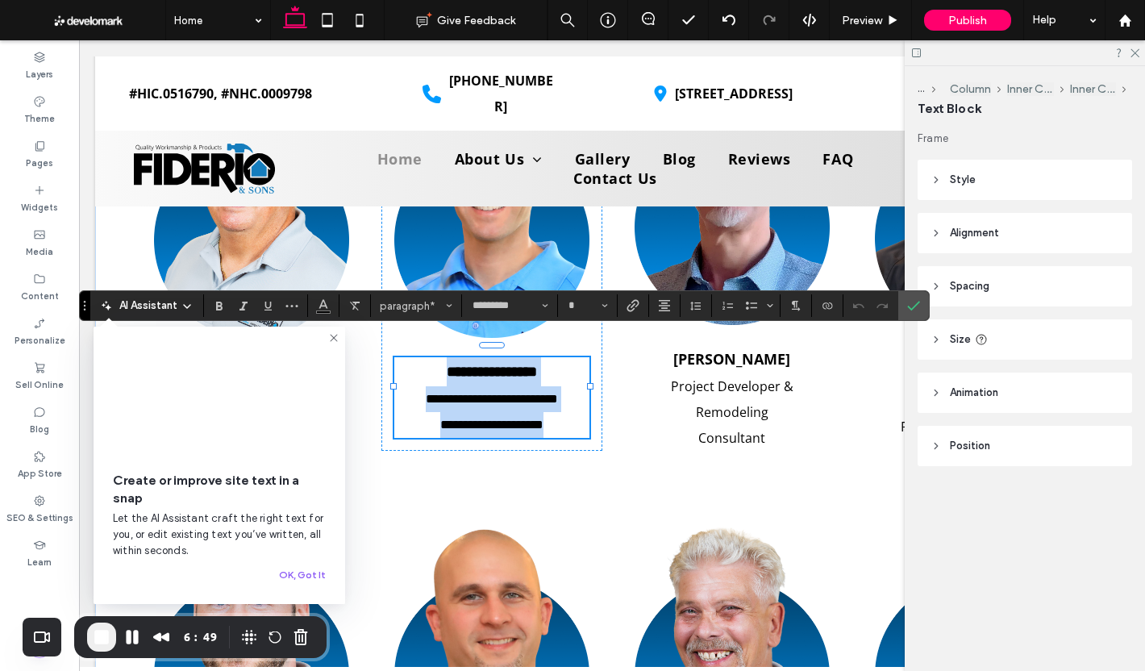
click at [510, 364] on strong "**********" at bounding box center [492, 371] width 90 height 15
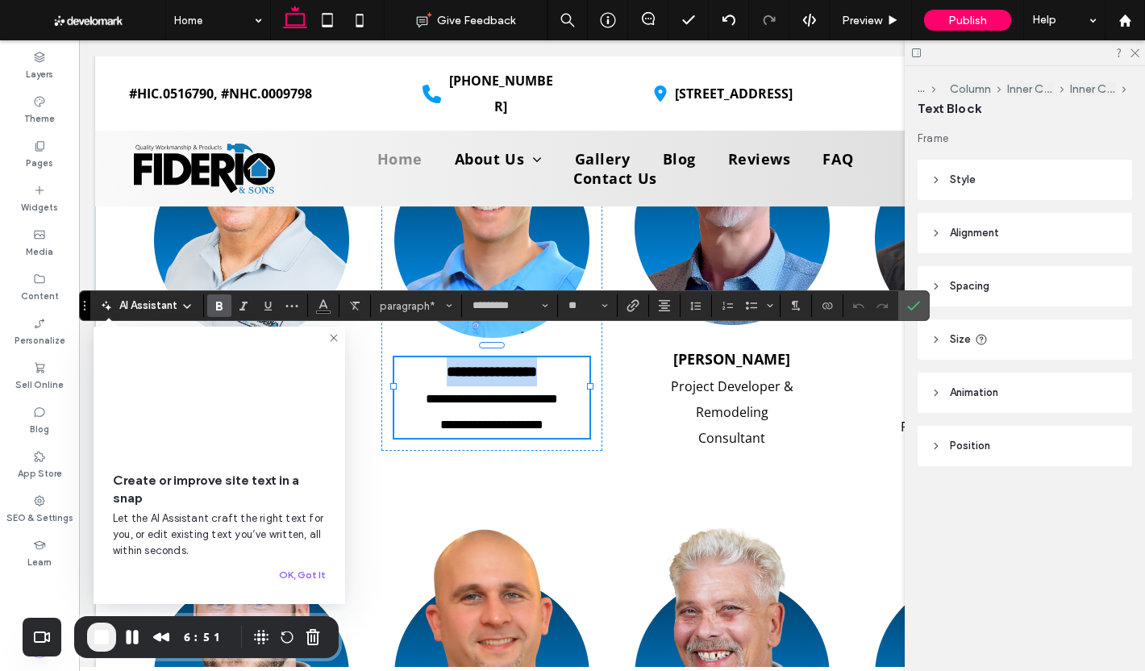
drag, startPoint x: 545, startPoint y: 346, endPoint x: 419, endPoint y: 350, distance: 125.8
click at [419, 357] on p "**********" at bounding box center [491, 371] width 195 height 29
click at [435, 393] on span "**********" at bounding box center [492, 399] width 132 height 12
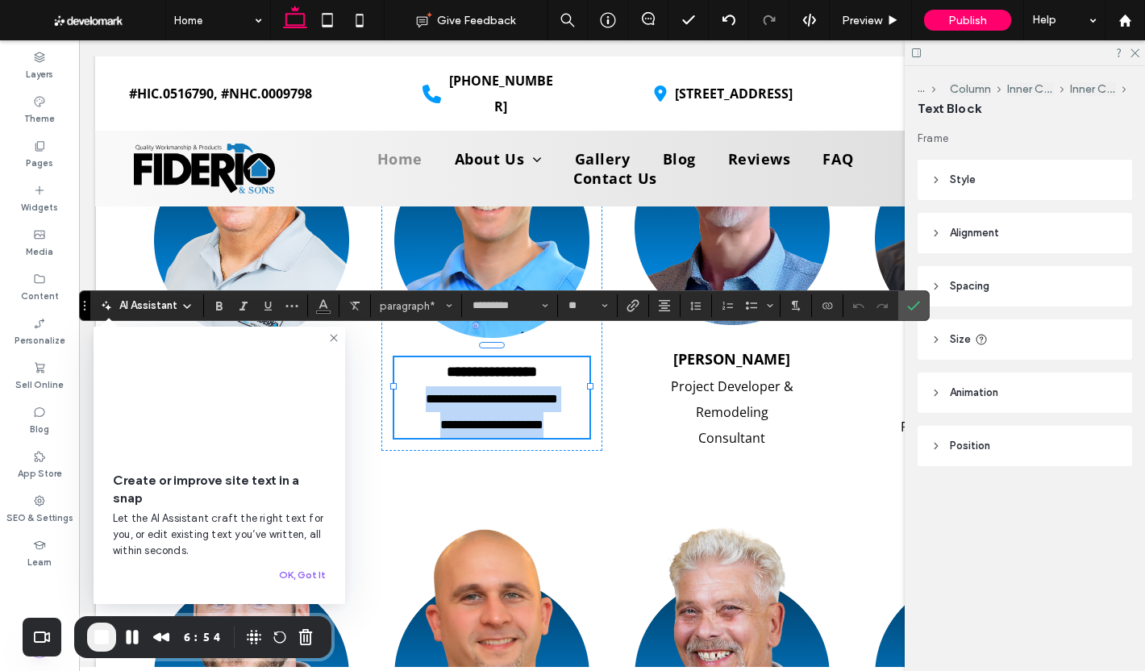
type input "*"
drag, startPoint x: 566, startPoint y: 401, endPoint x: 456, endPoint y: 376, distance: 112.6
click at [395, 357] on div "**********" at bounding box center [491, 397] width 195 height 81
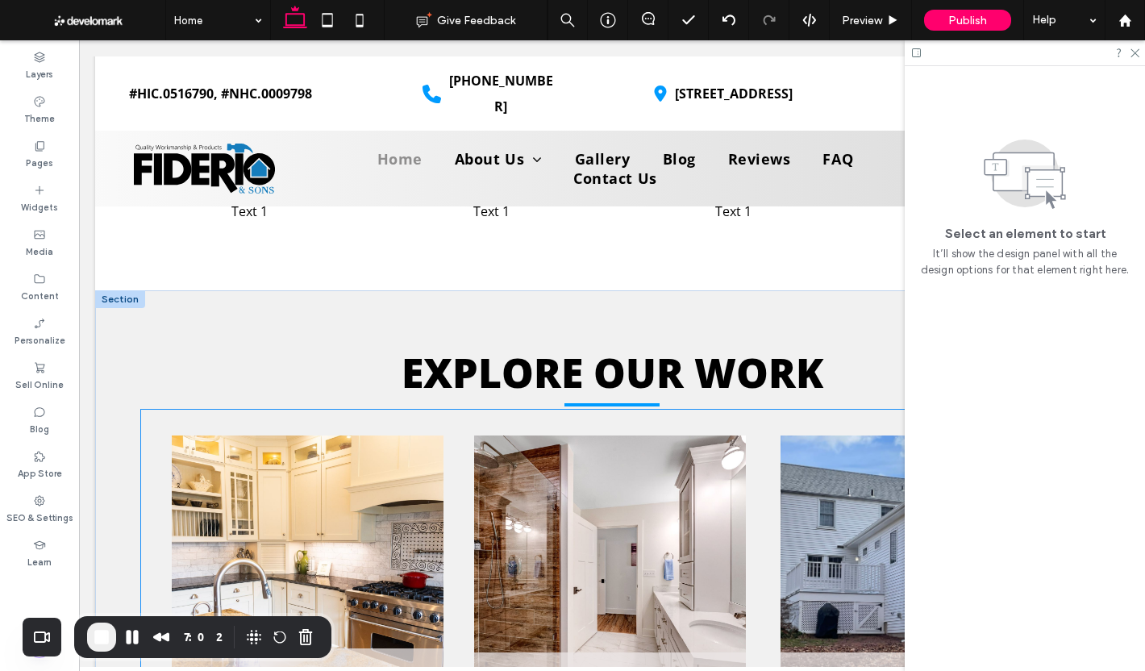
scroll to position [4997, 0]
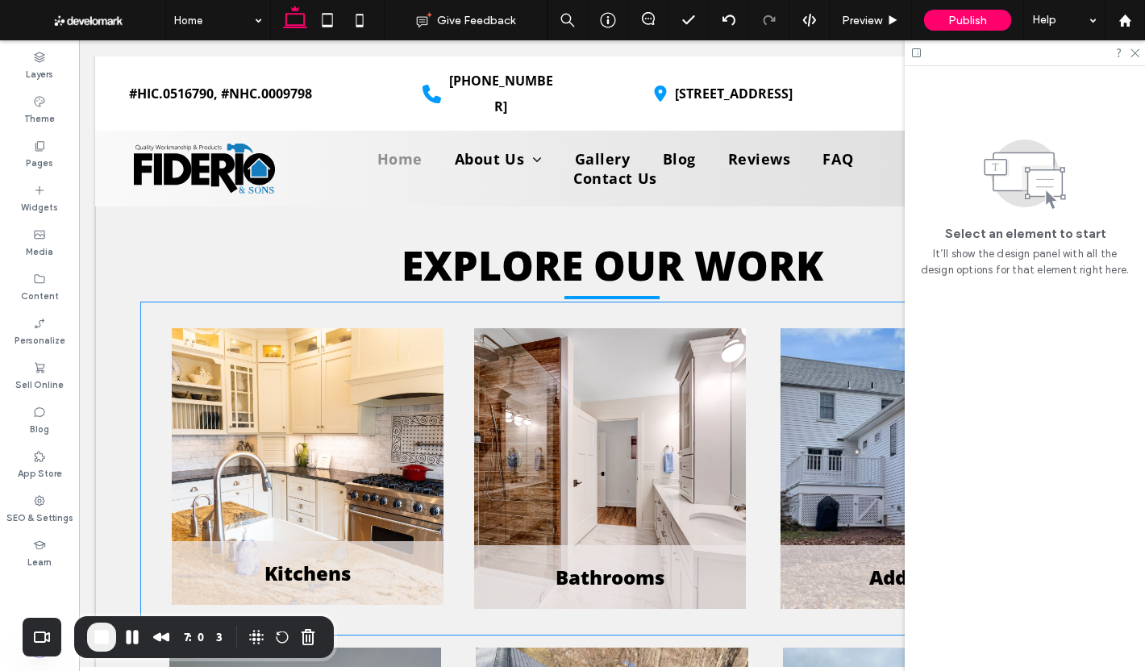
click at [323, 559] on span "Kitchens" at bounding box center [307, 572] width 86 height 27
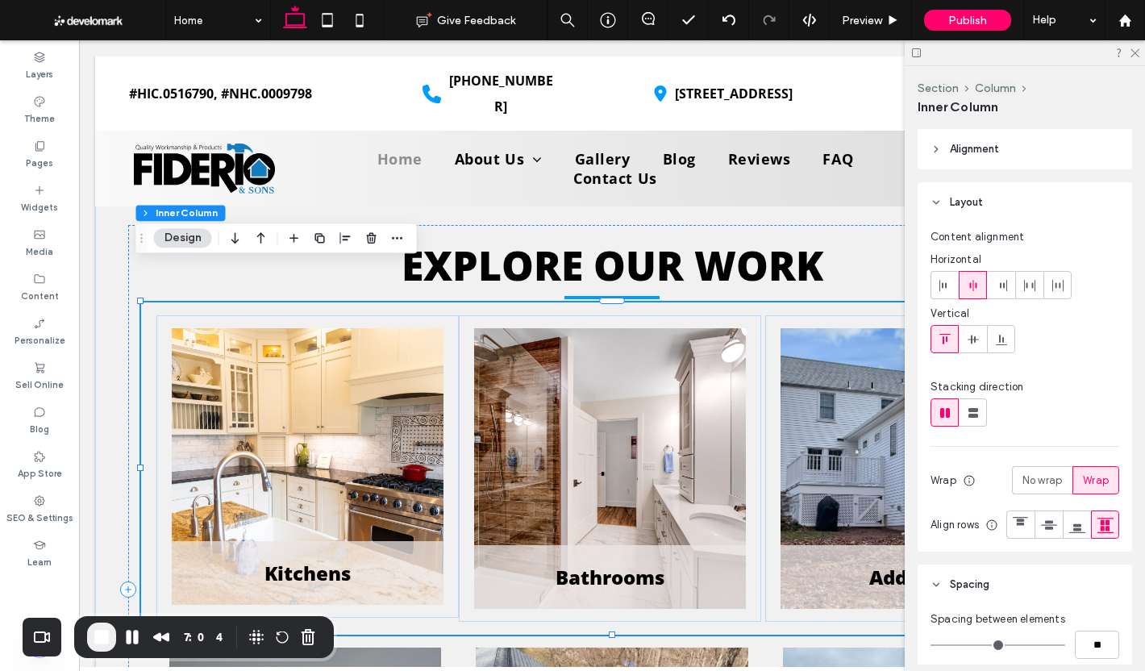
click at [323, 559] on span "Kitchens" at bounding box center [307, 572] width 86 height 27
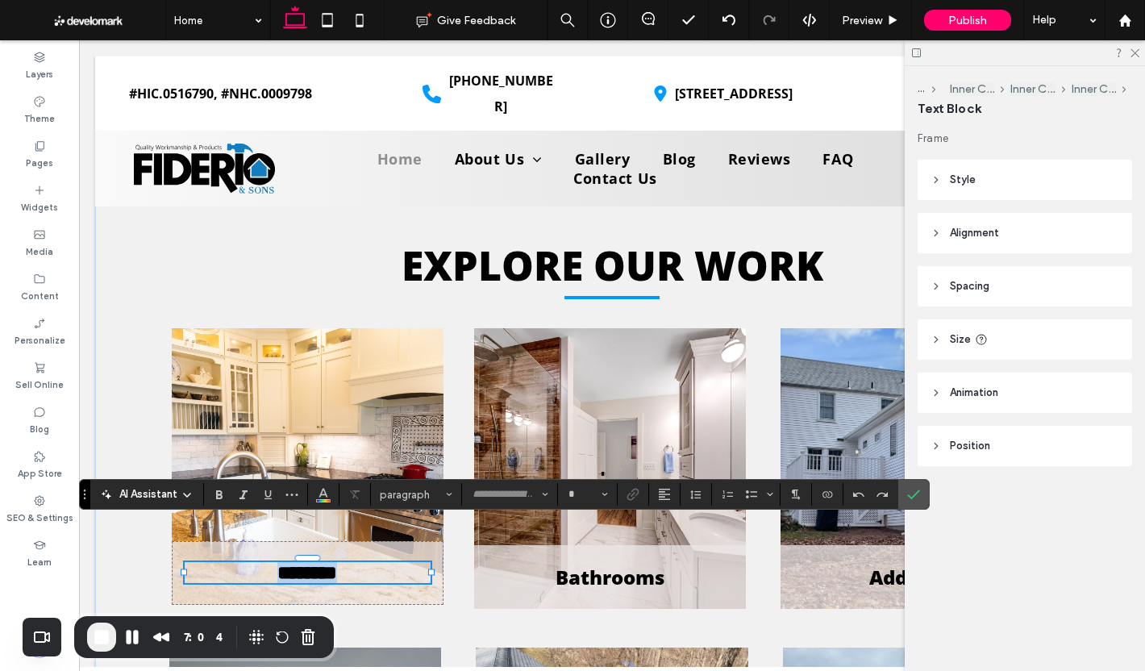
type input "*********"
type input "**"
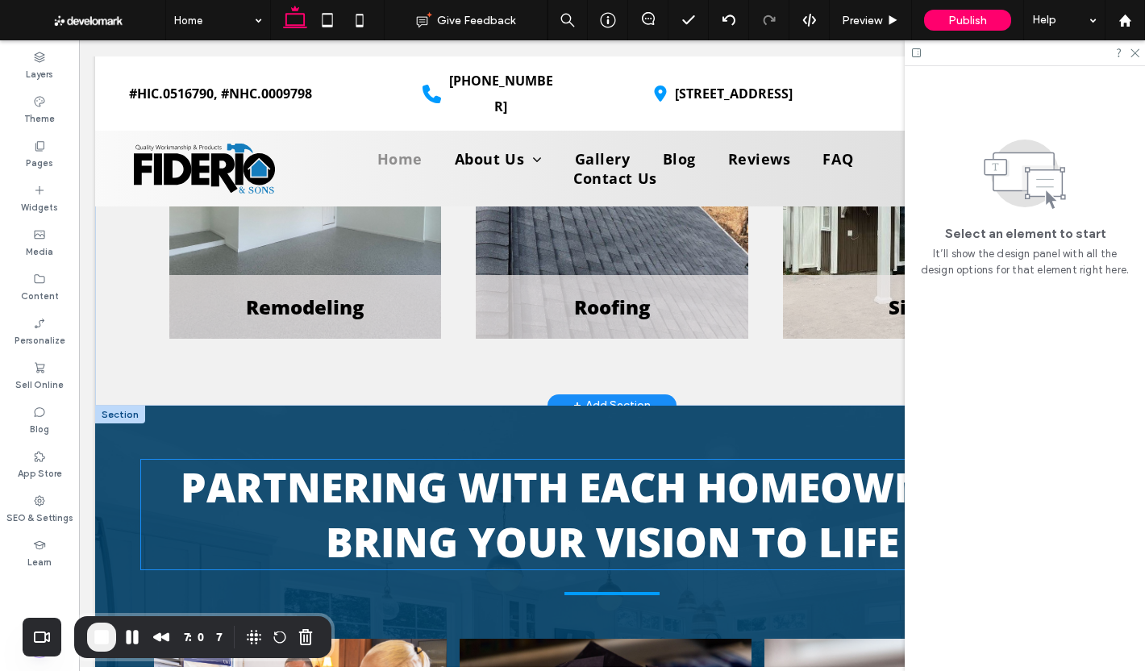
scroll to position [5561, 0]
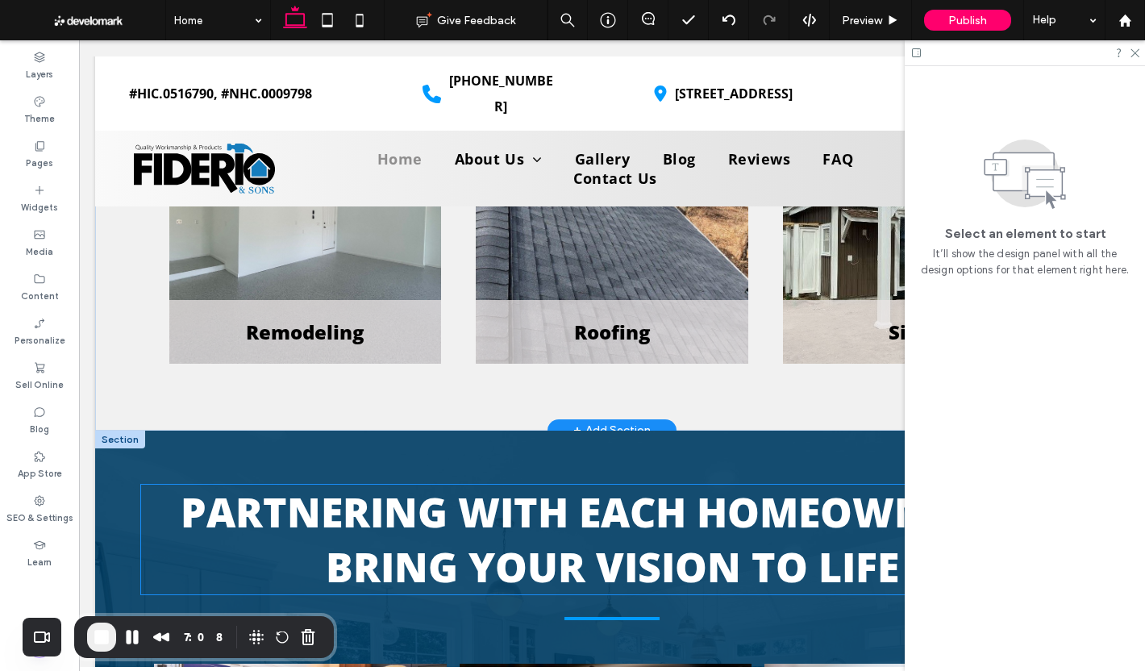
click at [534, 484] on span "PARTNERING WITH EACH HOMEOWNER TO" at bounding box center [612, 511] width 863 height 55
click at [534, 484] on div "PARTNERING WITH EACH HOMEOWNER TO BRING YOUR VISION TO LIFE" at bounding box center [611, 539] width 941 height 110
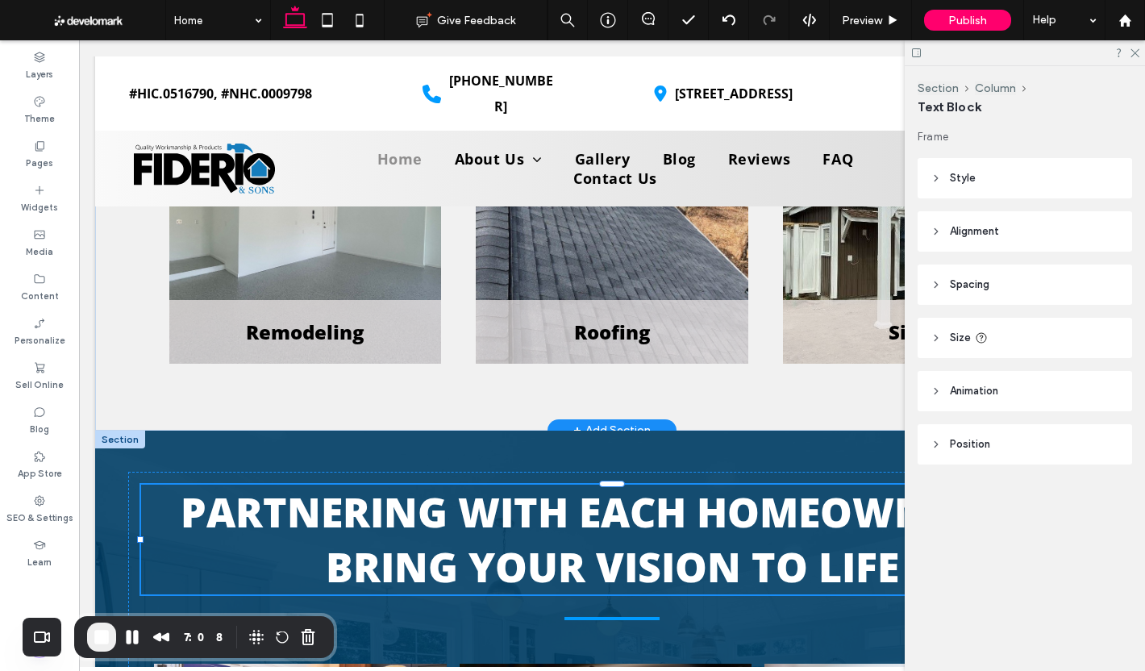
type input "*********"
type input "**"
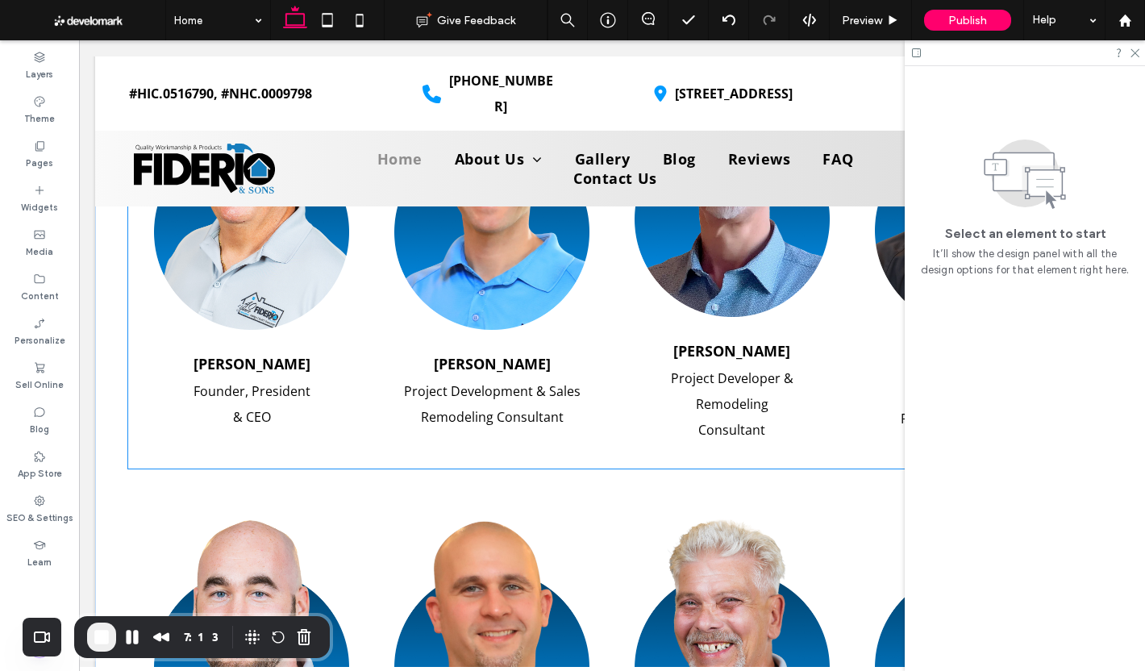
scroll to position [2660, 0]
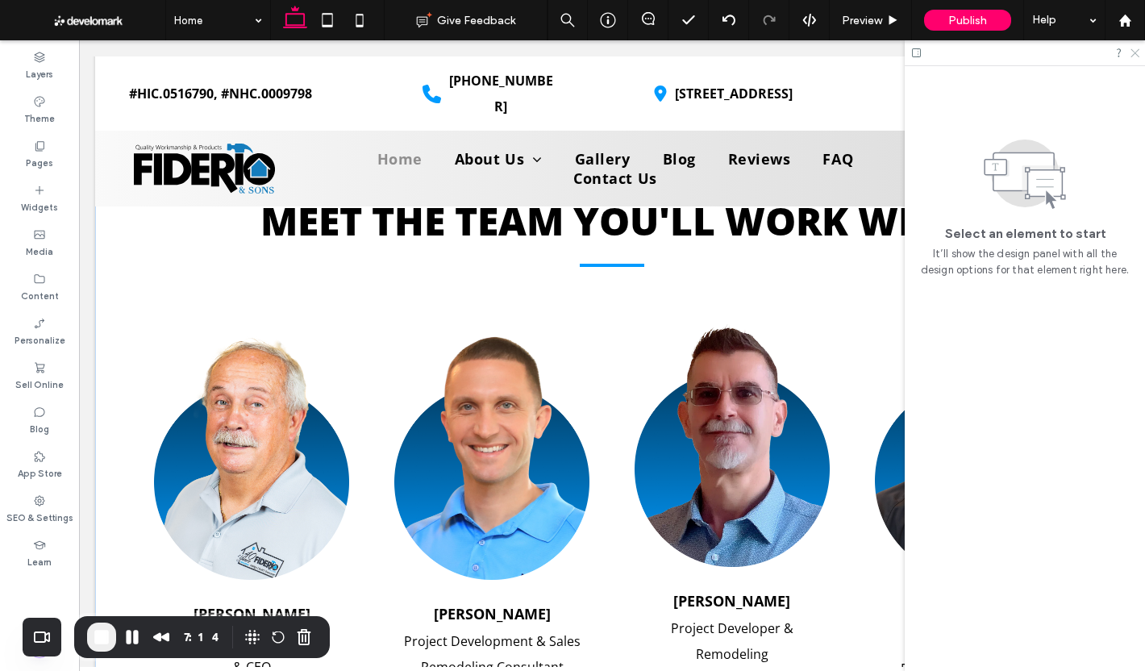
click at [1133, 51] on icon at bounding box center [1133, 52] width 10 height 10
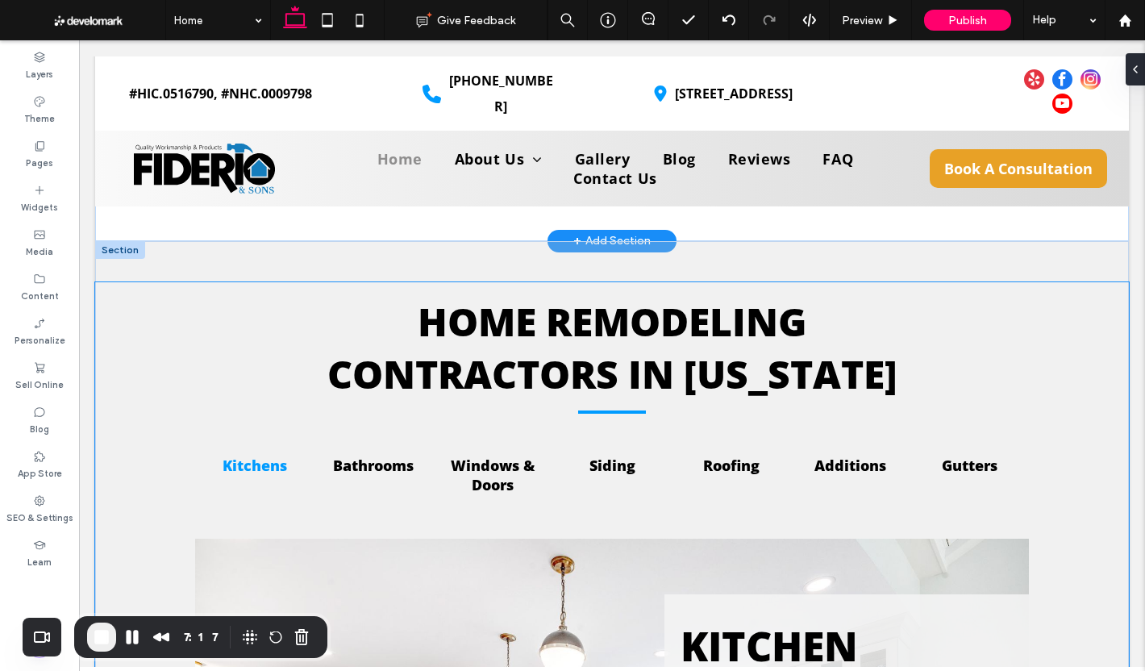
scroll to position [1370, 0]
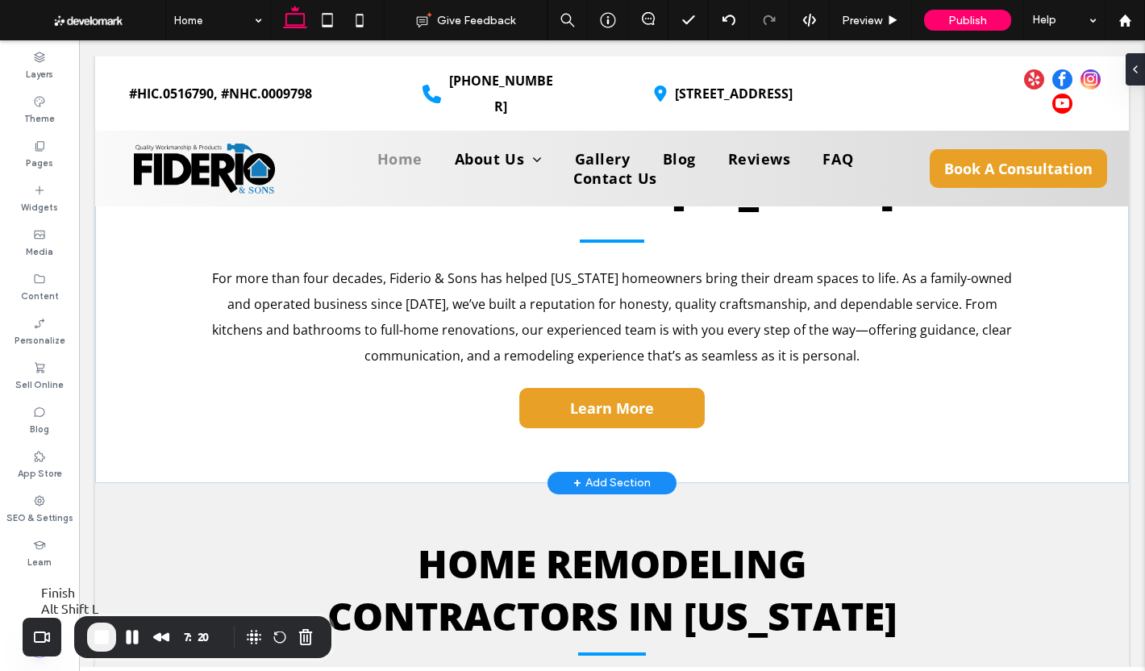
click at [106, 639] on span "End Recording" at bounding box center [101, 636] width 19 height 19
